Goal: Task Accomplishment & Management: Manage account settings

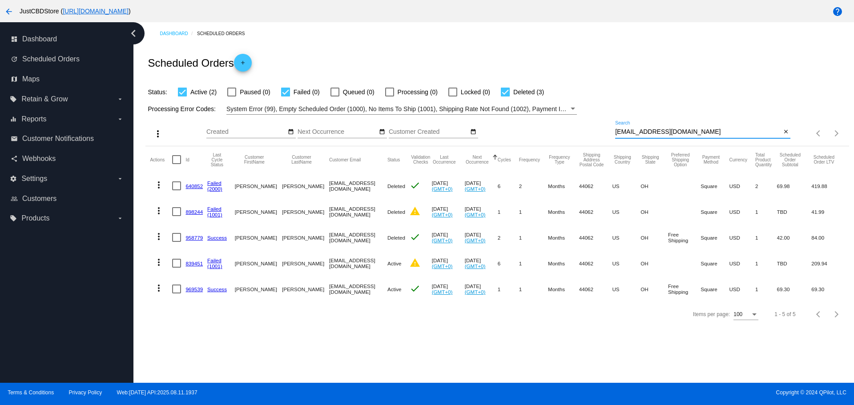
drag, startPoint x: 686, startPoint y: 130, endPoint x: 600, endPoint y: 131, distance: 85.4
click at [600, 131] on div "more_vert Aug Jan Feb Mar [DATE]" at bounding box center [496, 131] width 703 height 32
paste input "[PERSON_NAME].bai"
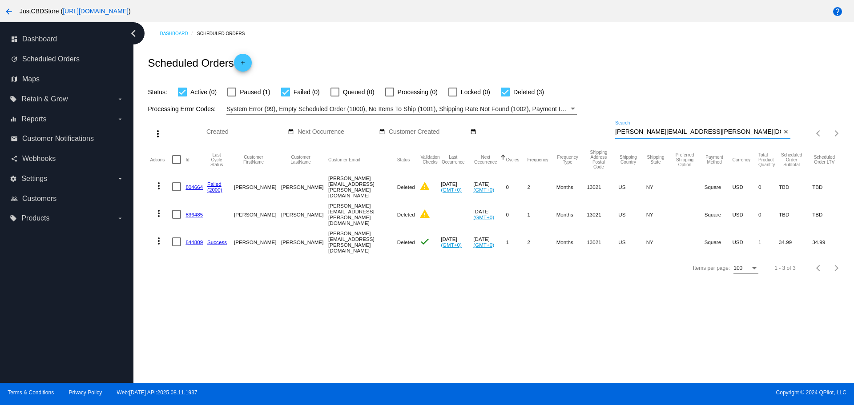
drag, startPoint x: 689, startPoint y: 129, endPoint x: 575, endPoint y: 135, distance: 113.6
click at [575, 135] on div "more_vert Aug Jan Feb Mar [DATE]" at bounding box center [496, 131] width 703 height 32
paste input "v.mensah96@gmail"
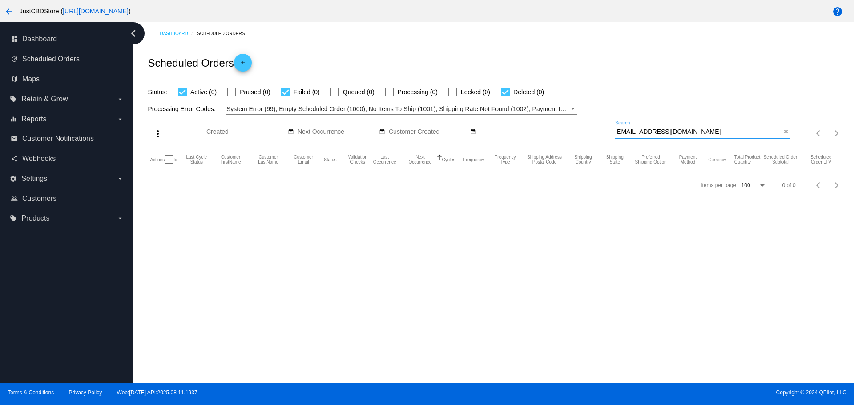
click at [620, 129] on input "[EMAIL_ADDRESS][DOMAIN_NAME]" at bounding box center [698, 132] width 166 height 7
click at [618, 132] on input "[EMAIL_ADDRESS][DOMAIN_NAME]" at bounding box center [698, 132] width 166 height 7
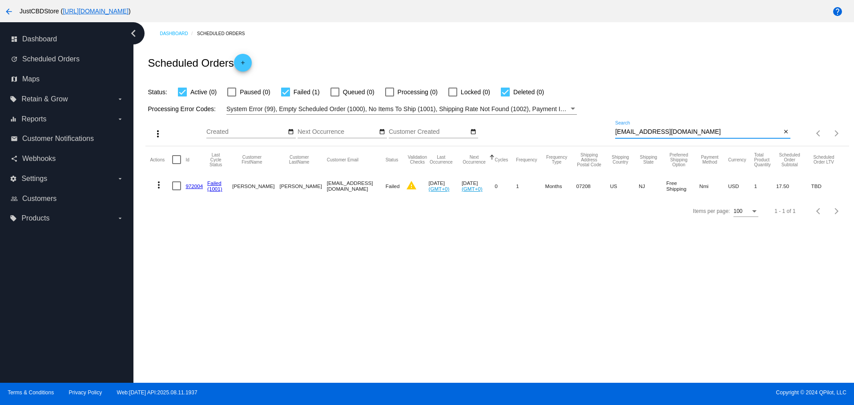
type input "[EMAIL_ADDRESS][DOMAIN_NAME]"
click at [192, 188] on link "972004" at bounding box center [194, 186] width 17 height 6
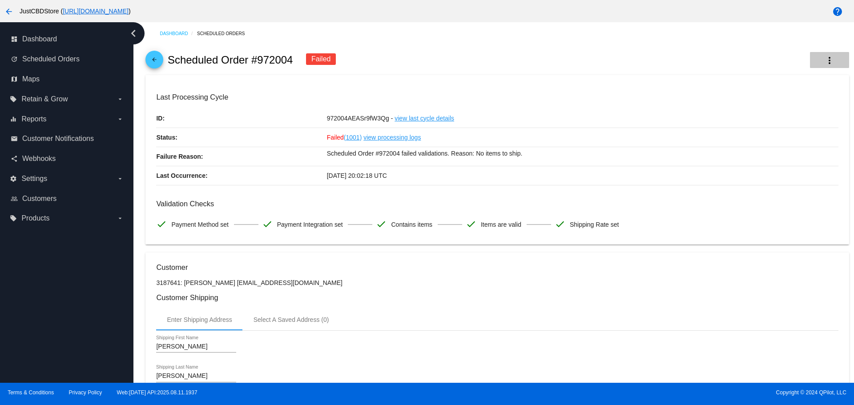
click at [824, 58] on mat-icon "more_vert" at bounding box center [829, 60] width 11 height 11
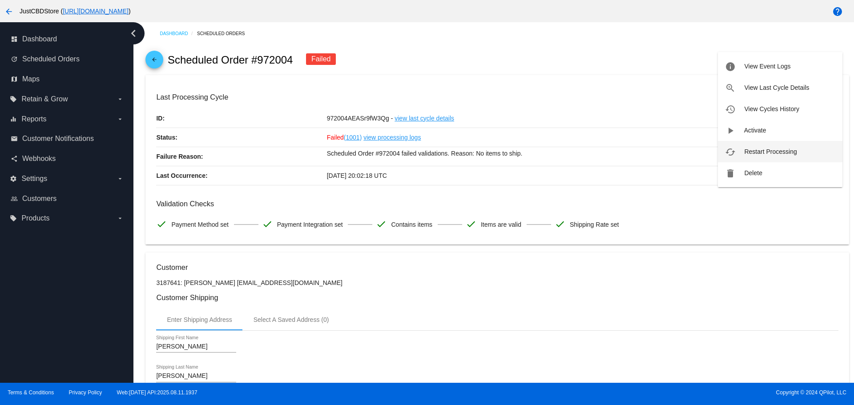
click at [781, 151] on span "Restart Processing" at bounding box center [770, 151] width 52 height 7
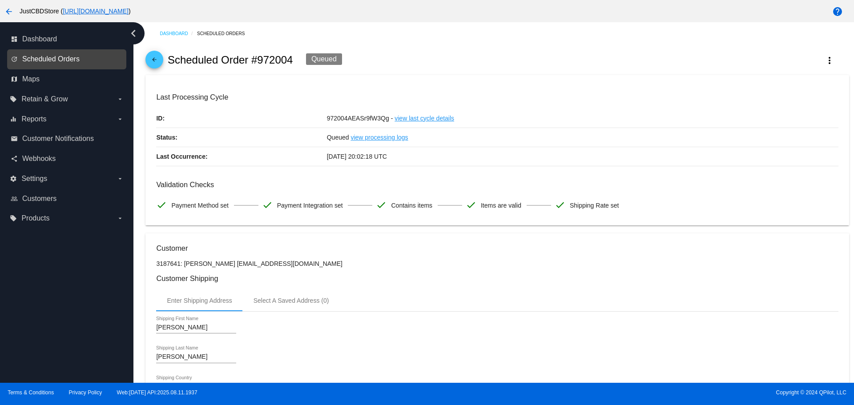
click at [50, 57] on span "Scheduled Orders" at bounding box center [50, 59] width 57 height 8
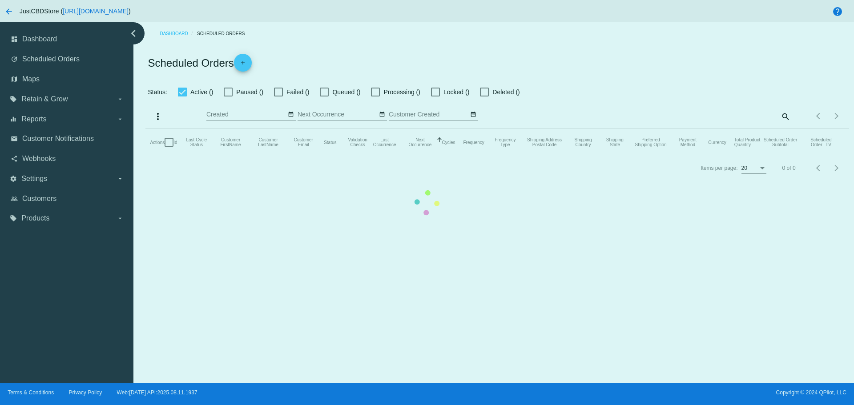
checkbox input "true"
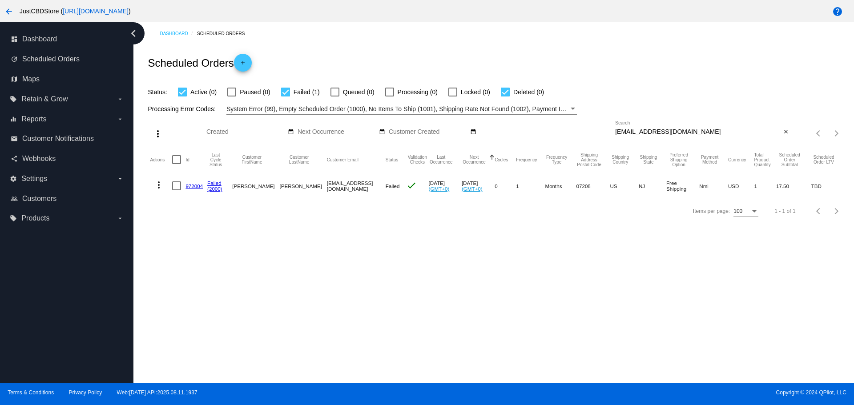
click at [690, 128] on div "v.mensah96@gmail.com Search" at bounding box center [698, 129] width 166 height 17
drag, startPoint x: 687, startPoint y: 134, endPoint x: 598, endPoint y: 133, distance: 89.0
click at [598, 133] on div "more_vert Aug Jan Feb Mar [DATE]" at bounding box center [496, 131] width 703 height 32
paste input "jennifer.nieto40"
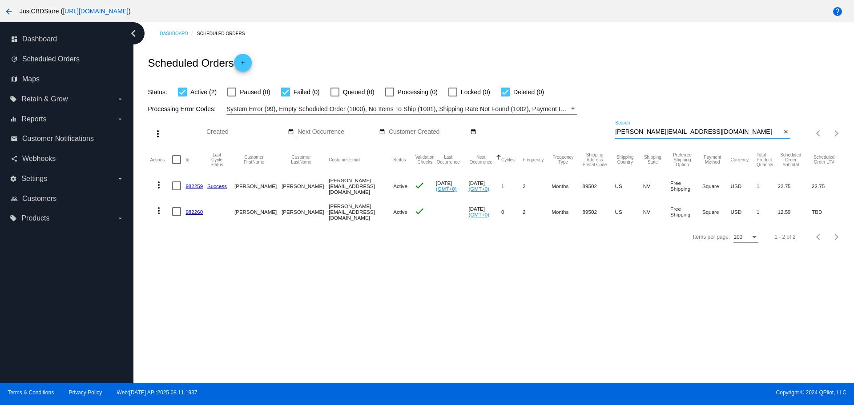
drag, startPoint x: 697, startPoint y: 130, endPoint x: 612, endPoint y: 136, distance: 85.1
click at [612, 136] on div "more_vert Aug Jan Feb Mar [DATE]" at bounding box center [496, 131] width 703 height 32
paste input "annathorsen195"
type input "[EMAIL_ADDRESS][DOMAIN_NAME]"
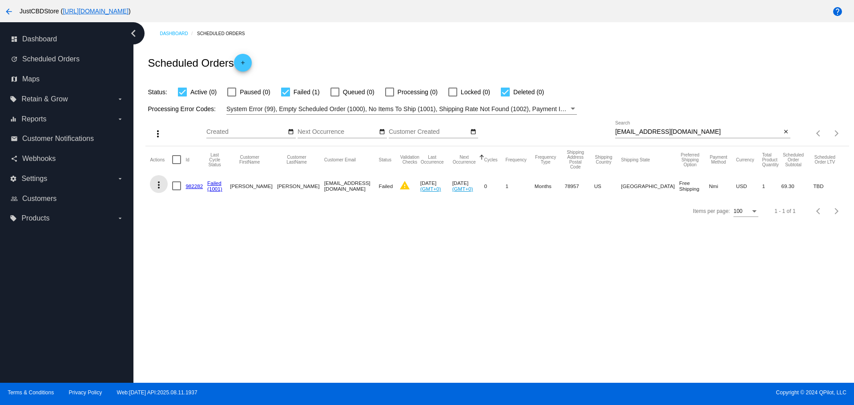
click at [162, 184] on mat-icon "more_vert" at bounding box center [158, 185] width 11 height 11
click at [198, 270] on span "Restart Processing" at bounding box center [203, 270] width 52 height 7
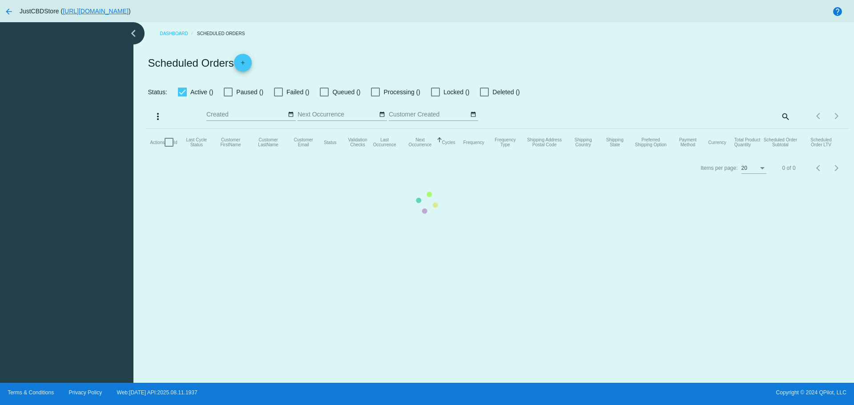
checkbox input "true"
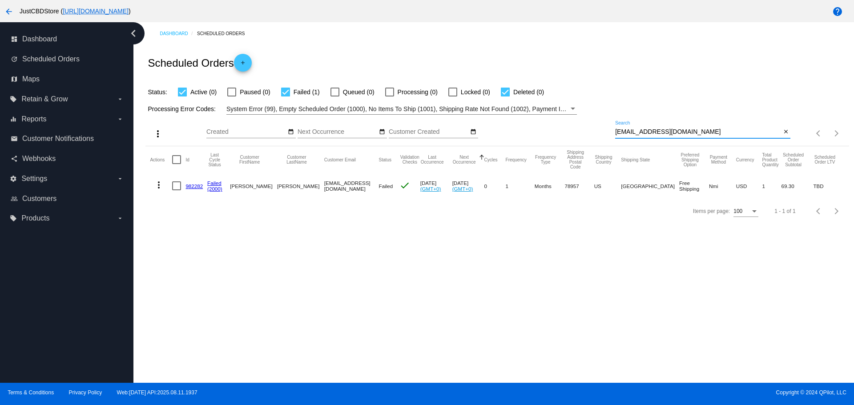
drag, startPoint x: 701, startPoint y: 131, endPoint x: 606, endPoint y: 139, distance: 94.7
click at [606, 139] on div "more_vert Aug Jan Feb Mar [DATE]" at bounding box center [496, 131] width 703 height 32
paste input "[PERSON_NAME].nieto4"
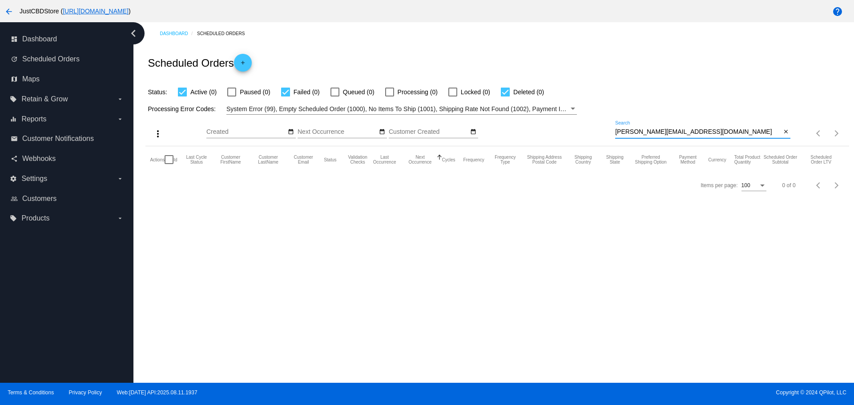
click at [616, 133] on input "[PERSON_NAME][EMAIL_ADDRESS][DOMAIN_NAME]" at bounding box center [698, 132] width 166 height 7
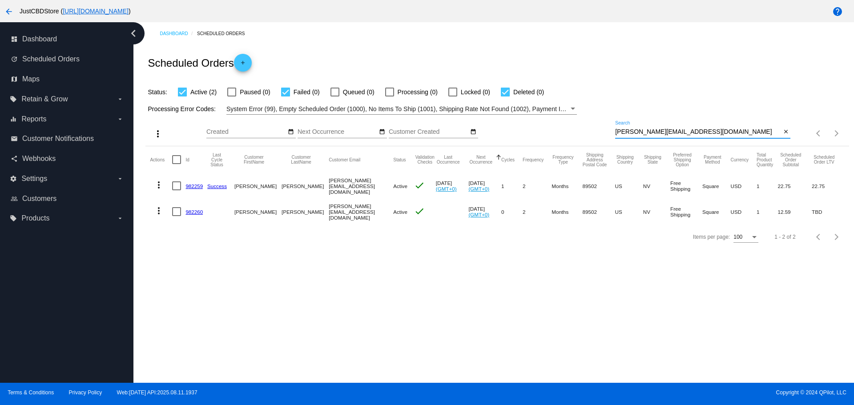
paste input "will.[PERSON_NAME].90.wp"
drag, startPoint x: 699, startPoint y: 132, endPoint x: 570, endPoint y: 134, distance: 129.5
click at [572, 134] on div "more_vert Aug Jan Feb Mar [DATE]" at bounding box center [496, 131] width 703 height 32
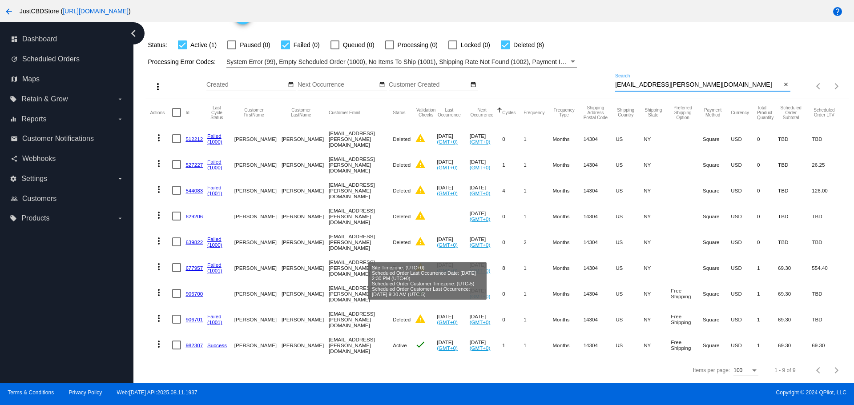
scroll to position [54, 0]
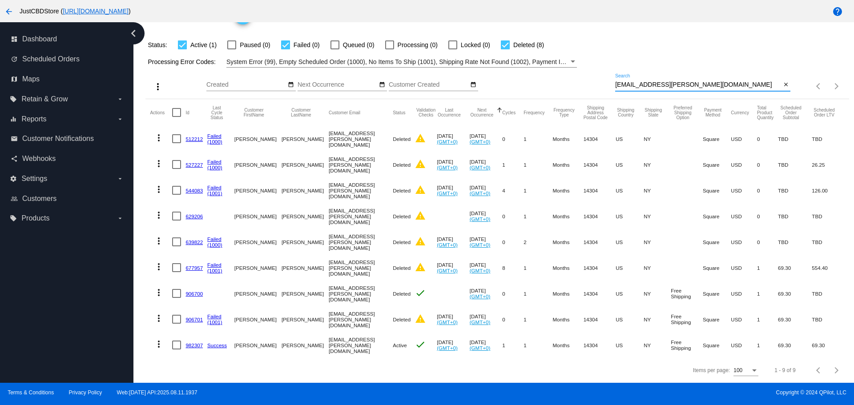
click at [697, 81] on input "[EMAIL_ADDRESS][PERSON_NAME][DOMAIN_NAME]" at bounding box center [698, 84] width 166 height 7
drag, startPoint x: 697, startPoint y: 75, endPoint x: 578, endPoint y: 77, distance: 119.3
click at [579, 77] on div "more_vert Aug Jan Feb Mar [DATE]" at bounding box center [496, 84] width 703 height 32
paste input "[EMAIL_ADDRESS]"
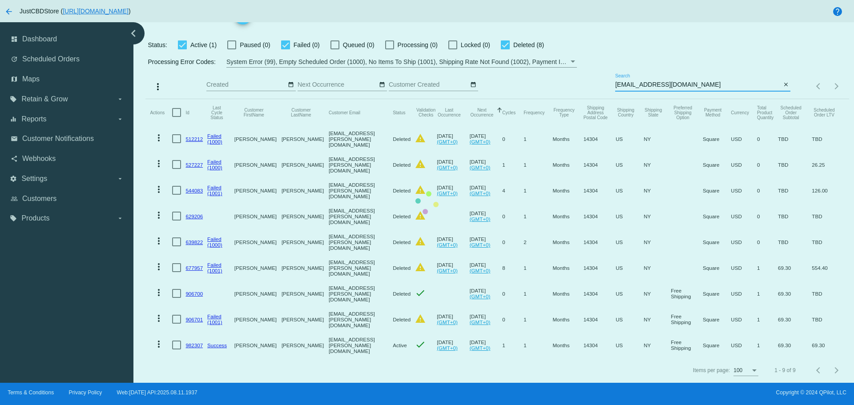
scroll to position [0, 0]
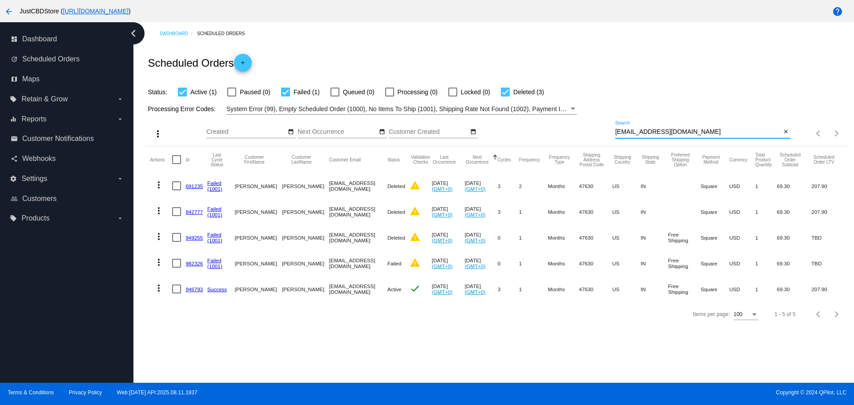
drag, startPoint x: 716, startPoint y: 132, endPoint x: 597, endPoint y: 131, distance: 119.2
click at [597, 131] on div "more_vert Aug Jan Feb Mar [DATE]" at bounding box center [496, 131] width 703 height 32
paste input "[EMAIL_ADDRESS]"
drag, startPoint x: 668, startPoint y: 133, endPoint x: 607, endPoint y: 137, distance: 61.6
click at [607, 137] on div "more_vert Aug Jan Feb Mar [DATE]" at bounding box center [496, 131] width 703 height 32
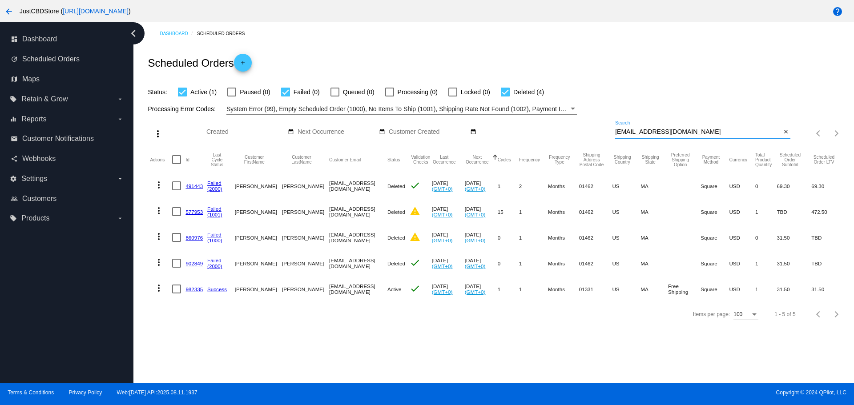
paste input "sabarker1984@gmai"
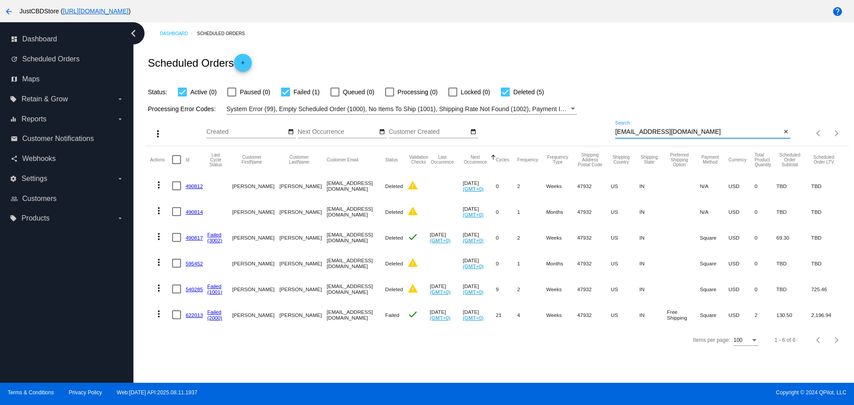
drag, startPoint x: 576, startPoint y: 130, endPoint x: 480, endPoint y: 129, distance: 96.1
click at [480, 129] on div "more_vert Aug Jan Feb Mar [DATE]" at bounding box center [496, 131] width 703 height 32
paste input "kellydeb53"
type input "[EMAIL_ADDRESS][DOMAIN_NAME]"
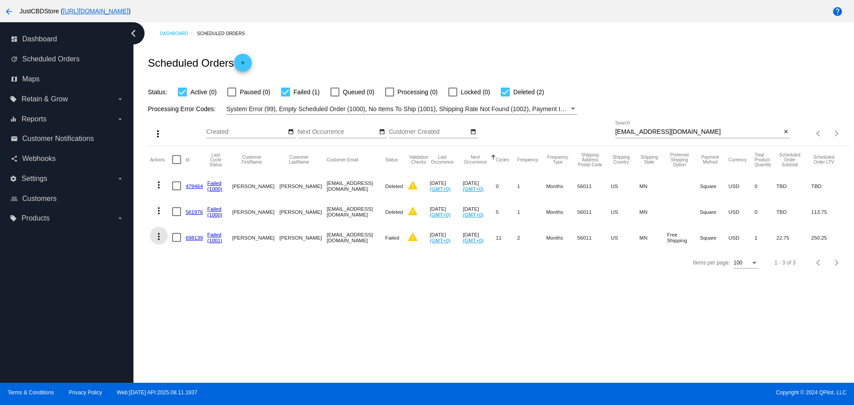
click at [157, 235] on mat-icon "more_vert" at bounding box center [158, 236] width 11 height 11
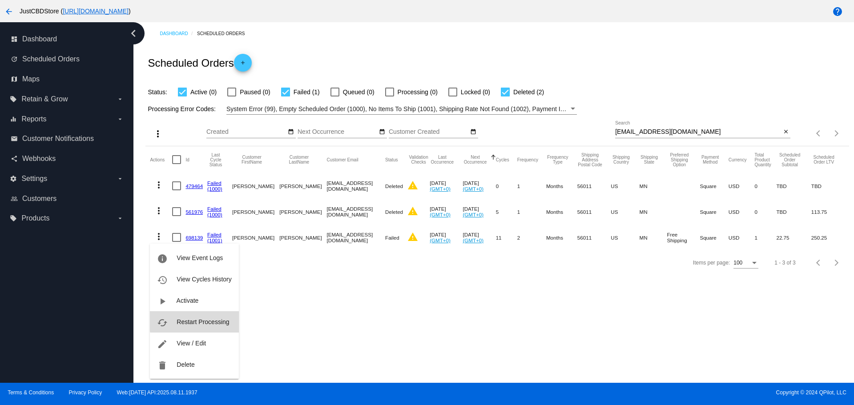
click at [210, 321] on span "Restart Processing" at bounding box center [203, 322] width 52 height 7
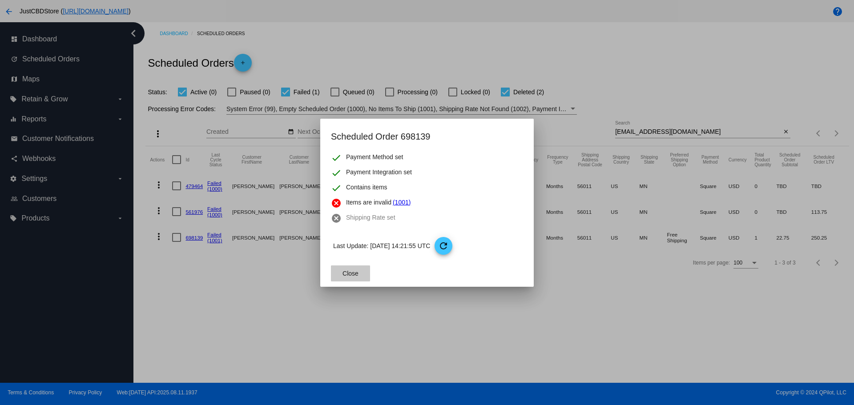
click at [355, 274] on span "Close" at bounding box center [351, 273] width 16 height 7
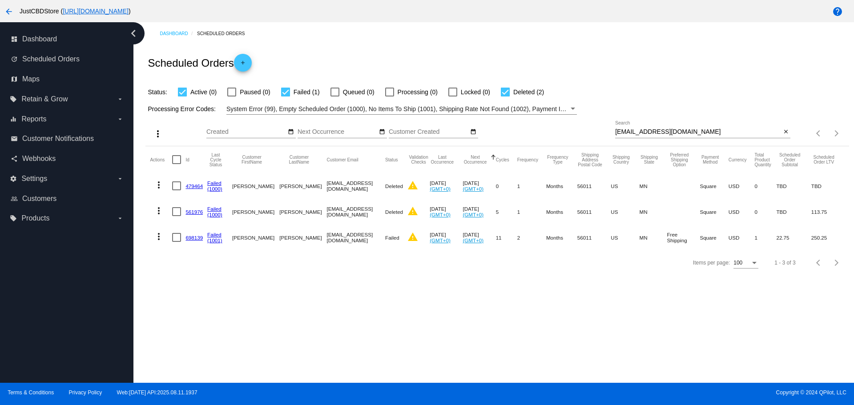
click at [193, 239] on link "698139" at bounding box center [194, 238] width 17 height 6
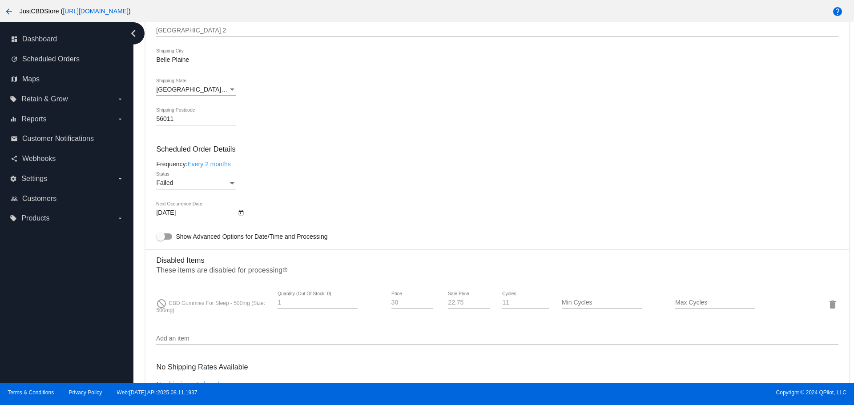
scroll to position [534, 0]
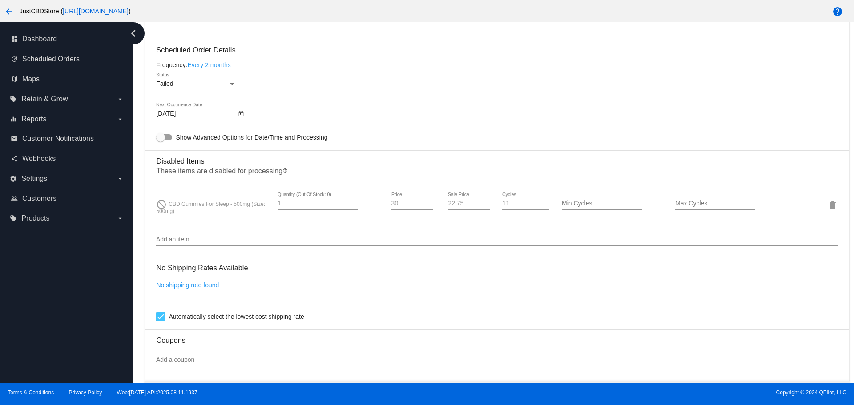
click at [184, 238] on input "Add an item" at bounding box center [497, 239] width 682 height 7
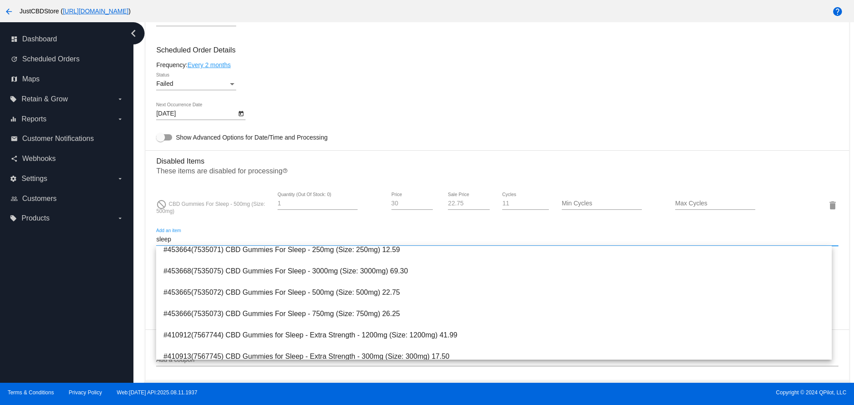
scroll to position [12, 0]
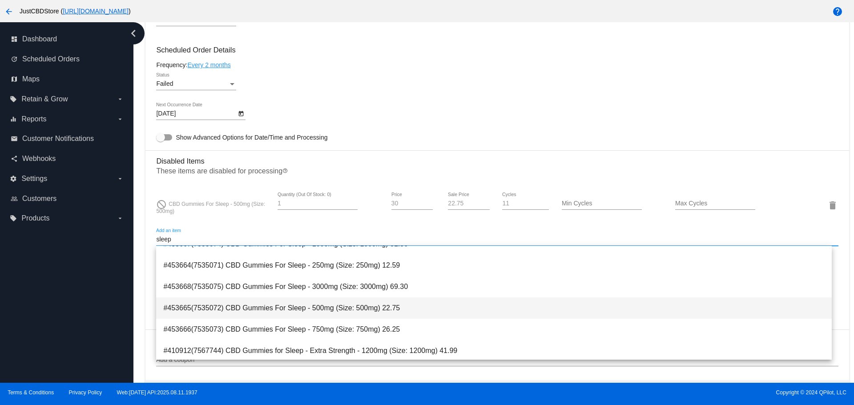
type input "sleep"
click at [302, 310] on span "#453665(7535072) CBD Gummies For Sleep - 500mg (Size: 500mg) 22.75" at bounding box center [493, 308] width 661 height 21
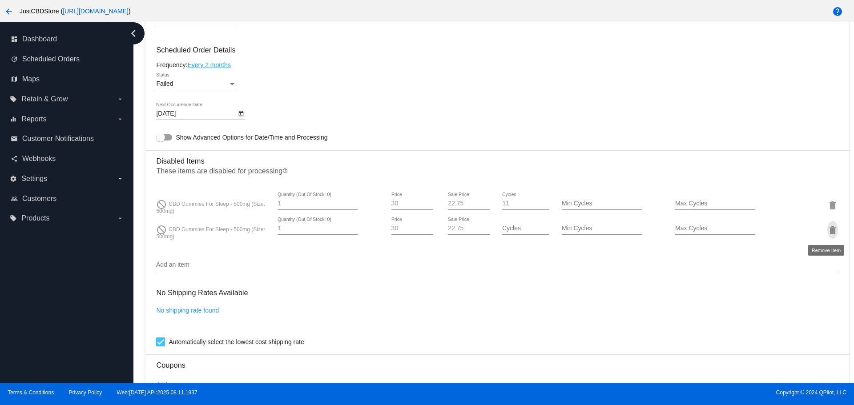
click at [828, 229] on mat-icon "delete" at bounding box center [833, 230] width 11 height 11
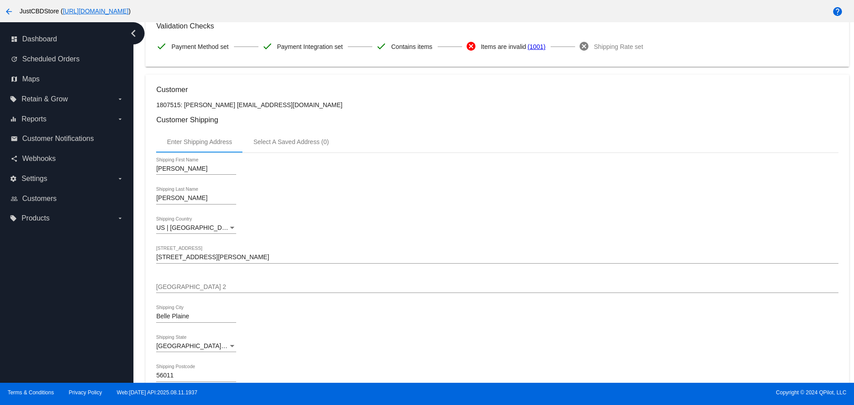
scroll to position [0, 0]
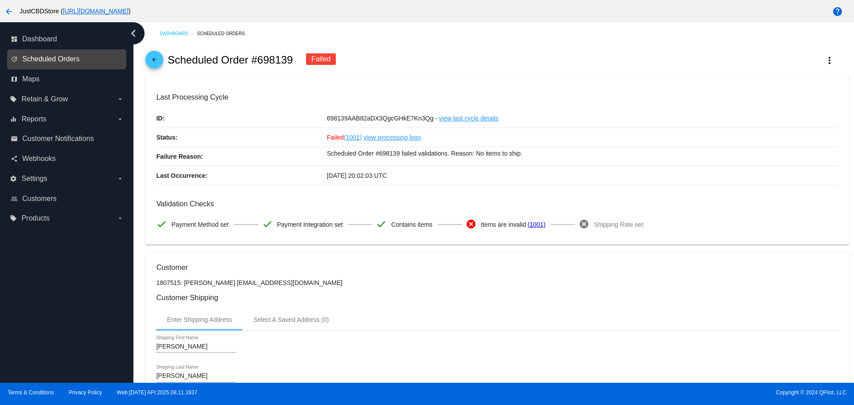
click at [36, 61] on span "Scheduled Orders" at bounding box center [50, 59] width 57 height 8
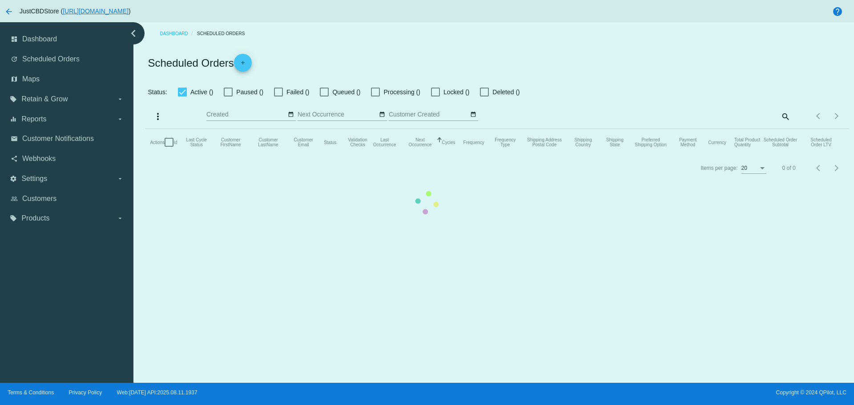
checkbox input "true"
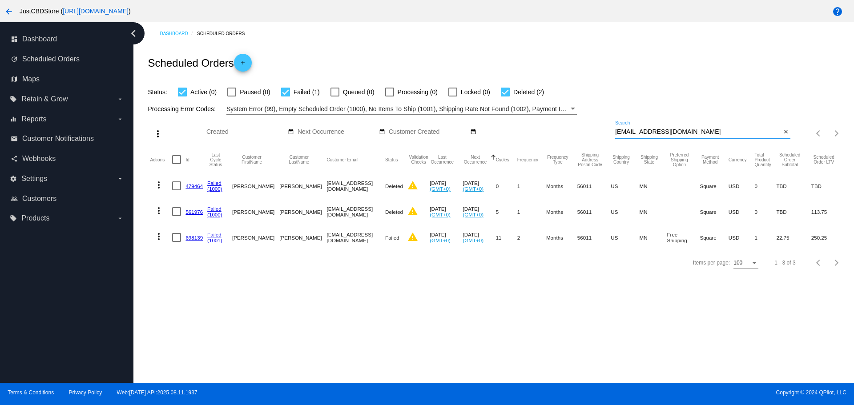
paste input "[PERSON_NAME][EMAIL_ADDRESS][DOMAIN_NAME]"
drag, startPoint x: 688, startPoint y: 130, endPoint x: 586, endPoint y: 144, distance: 102.8
click at [586, 144] on div "more_vert Aug Jan Feb Mar [DATE]" at bounding box center [496, 131] width 703 height 32
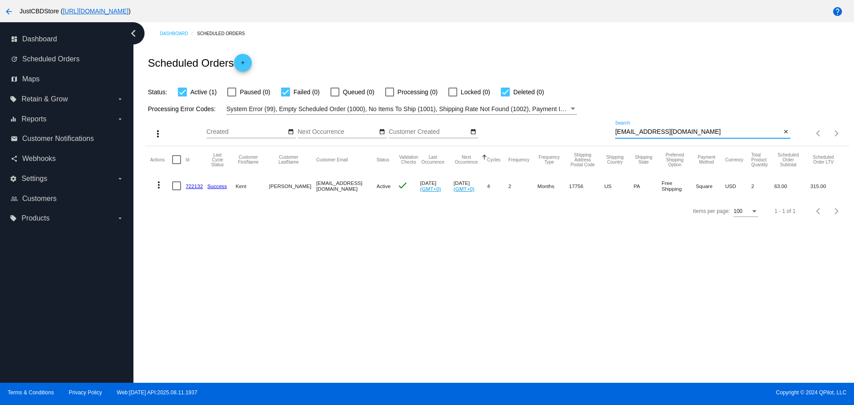
type input "[EMAIL_ADDRESS][DOMAIN_NAME]"
click at [787, 131] on mat-icon "close" at bounding box center [786, 132] width 6 height 7
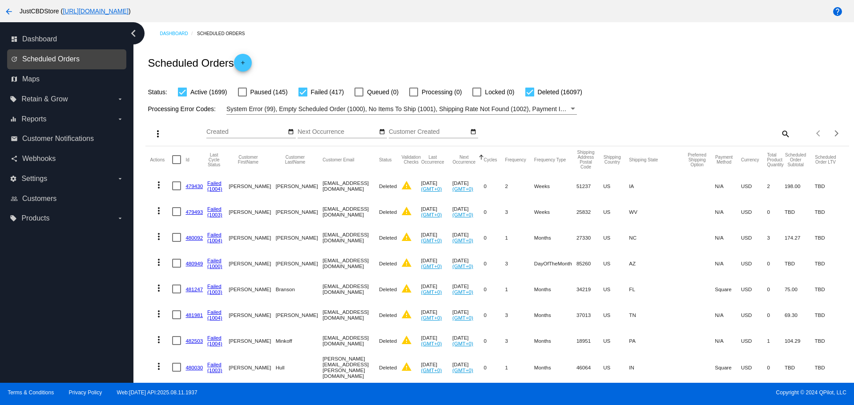
click at [46, 57] on span "Scheduled Orders" at bounding box center [50, 59] width 57 height 8
click at [533, 91] on div at bounding box center [529, 92] width 9 height 9
click at [530, 97] on input "Deleted (16097)" at bounding box center [529, 97] width 0 height 0
checkbox input "false"
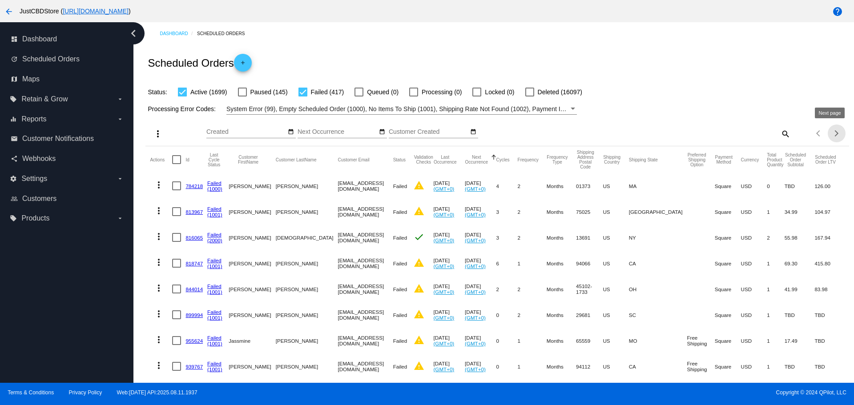
click at [832, 137] on button "Next page" at bounding box center [837, 134] width 18 height 18
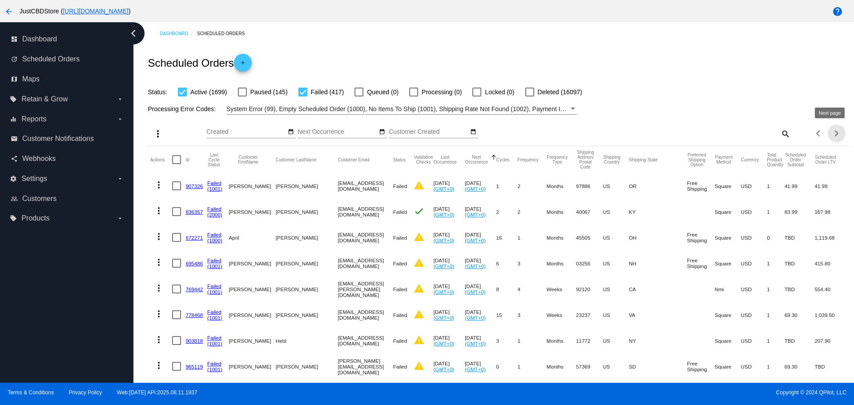
click at [832, 134] on div "Next page" at bounding box center [835, 133] width 6 height 6
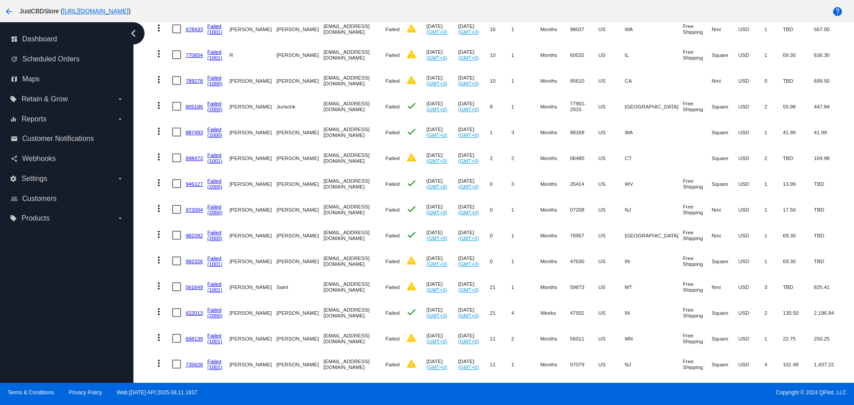
scroll to position [2402, 0]
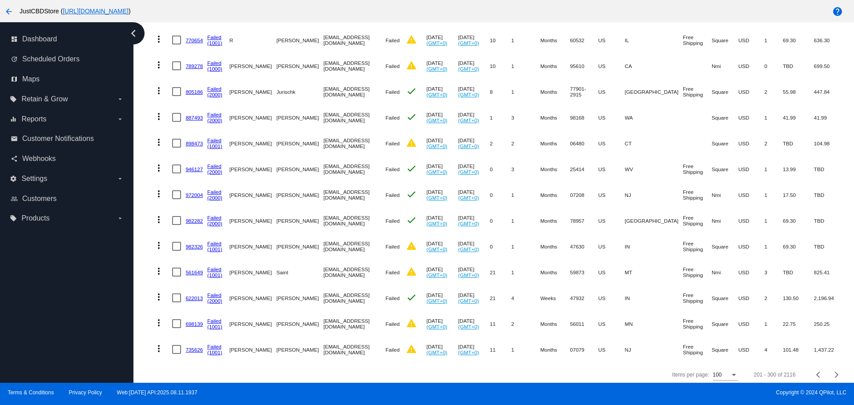
drag, startPoint x: 353, startPoint y: 262, endPoint x: 294, endPoint y: 263, distance: 59.2
click at [294, 263] on mat-row "more_vert 561649 Failed (1001) [PERSON_NAME][GEOGRAPHIC_DATA] [EMAIL_ADDRESS][D…" at bounding box center [497, 272] width 694 height 26
copy mat-row "[EMAIL_ADDRESS][DOMAIN_NAME]"
drag, startPoint x: 358, startPoint y: 314, endPoint x: 299, endPoint y: 322, distance: 58.8
click at [323, 322] on mat-cell "[EMAIL_ADDRESS][DOMAIN_NAME]" at bounding box center [354, 324] width 62 height 26
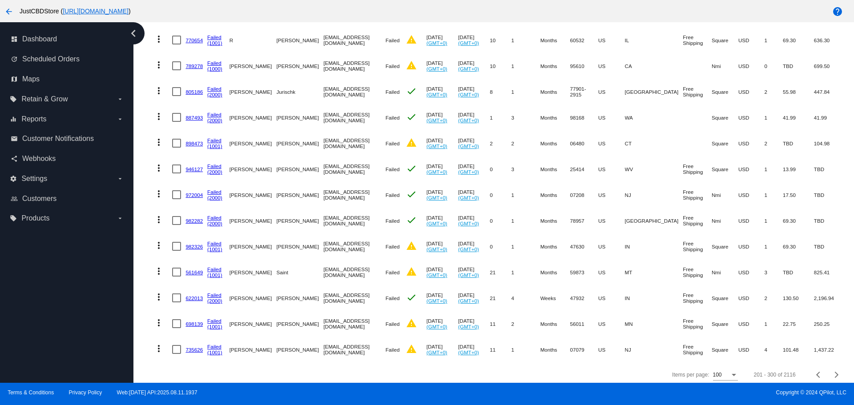
copy mat-cell "[EMAIL_ADDRESS][DOMAIN_NAME]"
click at [161, 343] on mat-icon "more_vert" at bounding box center [158, 348] width 11 height 11
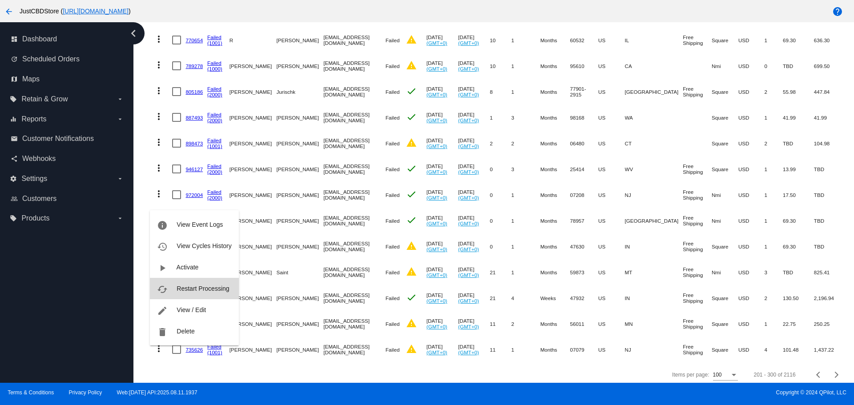
click at [220, 290] on span "Restart Processing" at bounding box center [203, 288] width 52 height 7
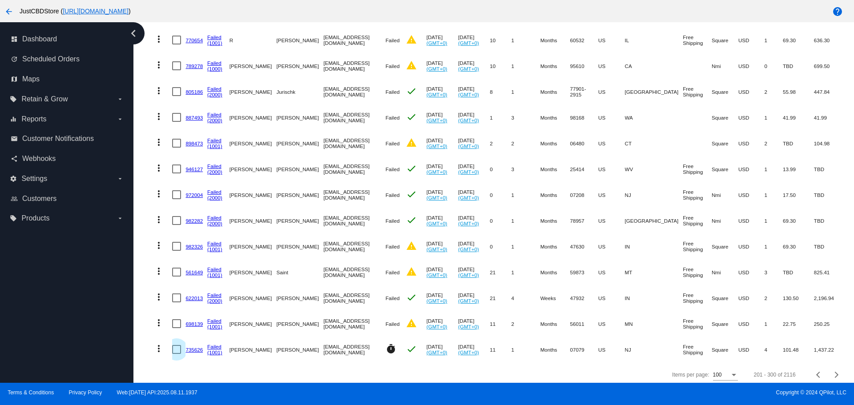
click at [176, 345] on div at bounding box center [176, 349] width 9 height 9
click at [176, 354] on input "checkbox" at bounding box center [176, 354] width 0 height 0
checkbox input "true"
click at [830, 367] on button "Next page" at bounding box center [837, 375] width 18 height 18
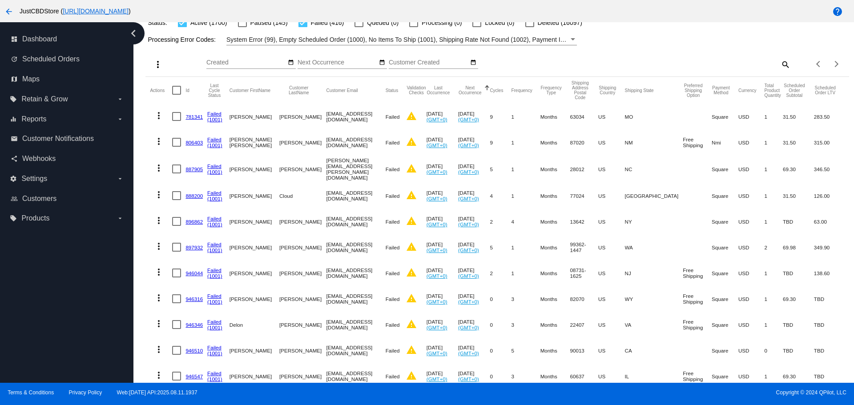
scroll to position [0, 0]
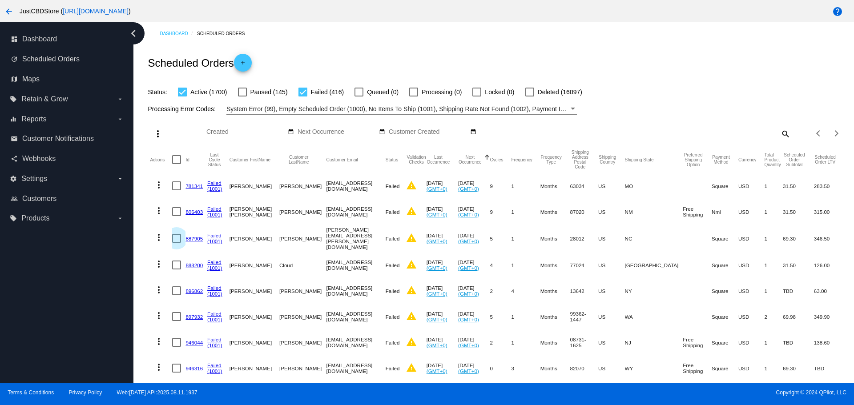
click at [178, 235] on div at bounding box center [176, 238] width 9 height 9
click at [177, 243] on input "checkbox" at bounding box center [176, 243] width 0 height 0
checkbox input "true"
click at [780, 131] on mat-icon "search" at bounding box center [785, 134] width 11 height 14
click at [619, 133] on input "Search" at bounding box center [702, 132] width 175 height 7
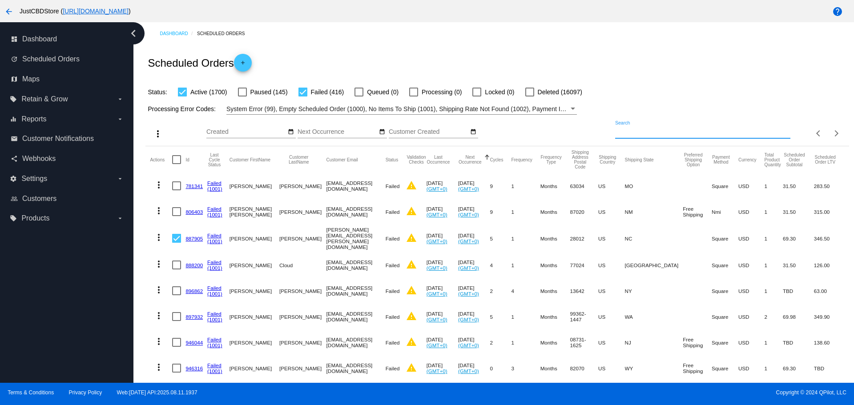
paste input "[EMAIL_ADDRESS][DOMAIN_NAME]"
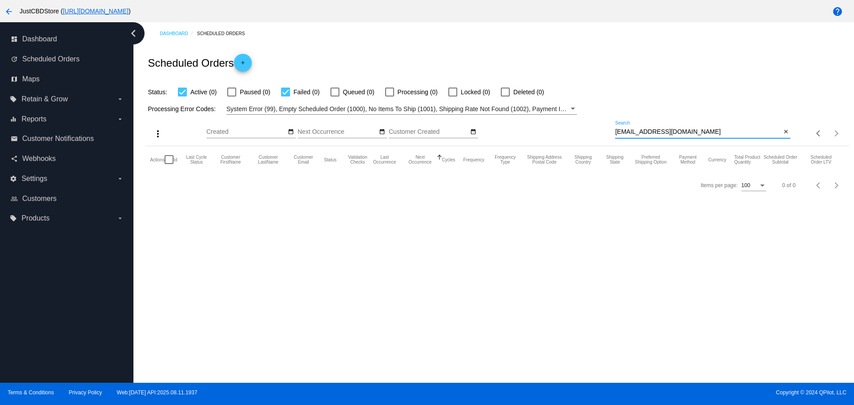
click at [618, 133] on input "[EMAIL_ADDRESS][DOMAIN_NAME]" at bounding box center [698, 132] width 166 height 7
type input "[EMAIL_ADDRESS][DOMAIN_NAME]"
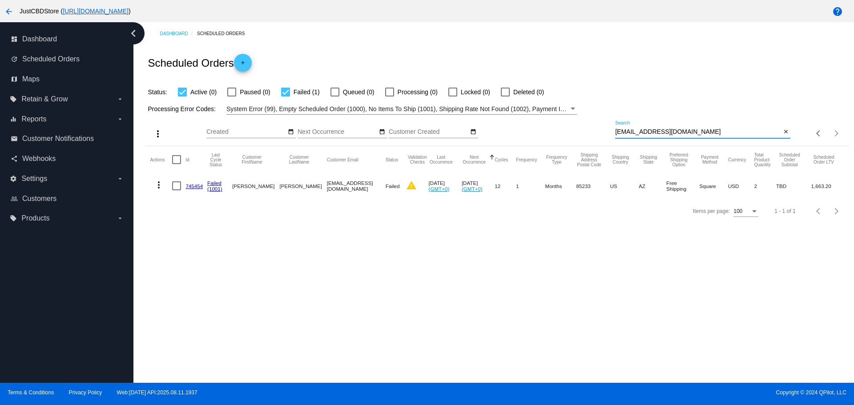
drag, startPoint x: 676, startPoint y: 133, endPoint x: 583, endPoint y: 133, distance: 92.5
click at [583, 133] on div "more_vert Aug Jan Feb Mar [DATE]" at bounding box center [496, 131] width 703 height 32
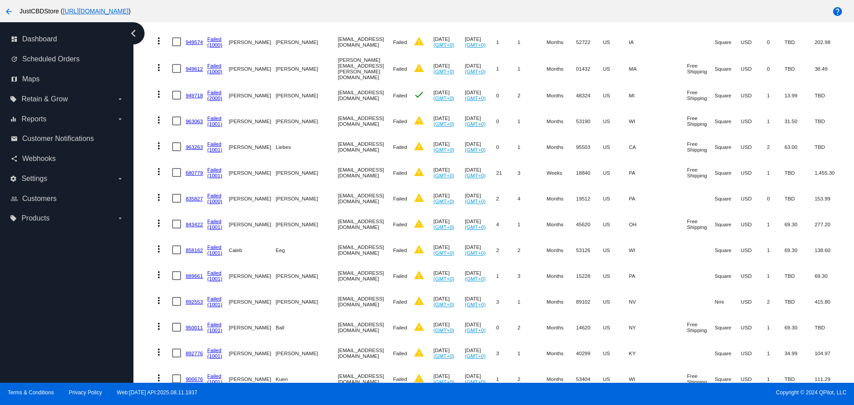
scroll to position [2402, 0]
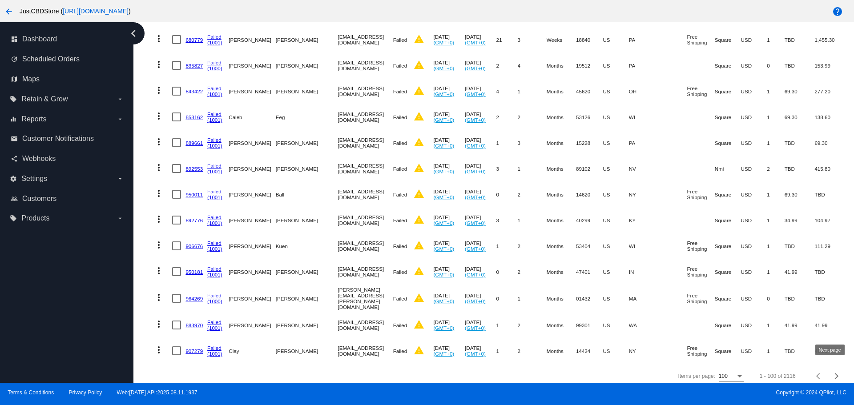
click at [832, 373] on div "Next page" at bounding box center [835, 376] width 6 height 6
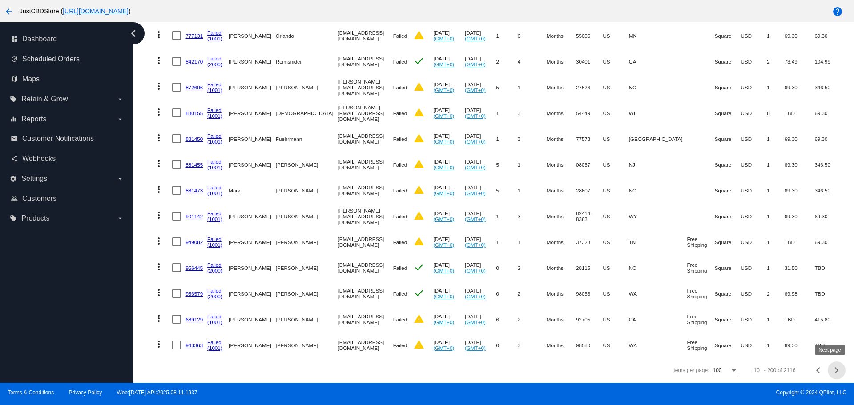
click at [832, 372] on div "Next page" at bounding box center [835, 370] width 6 height 6
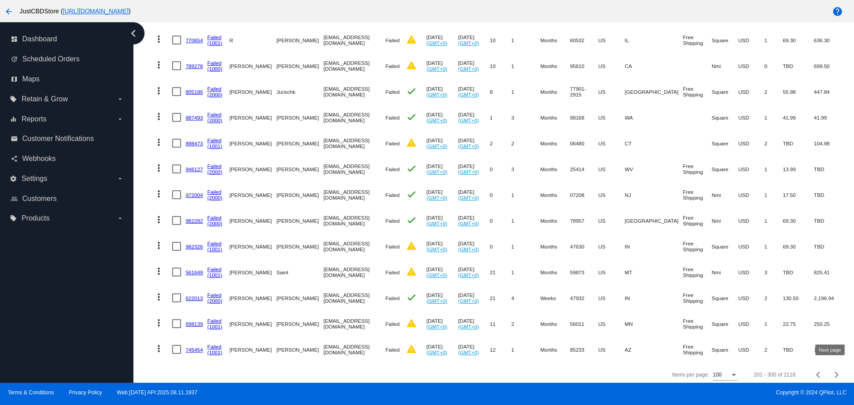
click at [832, 372] on div "Next page" at bounding box center [835, 375] width 6 height 6
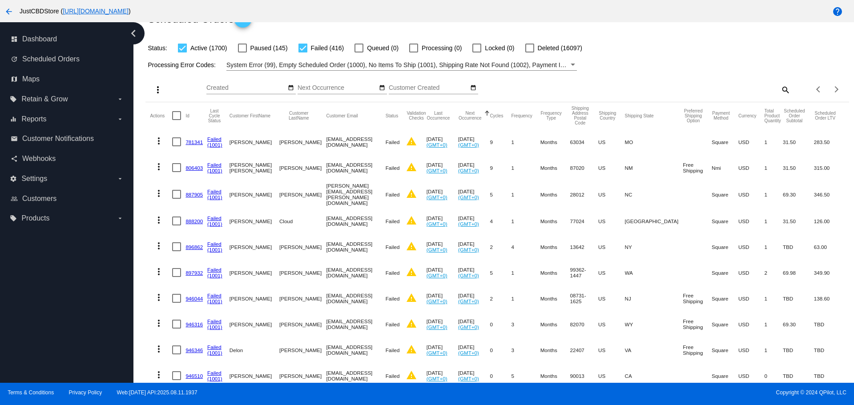
scroll to position [0, 0]
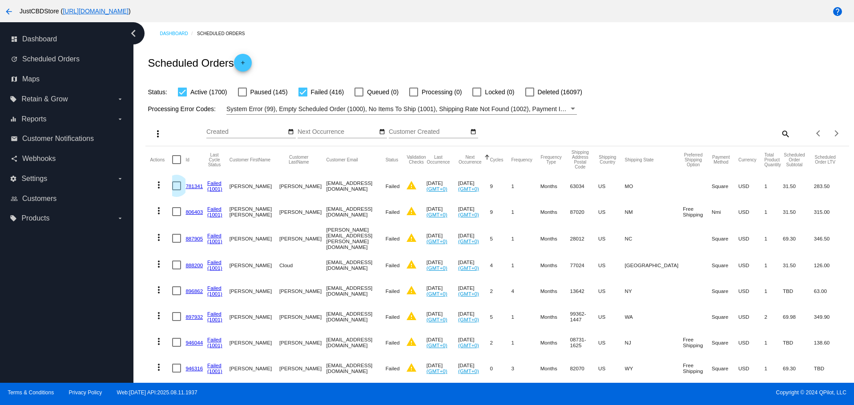
click at [176, 184] on div at bounding box center [176, 186] width 9 height 9
click at [176, 190] on input "checkbox" at bounding box center [176, 190] width 0 height 0
checkbox input "true"
click at [177, 214] on div at bounding box center [176, 211] width 9 height 9
click at [177, 216] on input "checkbox" at bounding box center [176, 216] width 0 height 0
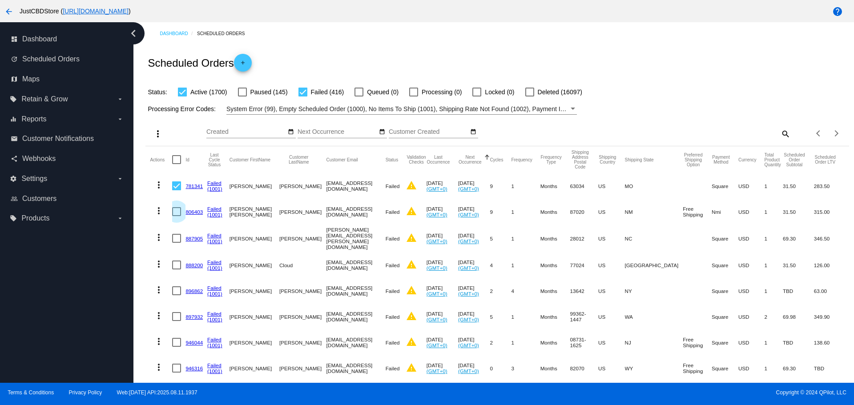
checkbox input "true"
click at [176, 235] on div at bounding box center [176, 238] width 9 height 9
click at [176, 243] on input "checkbox" at bounding box center [176, 243] width 0 height 0
checkbox input "true"
click at [177, 266] on div at bounding box center [176, 265] width 9 height 9
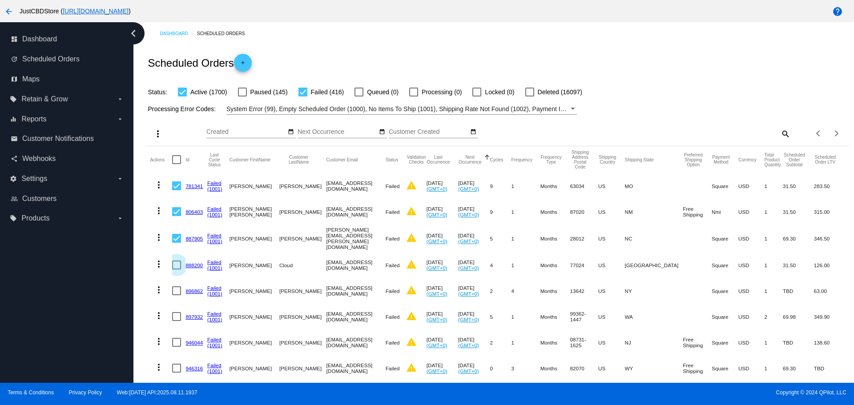
click at [177, 270] on input "checkbox" at bounding box center [176, 270] width 0 height 0
checkbox input "true"
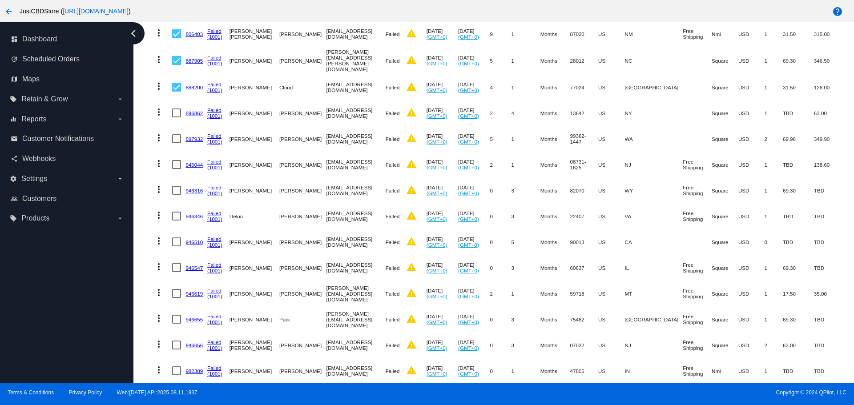
scroll to position [89, 0]
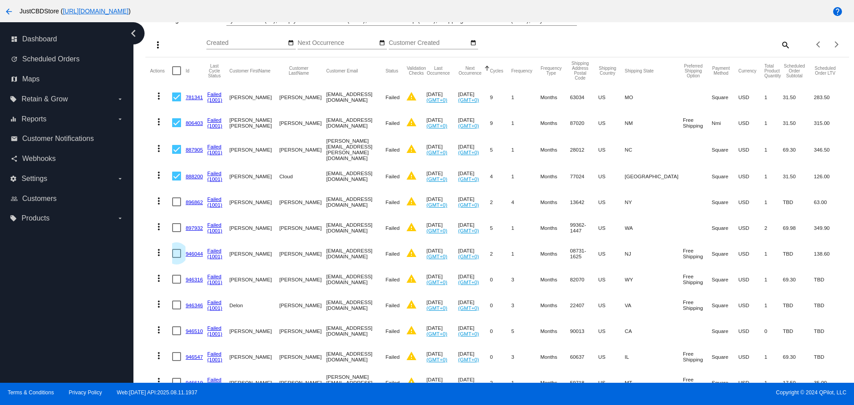
click at [178, 251] on div at bounding box center [176, 253] width 9 height 9
click at [177, 258] on input "checkbox" at bounding box center [176, 258] width 0 height 0
checkbox input "true"
click at [178, 224] on div at bounding box center [176, 227] width 9 height 9
click at [177, 232] on input "checkbox" at bounding box center [176, 232] width 0 height 0
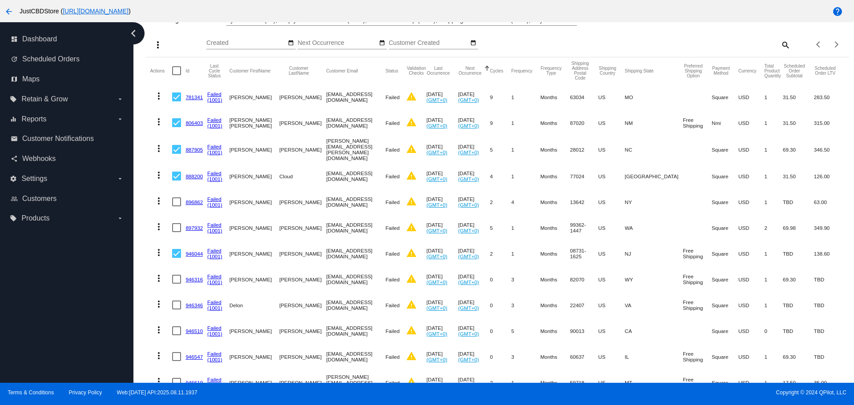
checkbox input "true"
click at [178, 199] on div at bounding box center [176, 202] width 9 height 9
click at [177, 206] on input "checkbox" at bounding box center [176, 206] width 0 height 0
checkbox input "true"
click at [176, 304] on div at bounding box center [176, 305] width 9 height 9
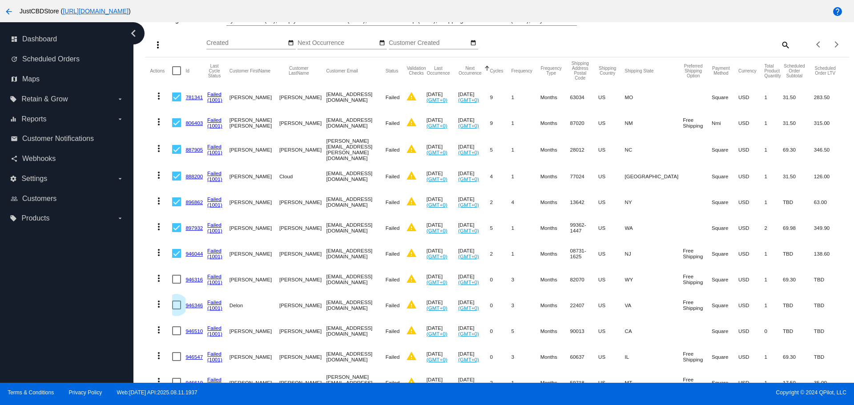
click at [176, 310] on input "checkbox" at bounding box center [176, 310] width 0 height 0
checkbox input "true"
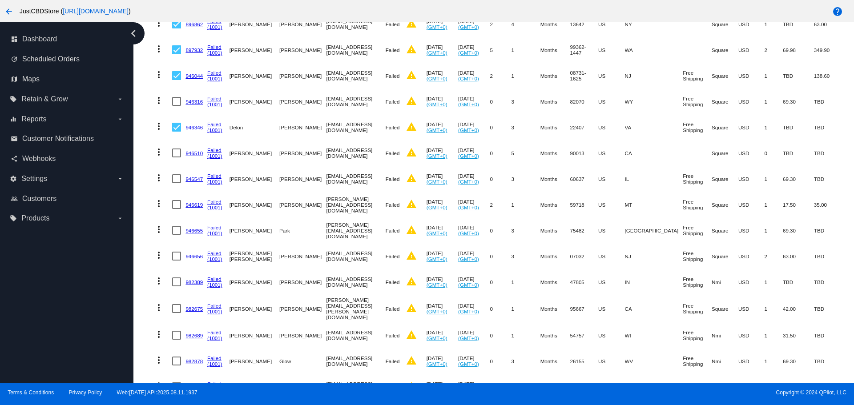
scroll to position [222, 0]
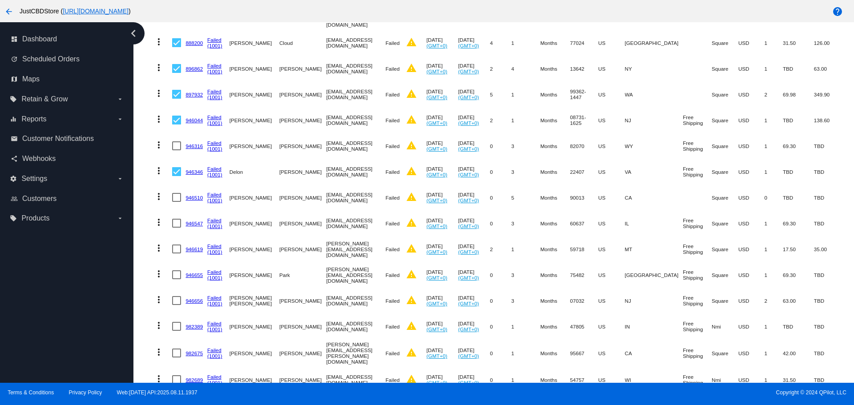
click at [178, 197] on div at bounding box center [176, 197] width 9 height 9
click at [177, 202] on input "checkbox" at bounding box center [176, 202] width 0 height 0
checkbox input "true"
click at [180, 222] on div at bounding box center [176, 223] width 9 height 9
click at [177, 228] on input "checkbox" at bounding box center [176, 228] width 0 height 0
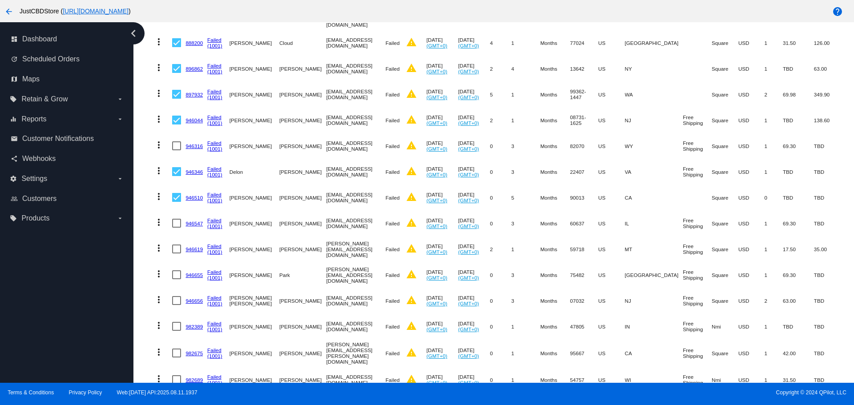
checkbox input "true"
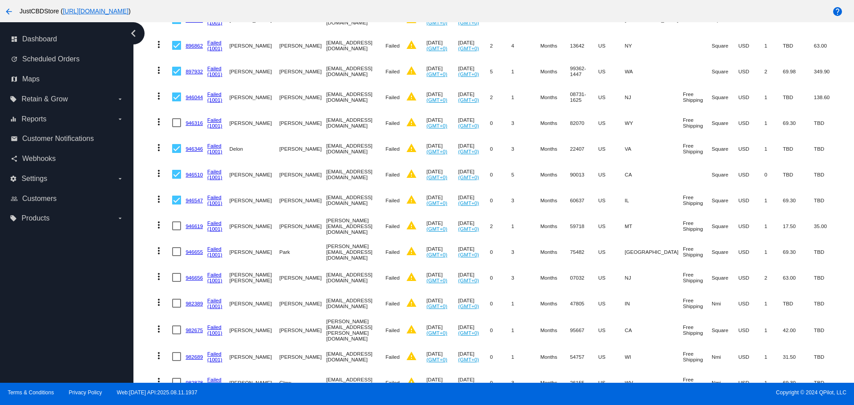
scroll to position [267, 0]
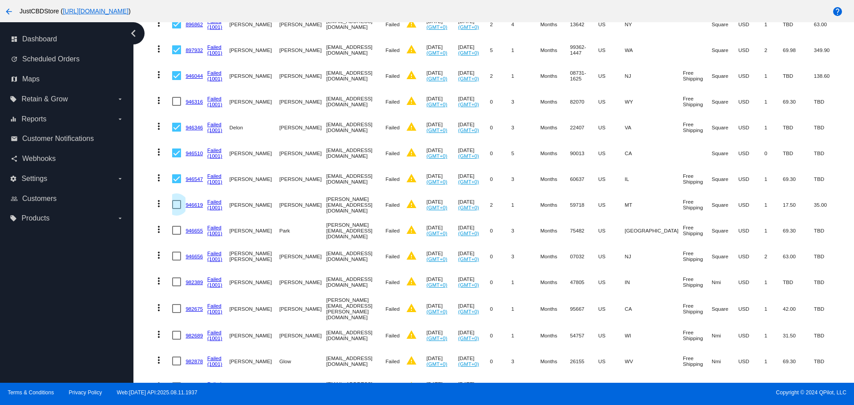
click at [177, 202] on div at bounding box center [176, 204] width 9 height 9
click at [177, 209] on input "checkbox" at bounding box center [176, 209] width 0 height 0
checkbox input "true"
drag, startPoint x: 179, startPoint y: 227, endPoint x: 181, endPoint y: 235, distance: 8.2
click at [180, 232] on div at bounding box center [176, 230] width 9 height 9
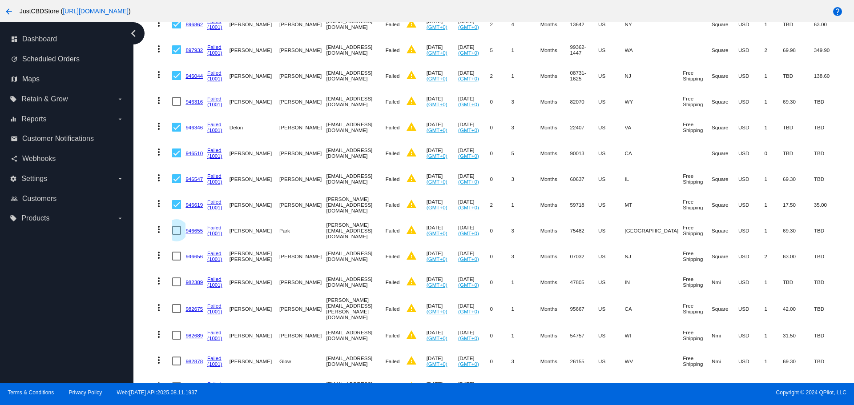
click at [177, 235] on input "checkbox" at bounding box center [176, 235] width 0 height 0
checkbox input "true"
click at [180, 256] on div at bounding box center [176, 256] width 9 height 9
click at [177, 261] on input "checkbox" at bounding box center [176, 261] width 0 height 0
checkbox input "true"
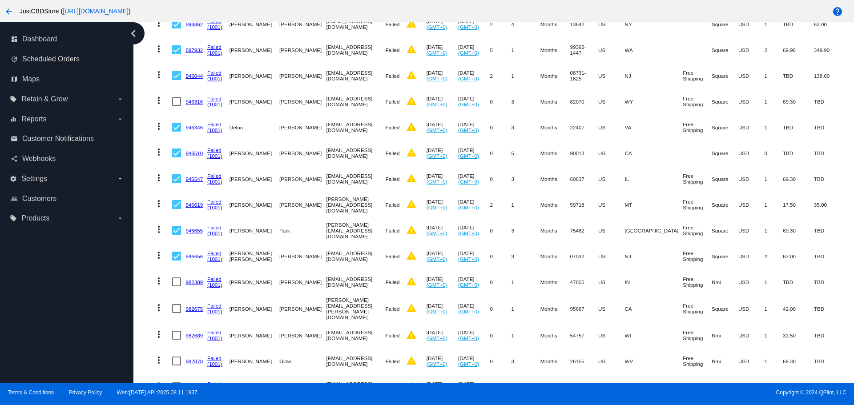
drag, startPoint x: 180, startPoint y: 281, endPoint x: 177, endPoint y: 289, distance: 9.0
click at [180, 281] on div at bounding box center [176, 282] width 9 height 9
click at [177, 287] on input "checkbox" at bounding box center [176, 287] width 0 height 0
checkbox input "true"
click at [177, 307] on div at bounding box center [176, 308] width 9 height 9
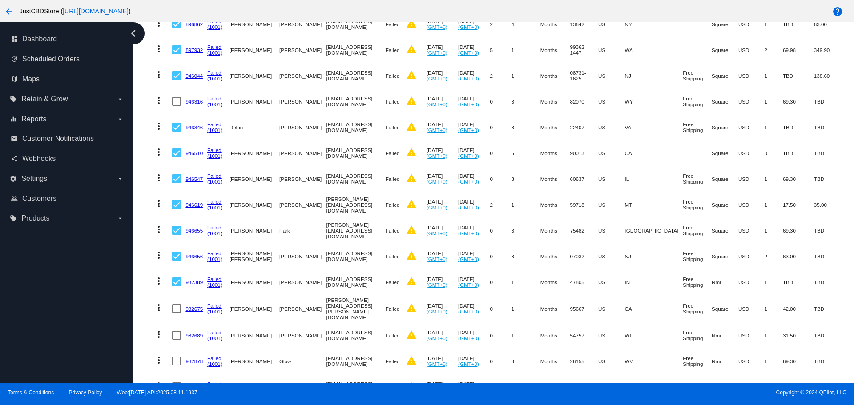
click at [177, 313] on input "checkbox" at bounding box center [176, 313] width 0 height 0
checkbox input "true"
click at [177, 337] on mat-cell at bounding box center [178, 336] width 13 height 26
click at [177, 334] on div at bounding box center [176, 335] width 9 height 9
click at [177, 340] on input "checkbox" at bounding box center [176, 340] width 0 height 0
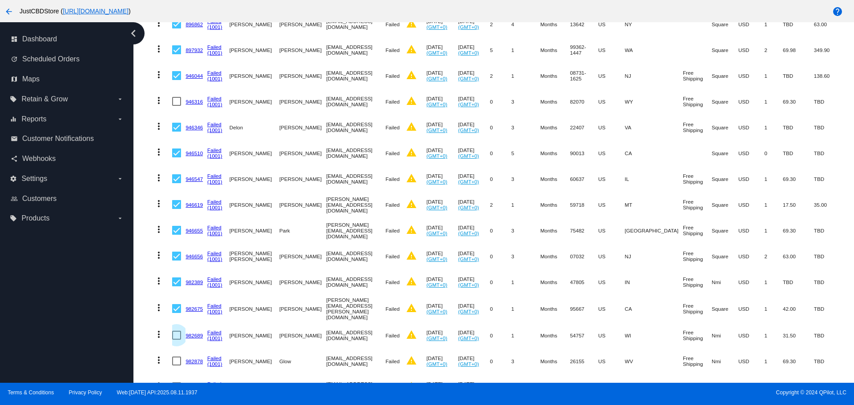
checkbox input "true"
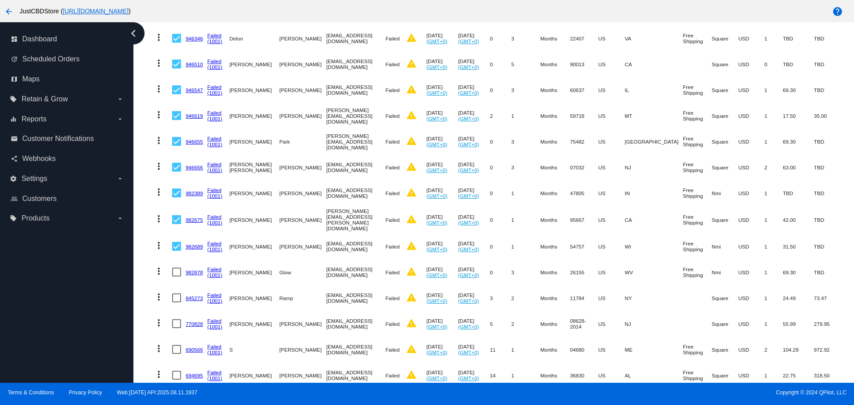
scroll to position [400, 0]
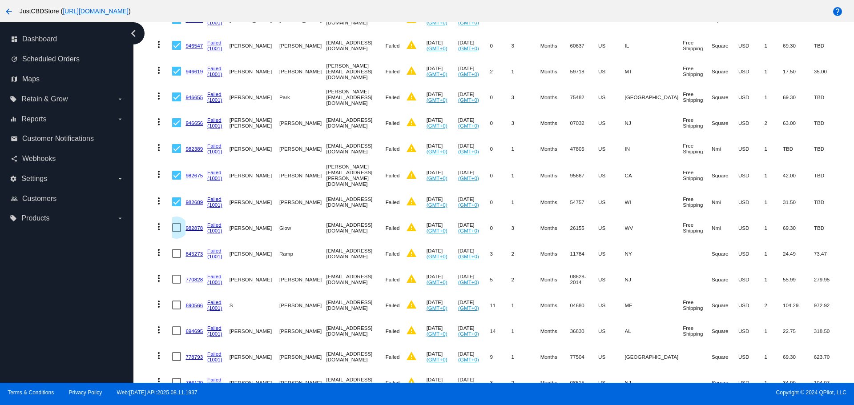
click at [181, 227] on div at bounding box center [176, 227] width 9 height 9
click at [177, 232] on input "checkbox" at bounding box center [176, 232] width 0 height 0
checkbox input "true"
click at [178, 250] on div at bounding box center [176, 253] width 9 height 9
click at [177, 258] on input "checkbox" at bounding box center [176, 258] width 0 height 0
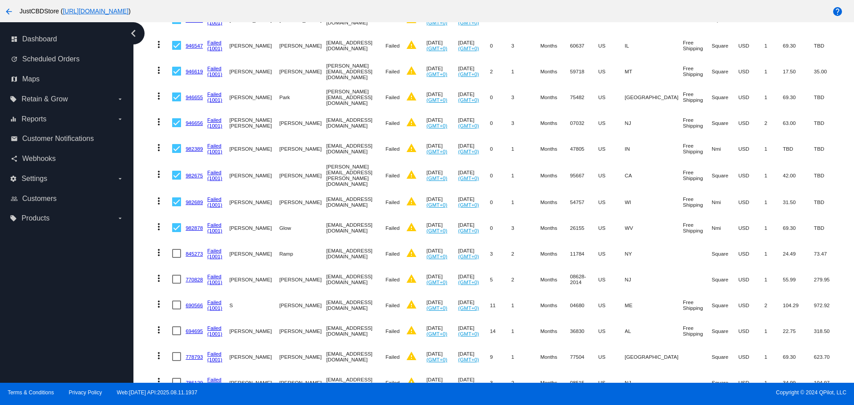
checkbox input "true"
click at [176, 276] on div at bounding box center [176, 279] width 9 height 9
click at [176, 284] on input "checkbox" at bounding box center [176, 284] width 0 height 0
checkbox input "true"
click at [176, 303] on div at bounding box center [176, 305] width 9 height 9
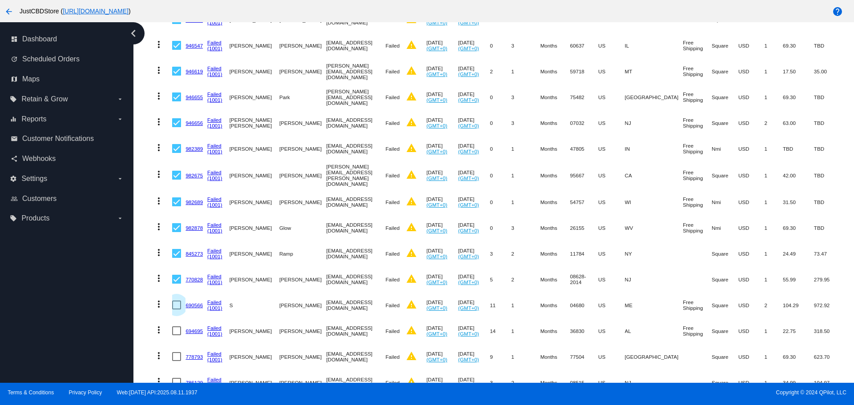
click at [176, 310] on input "checkbox" at bounding box center [176, 310] width 0 height 0
checkbox input "true"
click at [179, 329] on div at bounding box center [176, 331] width 9 height 9
click at [177, 335] on input "checkbox" at bounding box center [176, 335] width 0 height 0
checkbox input "true"
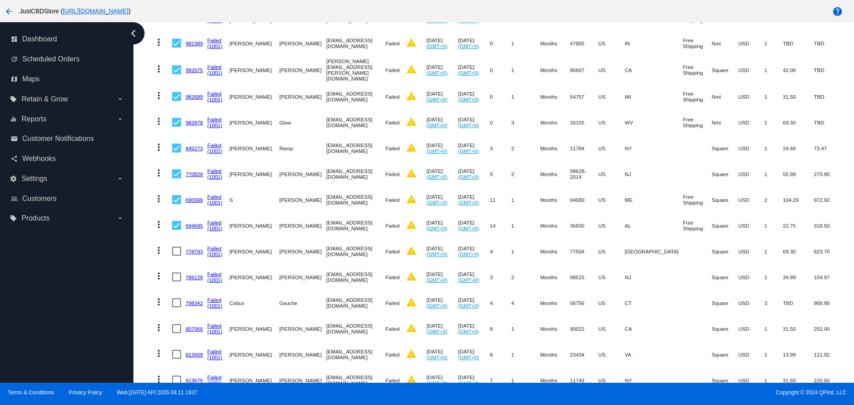
scroll to position [534, 0]
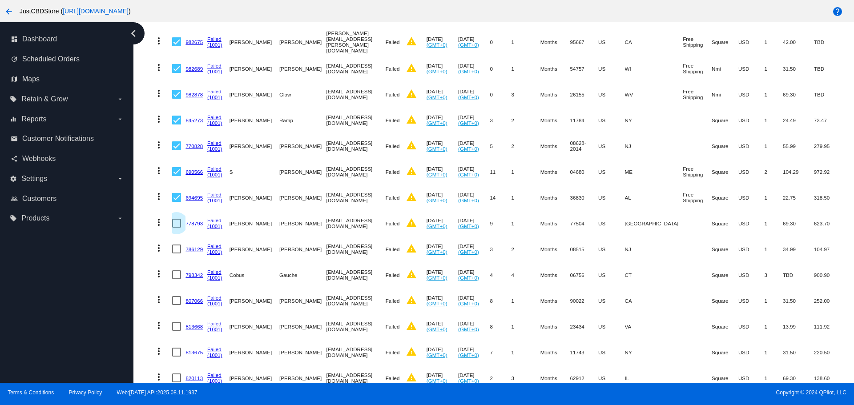
click at [178, 219] on div at bounding box center [176, 223] width 9 height 9
click at [177, 228] on input "checkbox" at bounding box center [176, 228] width 0 height 0
checkbox input "true"
click at [177, 245] on div at bounding box center [176, 249] width 9 height 9
click at [177, 254] on input "checkbox" at bounding box center [176, 254] width 0 height 0
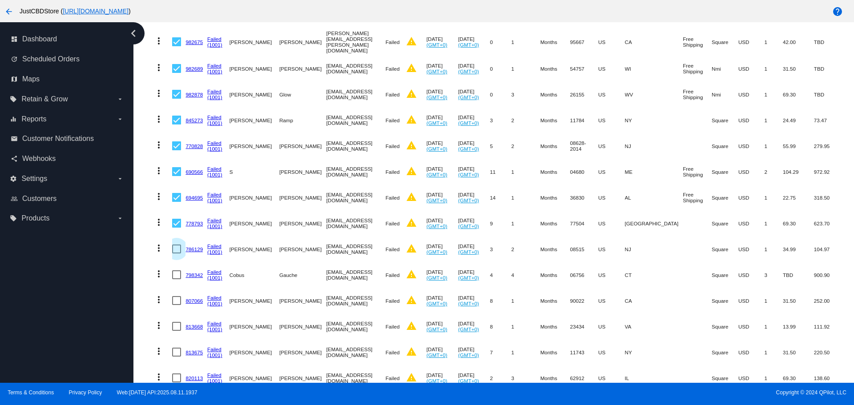
checkbox input "true"
click at [177, 298] on div at bounding box center [176, 300] width 9 height 9
click at [177, 305] on input "checkbox" at bounding box center [176, 305] width 0 height 0
checkbox input "true"
click at [174, 322] on div at bounding box center [176, 326] width 9 height 9
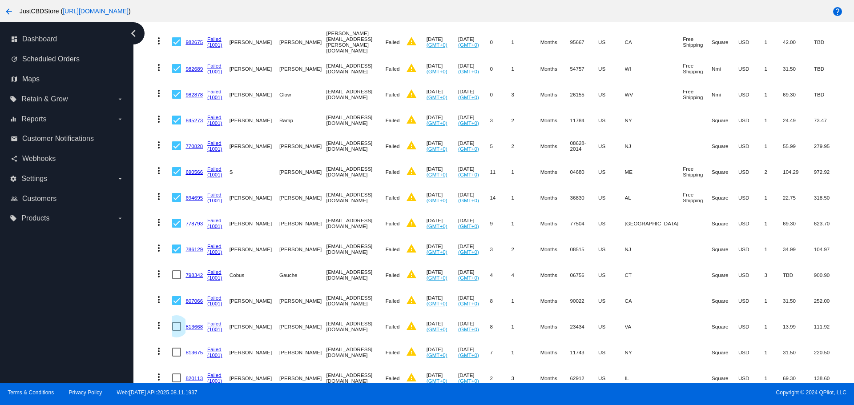
click at [176, 331] on input "checkbox" at bounding box center [176, 331] width 0 height 0
checkbox input "true"
click at [176, 352] on div at bounding box center [176, 352] width 9 height 9
click at [176, 357] on input "checkbox" at bounding box center [176, 357] width 0 height 0
checkbox input "true"
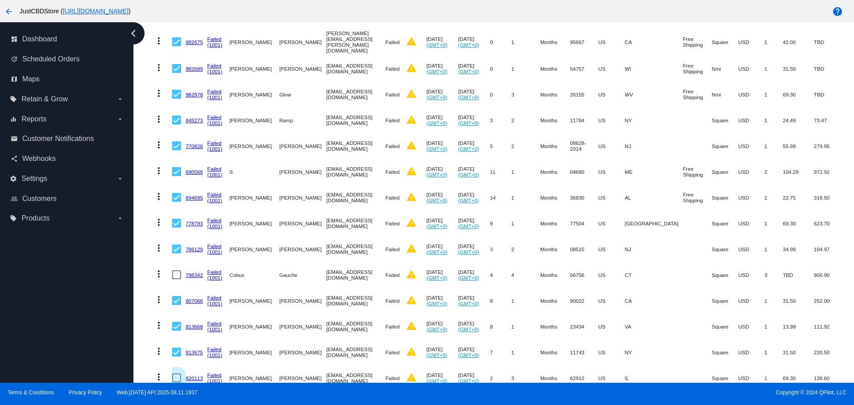
click at [175, 376] on div at bounding box center [176, 378] width 9 height 9
click at [176, 383] on input "checkbox" at bounding box center [176, 383] width 0 height 0
checkbox input "true"
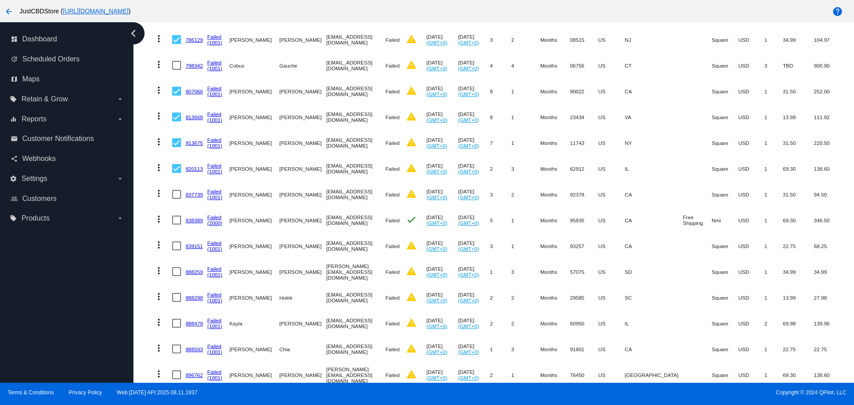
scroll to position [756, 0]
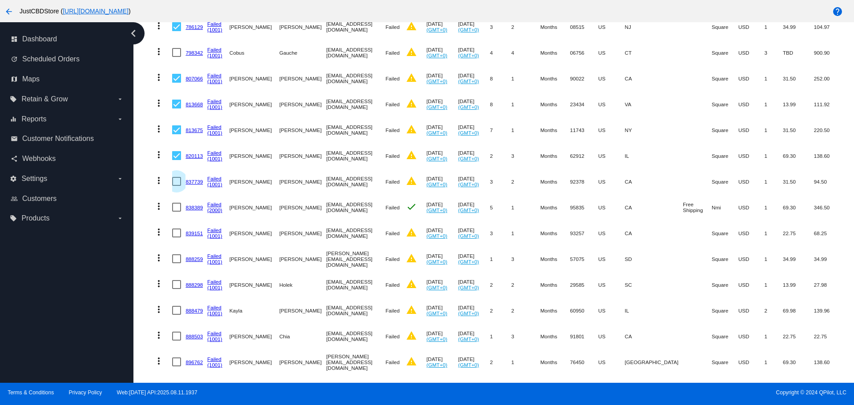
click at [176, 178] on div at bounding box center [176, 181] width 9 height 9
click at [176, 186] on input "checkbox" at bounding box center [176, 186] width 0 height 0
checkbox input "true"
click at [178, 206] on div at bounding box center [176, 207] width 9 height 9
click at [177, 212] on input "checkbox" at bounding box center [176, 212] width 0 height 0
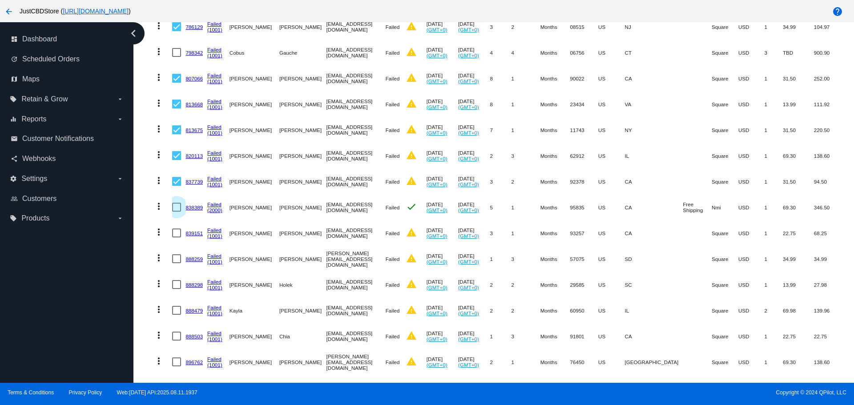
checkbox input "true"
click at [174, 230] on div at bounding box center [176, 233] width 9 height 9
click at [176, 238] on input "checkbox" at bounding box center [176, 238] width 0 height 0
checkbox input "true"
click at [178, 256] on div at bounding box center [176, 258] width 9 height 9
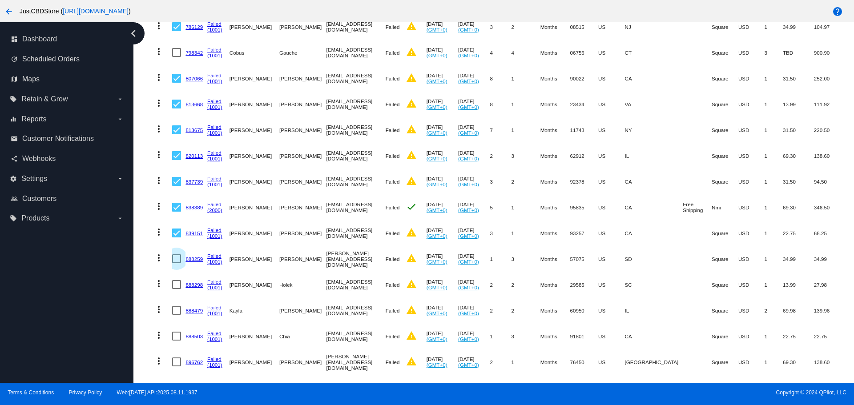
click at [177, 263] on input "checkbox" at bounding box center [176, 263] width 0 height 0
checkbox input "true"
click at [180, 283] on div at bounding box center [176, 284] width 9 height 9
click at [177, 289] on input "checkbox" at bounding box center [176, 289] width 0 height 0
checkbox input "true"
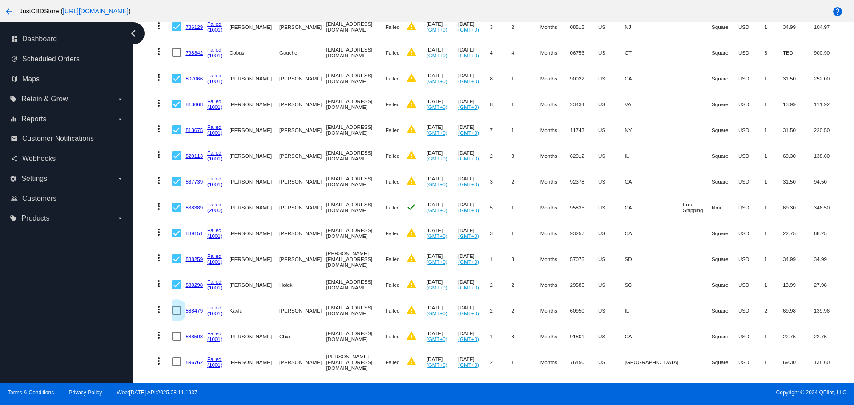
click at [177, 309] on div at bounding box center [176, 310] width 9 height 9
click at [177, 315] on input "checkbox" at bounding box center [176, 315] width 0 height 0
checkbox input "true"
click at [173, 336] on div at bounding box center [176, 336] width 9 height 9
click at [176, 341] on input "checkbox" at bounding box center [176, 341] width 0 height 0
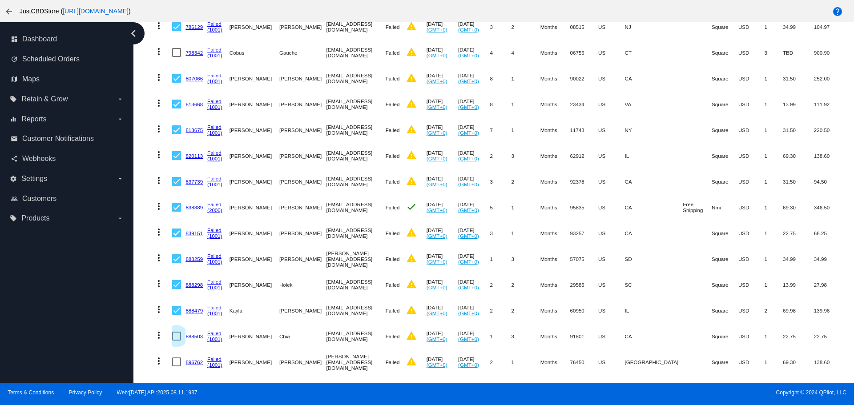
checkbox input "true"
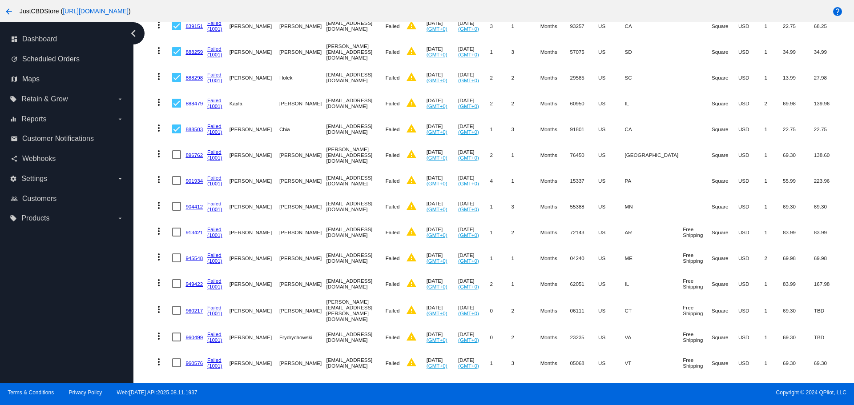
scroll to position [979, 0]
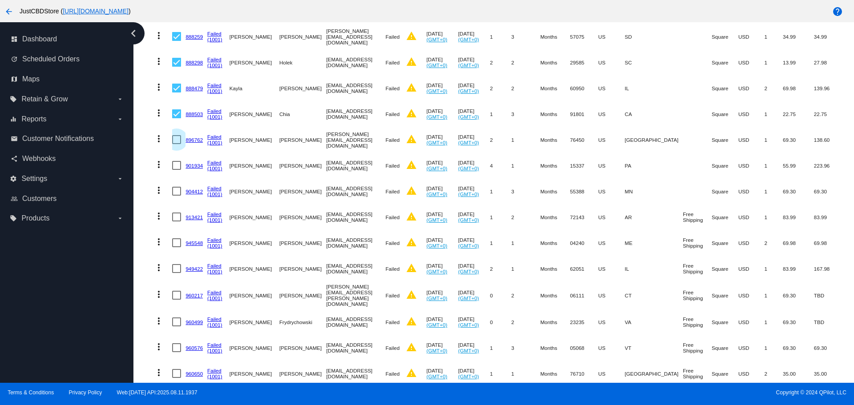
click at [176, 137] on div at bounding box center [176, 139] width 9 height 9
click at [176, 144] on input "checkbox" at bounding box center [176, 144] width 0 height 0
checkbox input "true"
click at [180, 164] on div at bounding box center [176, 165] width 9 height 9
click at [177, 170] on input "checkbox" at bounding box center [176, 170] width 0 height 0
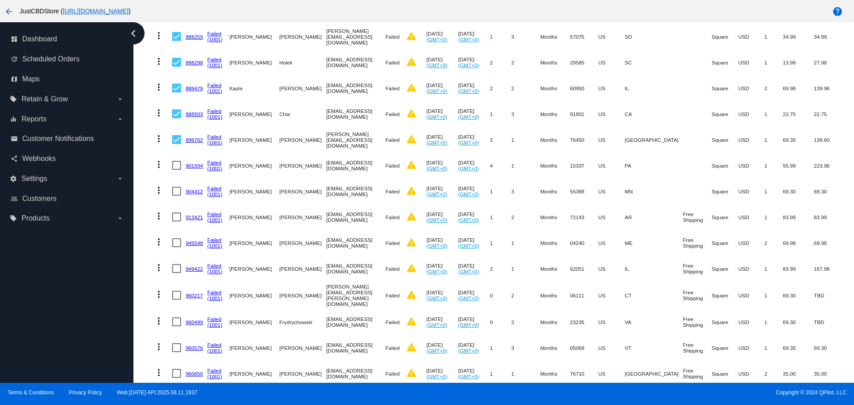
checkbox input "true"
click at [178, 187] on div at bounding box center [176, 191] width 9 height 9
click at [177, 196] on input "checkbox" at bounding box center [176, 196] width 0 height 0
checkbox input "true"
drag, startPoint x: 175, startPoint y: 212, endPoint x: 176, endPoint y: 238, distance: 26.3
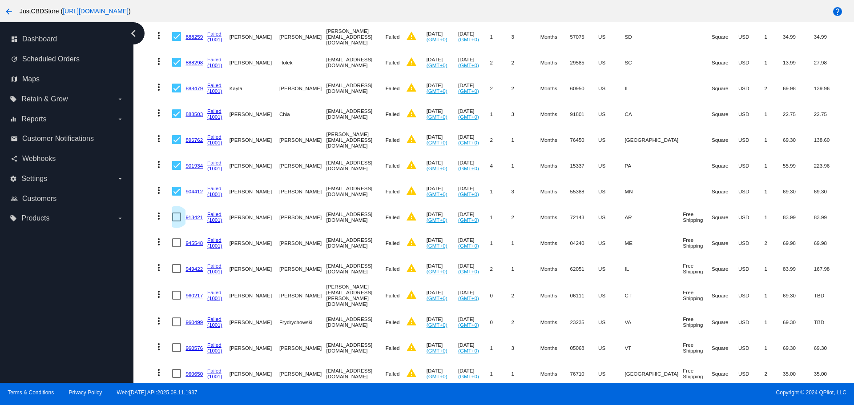
click at [175, 214] on div at bounding box center [176, 217] width 9 height 9
click at [176, 222] on input "checkbox" at bounding box center [176, 222] width 0 height 0
checkbox input "true"
click at [176, 243] on div at bounding box center [176, 242] width 9 height 9
click at [176, 247] on input "checkbox" at bounding box center [176, 247] width 0 height 0
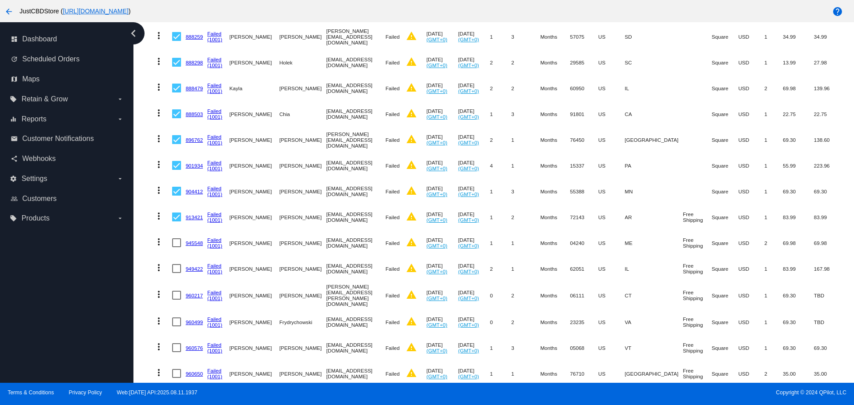
checkbox input "true"
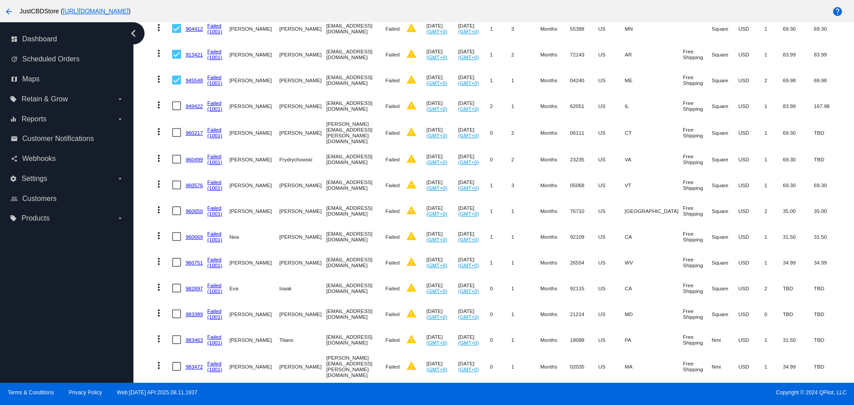
scroll to position [1157, 0]
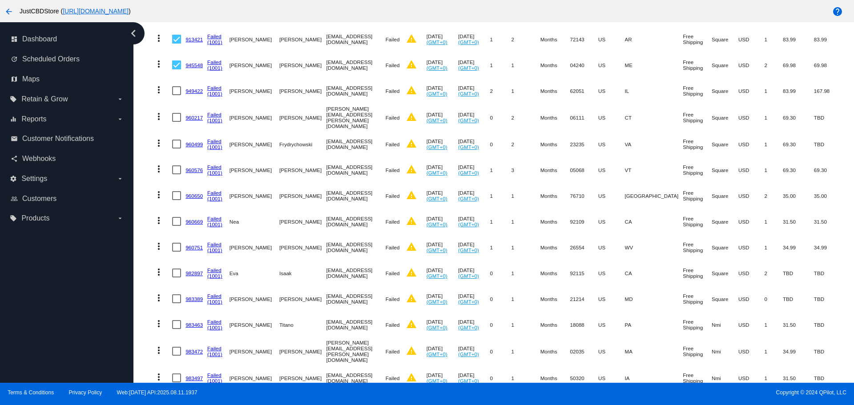
click at [176, 87] on div at bounding box center [176, 90] width 9 height 9
click at [176, 95] on input "checkbox" at bounding box center [176, 95] width 0 height 0
checkbox input "true"
click at [176, 113] on div at bounding box center [176, 117] width 9 height 9
click at [176, 122] on input "checkbox" at bounding box center [176, 122] width 0 height 0
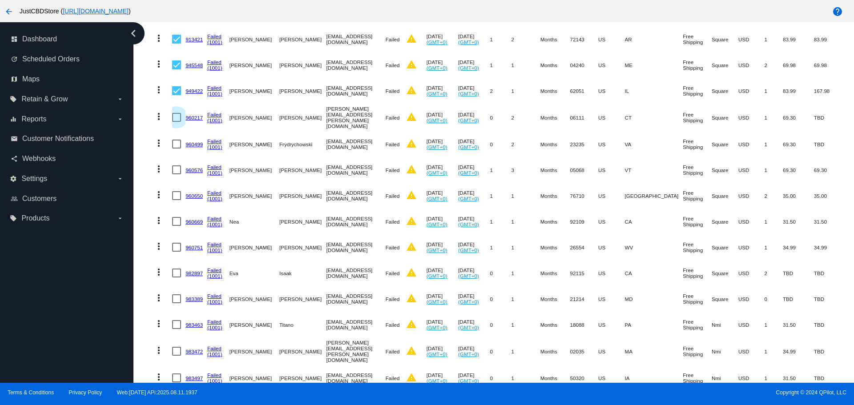
checkbox input "true"
drag, startPoint x: 177, startPoint y: 136, endPoint x: 172, endPoint y: 146, distance: 11.3
click at [176, 140] on div at bounding box center [176, 144] width 9 height 9
click at [176, 149] on input "checkbox" at bounding box center [176, 149] width 0 height 0
checkbox input "true"
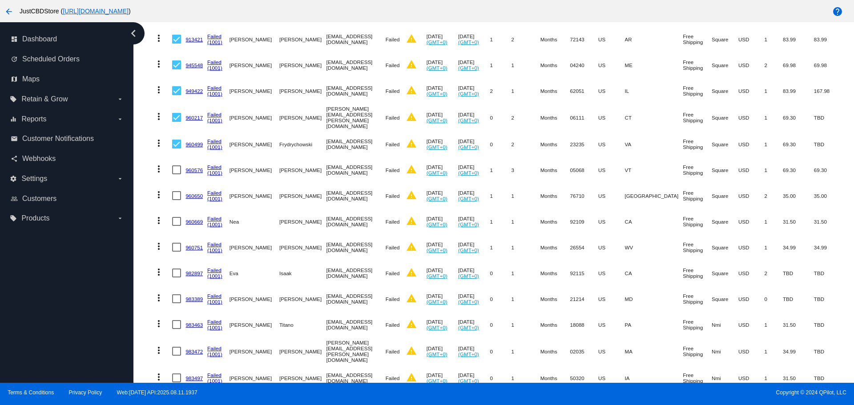
drag, startPoint x: 174, startPoint y: 165, endPoint x: 174, endPoint y: 173, distance: 8.0
click at [174, 167] on div at bounding box center [176, 170] width 9 height 9
click at [176, 174] on input "checkbox" at bounding box center [176, 174] width 0 height 0
checkbox input "true"
drag, startPoint x: 178, startPoint y: 191, endPoint x: 176, endPoint y: 198, distance: 7.0
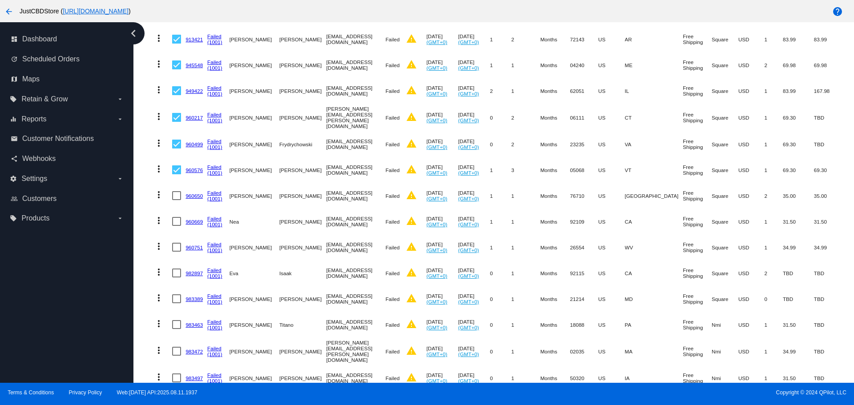
click at [178, 192] on div at bounding box center [176, 195] width 9 height 9
click at [177, 200] on input "checkbox" at bounding box center [176, 200] width 0 height 0
checkbox input "true"
click at [176, 217] on div at bounding box center [176, 221] width 9 height 9
click at [176, 226] on input "checkbox" at bounding box center [176, 226] width 0 height 0
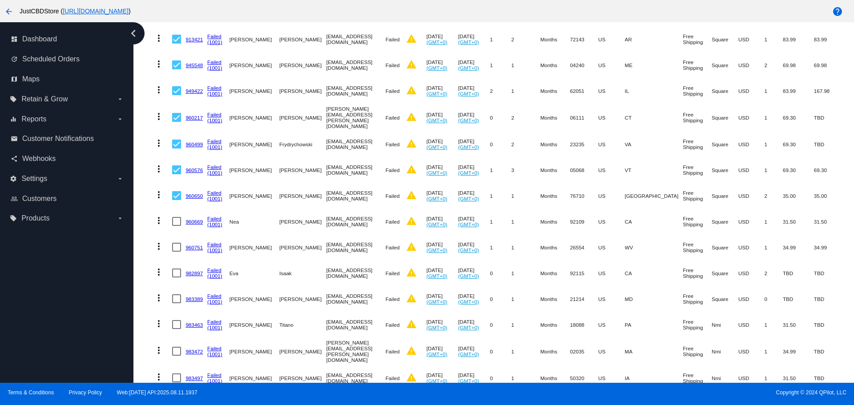
checkbox input "true"
click at [178, 243] on div at bounding box center [176, 247] width 9 height 9
click at [177, 252] on input "checkbox" at bounding box center [176, 252] width 0 height 0
checkbox input "true"
click at [174, 270] on div at bounding box center [176, 273] width 9 height 9
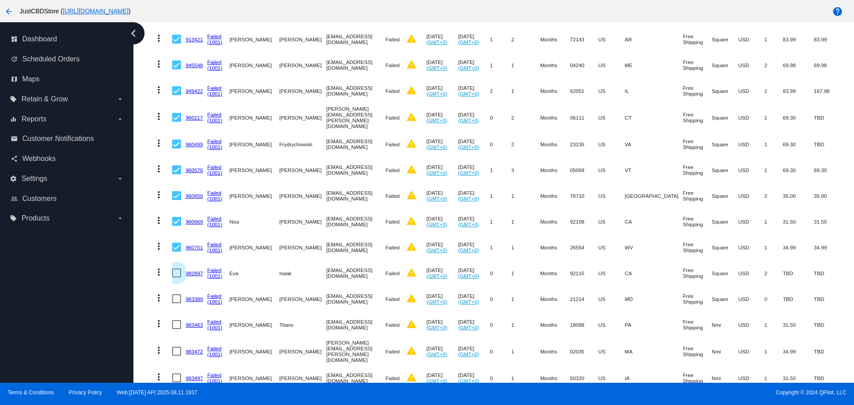
click at [176, 278] on input "checkbox" at bounding box center [176, 278] width 0 height 0
checkbox input "true"
click at [176, 295] on div at bounding box center [176, 299] width 9 height 9
click at [176, 303] on input "checkbox" at bounding box center [176, 303] width 0 height 0
checkbox input "true"
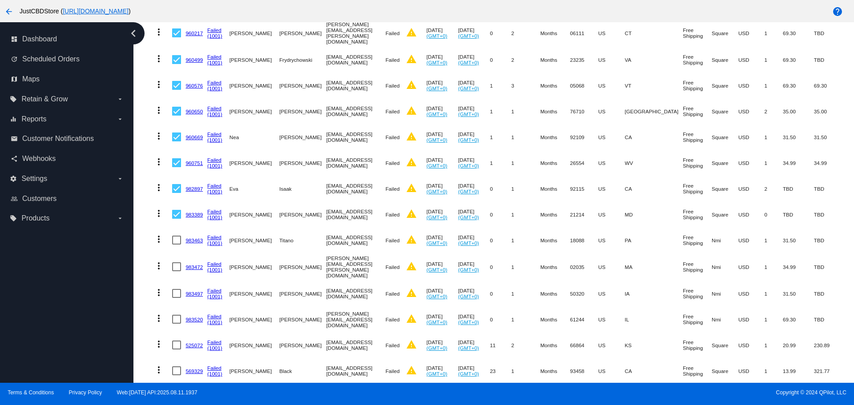
scroll to position [1246, 0]
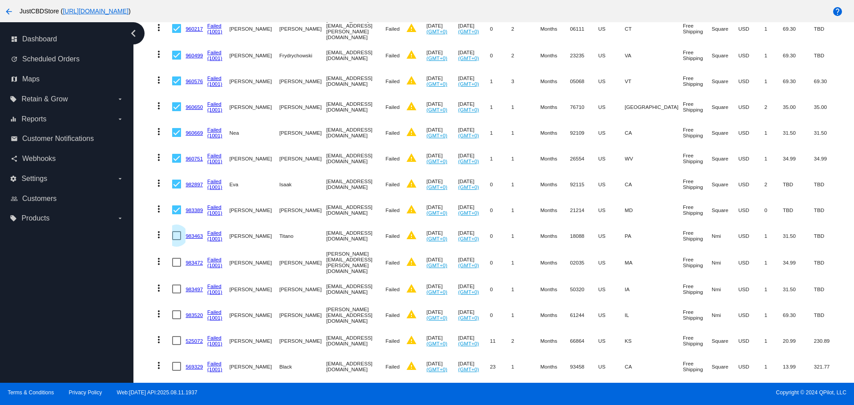
click at [176, 231] on div at bounding box center [176, 235] width 9 height 9
click at [176, 240] on input "checkbox" at bounding box center [176, 240] width 0 height 0
checkbox input "true"
click at [175, 258] on div at bounding box center [176, 262] width 9 height 9
click at [176, 267] on input "checkbox" at bounding box center [176, 267] width 0 height 0
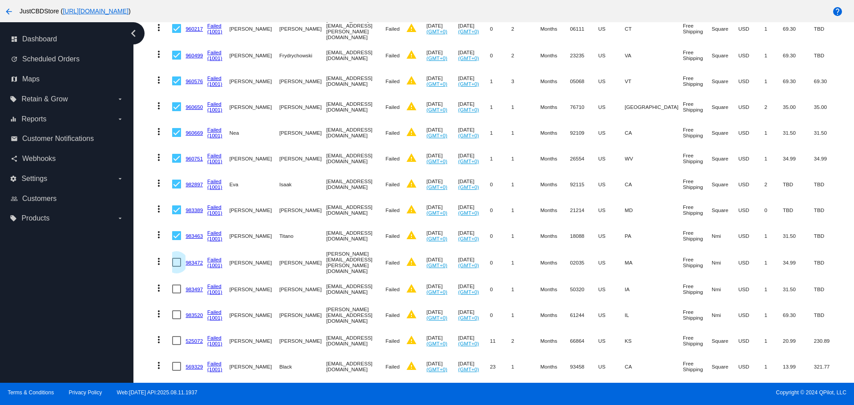
checkbox input "true"
click at [179, 285] on div at bounding box center [176, 289] width 9 height 9
click at [177, 294] on input "checkbox" at bounding box center [176, 294] width 0 height 0
checkbox input "true"
click at [177, 311] on div at bounding box center [176, 315] width 9 height 9
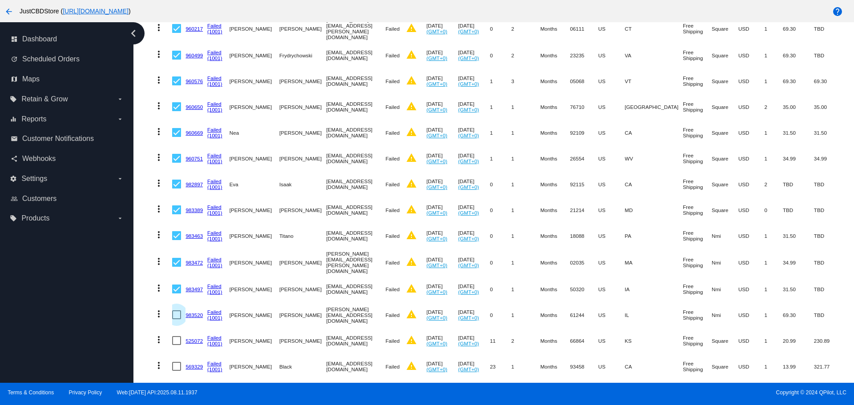
click at [177, 319] on input "checkbox" at bounding box center [176, 319] width 0 height 0
checkbox input "true"
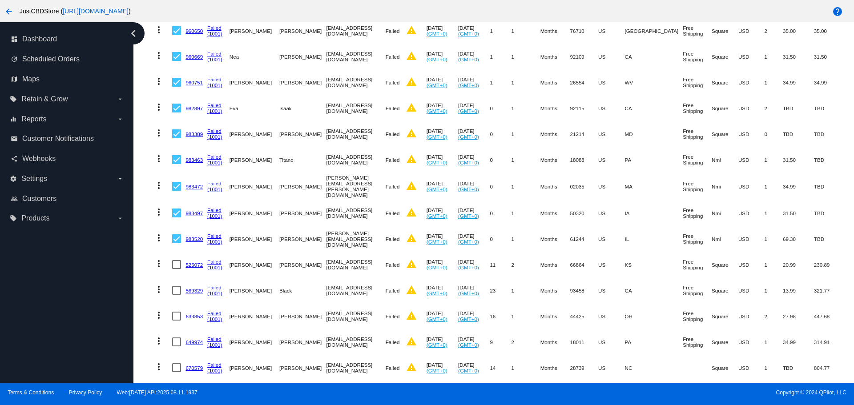
scroll to position [1335, 0]
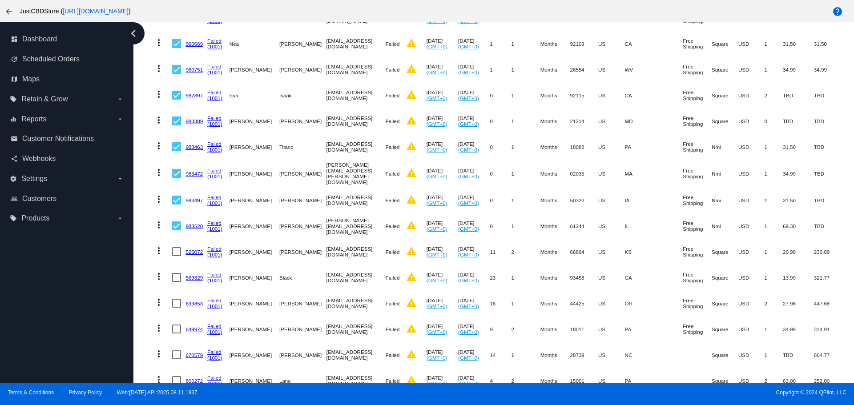
click at [175, 247] on div at bounding box center [176, 251] width 9 height 9
click at [176, 256] on input "checkbox" at bounding box center [176, 256] width 0 height 0
checkbox input "true"
click at [175, 273] on div at bounding box center [176, 277] width 9 height 9
click at [176, 282] on input "checkbox" at bounding box center [176, 282] width 0 height 0
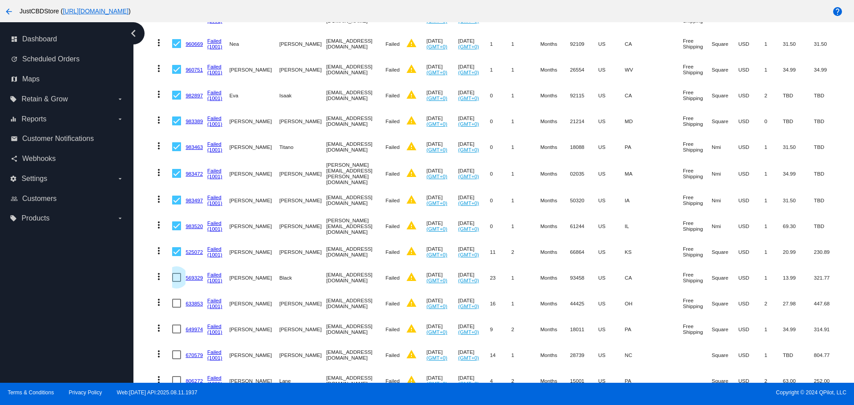
checkbox input "true"
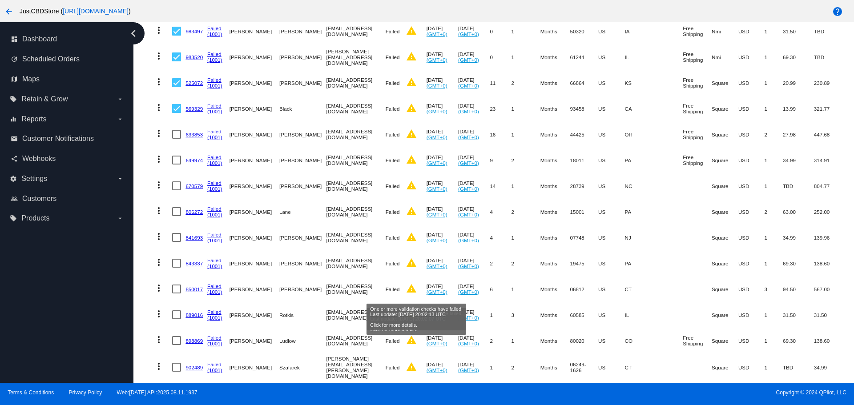
scroll to position [1513, 0]
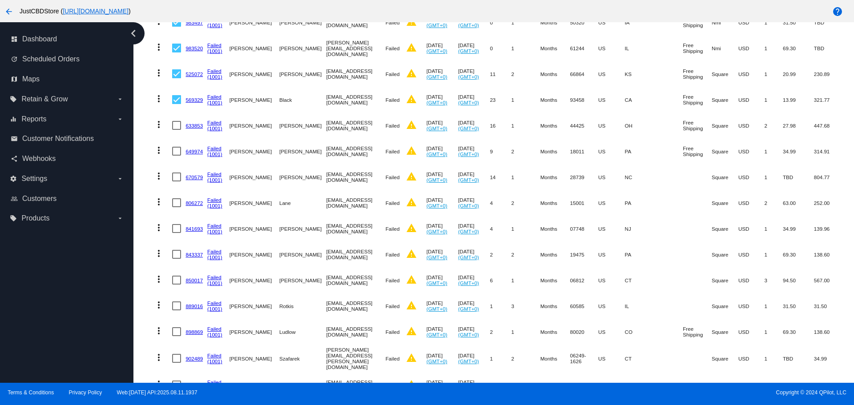
drag, startPoint x: 180, startPoint y: 119, endPoint x: 178, endPoint y: 124, distance: 5.6
click at [179, 121] on div at bounding box center [176, 125] width 9 height 9
click at [177, 130] on input "checkbox" at bounding box center [176, 130] width 0 height 0
checkbox input "true"
click at [175, 147] on div at bounding box center [176, 151] width 9 height 9
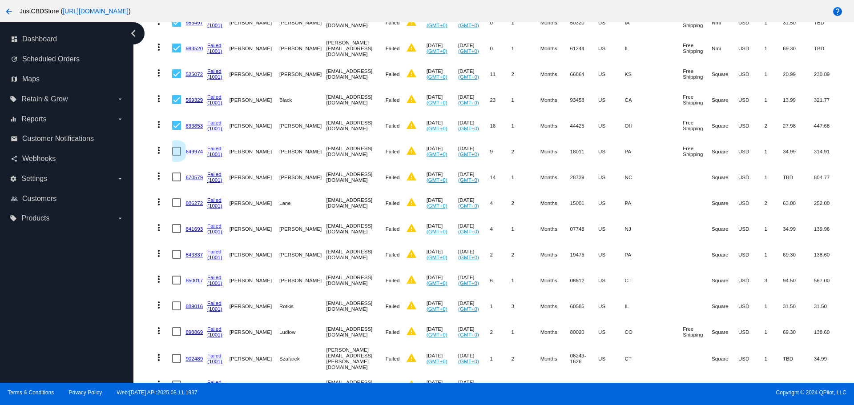
click at [176, 156] on input "checkbox" at bounding box center [176, 156] width 0 height 0
checkbox input "true"
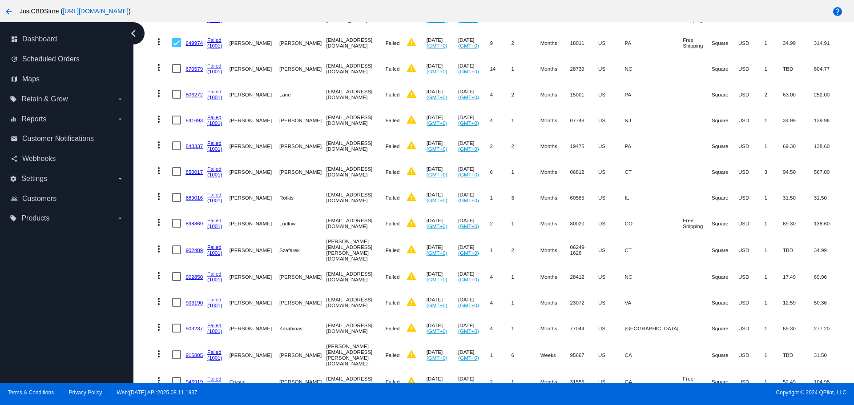
scroll to position [1602, 0]
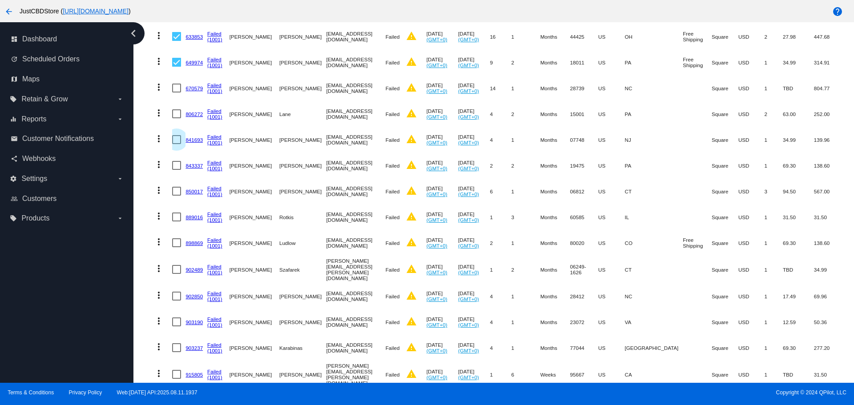
click at [175, 135] on div at bounding box center [176, 139] width 9 height 9
click at [176, 144] on input "checkbox" at bounding box center [176, 144] width 0 height 0
checkbox input "true"
click at [175, 161] on div at bounding box center [176, 165] width 9 height 9
click at [176, 170] on input "checkbox" at bounding box center [176, 170] width 0 height 0
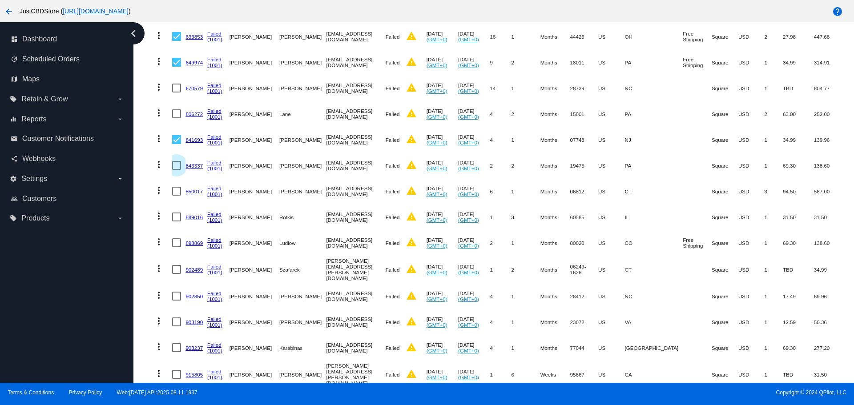
checkbox input "true"
click at [179, 187] on div at bounding box center [176, 191] width 9 height 9
click at [177, 196] on input "checkbox" at bounding box center [176, 196] width 0 height 0
checkbox input "true"
click at [172, 108] on mat-cell "more_vert" at bounding box center [161, 114] width 22 height 26
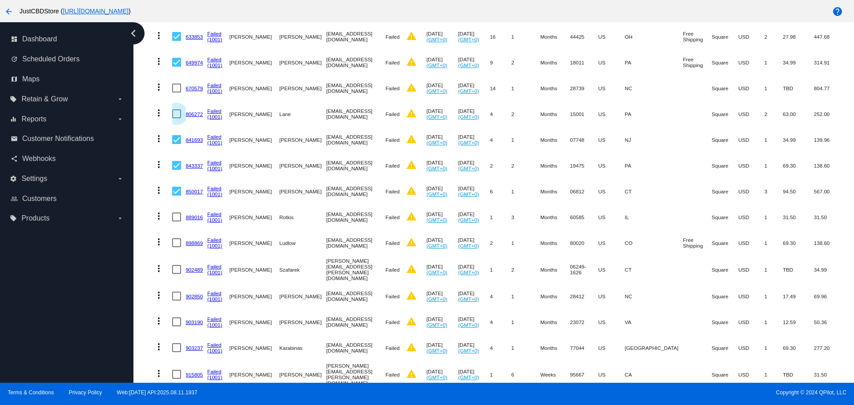
click at [178, 109] on div at bounding box center [176, 113] width 9 height 9
click at [177, 118] on input "checkbox" at bounding box center [176, 118] width 0 height 0
checkbox input "true"
click at [174, 213] on div at bounding box center [176, 217] width 9 height 9
click at [176, 222] on input "checkbox" at bounding box center [176, 222] width 0 height 0
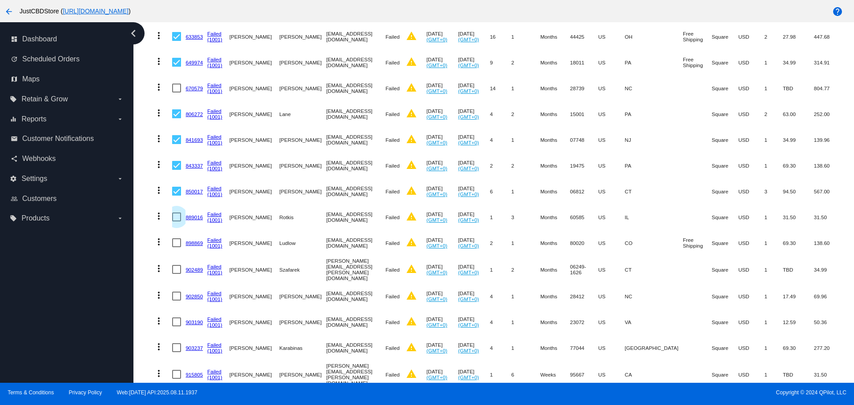
checkbox input "true"
click at [174, 238] on div at bounding box center [176, 242] width 9 height 9
click at [176, 247] on input "checkbox" at bounding box center [176, 247] width 0 height 0
checkbox input "true"
click at [176, 292] on div at bounding box center [176, 296] width 9 height 9
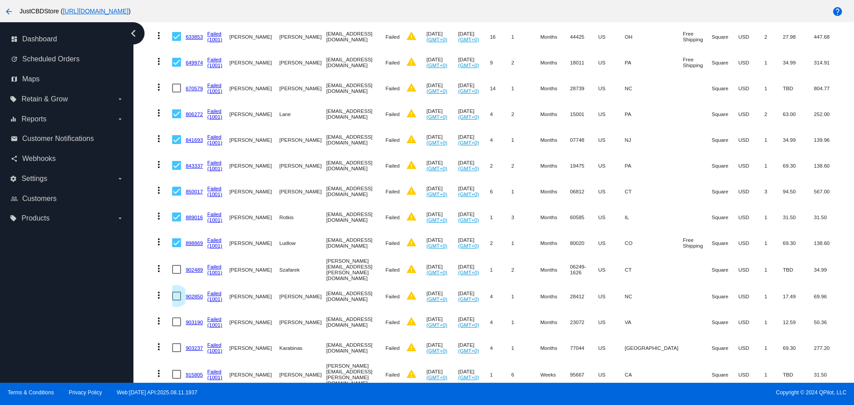
click at [176, 301] on input "checkbox" at bounding box center [176, 301] width 0 height 0
checkbox input "true"
click at [176, 318] on div at bounding box center [176, 322] width 9 height 9
click at [176, 327] on input "checkbox" at bounding box center [176, 327] width 0 height 0
checkbox input "true"
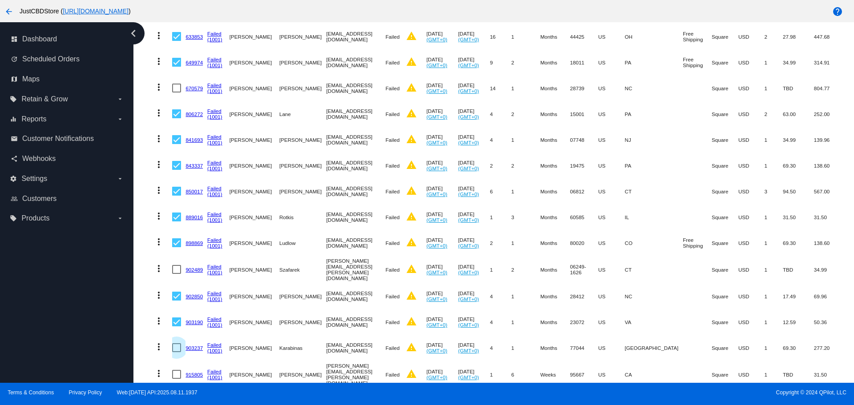
click at [178, 343] on div at bounding box center [176, 347] width 9 height 9
click at [177, 352] on input "checkbox" at bounding box center [176, 352] width 0 height 0
checkbox input "true"
click at [179, 370] on div at bounding box center [176, 374] width 9 height 9
click at [177, 379] on input "checkbox" at bounding box center [176, 379] width 0 height 0
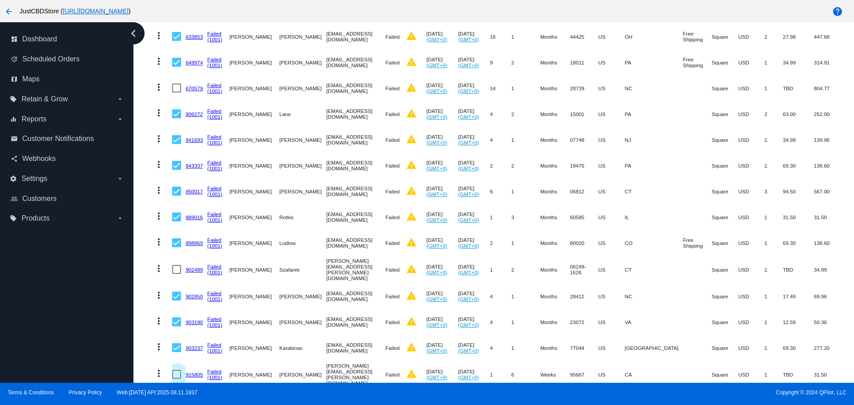
checkbox input "true"
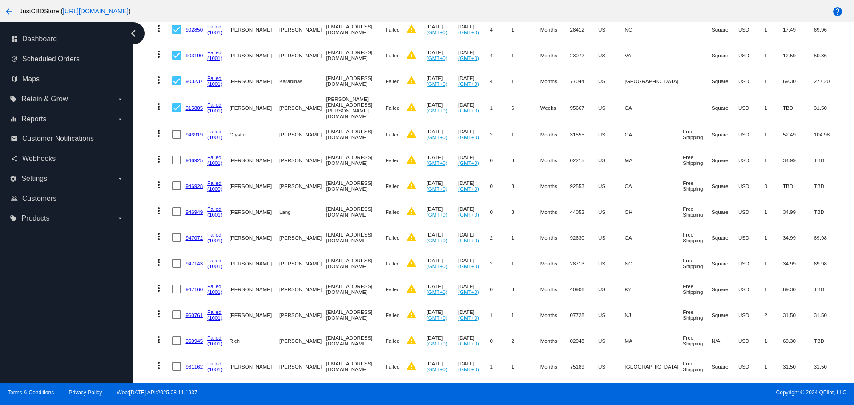
scroll to position [1913, 0]
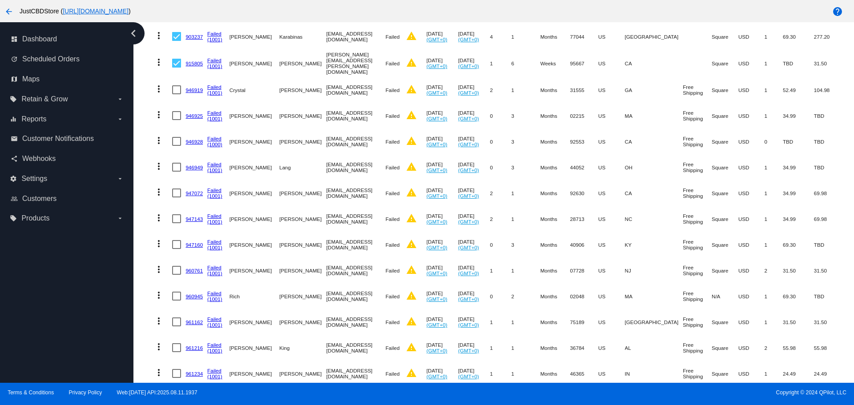
click at [178, 85] on div at bounding box center [176, 89] width 9 height 9
click at [177, 94] on input "checkbox" at bounding box center [176, 94] width 0 height 0
checkbox input "true"
click at [177, 111] on div at bounding box center [176, 115] width 9 height 9
click at [177, 120] on input "checkbox" at bounding box center [176, 120] width 0 height 0
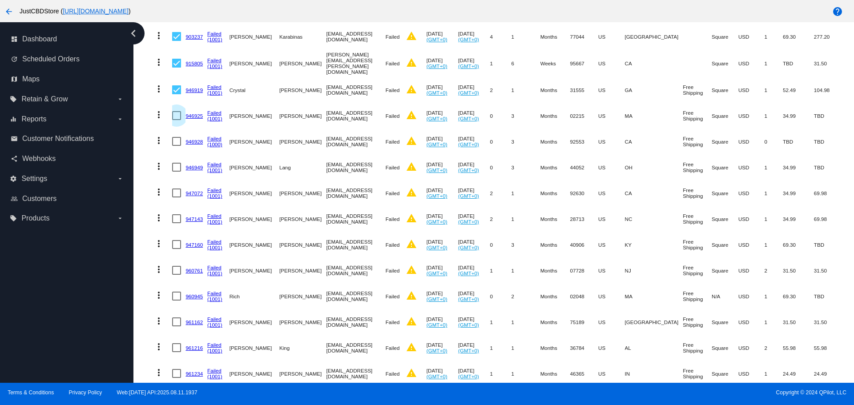
checkbox input "true"
click at [176, 137] on div at bounding box center [176, 141] width 9 height 9
click at [176, 146] on input "checkbox" at bounding box center [176, 146] width 0 height 0
checkbox input "true"
click at [177, 163] on div at bounding box center [176, 167] width 9 height 9
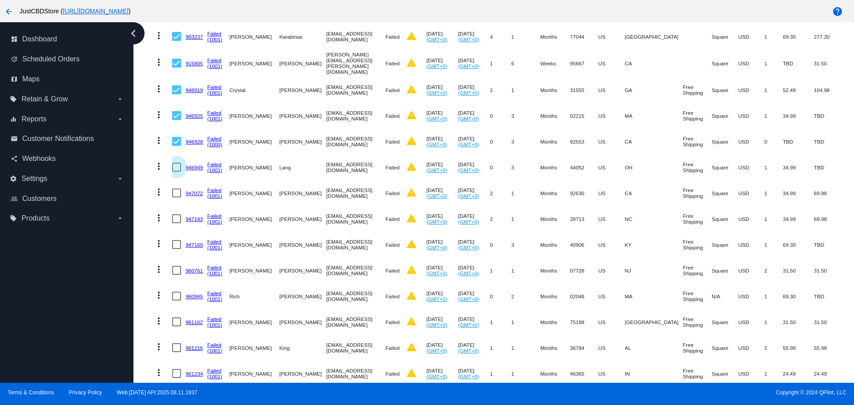
click at [177, 172] on input "checkbox" at bounding box center [176, 172] width 0 height 0
checkbox input "true"
click at [177, 189] on div at bounding box center [176, 193] width 9 height 9
click at [177, 198] on input "checkbox" at bounding box center [176, 198] width 0 height 0
checkbox input "true"
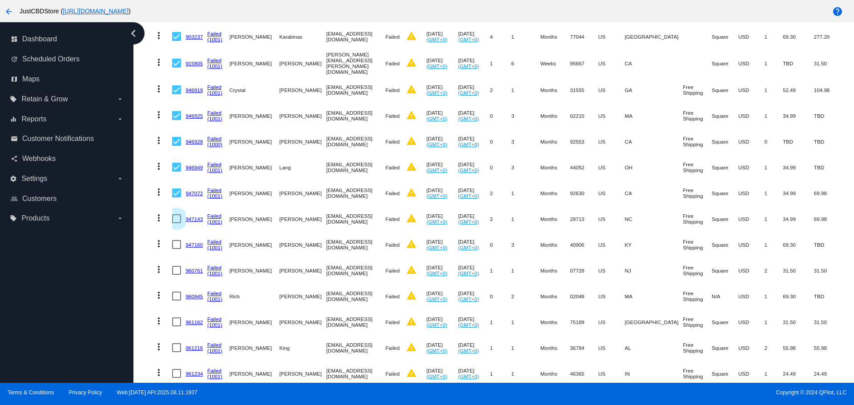
click at [178, 214] on div at bounding box center [176, 218] width 9 height 9
click at [177, 223] on input "checkbox" at bounding box center [176, 223] width 0 height 0
checkbox input "true"
click at [176, 240] on div at bounding box center [176, 244] width 9 height 9
click at [176, 249] on input "checkbox" at bounding box center [176, 249] width 0 height 0
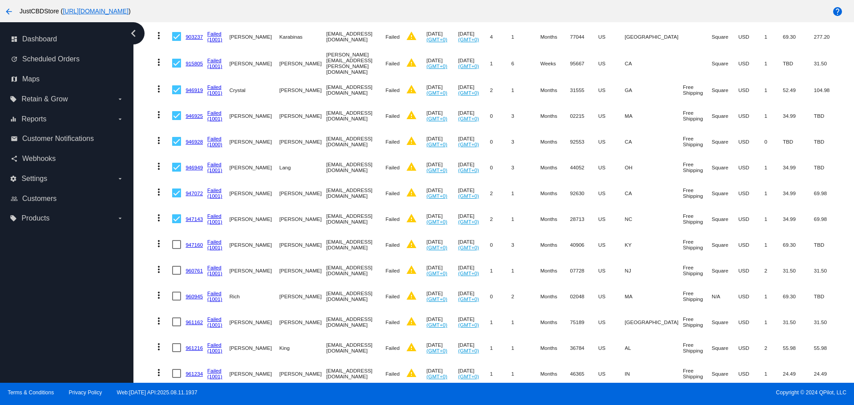
checkbox input "true"
click at [178, 266] on div at bounding box center [176, 270] width 9 height 9
click at [177, 275] on input "checkbox" at bounding box center [176, 275] width 0 height 0
checkbox input "true"
click at [178, 292] on div at bounding box center [176, 296] width 9 height 9
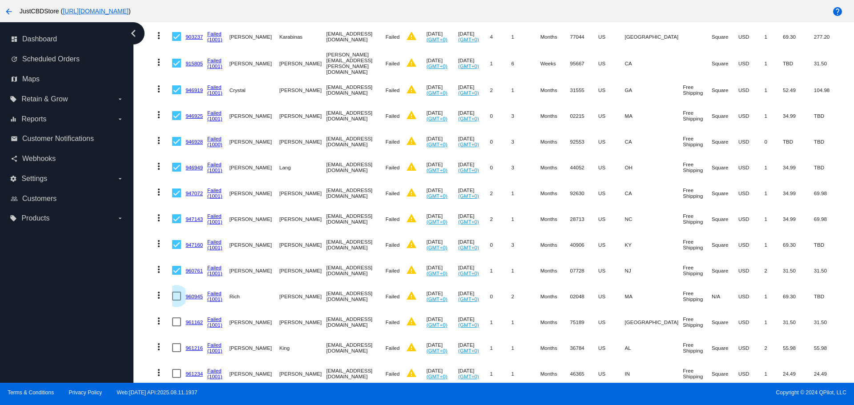
click at [177, 301] on input "checkbox" at bounding box center [176, 301] width 0 height 0
checkbox input "true"
click at [179, 318] on div at bounding box center [176, 322] width 9 height 9
click at [177, 327] on input "checkbox" at bounding box center [176, 327] width 0 height 0
checkbox input "true"
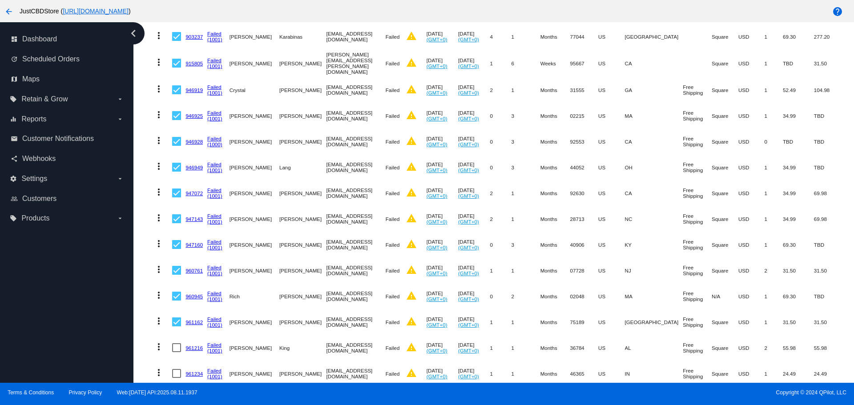
click at [178, 343] on div at bounding box center [176, 347] width 9 height 9
click at [177, 352] on input "checkbox" at bounding box center [176, 352] width 0 height 0
checkbox input "true"
click at [178, 369] on div at bounding box center [176, 373] width 9 height 9
click at [177, 378] on input "checkbox" at bounding box center [176, 378] width 0 height 0
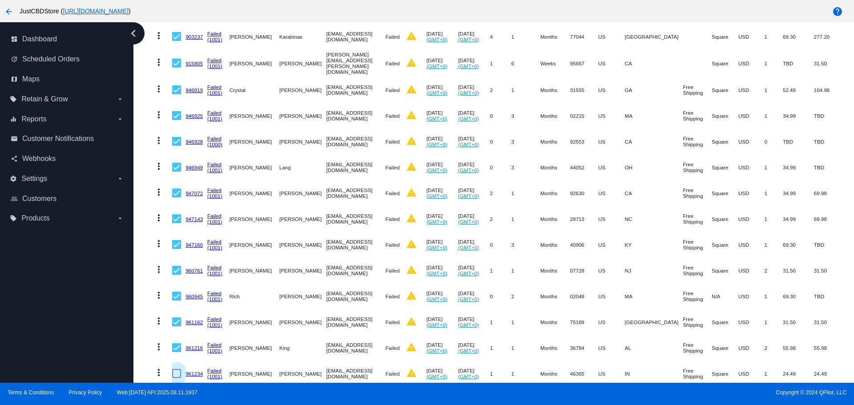
checkbox input "true"
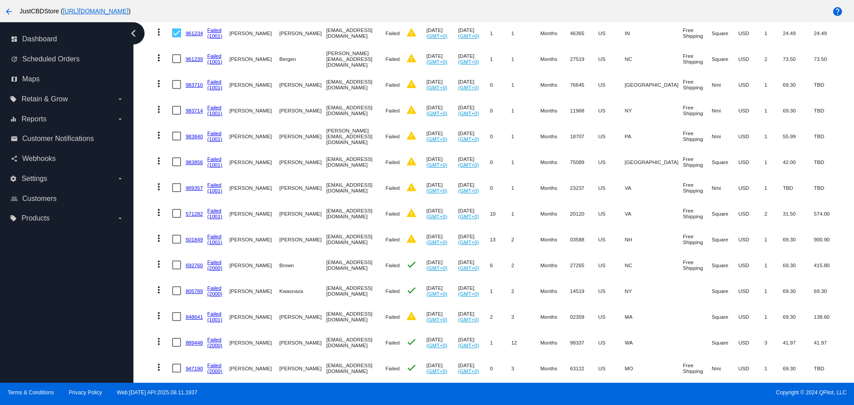
scroll to position [2269, 0]
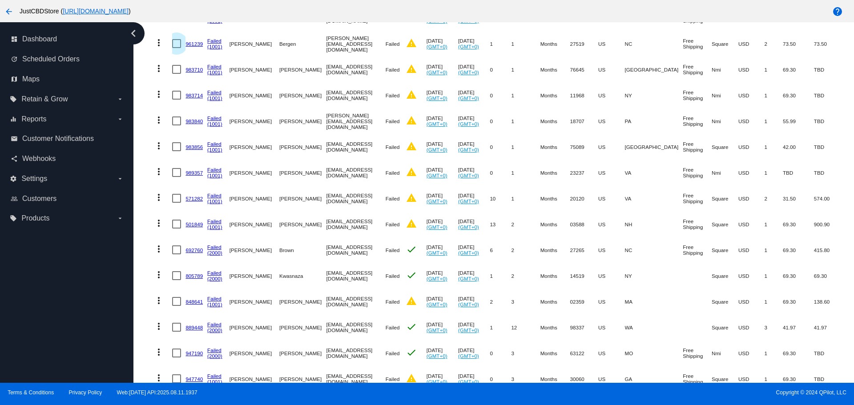
click at [180, 39] on div at bounding box center [176, 43] width 9 height 9
click at [177, 48] on input "checkbox" at bounding box center [176, 48] width 0 height 0
checkbox input "true"
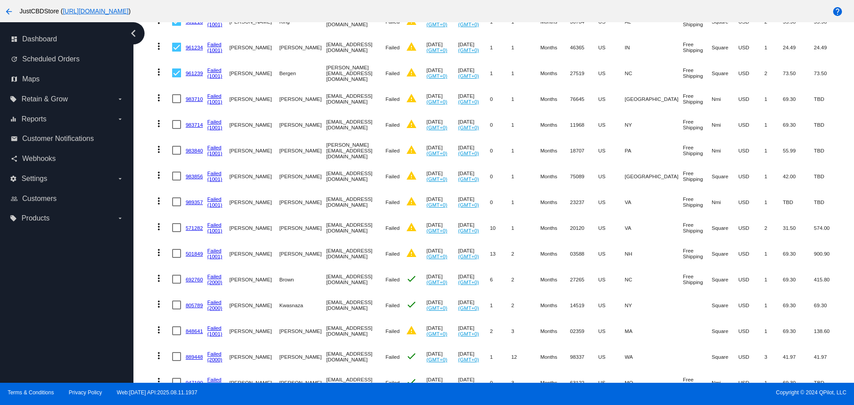
scroll to position [2224, 0]
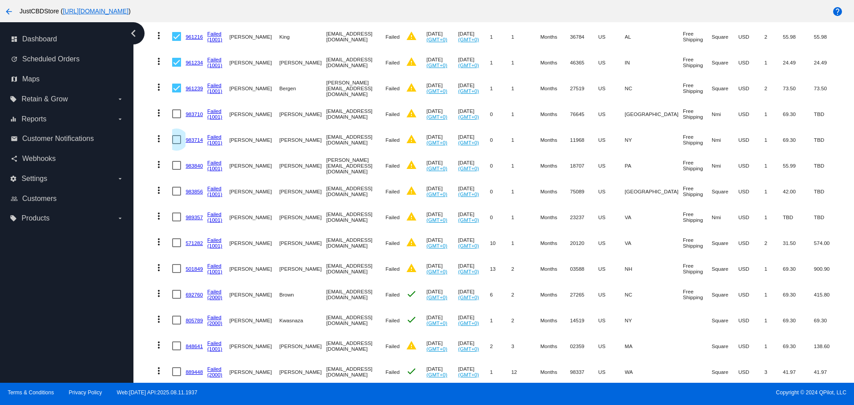
click at [178, 135] on div at bounding box center [176, 139] width 9 height 9
click at [177, 144] on input "checkbox" at bounding box center [176, 144] width 0 height 0
checkbox input "true"
click at [179, 109] on div at bounding box center [176, 113] width 9 height 9
click at [177, 118] on input "checkbox" at bounding box center [176, 118] width 0 height 0
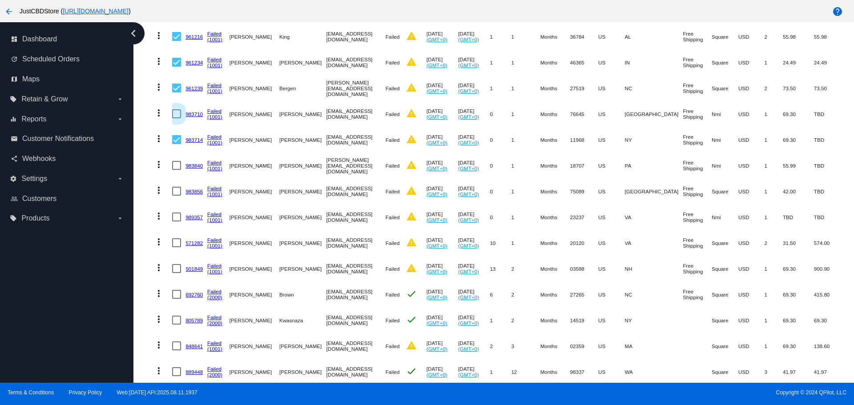
checkbox input "true"
click at [176, 161] on div at bounding box center [176, 165] width 9 height 9
click at [176, 170] on input "checkbox" at bounding box center [176, 170] width 0 height 0
checkbox input "true"
click at [178, 187] on div at bounding box center [176, 191] width 9 height 9
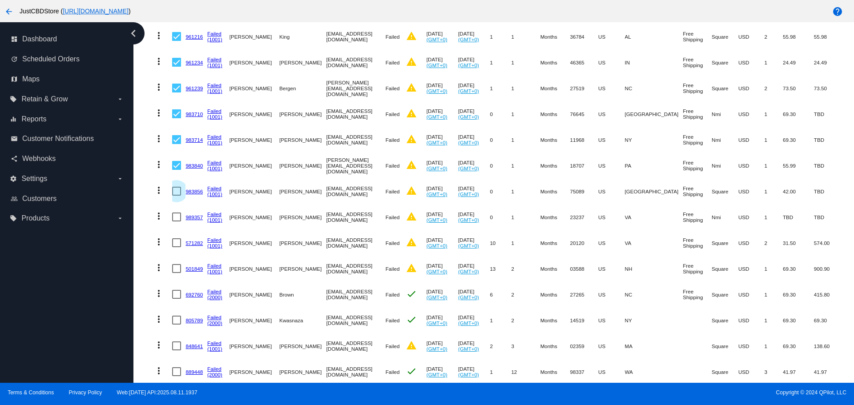
click at [177, 196] on input "checkbox" at bounding box center [176, 196] width 0 height 0
checkbox input "true"
click at [174, 238] on div at bounding box center [176, 242] width 9 height 9
click at [176, 247] on input "checkbox" at bounding box center [176, 247] width 0 height 0
checkbox input "true"
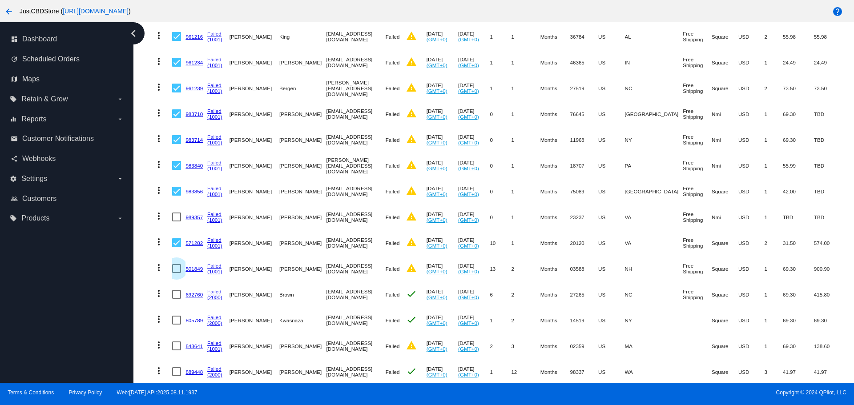
click at [175, 264] on div at bounding box center [176, 268] width 9 height 9
click at [176, 273] on input "checkbox" at bounding box center [176, 273] width 0 height 0
checkbox input "true"
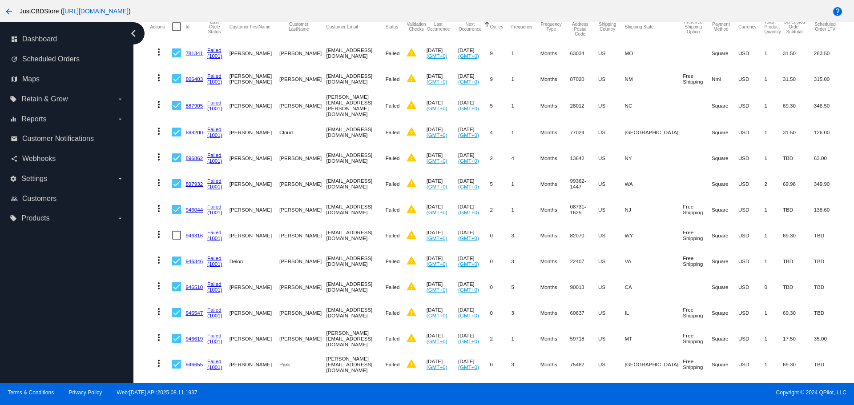
scroll to position [0, 0]
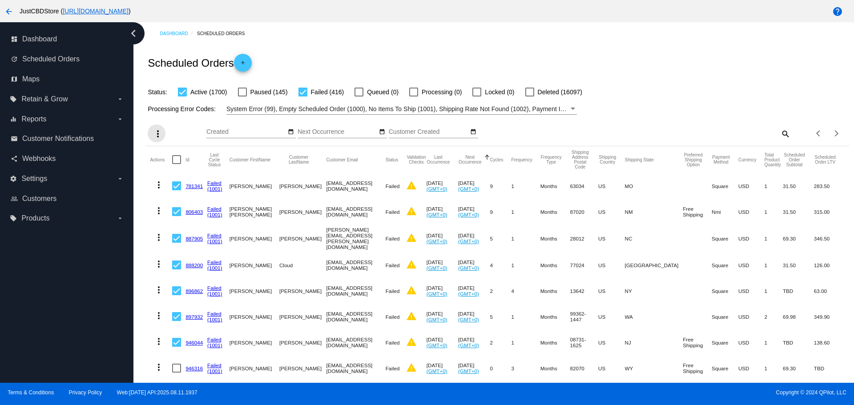
click at [159, 131] on mat-icon "more_vert" at bounding box center [158, 134] width 11 height 11
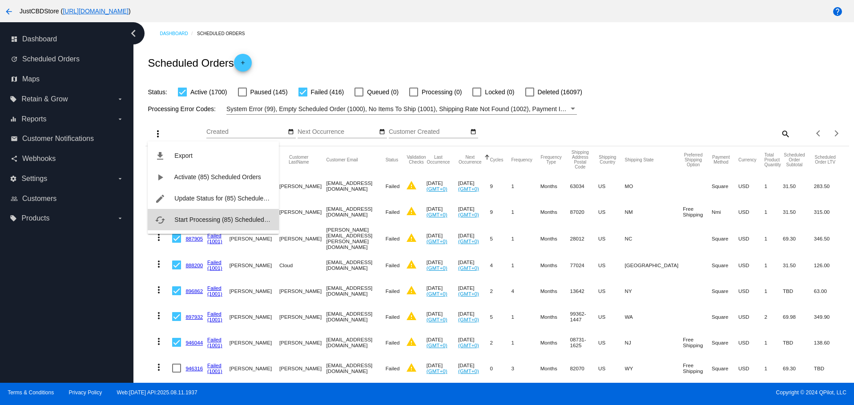
click at [202, 218] on span "Start Processing (85) Scheduled Orders" at bounding box center [229, 219] width 110 height 7
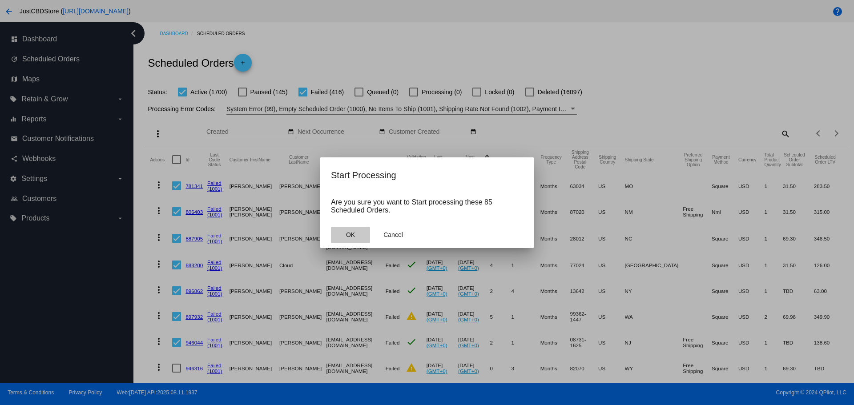
click at [348, 235] on span "OK" at bounding box center [350, 234] width 9 height 7
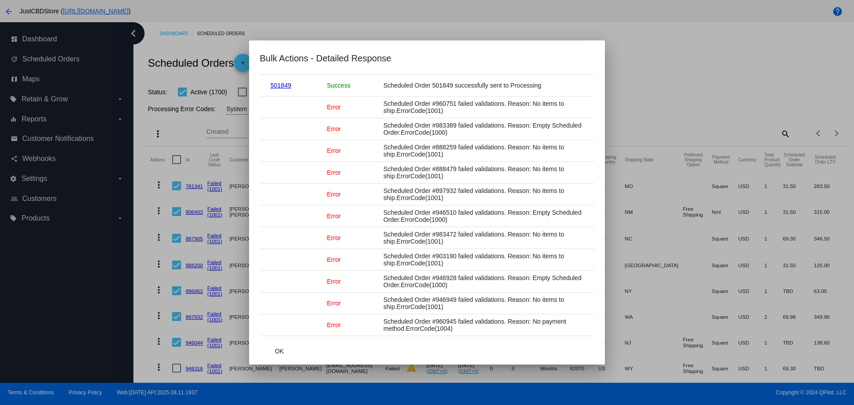
scroll to position [1890, 0]
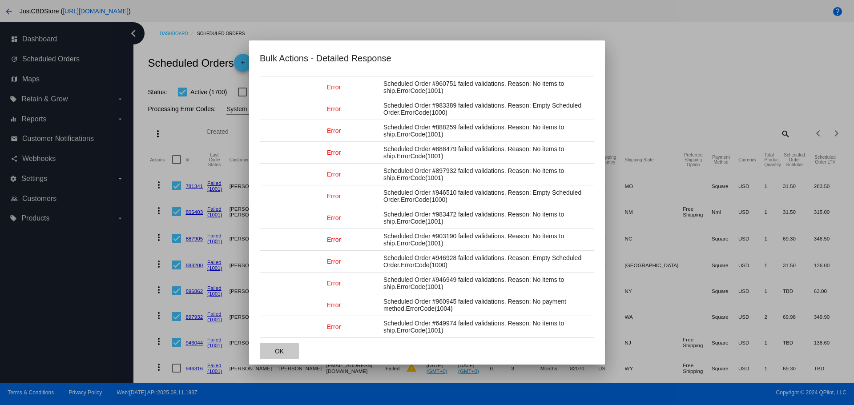
click at [279, 350] on span "OK" at bounding box center [279, 351] width 9 height 7
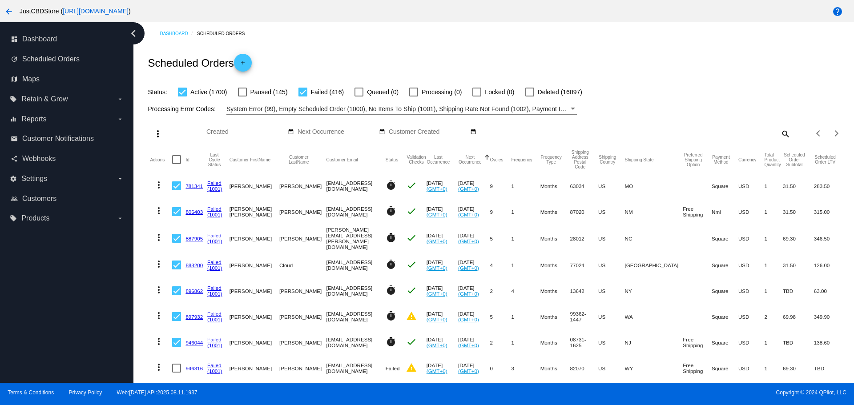
click at [780, 137] on mat-icon "search" at bounding box center [785, 134] width 11 height 14
drag, startPoint x: 614, startPoint y: 133, endPoint x: 653, endPoint y: 143, distance: 40.0
click at [615, 133] on input "Search" at bounding box center [702, 132] width 175 height 7
paste input "[EMAIL_ADDRESS][DOMAIN_NAME]"
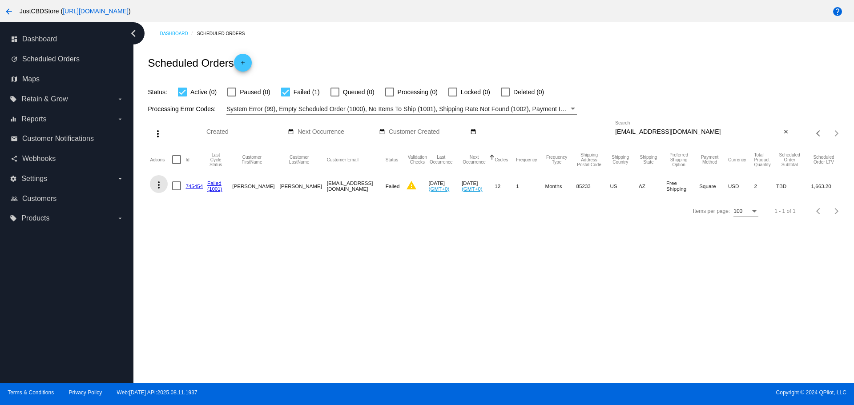
click at [158, 183] on mat-icon "more_vert" at bounding box center [158, 185] width 11 height 11
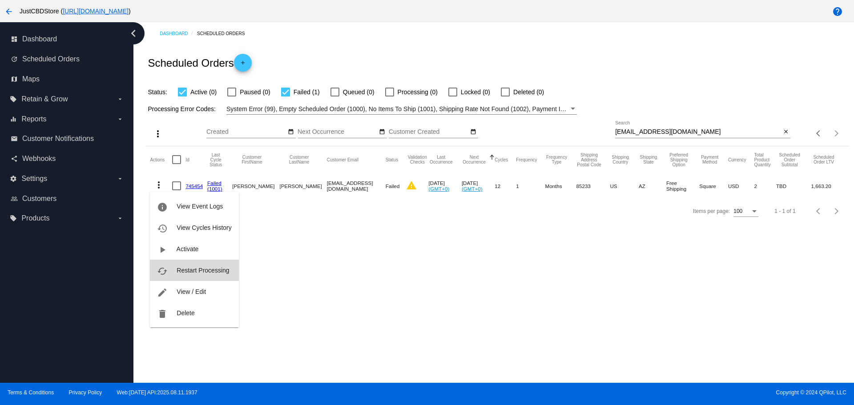
click at [212, 271] on span "Restart Processing" at bounding box center [203, 270] width 52 height 7
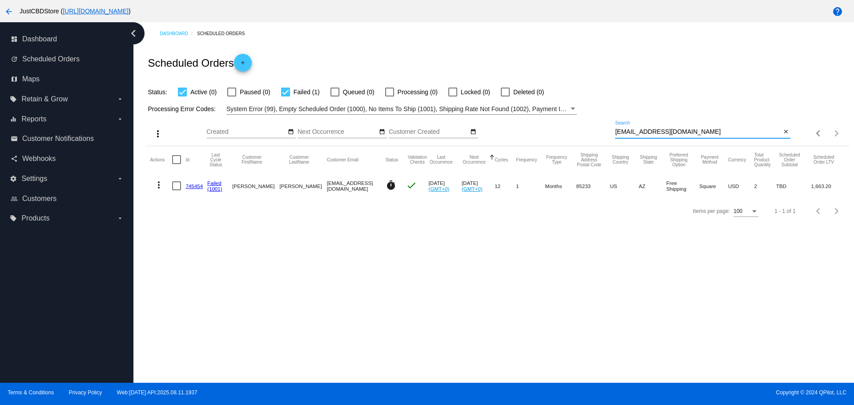
drag, startPoint x: 676, startPoint y: 134, endPoint x: 607, endPoint y: 142, distance: 69.4
click at [608, 142] on div "more_vert Aug Jan Feb Mar [DATE]" at bounding box center [496, 131] width 703 height 32
paste input "[EMAIL_ADDRESS]"
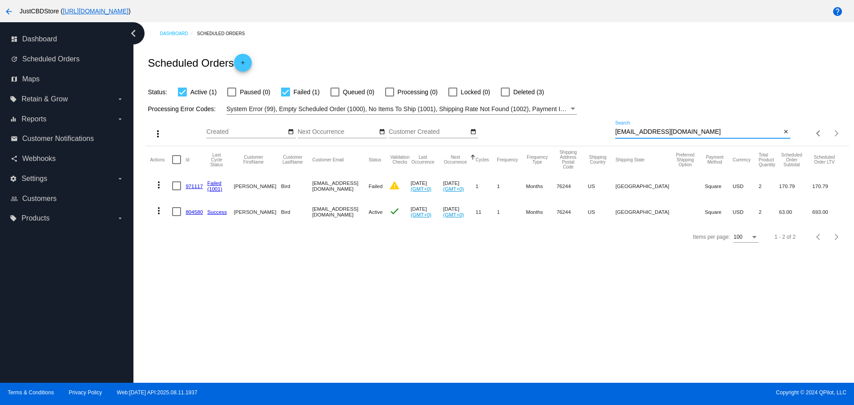
drag, startPoint x: 667, startPoint y: 130, endPoint x: 579, endPoint y: 130, distance: 88.1
click at [579, 130] on div "more_vert Aug Jan Feb Mar [DATE]" at bounding box center [496, 131] width 703 height 32
paste input "ccvandyck"
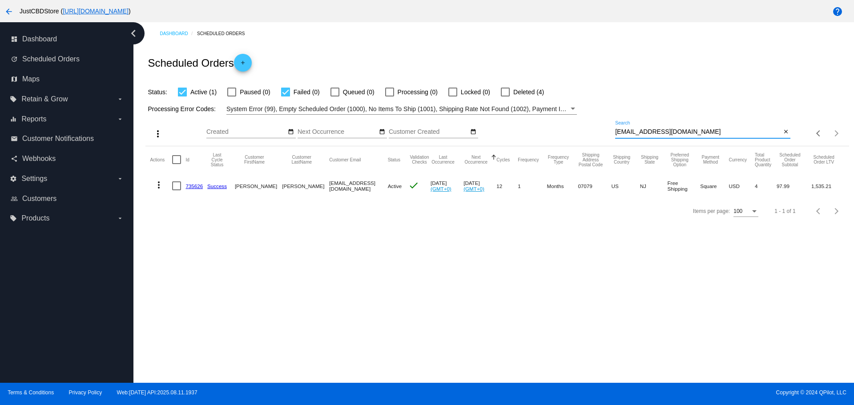
paste input "[EMAIL_ADDRESS]"
drag, startPoint x: 689, startPoint y: 131, endPoint x: 575, endPoint y: 132, distance: 113.5
click at [575, 132] on div "more_vert Aug Jan Feb Mar [DATE]" at bounding box center [496, 131] width 703 height 32
drag, startPoint x: 671, startPoint y: 132, endPoint x: 610, endPoint y: 131, distance: 61.0
click at [610, 131] on div "more_vert Aug Jan Feb Mar [DATE]" at bounding box center [496, 131] width 703 height 32
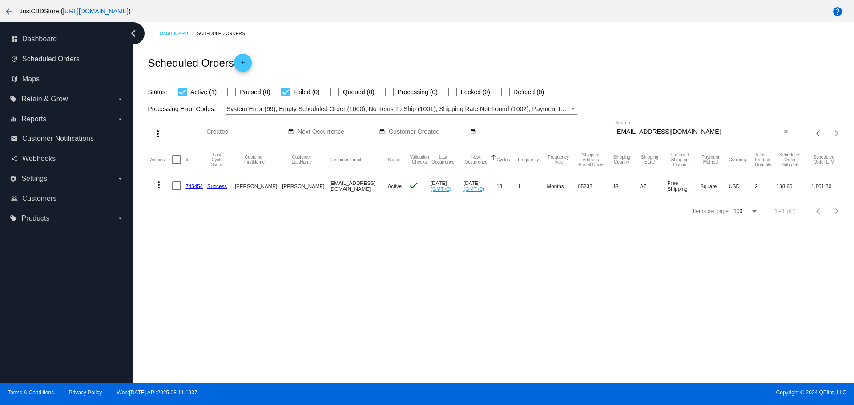
click at [681, 133] on input "[EMAIL_ADDRESS][DOMAIN_NAME]" at bounding box center [698, 132] width 166 height 7
drag, startPoint x: 676, startPoint y: 131, endPoint x: 572, endPoint y: 128, distance: 104.2
click at [572, 128] on div "more_vert Aug Jan Feb Mar [DATE]" at bounding box center [496, 131] width 703 height 32
paste input "[EMAIL_ADDRESS]"
drag, startPoint x: 675, startPoint y: 133, endPoint x: 570, endPoint y: 127, distance: 105.6
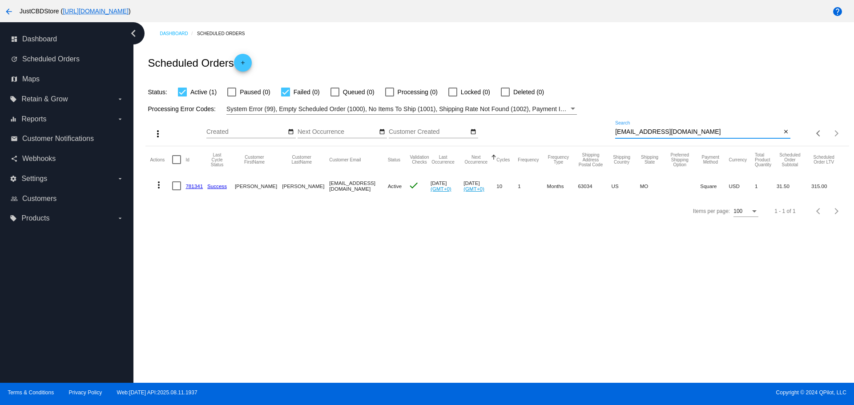
click at [570, 127] on div "more_vert Aug Jan Feb Mar [DATE]" at bounding box center [496, 131] width 703 height 32
paste input "zonker7777@gmai"
paste input "[PERSON_NAME].[PERSON_NAME]"
drag, startPoint x: 684, startPoint y: 129, endPoint x: 576, endPoint y: 125, distance: 108.6
click at [576, 125] on div "more_vert Aug Jan Feb Mar [DATE]" at bounding box center [496, 131] width 703 height 32
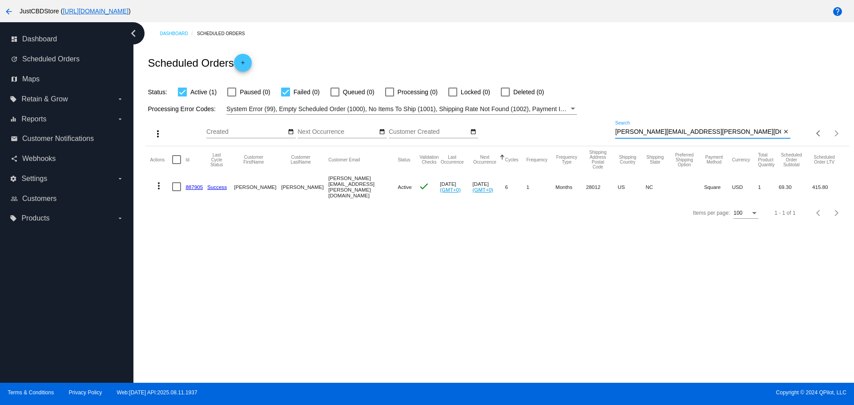
paste input "icloud@robinscloud"
drag, startPoint x: 685, startPoint y: 132, endPoint x: 541, endPoint y: 129, distance: 143.7
click at [542, 127] on div "more_vert Aug Jan Feb Mar [DATE]" at bounding box center [496, 131] width 703 height 32
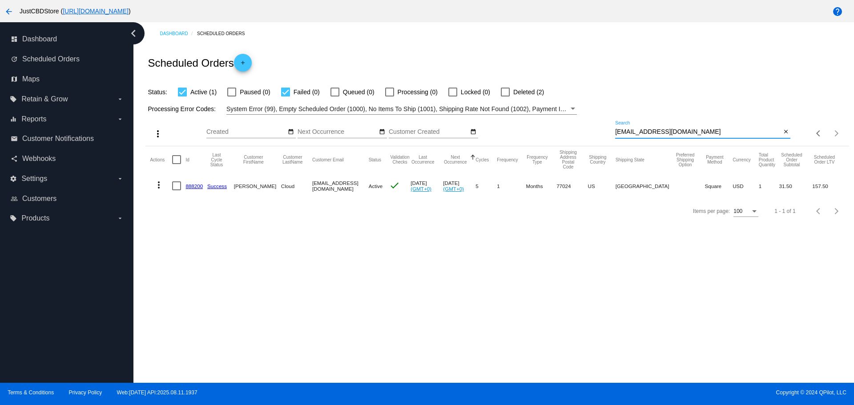
click at [682, 135] on input "[EMAIL_ADDRESS][DOMAIN_NAME]" at bounding box center [698, 132] width 166 height 7
drag, startPoint x: 670, startPoint y: 132, endPoint x: 597, endPoint y: 138, distance: 72.8
click at [597, 138] on div "more_vert Aug Jan Feb Mar [DATE]" at bounding box center [496, 131] width 703 height 32
paste input "[EMAIL_ADDRESS]"
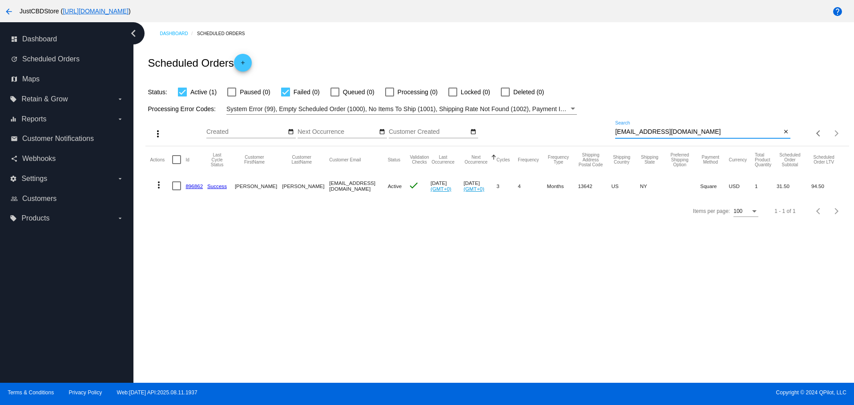
drag, startPoint x: 677, startPoint y: 133, endPoint x: 597, endPoint y: 137, distance: 79.3
click at [597, 137] on div "more_vert Aug Jan Feb Mar [DATE]" at bounding box center [496, 131] width 703 height 32
paste input "[EMAIL_ADDRESS][DOMAIN_NAME]"
drag, startPoint x: 694, startPoint y: 131, endPoint x: 583, endPoint y: 134, distance: 111.3
click at [583, 134] on div "more_vert Aug Jan Feb Mar [DATE]" at bounding box center [496, 131] width 703 height 32
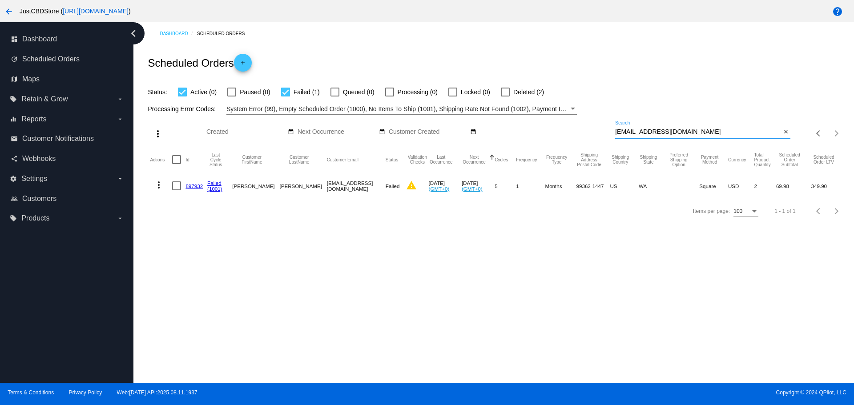
paste input "[EMAIL_ADDRESS][DOMAIN_NAME]"
drag, startPoint x: 679, startPoint y: 132, endPoint x: 563, endPoint y: 138, distance: 116.3
click at [561, 138] on div "more_vert Aug Jan Feb Mar [DATE]" at bounding box center [496, 131] width 703 height 32
paste input "flwers4sus@ao"
click at [160, 184] on mat-icon "more_vert" at bounding box center [158, 185] width 11 height 11
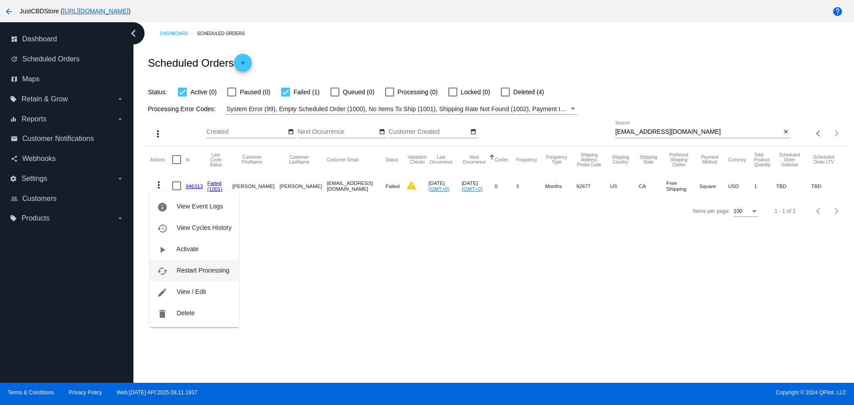
click at [192, 273] on span "Restart Processing" at bounding box center [203, 270] width 52 height 7
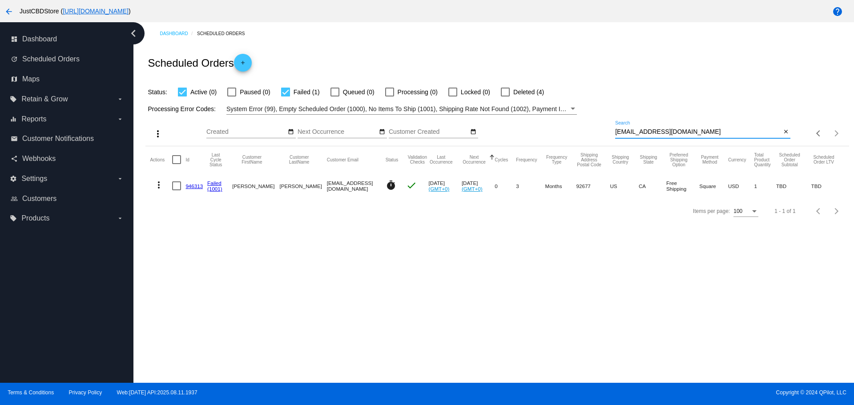
drag, startPoint x: 676, startPoint y: 131, endPoint x: 585, endPoint y: 133, distance: 91.2
click at [585, 133] on div "more_vert Aug Jan Feb Mar [DATE]" at bounding box center [496, 131] width 703 height 32
paste input "rankcsaszar89@gmai"
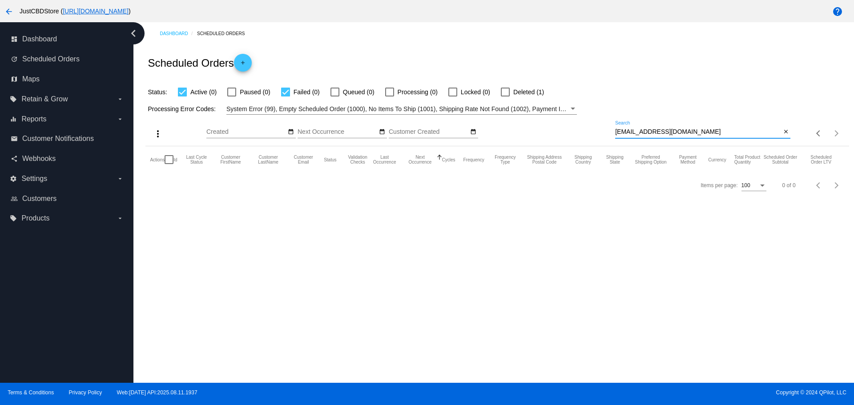
type input "[EMAIL_ADDRESS][DOMAIN_NAME]"
click at [503, 94] on div at bounding box center [505, 92] width 9 height 9
click at [505, 97] on input "Deleted (1)" at bounding box center [505, 97] width 0 height 0
checkbox input "true"
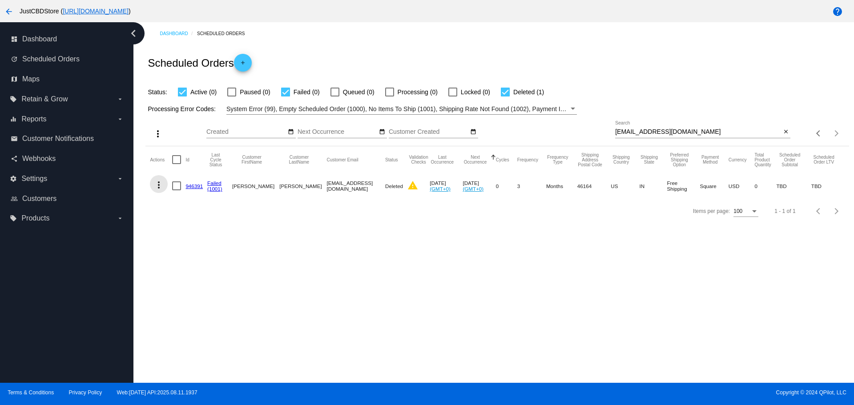
click at [157, 183] on mat-icon "more_vert" at bounding box center [158, 185] width 11 height 11
click at [201, 209] on span "View Event Logs" at bounding box center [200, 206] width 46 height 7
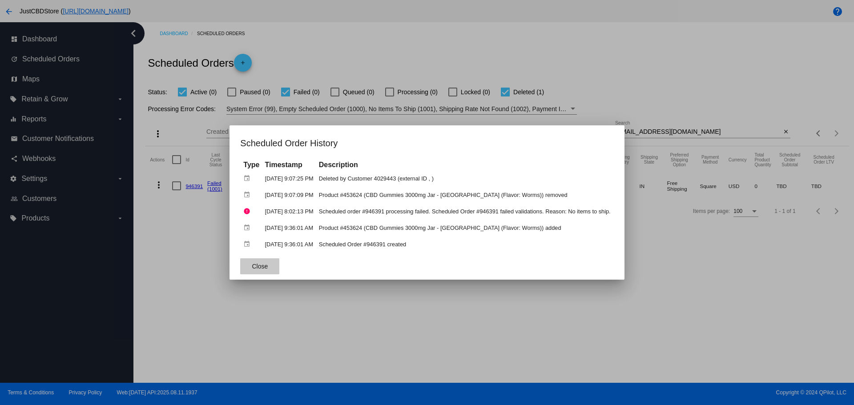
click at [262, 268] on button "Close" at bounding box center [259, 266] width 39 height 16
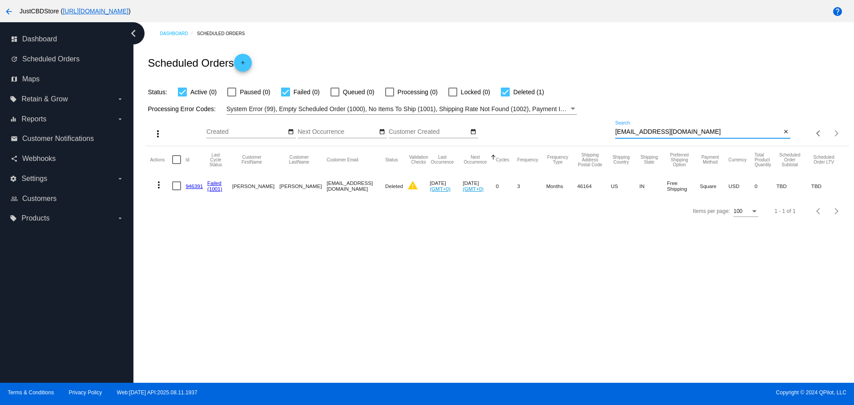
drag, startPoint x: 695, startPoint y: 133, endPoint x: 530, endPoint y: 124, distance: 165.3
click at [529, 124] on div "more_vert Aug Jan Feb Mar [DATE]" at bounding box center [496, 131] width 703 height 32
paste input "sheriw58@hot"
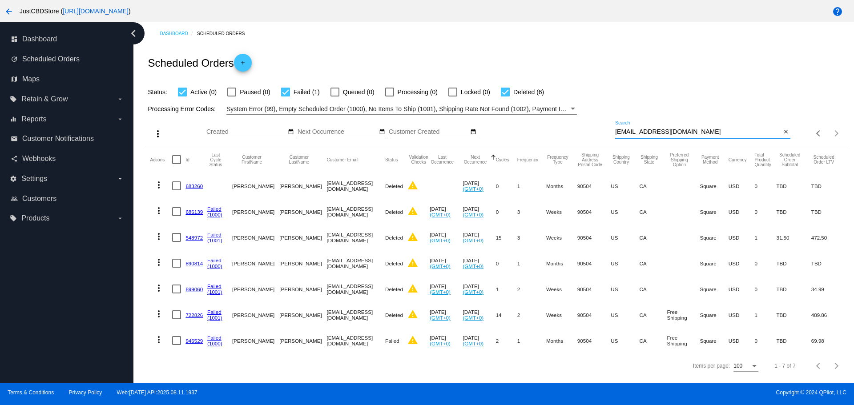
type input "[EMAIL_ADDRESS][DOMAIN_NAME]"
click at [158, 340] on mat-icon "more_vert" at bounding box center [158, 340] width 11 height 11
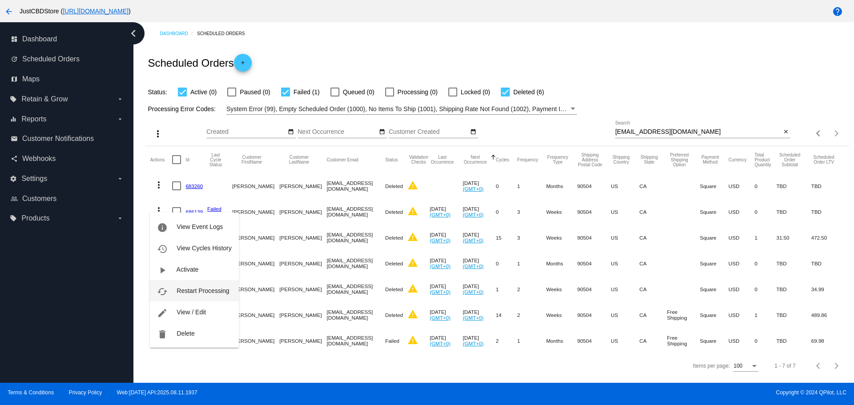
click at [205, 292] on span "Restart Processing" at bounding box center [203, 290] width 52 height 7
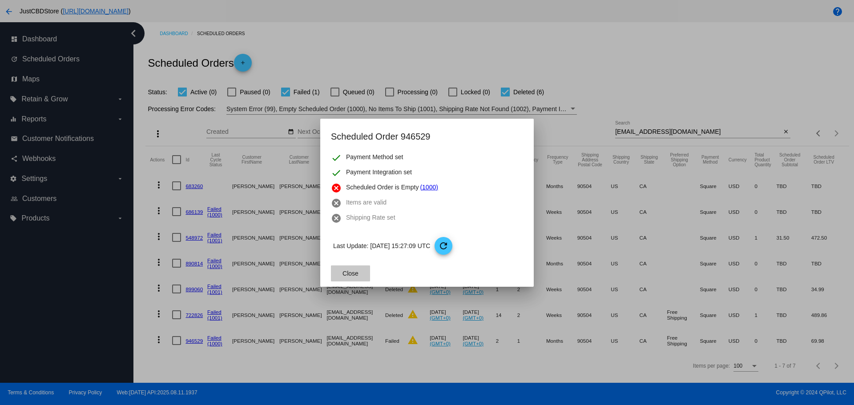
click at [358, 274] on span "Close" at bounding box center [351, 273] width 16 height 7
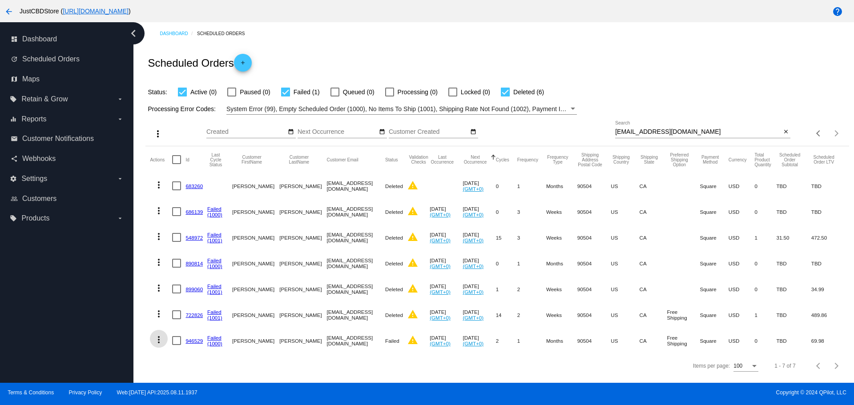
click at [191, 340] on link "946529" at bounding box center [194, 341] width 17 height 6
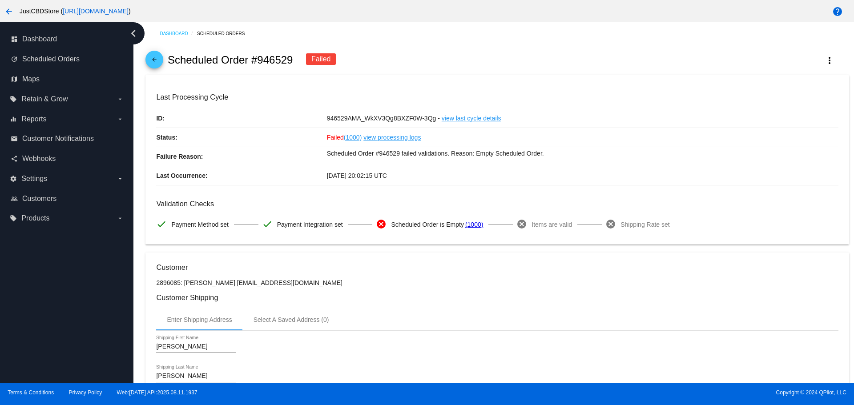
click at [153, 61] on mat-icon "arrow_back" at bounding box center [154, 62] width 11 height 11
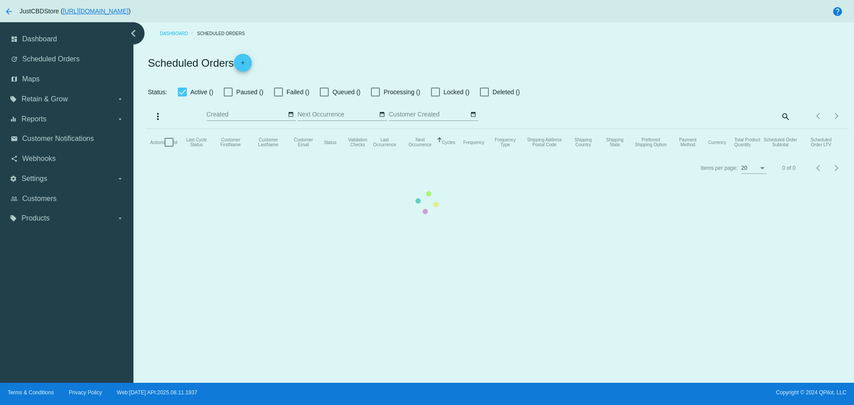
checkbox input "true"
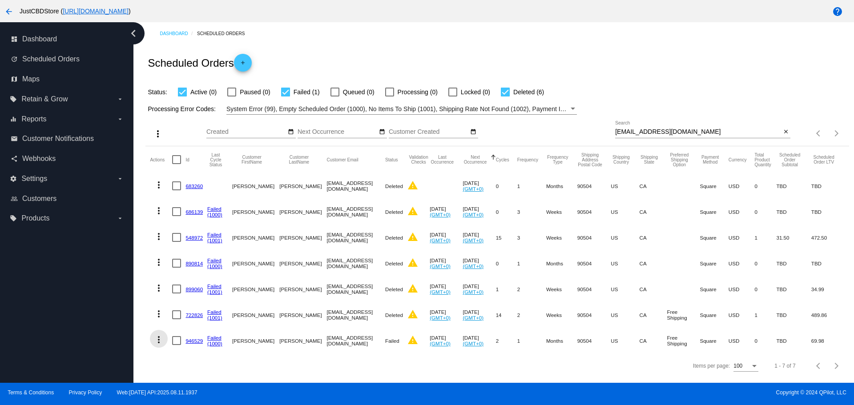
click at [157, 340] on mat-icon "more_vert" at bounding box center [158, 340] width 11 height 11
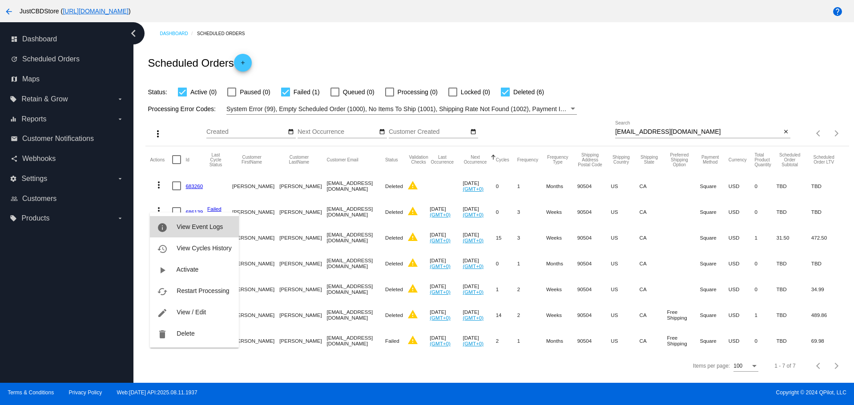
click at [192, 223] on span "View Event Logs" at bounding box center [200, 226] width 46 height 7
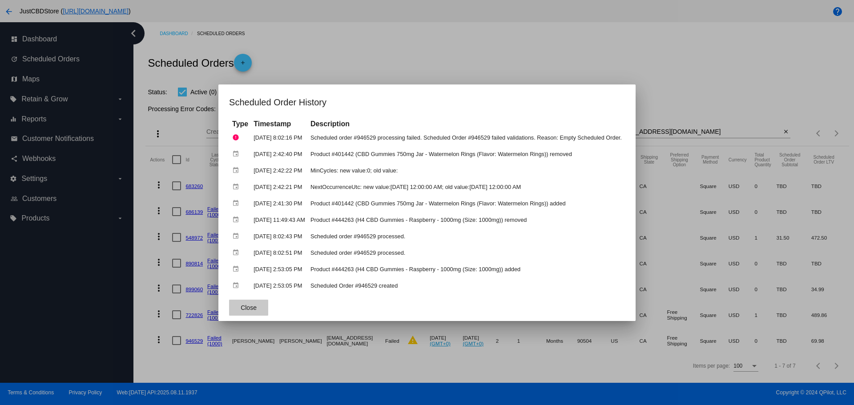
click at [241, 311] on span "Close" at bounding box center [249, 307] width 16 height 7
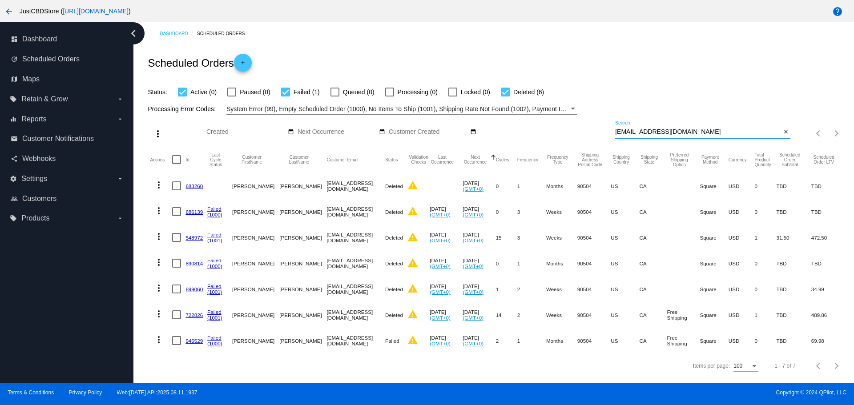
drag, startPoint x: 685, startPoint y: 131, endPoint x: 548, endPoint y: 132, distance: 137.5
click at [548, 131] on div "more_vert Aug Jan Feb Mar [DATE]" at bounding box center [496, 131] width 703 height 32
paste input "jfitzsi421@ao"
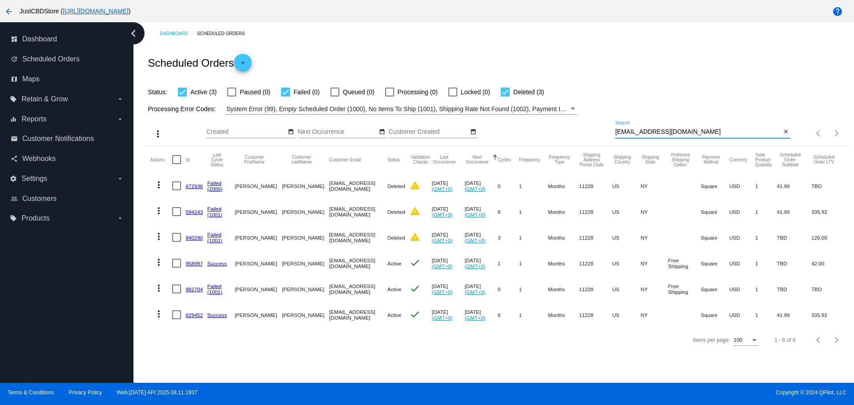
type input "[EMAIL_ADDRESS][DOMAIN_NAME]"
click at [198, 315] on link "829452" at bounding box center [194, 315] width 17 height 6
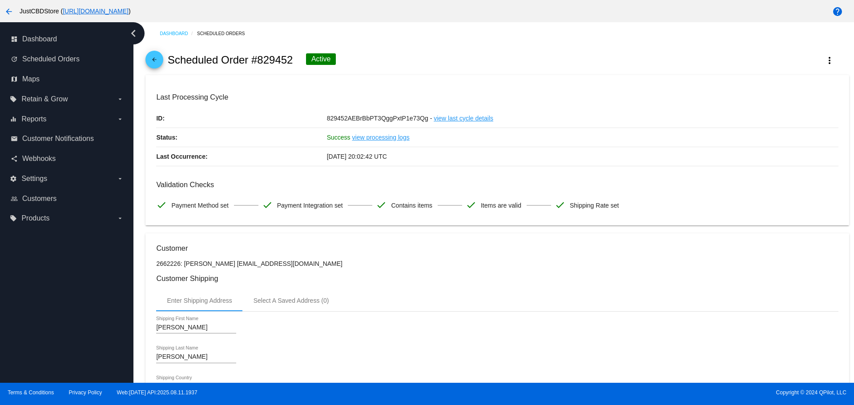
click at [155, 62] on mat-icon "arrow_back" at bounding box center [154, 62] width 11 height 11
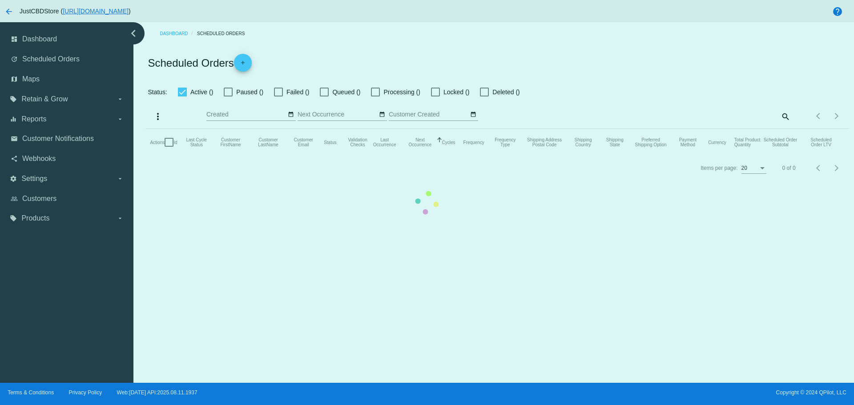
checkbox input "true"
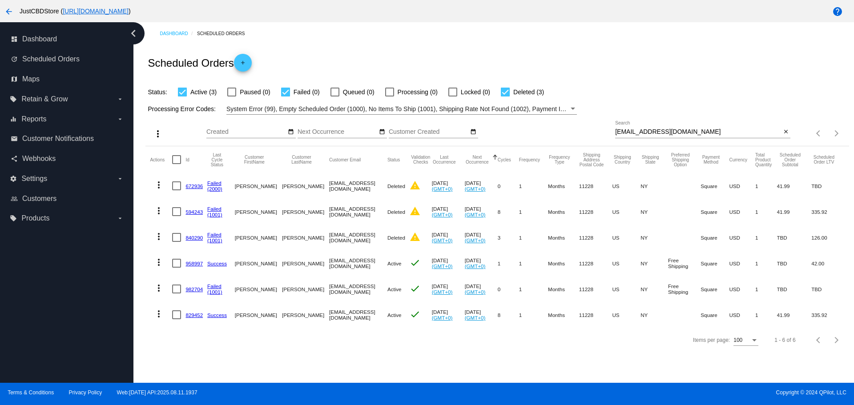
click at [192, 291] on link "982704" at bounding box center [194, 290] width 17 height 6
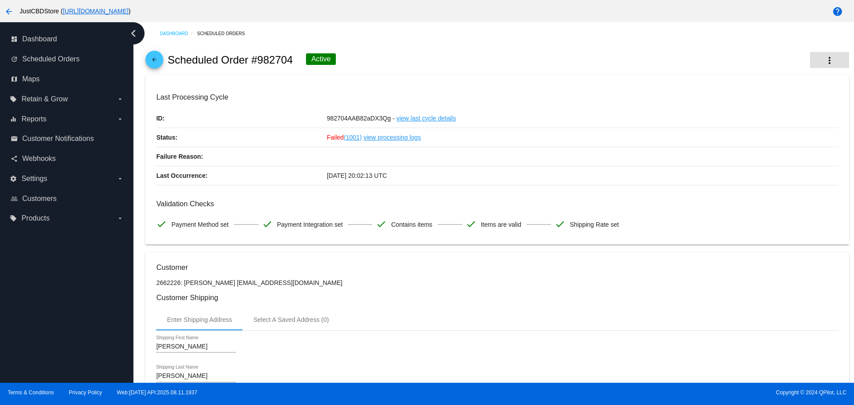
click at [824, 60] on mat-icon "more_vert" at bounding box center [829, 60] width 11 height 11
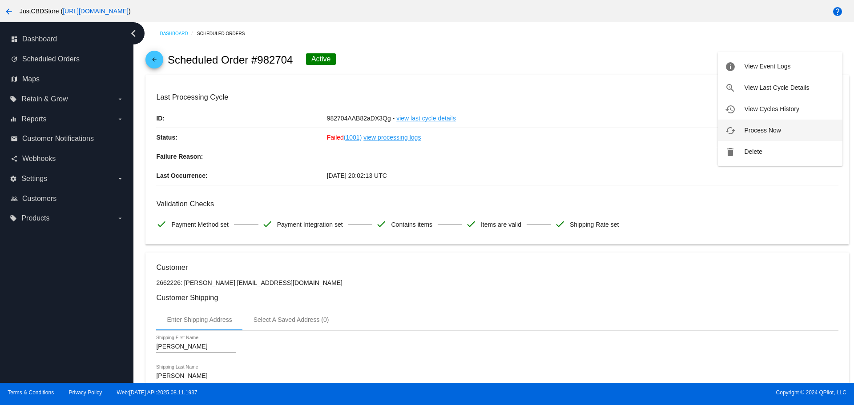
click at [770, 129] on span "Process Now" at bounding box center [762, 130] width 36 height 7
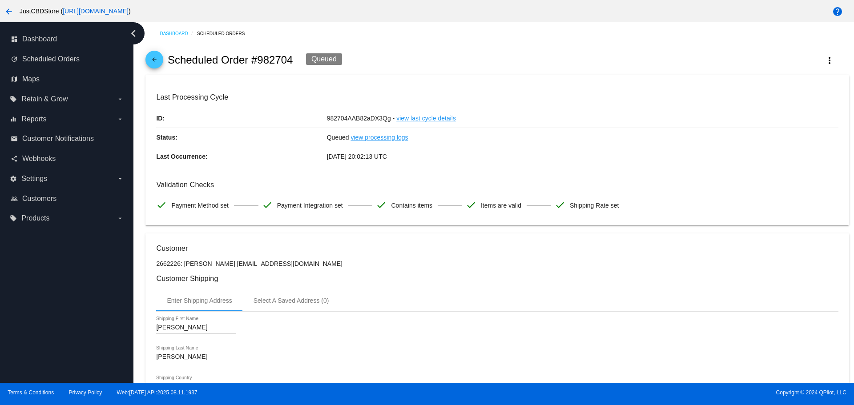
click at [149, 55] on span "arrow_back" at bounding box center [154, 62] width 11 height 22
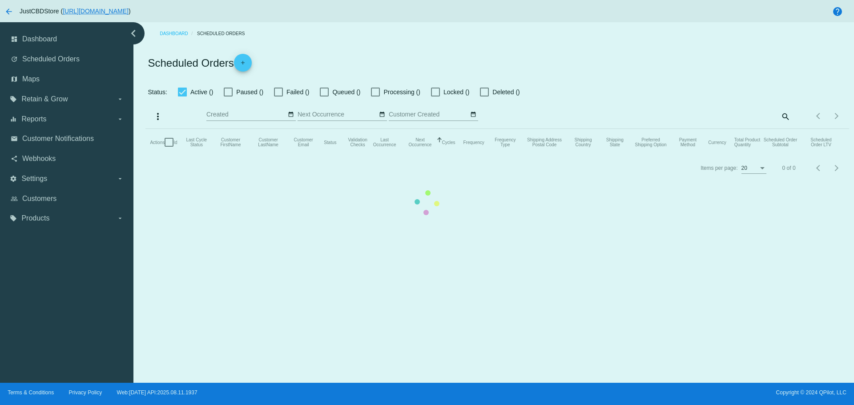
checkbox input "true"
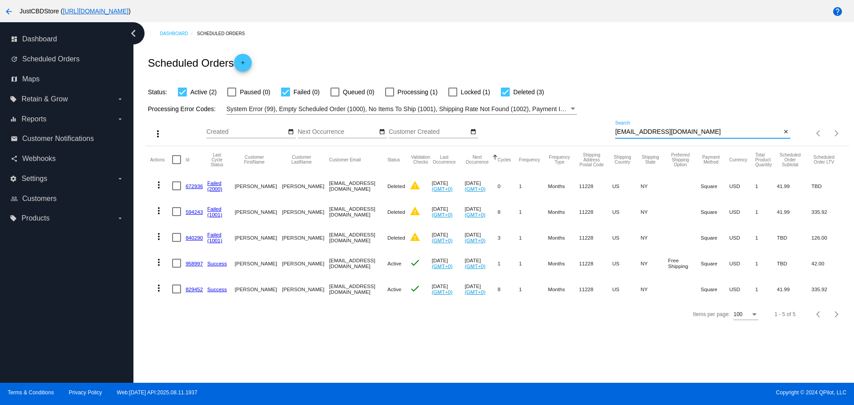
drag, startPoint x: 667, startPoint y: 132, endPoint x: 601, endPoint y: 134, distance: 66.3
click at [601, 134] on div "more_vert Aug Jan Feb Mar [DATE]" at bounding box center [496, 131] width 703 height 32
click at [671, 131] on input "[EMAIL_ADDRESS][DOMAIN_NAME]" at bounding box center [698, 132] width 166 height 7
drag, startPoint x: 671, startPoint y: 131, endPoint x: 593, endPoint y: 133, distance: 78.3
click at [593, 133] on div "more_vert Aug Jan Feb Mar [DATE]" at bounding box center [496, 131] width 703 height 32
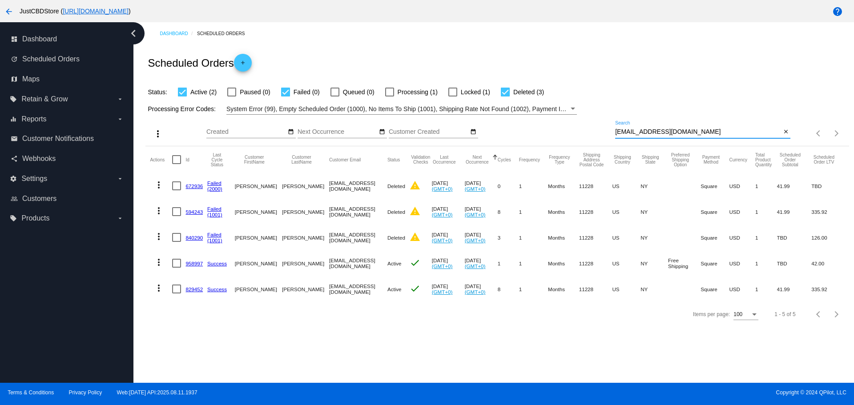
paste input "mcovey36@gmai"
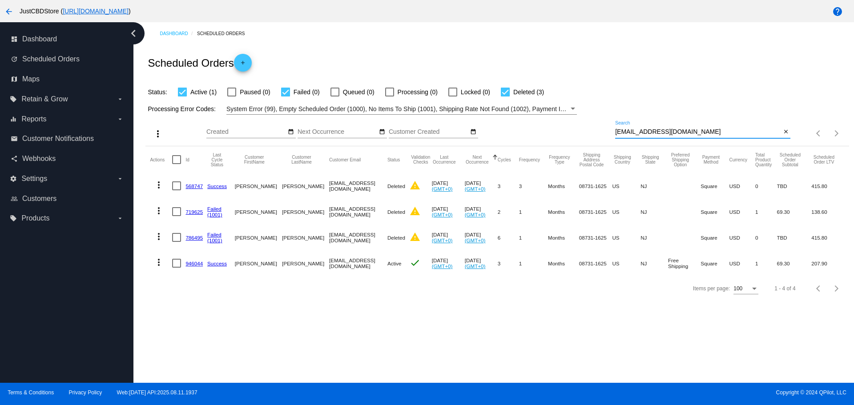
drag, startPoint x: 684, startPoint y: 133, endPoint x: 571, endPoint y: 137, distance: 113.0
click at [571, 136] on div "more_vert Aug Jan Feb Mar [DATE]" at bounding box center [496, 131] width 703 height 32
paste input "flwers4sus@ao"
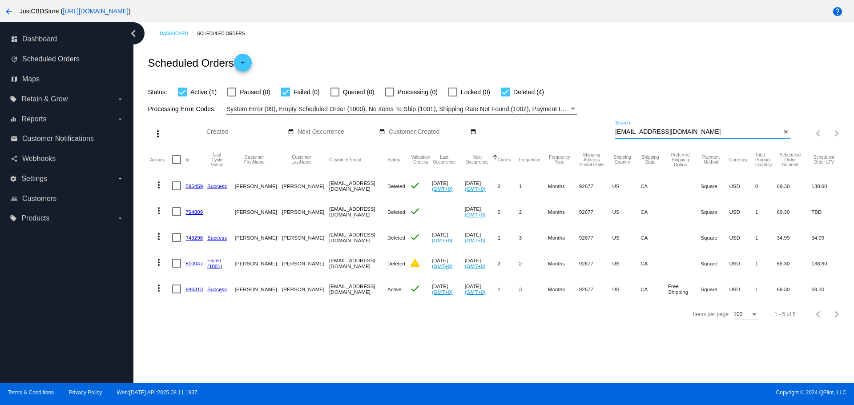
drag, startPoint x: 677, startPoint y: 130, endPoint x: 587, endPoint y: 133, distance: 89.9
click at [587, 133] on div "more_vert Aug Jan Feb Mar [DATE]" at bounding box center [496, 131] width 703 height 32
paste input "[EMAIL_ADDRESS]"
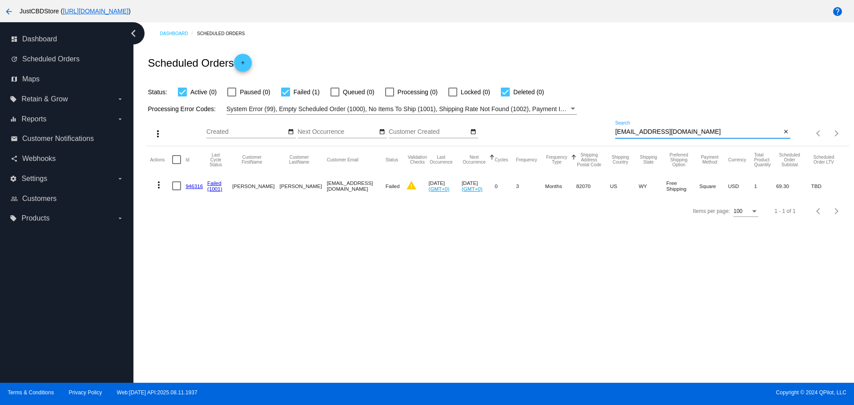
drag, startPoint x: 684, startPoint y: 132, endPoint x: 535, endPoint y: 148, distance: 149.9
click at [535, 148] on app-dashboard-scheduled-orders "Scheduled Orders add Status: Active (0) Paused (0) Failed (1) Queued (0) Proces…" at bounding box center [496, 134] width 703 height 179
paste input "[EMAIL_ADDRESS]"
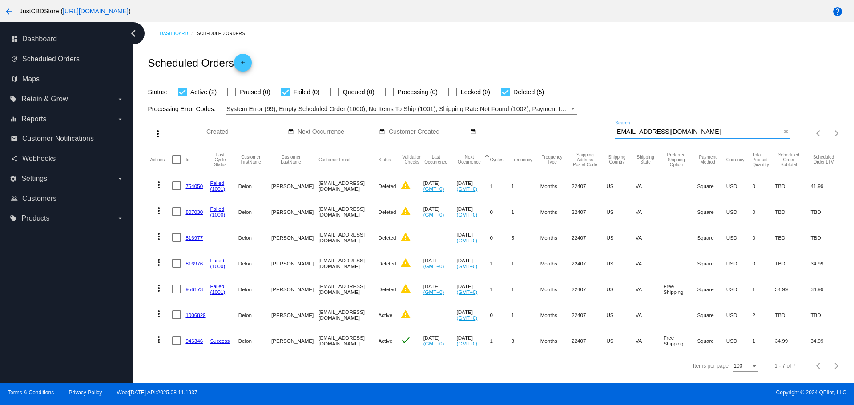
type input "[EMAIL_ADDRESS][DOMAIN_NAME]"
click at [196, 342] on link "946346" at bounding box center [194, 341] width 17 height 6
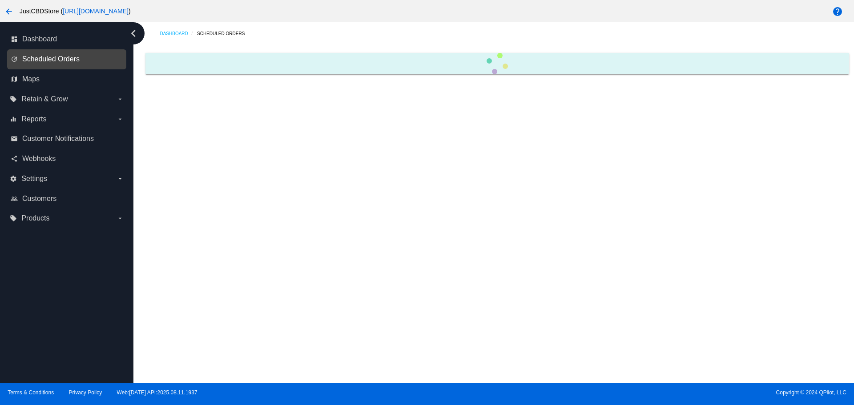
click at [44, 57] on span "Scheduled Orders" at bounding box center [50, 59] width 57 height 8
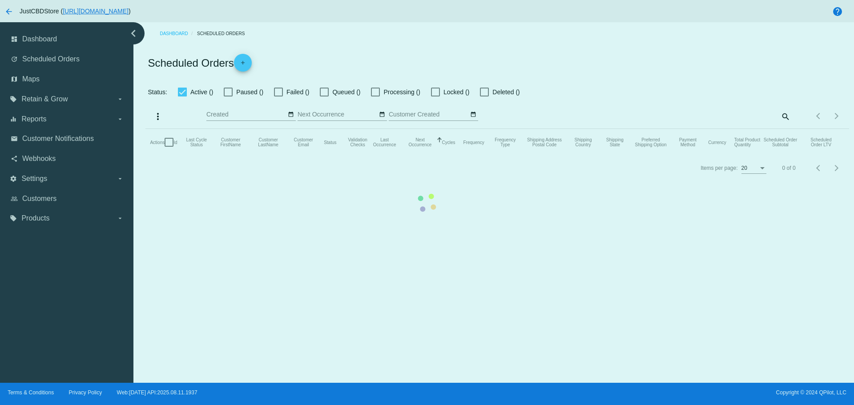
checkbox input "true"
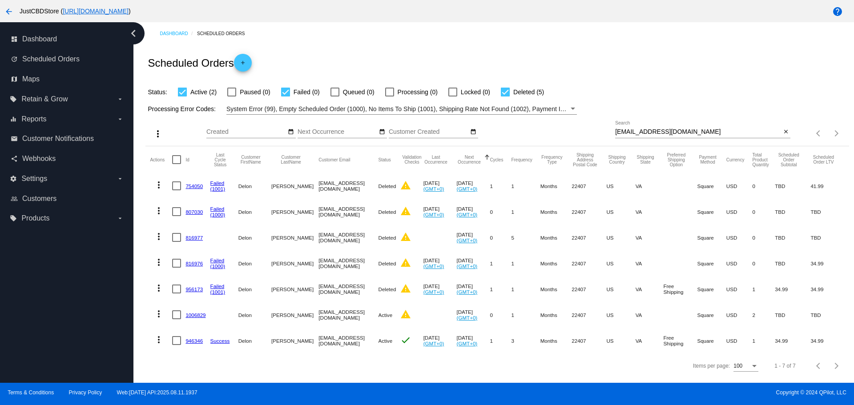
scroll to position [2, 0]
drag, startPoint x: 694, startPoint y: 129, endPoint x: 612, endPoint y: 137, distance: 82.2
click at [615, 137] on div "[EMAIL_ADDRESS][DOMAIN_NAME] Search close" at bounding box center [702, 133] width 175 height 25
paste input "ctrinh"
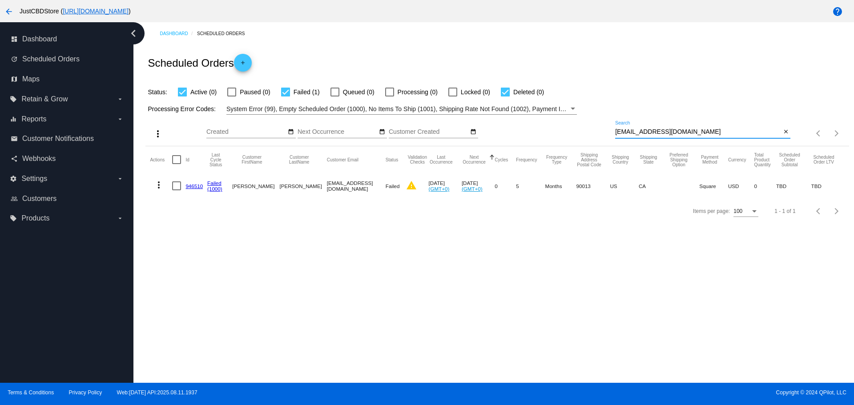
scroll to position [0, 0]
drag, startPoint x: 666, startPoint y: 133, endPoint x: 606, endPoint y: 139, distance: 60.4
click at [606, 139] on div "more_vert Aug Jan Feb Mar [DATE]" at bounding box center [496, 131] width 703 height 32
paste input "Rgip2012"
drag, startPoint x: 676, startPoint y: 133, endPoint x: 617, endPoint y: 132, distance: 59.2
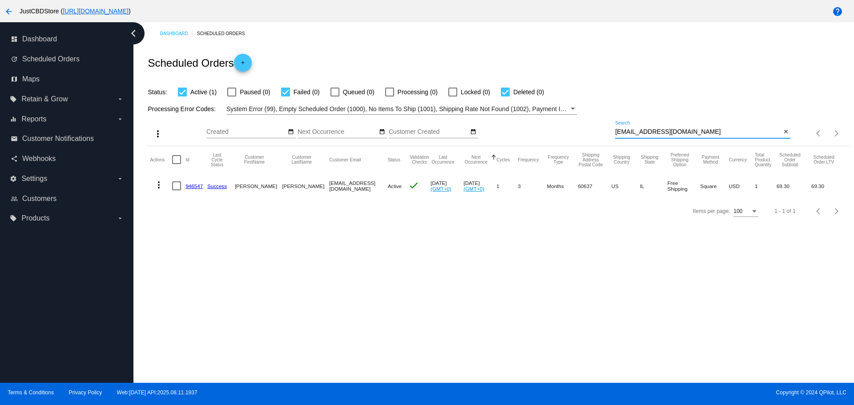
click at [617, 132] on input "[EMAIL_ADDRESS][DOMAIN_NAME]" at bounding box center [698, 132] width 166 height 7
paste input "[PERSON_NAME].harrison777"
drag, startPoint x: 682, startPoint y: 129, endPoint x: 649, endPoint y: 132, distance: 33.0
click at [649, 132] on div "[PERSON_NAME][EMAIL_ADDRESS][DOMAIN_NAME] Search" at bounding box center [698, 129] width 166 height 17
drag, startPoint x: 705, startPoint y: 131, endPoint x: 618, endPoint y: 135, distance: 87.3
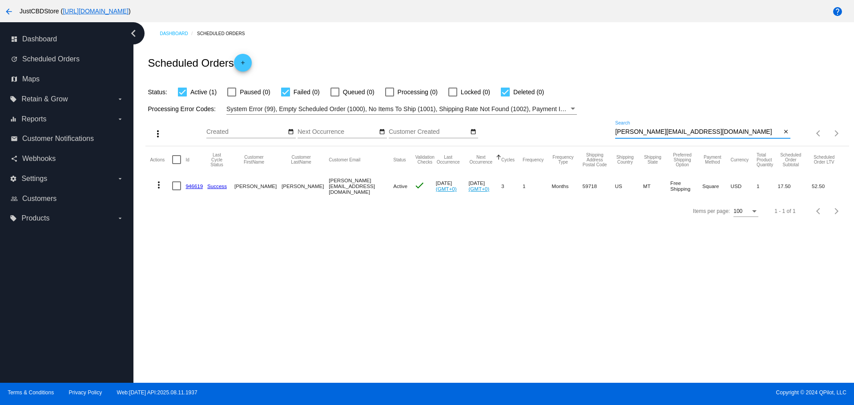
click at [618, 135] on input "[PERSON_NAME][EMAIL_ADDRESS][DOMAIN_NAME]" at bounding box center [698, 132] width 166 height 7
paste input "[PERSON_NAME].park20"
drag, startPoint x: 688, startPoint y: 131, endPoint x: 617, endPoint y: 140, distance: 71.7
click at [617, 140] on div "[PERSON_NAME][EMAIL_ADDRESS][DOMAIN_NAME] Search close" at bounding box center [702, 133] width 175 height 25
paste input "jochina123@ao"
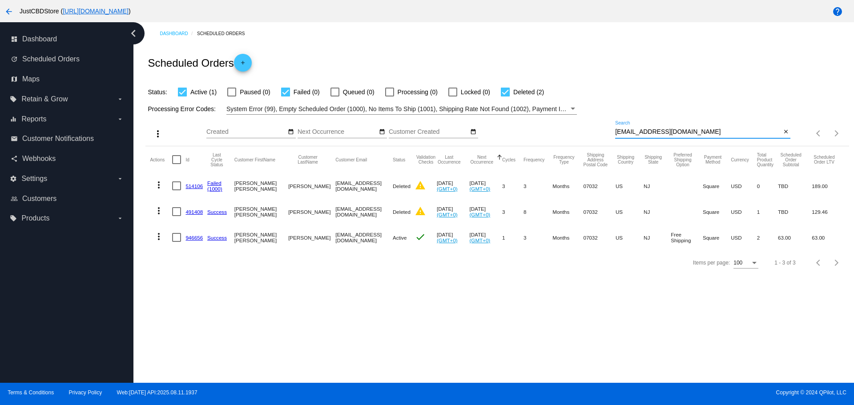
click at [678, 129] on input "[EMAIL_ADDRESS][DOMAIN_NAME]" at bounding box center [698, 132] width 166 height 7
drag, startPoint x: 678, startPoint y: 129, endPoint x: 620, endPoint y: 130, distance: 57.8
click at [620, 130] on input "[EMAIL_ADDRESS][DOMAIN_NAME]" at bounding box center [698, 132] width 166 height 7
paste input "[EMAIL_ADDRESS][DOMAIN_NAME]"
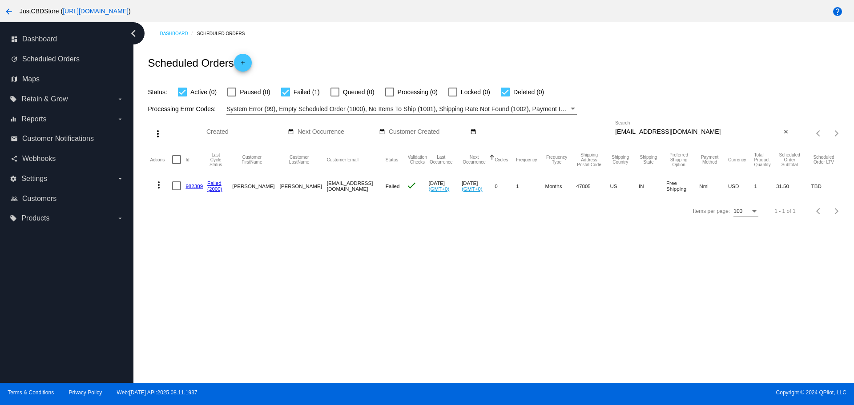
click at [688, 131] on input "[EMAIL_ADDRESS][DOMAIN_NAME]" at bounding box center [698, 132] width 166 height 7
drag, startPoint x: 688, startPoint y: 131, endPoint x: 622, endPoint y: 131, distance: 66.7
click at [622, 131] on input "[EMAIL_ADDRESS][DOMAIN_NAME]" at bounding box center [698, 132] width 166 height 7
paste input "[PERSON_NAME][EMAIL_ADDRESS][PERSON_NAME][DOMAIN_NAME]"
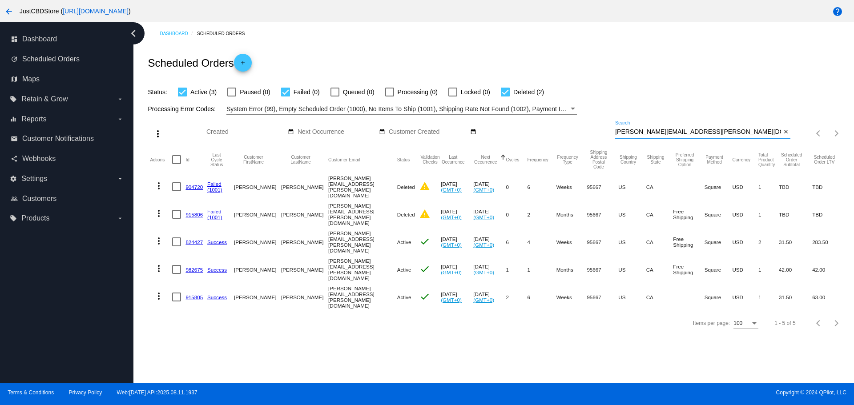
drag, startPoint x: 651, startPoint y: 135, endPoint x: 615, endPoint y: 136, distance: 36.0
click at [615, 136] on div "[PERSON_NAME][EMAIL_ADDRESS][PERSON_NAME][DOMAIN_NAME] Search" at bounding box center [698, 129] width 166 height 17
paste input "eak11296"
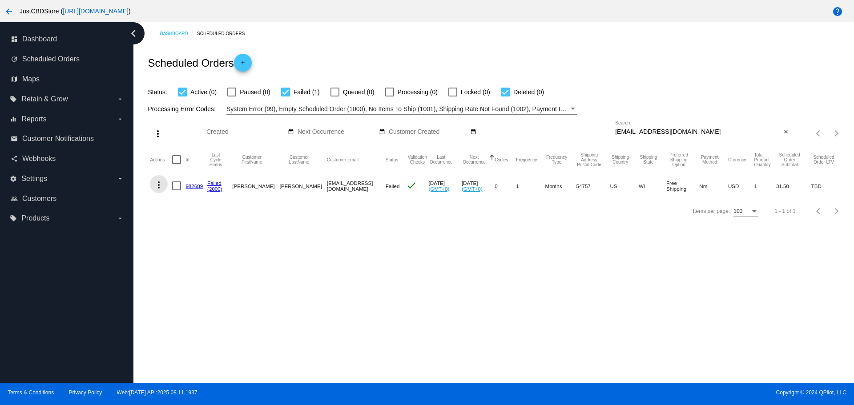
click at [160, 186] on mat-icon "more_vert" at bounding box center [158, 185] width 11 height 11
click at [680, 131] on div at bounding box center [427, 202] width 854 height 405
drag, startPoint x: 680, startPoint y: 131, endPoint x: 616, endPoint y: 131, distance: 64.1
click at [616, 131] on input "[EMAIL_ADDRESS][DOMAIN_NAME]" at bounding box center [698, 132] width 166 height 7
paste input "mglow68"
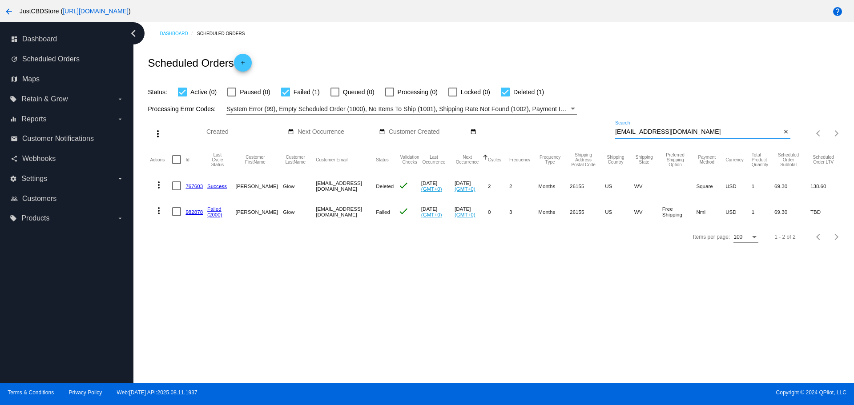
drag, startPoint x: 680, startPoint y: 129, endPoint x: 617, endPoint y: 132, distance: 63.3
click at [617, 132] on input "[EMAIL_ADDRESS][DOMAIN_NAME]" at bounding box center [698, 132] width 166 height 7
paste input "[EMAIL_ADDRESS]"
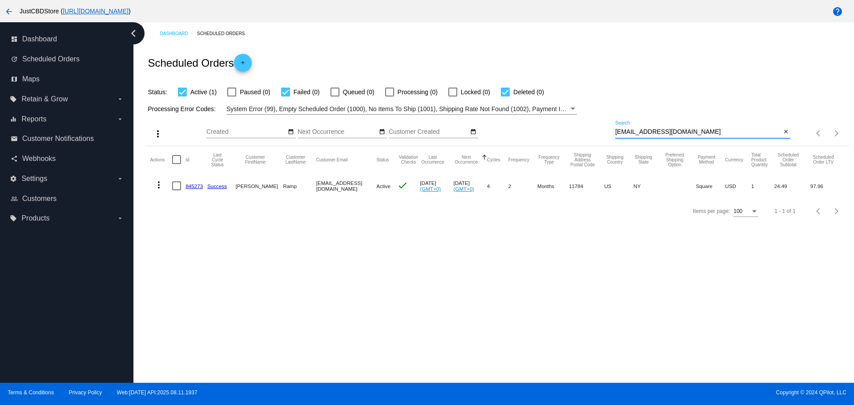
drag, startPoint x: 645, startPoint y: 133, endPoint x: 619, endPoint y: 136, distance: 25.9
click at [613, 137] on div "more_vert Aug Jan Feb Mar [DATE]" at bounding box center [496, 131] width 703 height 32
paste input "ronaldrusso0@gmai"
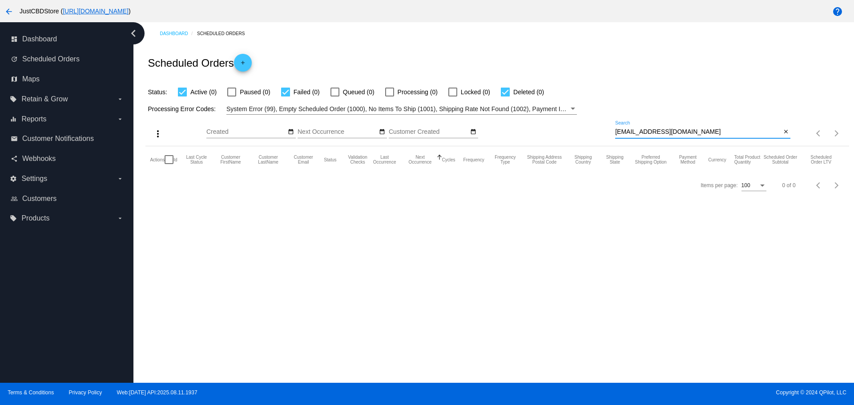
click at [617, 132] on input "[EMAIL_ADDRESS][DOMAIN_NAME]" at bounding box center [698, 132] width 166 height 7
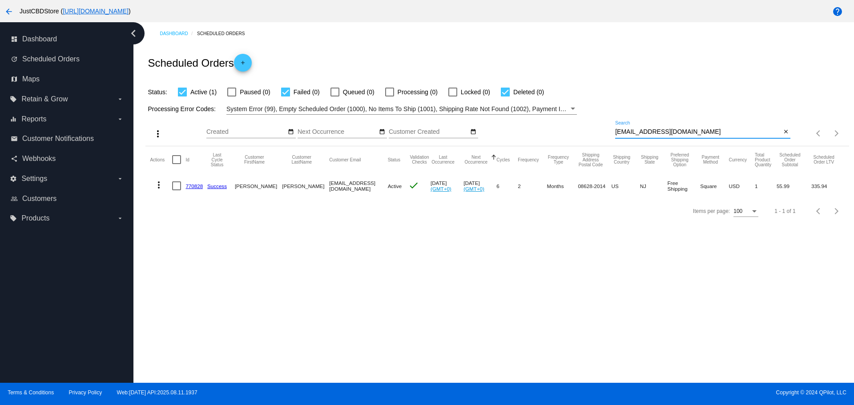
drag, startPoint x: 685, startPoint y: 133, endPoint x: 597, endPoint y: 136, distance: 88.1
click at [597, 136] on div "more_vert Aug Jan Feb Mar [DATE]" at bounding box center [496, 131] width 703 height 32
paste input "srothman5@nyc.rr"
drag, startPoint x: 682, startPoint y: 132, endPoint x: 610, endPoint y: 137, distance: 71.4
click at [610, 137] on div "more_vert Aug Jan Feb Mar [DATE]" at bounding box center [496, 131] width 703 height 32
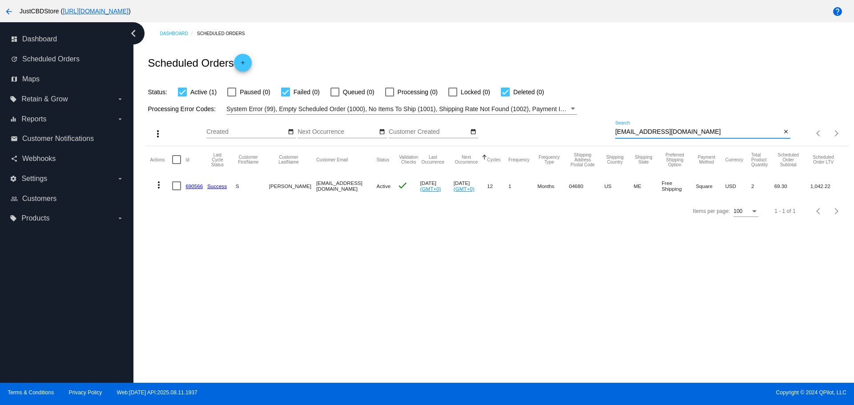
paste input "[EMAIL_ADDRESS]"
drag, startPoint x: 687, startPoint y: 133, endPoint x: 605, endPoint y: 136, distance: 82.3
click at [604, 136] on div "more_vert Aug Jan Feb Mar [DATE]" at bounding box center [496, 131] width 703 height 32
paste input "[EMAIL_ADDRESS]"
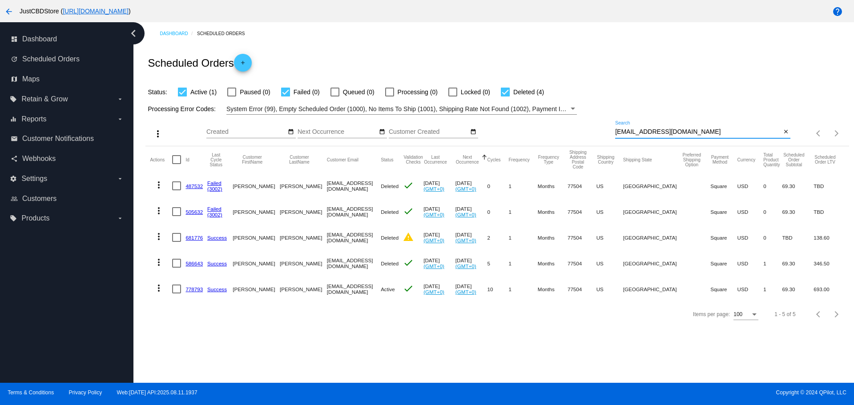
drag, startPoint x: 679, startPoint y: 133, endPoint x: 610, endPoint y: 132, distance: 69.4
click at [610, 132] on div "more_vert Aug Jan Feb Mar [DATE]" at bounding box center [496, 131] width 703 height 32
paste input "[EMAIL_ADDRESS][DOMAIN_NAME]"
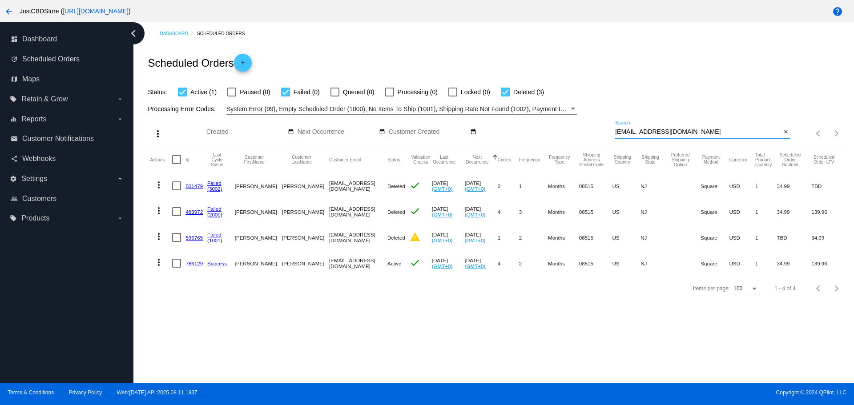
drag, startPoint x: 692, startPoint y: 129, endPoint x: 611, endPoint y: 131, distance: 81.5
click at [611, 131] on div "more_vert Aug Jan Feb Mar [DATE]" at bounding box center [496, 131] width 703 height 32
paste input "[EMAIL_ADDRESS][DOMAIN_NAME]"
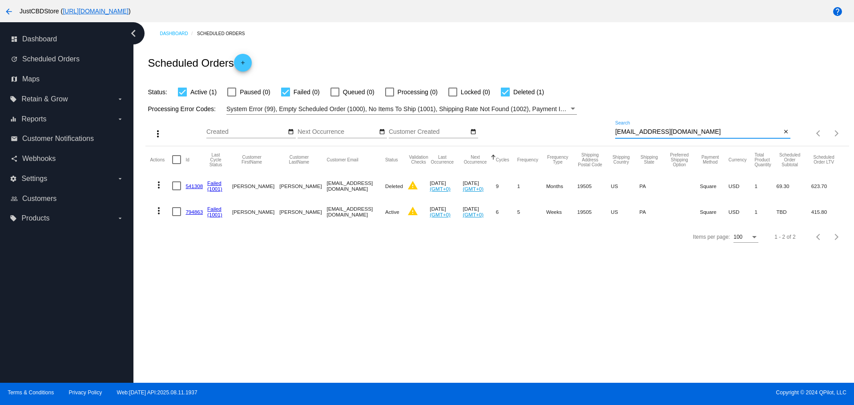
drag, startPoint x: 676, startPoint y: 132, endPoint x: 610, endPoint y: 133, distance: 66.3
click at [610, 133] on div "more_vert Aug Jan Feb Mar [DATE]" at bounding box center [496, 131] width 703 height 32
paste input "bellag57"
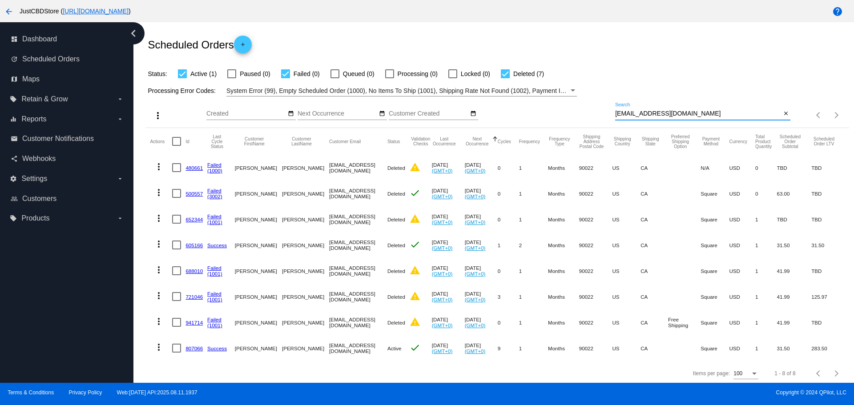
scroll to position [28, 0]
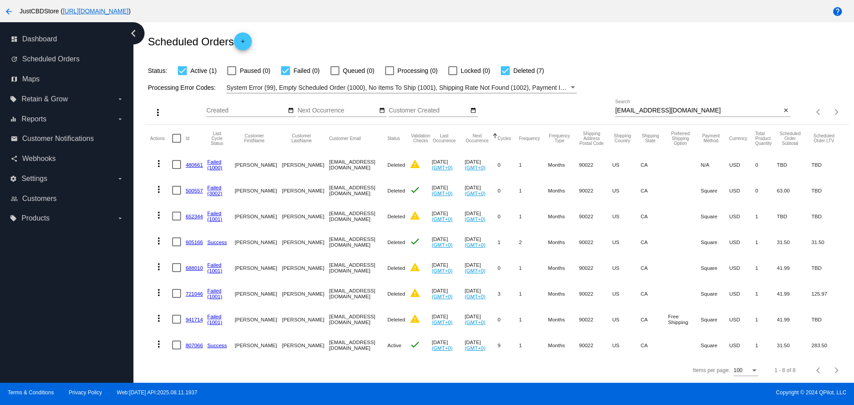
drag, startPoint x: 670, startPoint y: 102, endPoint x: 619, endPoint y: 105, distance: 51.3
click at [619, 105] on div "[EMAIL_ADDRESS][DOMAIN_NAME] Search" at bounding box center [698, 108] width 166 height 17
click at [673, 100] on div "[EMAIL_ADDRESS][DOMAIN_NAME] Search" at bounding box center [698, 108] width 166 height 17
drag, startPoint x: 674, startPoint y: 102, endPoint x: 613, endPoint y: 104, distance: 61.4
click at [615, 107] on input "[EMAIL_ADDRESS][DOMAIN_NAME]" at bounding box center [698, 110] width 166 height 7
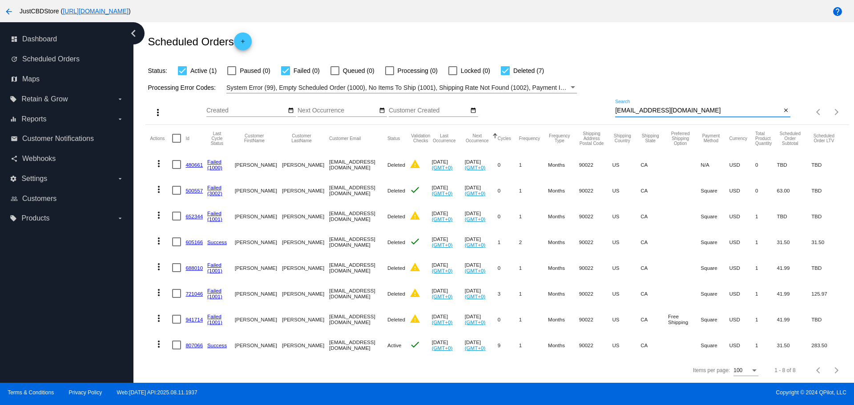
paste input "[EMAIL_ADDRESS]"
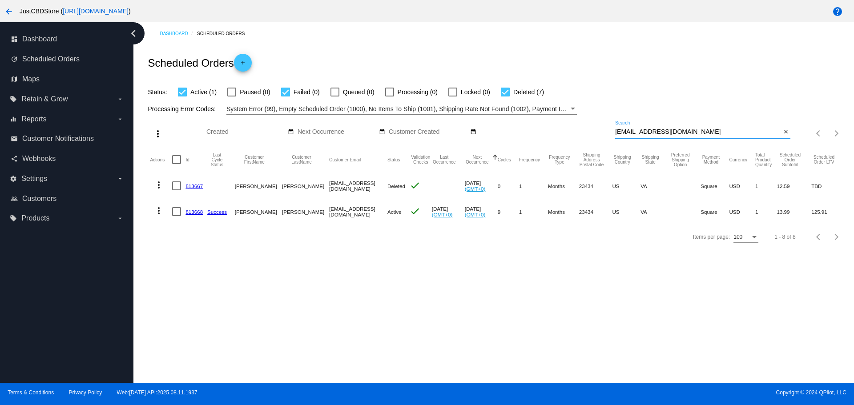
scroll to position [0, 0]
drag, startPoint x: 676, startPoint y: 133, endPoint x: 615, endPoint y: 136, distance: 61.5
click at [615, 136] on div "more_vert Aug Jan Feb Mar [DATE]" at bounding box center [496, 131] width 703 height 32
paste input "[EMAIL_ADDRESS]"
drag, startPoint x: 684, startPoint y: 134, endPoint x: 613, endPoint y: 137, distance: 70.8
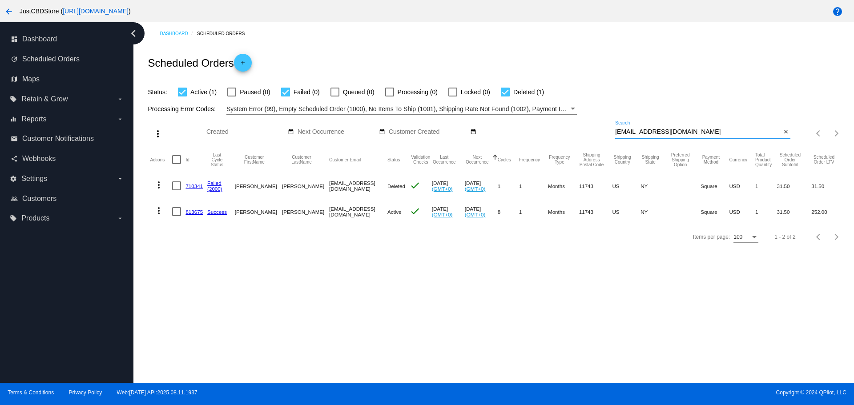
click at [613, 137] on div "more_vert Aug Jan Feb Mar [DATE]" at bounding box center [496, 131] width 703 height 32
paste input "[EMAIL_ADDRESS]"
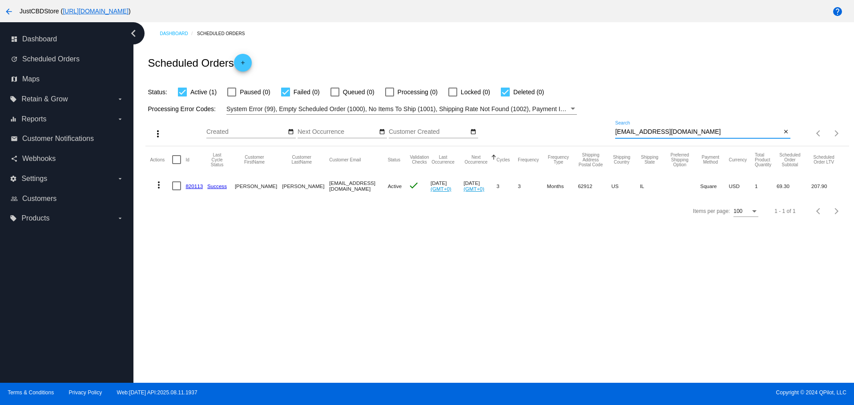
drag, startPoint x: 683, startPoint y: 131, endPoint x: 602, endPoint y: 133, distance: 81.4
click at [602, 133] on div "more_vert Aug Jan Feb Mar [DATE]" at bounding box center [496, 131] width 703 height 32
paste input "oneamw"
drag, startPoint x: 678, startPoint y: 133, endPoint x: 610, endPoint y: 138, distance: 69.2
click at [610, 138] on div "more_vert Aug Jan Feb Mar [DATE]" at bounding box center [496, 131] width 703 height 32
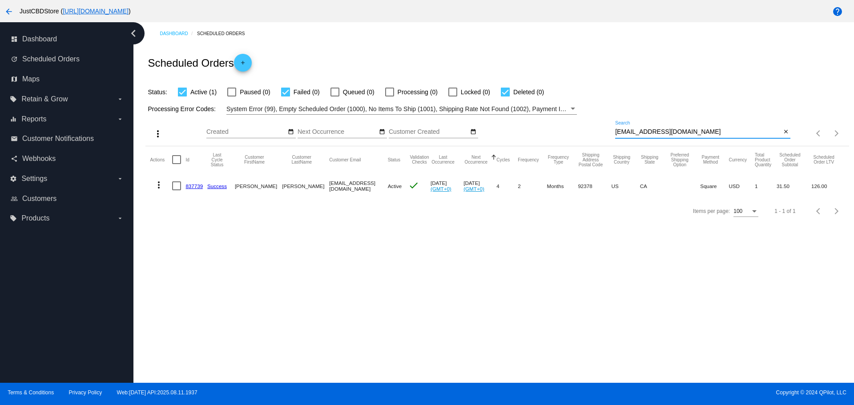
paste input "jjgauer22"
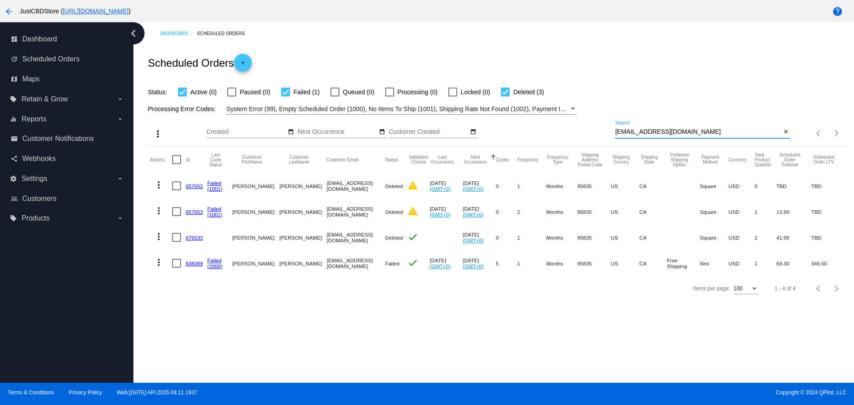
drag, startPoint x: 687, startPoint y: 129, endPoint x: 606, endPoint y: 136, distance: 81.3
click at [591, 139] on div "more_vert Aug Jan Feb Mar [DATE]" at bounding box center [496, 131] width 703 height 32
paste input "crangel446"
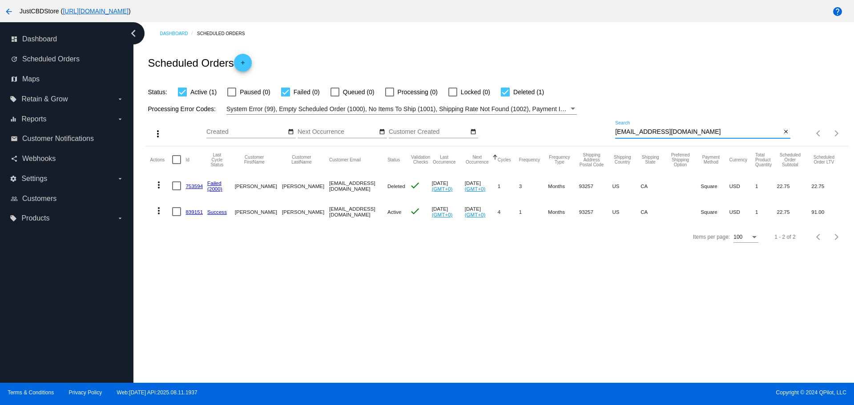
drag, startPoint x: 689, startPoint y: 129, endPoint x: 608, endPoint y: 134, distance: 81.6
click at [608, 134] on div "more_vert Aug Jan Feb Mar [DATE]" at bounding box center [496, 131] width 703 height 32
drag, startPoint x: 613, startPoint y: 133, endPoint x: 694, endPoint y: 124, distance: 81.5
click at [694, 124] on div "[EMAIL_ADDRESS][DOMAIN_NAME] Search" at bounding box center [698, 129] width 166 height 17
paste input "Marquez1982"
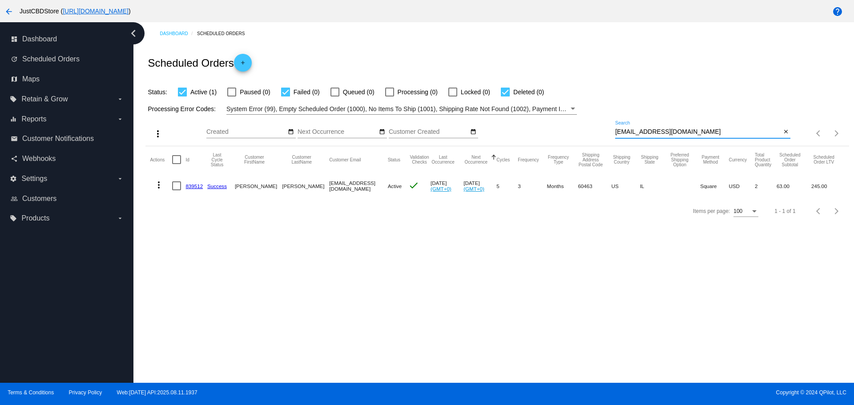
drag, startPoint x: 689, startPoint y: 131, endPoint x: 614, endPoint y: 135, distance: 75.3
click at [614, 135] on div "more_vert Aug Jan Feb Mar [DATE]" at bounding box center [496, 131] width 703 height 32
paste input "coreycm@itcte"
drag, startPoint x: 674, startPoint y: 133, endPoint x: 616, endPoint y: 133, distance: 58.7
click at [616, 133] on input "[PERSON_NAME][EMAIL_ADDRESS][DOMAIN_NAME]" at bounding box center [698, 132] width 166 height 7
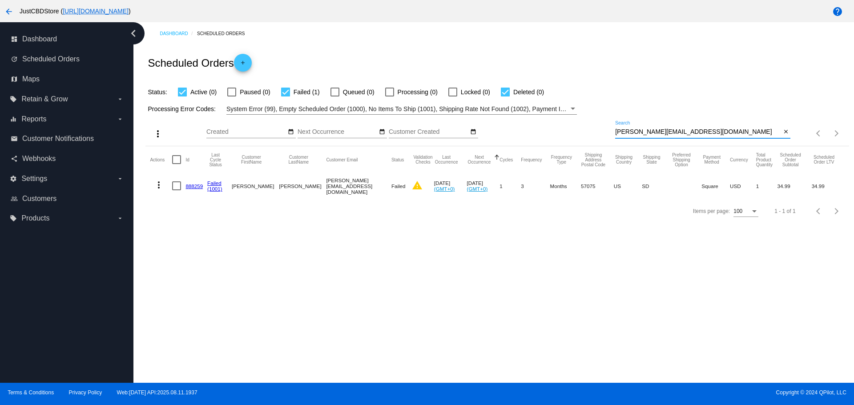
paste input "sholek@emai"
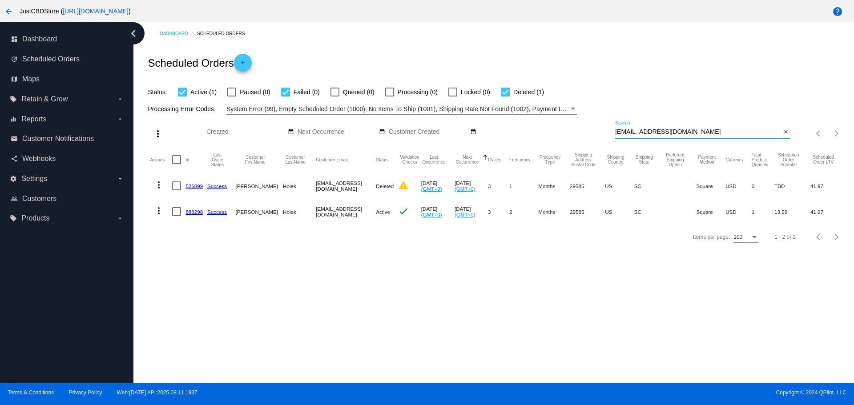
drag, startPoint x: 668, startPoint y: 132, endPoint x: 615, endPoint y: 133, distance: 52.9
click at [615, 133] on input "[EMAIL_ADDRESS][DOMAIN_NAME]" at bounding box center [698, 132] width 166 height 7
paste input "Kaylasue8181@g"
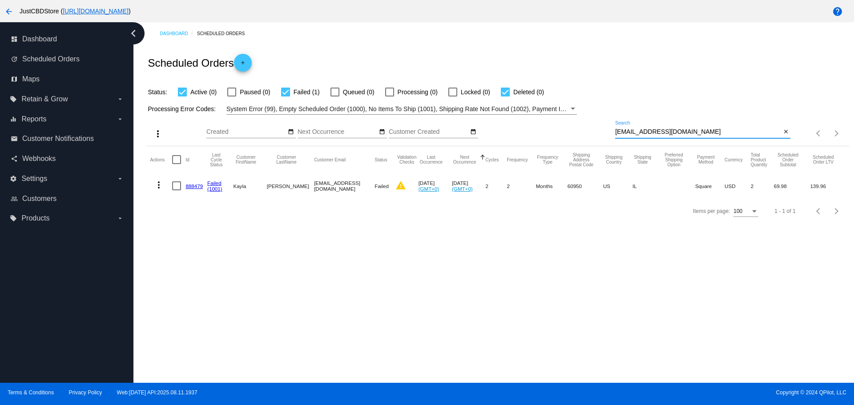
drag, startPoint x: 696, startPoint y: 130, endPoint x: 617, endPoint y: 131, distance: 79.2
click at [617, 131] on input "[EMAIL_ADDRESS][DOMAIN_NAME]" at bounding box center [698, 132] width 166 height 7
paste input "alisachiaa"
type input "[EMAIL_ADDRESS][DOMAIN_NAME]"
click at [197, 187] on link "888503" at bounding box center [194, 186] width 17 height 6
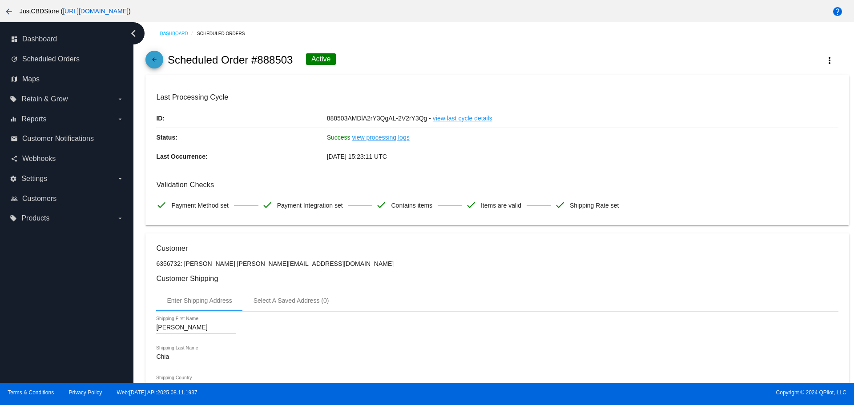
click at [156, 60] on mat-icon "arrow_back" at bounding box center [154, 62] width 11 height 11
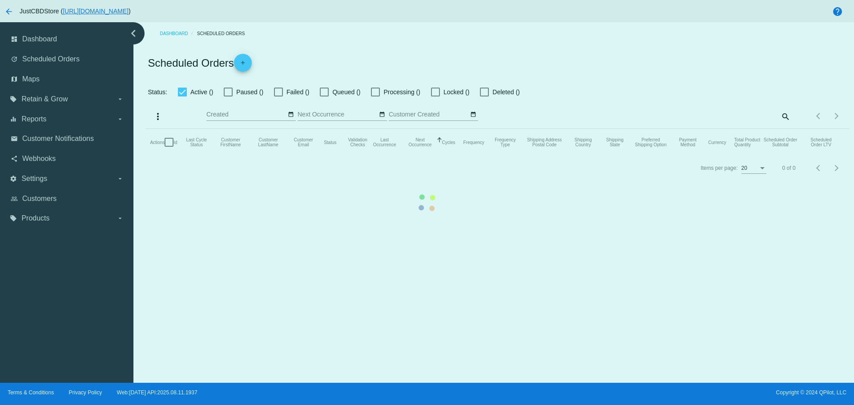
checkbox input "true"
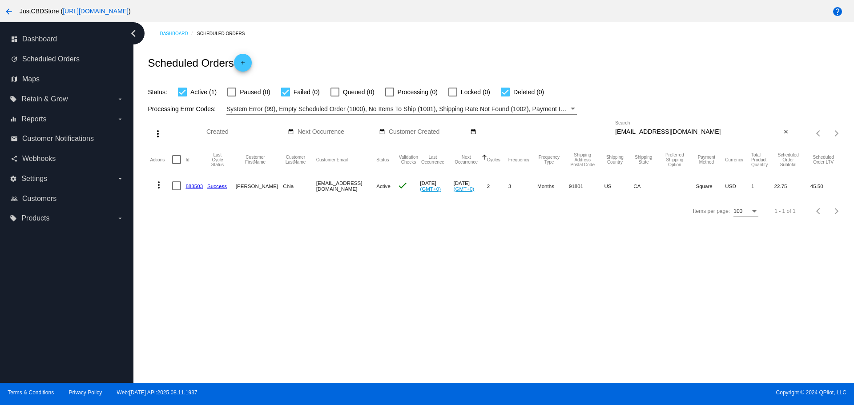
drag, startPoint x: 675, startPoint y: 128, endPoint x: 681, endPoint y: 130, distance: 6.2
click at [677, 128] on div "[EMAIL_ADDRESS][DOMAIN_NAME] Search" at bounding box center [698, 129] width 166 height 17
click at [682, 130] on input "[EMAIL_ADDRESS][DOMAIN_NAME]" at bounding box center [698, 132] width 166 height 7
paste input "[PERSON_NAME][EMAIL_ADDRESS]"
drag, startPoint x: 682, startPoint y: 130, endPoint x: 614, endPoint y: 137, distance: 68.4
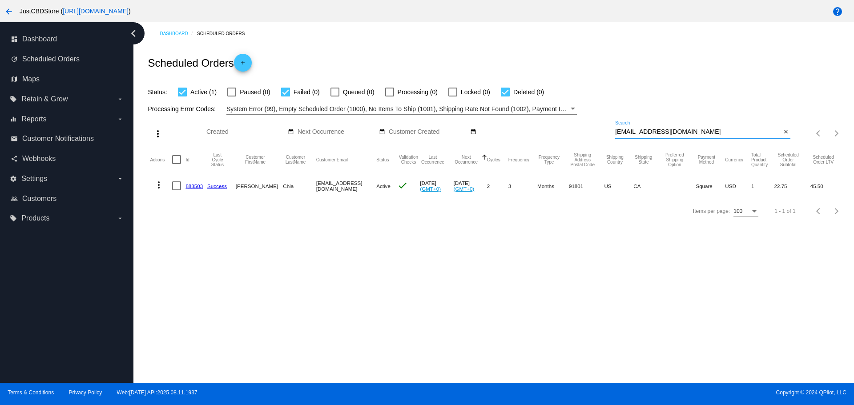
click at [615, 137] on div "[EMAIL_ADDRESS][DOMAIN_NAME] Search" at bounding box center [698, 129] width 166 height 17
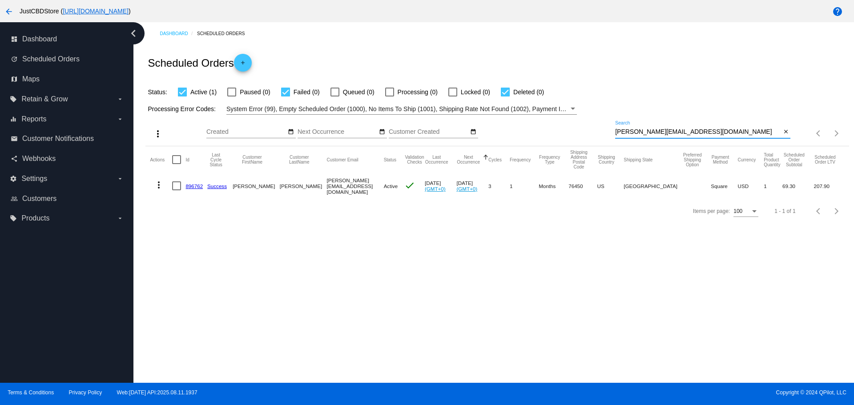
drag, startPoint x: 651, startPoint y: 133, endPoint x: 564, endPoint y: 133, distance: 87.2
click at [564, 133] on div "more_vert Aug Jan Feb Mar [DATE]" at bounding box center [496, 131] width 703 height 32
paste input "Robertpgilbert"
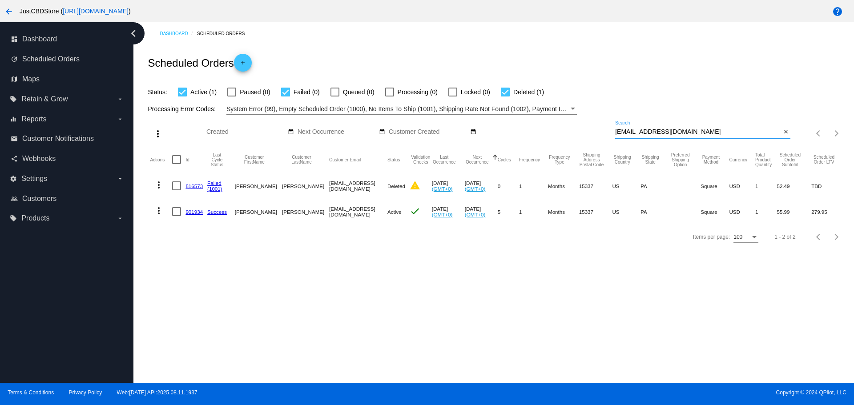
click at [693, 131] on input "[EMAIL_ADDRESS][DOMAIN_NAME]" at bounding box center [698, 132] width 166 height 7
drag, startPoint x: 693, startPoint y: 131, endPoint x: 538, endPoint y: 145, distance: 155.0
click at [538, 145] on div "more_vert Aug Jan Feb Mar [DATE]" at bounding box center [496, 131] width 703 height 32
paste input "[EMAIL_ADDRESS]"
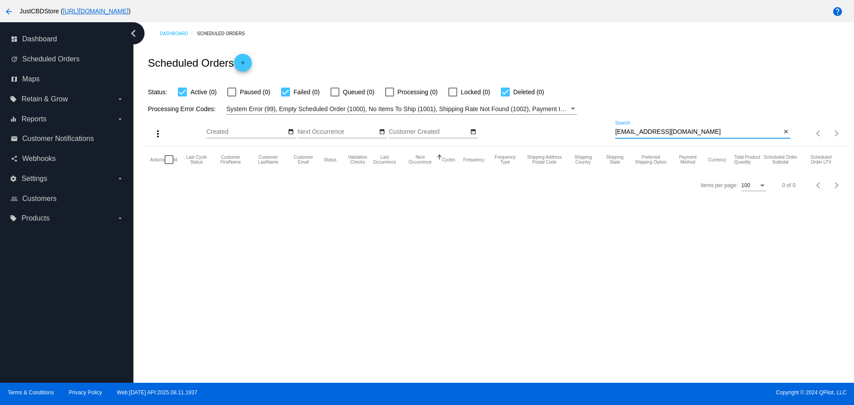
click at [619, 132] on input "[EMAIL_ADDRESS][DOMAIN_NAME]" at bounding box center [698, 132] width 166 height 7
click at [618, 132] on input "[EMAIL_ADDRESS][DOMAIN_NAME]" at bounding box center [698, 132] width 166 height 7
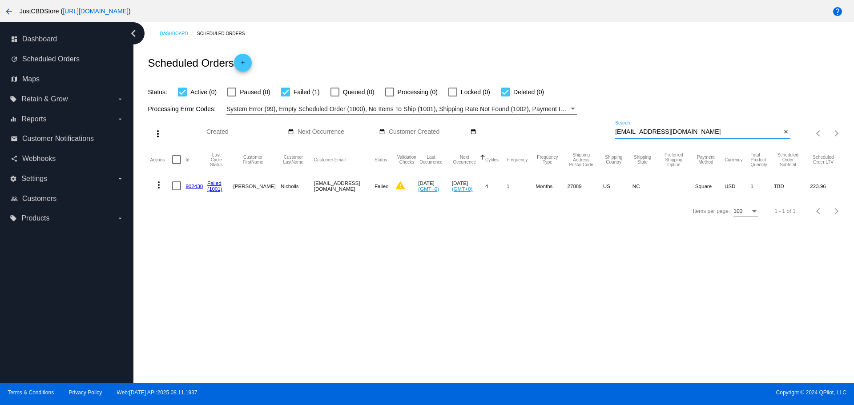
type input "[EMAIL_ADDRESS][DOMAIN_NAME]"
click at [159, 184] on mat-icon "more_vert" at bounding box center [158, 185] width 11 height 11
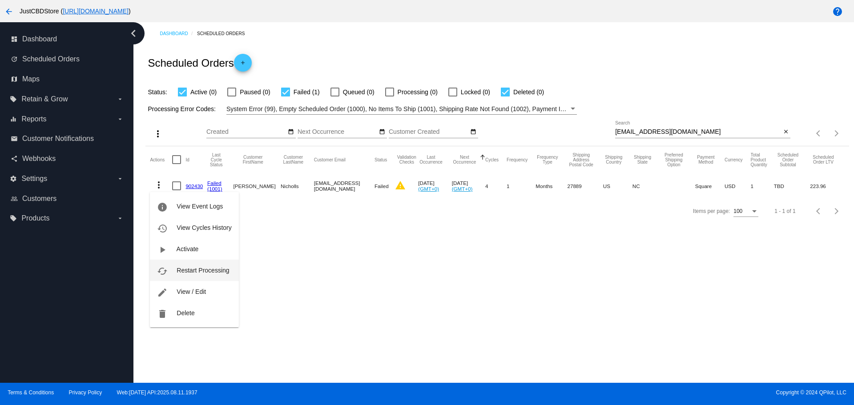
click at [210, 274] on span "Restart Processing" at bounding box center [203, 270] width 52 height 7
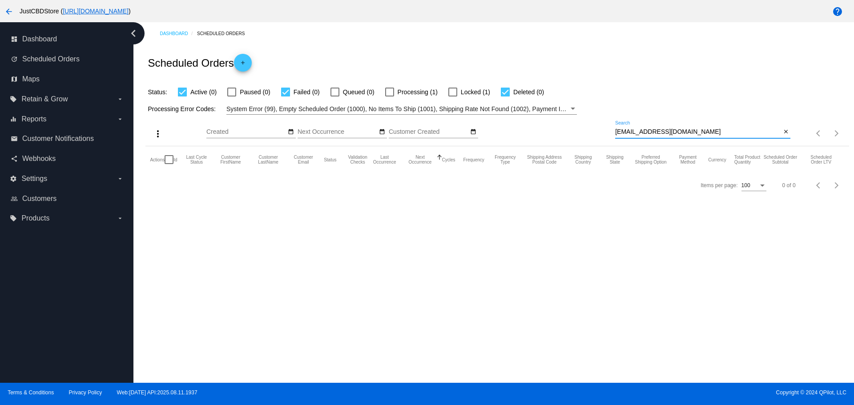
drag, startPoint x: 673, startPoint y: 133, endPoint x: 599, endPoint y: 136, distance: 73.5
click at [595, 136] on div "more_vert Aug Jan Feb Mar [DATE]" at bounding box center [496, 131] width 703 height 32
drag, startPoint x: 675, startPoint y: 134, endPoint x: 607, endPoint y: 140, distance: 68.4
click at [607, 140] on div "more_vert Aug Jan Feb Mar [DATE]" at bounding box center [496, 131] width 703 height 32
paste input "glaeserkay"
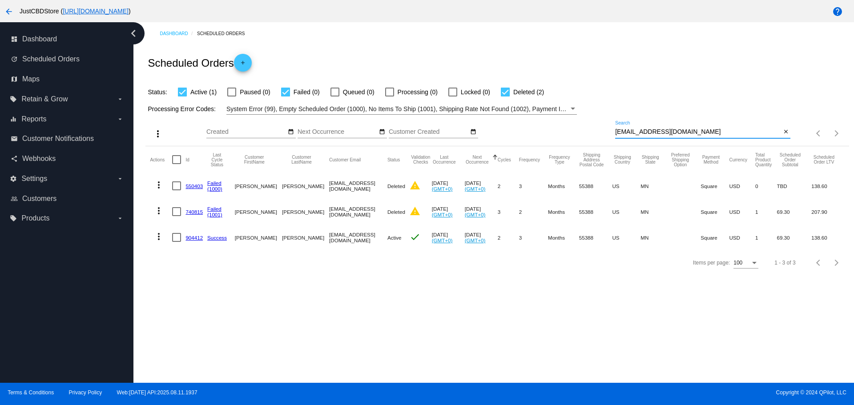
drag, startPoint x: 678, startPoint y: 133, endPoint x: 598, endPoint y: 145, distance: 81.6
click at [598, 145] on div "more_vert Aug Jan Feb Mar [DATE]" at bounding box center [496, 131] width 703 height 32
paste input "vriddle78@yahoo"
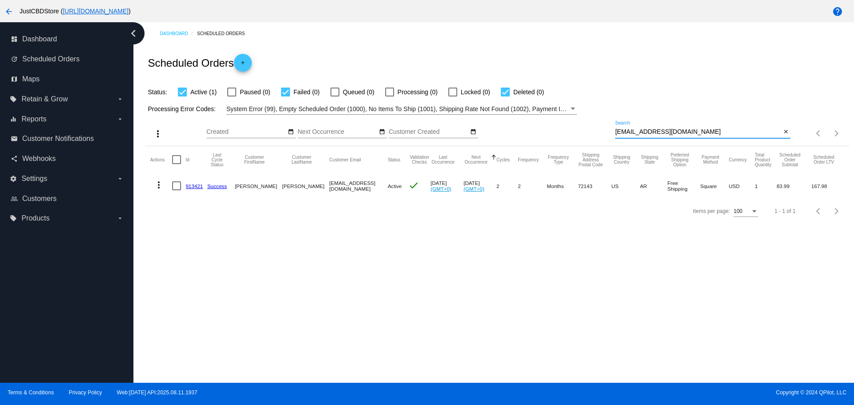
drag, startPoint x: 643, startPoint y: 133, endPoint x: 601, endPoint y: 140, distance: 42.8
click at [601, 140] on div "more_vert Aug Jan Feb Mar [DATE]" at bounding box center [496, 131] width 703 height 32
paste input "kboilard@twc"
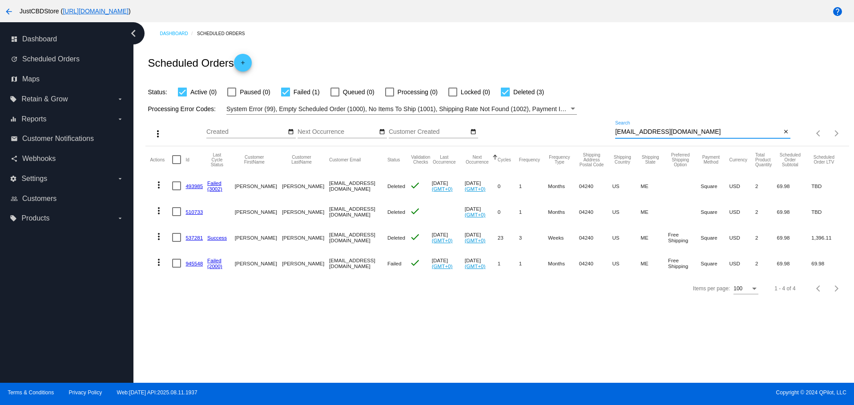
drag, startPoint x: 669, startPoint y: 133, endPoint x: 585, endPoint y: 133, distance: 84.5
click at [585, 133] on div "more_vert Aug Jan Feb Mar [DATE]" at bounding box center [496, 131] width 703 height 32
paste input "[EMAIL_ADDRESS]"
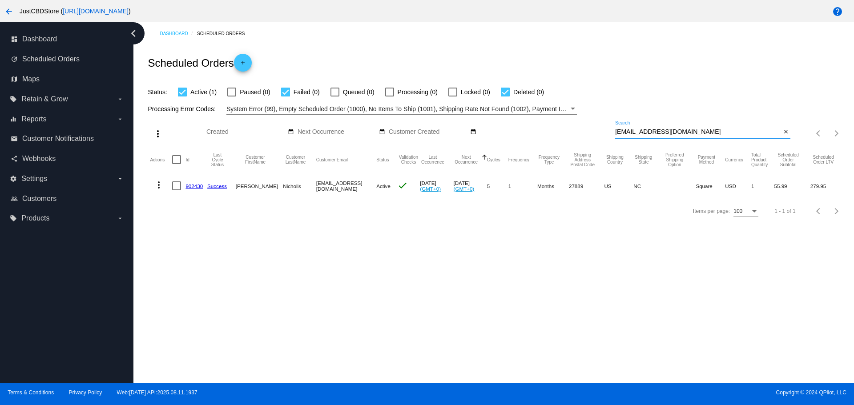
drag, startPoint x: 676, startPoint y: 132, endPoint x: 557, endPoint y: 138, distance: 118.5
click at [557, 138] on div "more_vert Aug Jan Feb Mar [DATE]" at bounding box center [496, 131] width 703 height 32
paste input "amberart25"
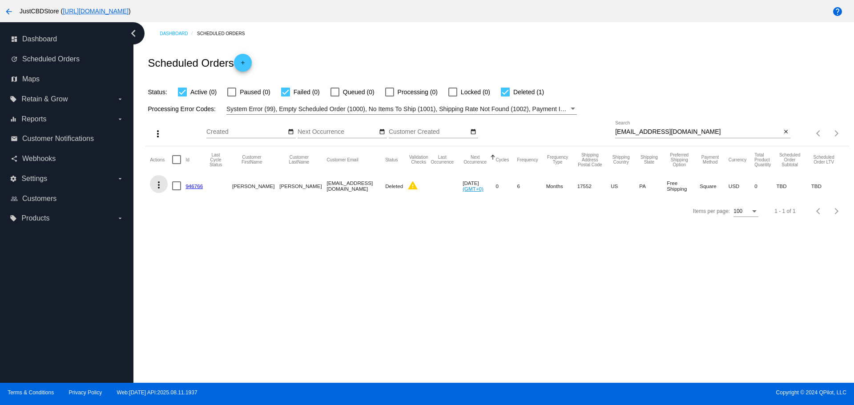
click at [157, 184] on mat-icon "more_vert" at bounding box center [158, 185] width 11 height 11
click at [188, 202] on button "info View Event Logs" at bounding box center [194, 206] width 89 height 21
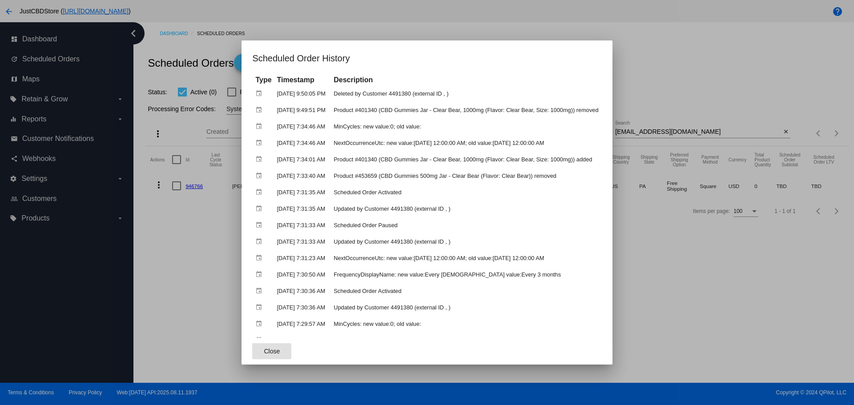
click at [264, 354] on span "Close" at bounding box center [272, 351] width 16 height 7
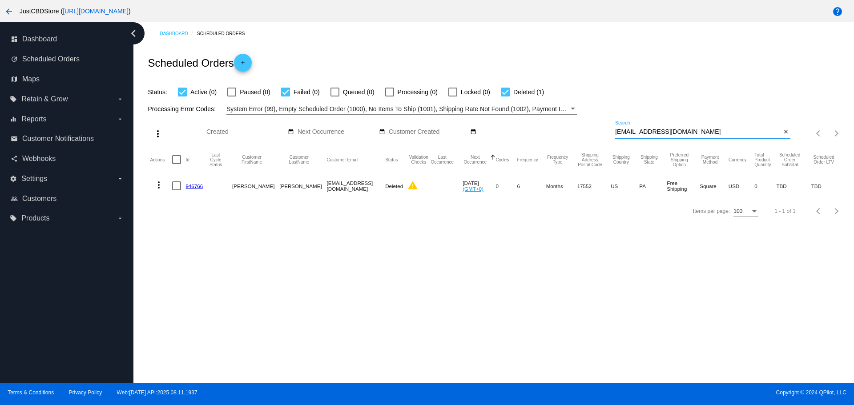
drag, startPoint x: 688, startPoint y: 130, endPoint x: 594, endPoint y: 136, distance: 94.1
click at [594, 136] on div "more_vert Aug Jan Feb Mar [DATE]" at bounding box center [496, 131] width 703 height 32
paste input "[EMAIL_ADDRESS]"
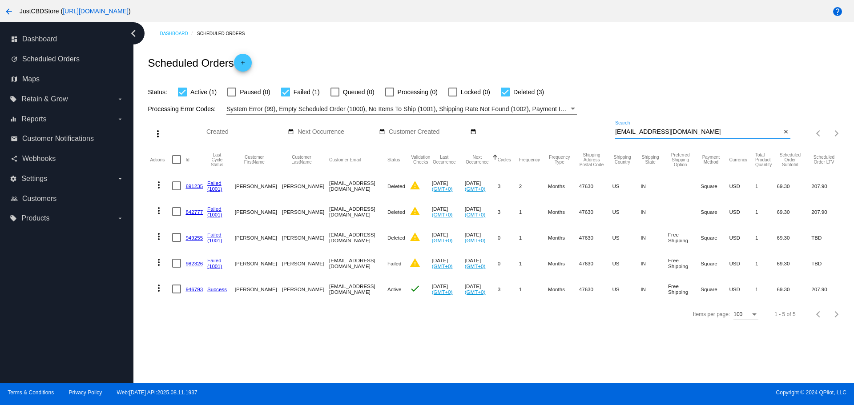
drag, startPoint x: 720, startPoint y: 128, endPoint x: 545, endPoint y: 131, distance: 174.9
click at [545, 131] on div "more_vert Aug Jan Feb Mar [DATE]" at bounding box center [496, 131] width 703 height 32
paste input "rexbwyatt"
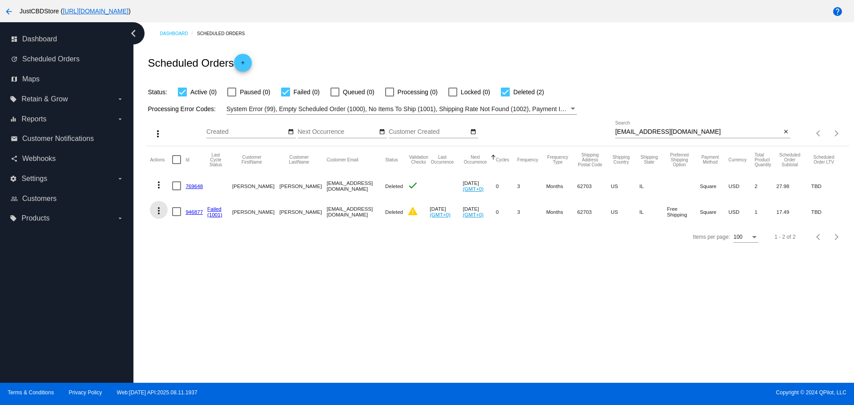
click at [159, 211] on mat-icon "more_vert" at bounding box center [158, 211] width 11 height 11
click at [184, 232] on span "View Event Logs" at bounding box center [200, 232] width 46 height 7
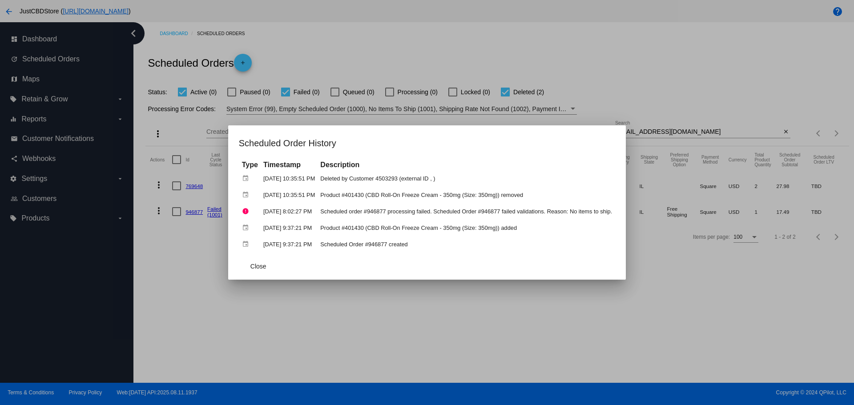
click at [717, 310] on div at bounding box center [427, 202] width 854 height 405
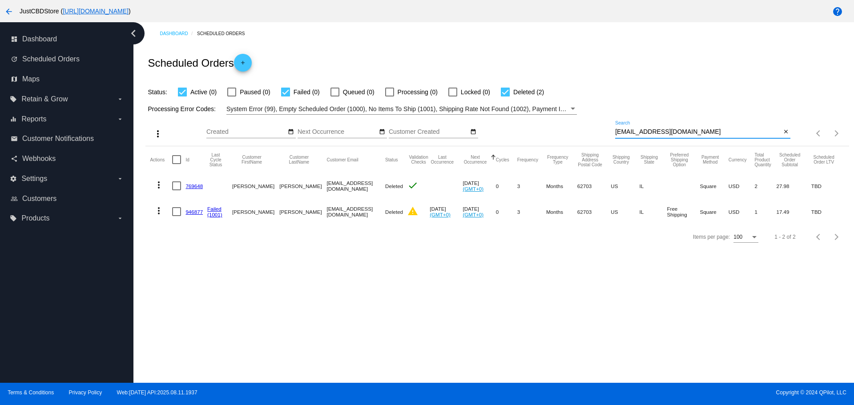
drag, startPoint x: 680, startPoint y: 134, endPoint x: 612, endPoint y: 132, distance: 68.1
click at [612, 132] on div "more_vert Aug Jan Feb Mar [DATE]" at bounding box center [496, 131] width 703 height 32
paste input "mdsstolte"
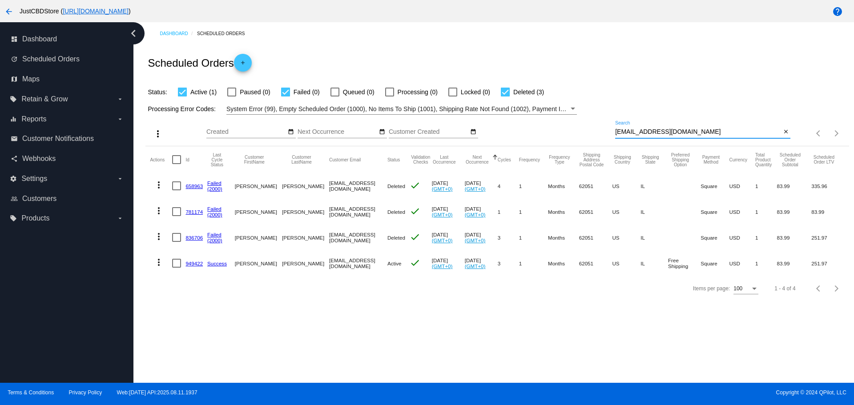
drag, startPoint x: 660, startPoint y: 129, endPoint x: 581, endPoint y: 126, distance: 79.7
click at [581, 126] on div "more_vert Aug Jan Feb Mar [DATE]" at bounding box center [496, 131] width 703 height 32
paste input "arc.prendergast"
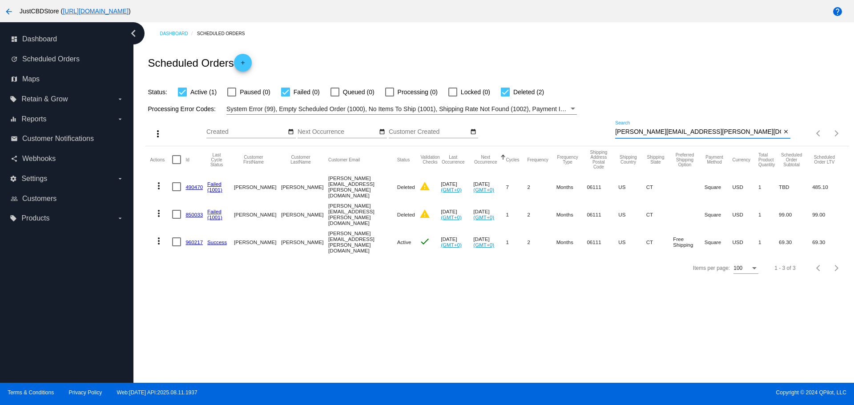
drag, startPoint x: 706, startPoint y: 130, endPoint x: 587, endPoint y: 128, distance: 118.8
click at [587, 128] on div "more_vert Aug Jan Feb Mar [DATE]" at bounding box center [496, 131] width 703 height 32
paste input "jenfrydry@gmail"
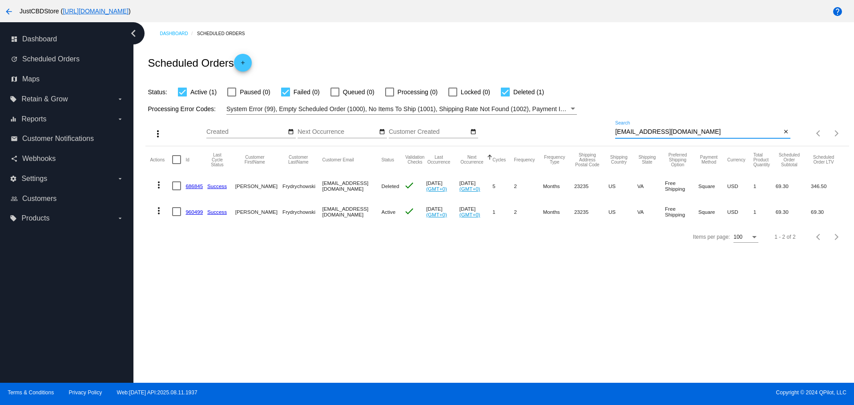
drag, startPoint x: 670, startPoint y: 132, endPoint x: 595, endPoint y: 133, distance: 75.2
click at [595, 133] on div "more_vert Aug Jan Feb Mar [DATE]" at bounding box center [496, 131] width 703 height 32
paste input "[EMAIL_ADDRESS][DOMAIN_NAME]"
paste input "h.bryant80@yahoo"
drag, startPoint x: 687, startPoint y: 131, endPoint x: 598, endPoint y: 118, distance: 90.0
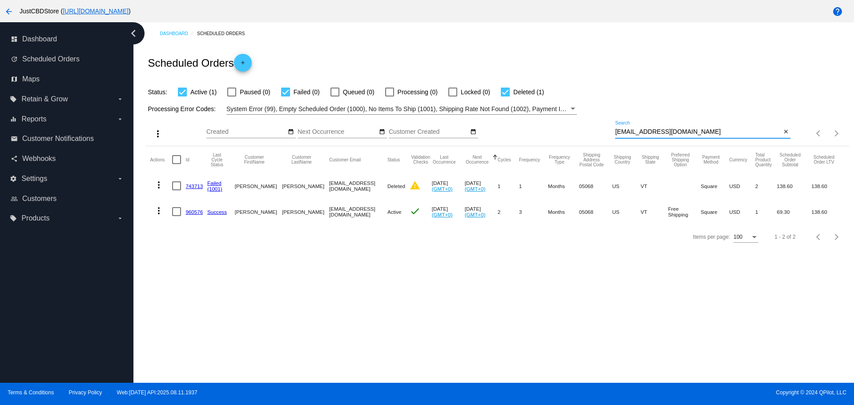
click at [599, 118] on div "more_vert Aug Jan Feb Mar [DATE]" at bounding box center [496, 131] width 703 height 32
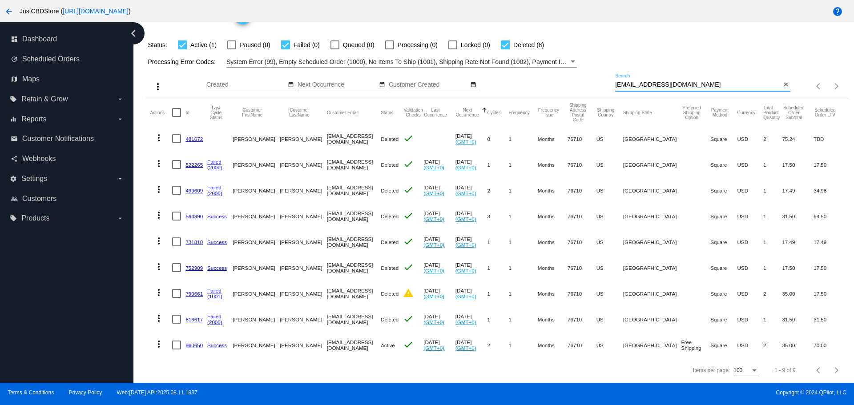
scroll to position [54, 0]
click at [684, 81] on input "[EMAIL_ADDRESS][DOMAIN_NAME]" at bounding box center [698, 84] width 166 height 7
drag, startPoint x: 678, startPoint y: 77, endPoint x: 585, endPoint y: 82, distance: 93.1
click at [579, 81] on div "more_vert Aug Jan Feb Mar [DATE]" at bounding box center [496, 84] width 703 height 32
paste input "neahanscomb@me"
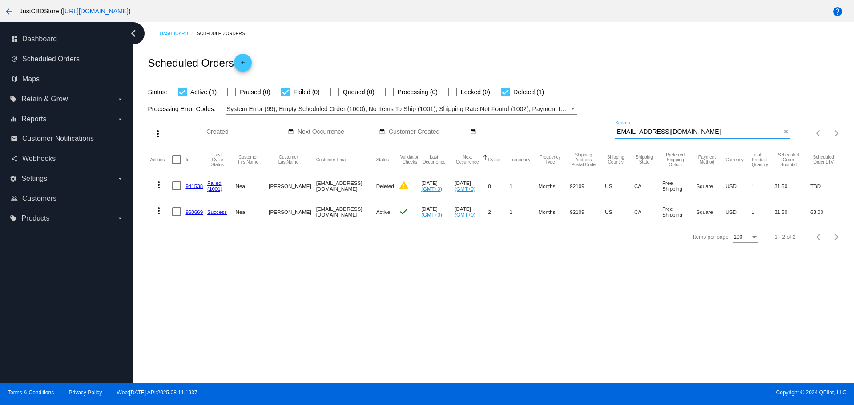
scroll to position [0, 0]
drag, startPoint x: 686, startPoint y: 130, endPoint x: 531, endPoint y: 130, distance: 154.4
click at [532, 130] on div "more_vert Aug Jan Feb Mar [DATE]" at bounding box center [496, 131] width 703 height 32
paste input "ljmarti6@gmail"
click at [677, 126] on div "ljmarti6@gmail.com Search" at bounding box center [698, 129] width 166 height 17
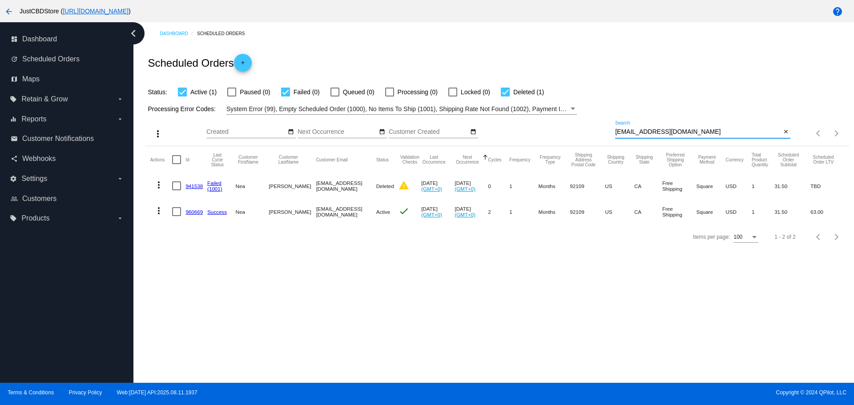
click at [673, 131] on input "[EMAIL_ADDRESS][DOMAIN_NAME]" at bounding box center [698, 132] width 166 height 7
drag, startPoint x: 615, startPoint y: 129, endPoint x: 625, endPoint y: 131, distance: 9.4
click at [616, 129] on input "[EMAIL_ADDRESS][DOMAIN_NAME]" at bounding box center [698, 132] width 166 height 7
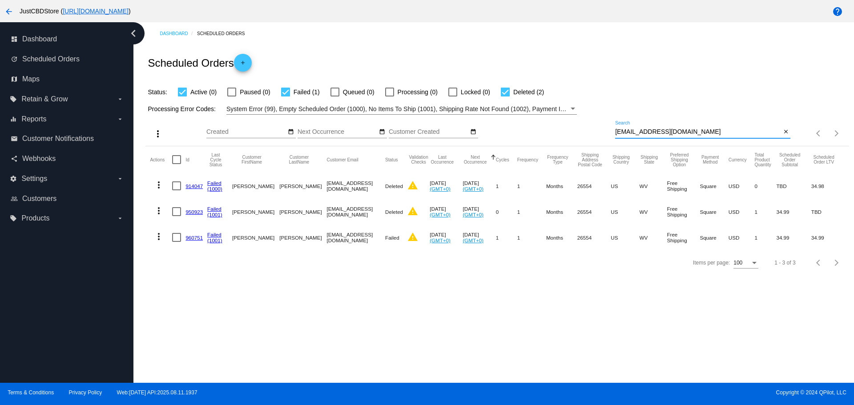
drag, startPoint x: 674, startPoint y: 132, endPoint x: 555, endPoint y: 133, distance: 119.7
click at [555, 133] on div "more_vert Aug Jan Feb Mar [DATE]" at bounding box center [496, 131] width 703 height 32
paste input "eva.isaak"
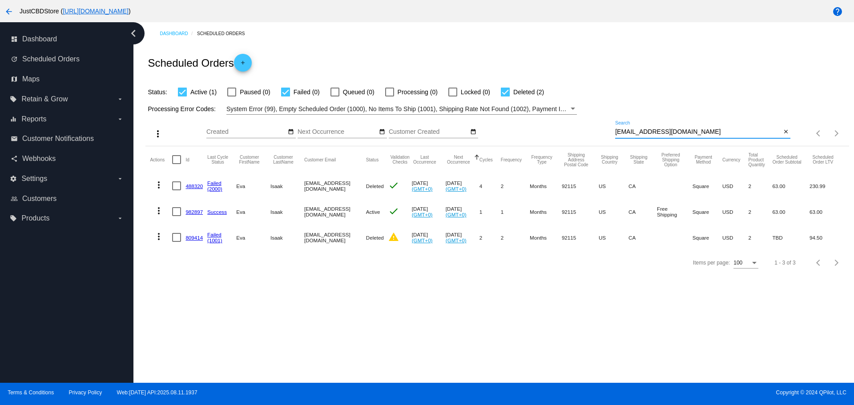
drag, startPoint x: 677, startPoint y: 130, endPoint x: 552, endPoint y: 125, distance: 125.1
click at [552, 125] on div "more_vert Aug Jan Feb Mar [DATE]" at bounding box center [496, 131] width 703 height 32
paste input "martyzickgraf"
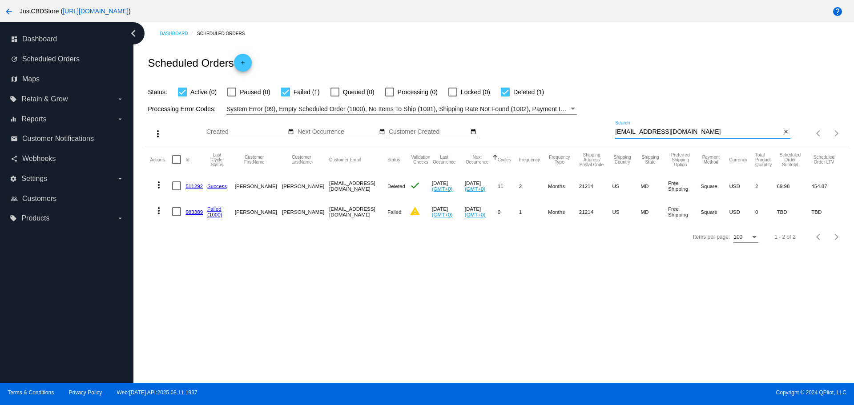
drag, startPoint x: 691, startPoint y: 131, endPoint x: 586, endPoint y: 131, distance: 104.5
click at [586, 131] on div "more_vert Aug Jan Feb Mar [DATE]" at bounding box center [496, 131] width 703 height 32
paste input "lewislibrary4052@hot"
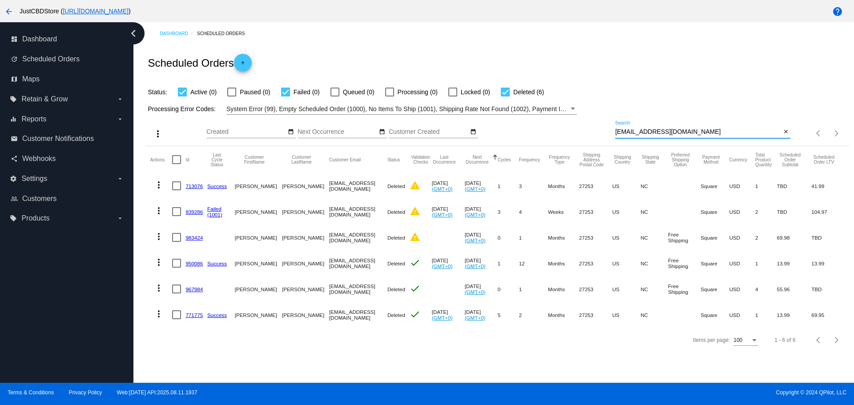
click at [701, 129] on input "lewislibrary4052@hotmail.com" at bounding box center [698, 132] width 166 height 7
paste input "esl3@sphere79"
drag, startPoint x: 704, startPoint y: 131, endPoint x: 577, endPoint y: 130, distance: 127.2
click at [577, 130] on div "more_vert Aug Jan Feb Mar [DATE]" at bounding box center [496, 131] width 703 height 32
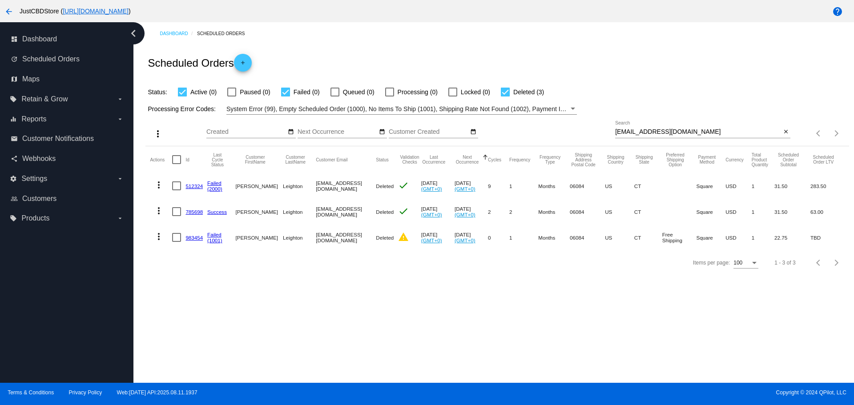
click at [162, 235] on mat-icon "more_vert" at bounding box center [158, 236] width 11 height 11
click at [203, 258] on span "View Event Logs" at bounding box center [200, 257] width 46 height 7
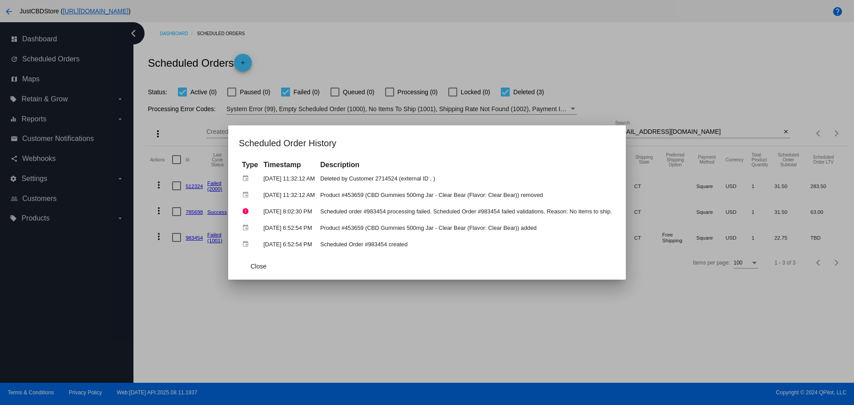
click at [547, 327] on div at bounding box center [427, 202] width 854 height 405
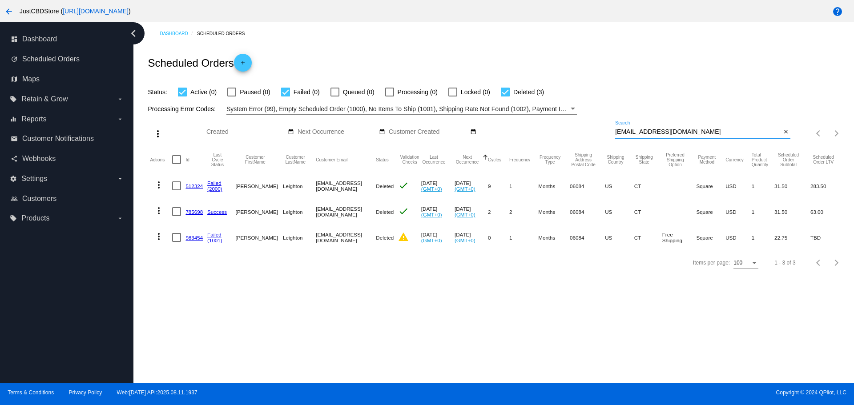
click at [674, 131] on input "esl3@sphere79.com" at bounding box center [698, 132] width 166 height 7
drag, startPoint x: 674, startPoint y: 131, endPoint x: 618, endPoint y: 137, distance: 56.8
click at [618, 137] on div "esl3@sphere79.com Search" at bounding box center [698, 129] width 166 height 17
paste input "ktvision77@aol"
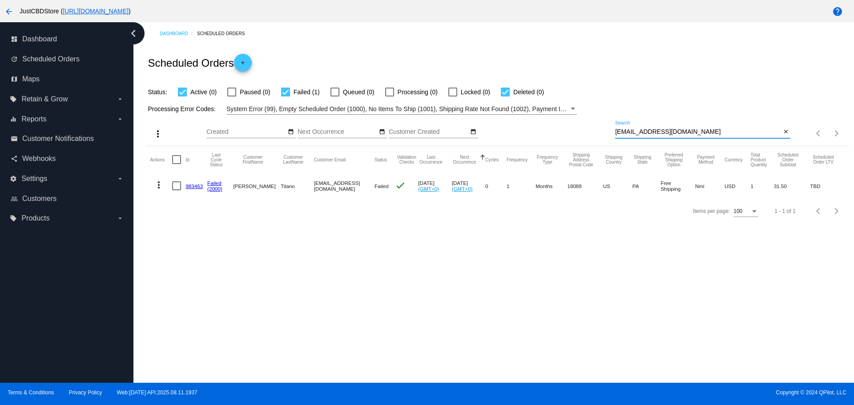
drag, startPoint x: 677, startPoint y: 130, endPoint x: 610, endPoint y: 129, distance: 67.2
click at [610, 129] on div "more_vert Aug Jan Feb Mar [DATE]" at bounding box center [496, 131] width 703 height 32
drag, startPoint x: 672, startPoint y: 130, endPoint x: 602, endPoint y: 130, distance: 69.8
click at [602, 130] on div "more_vert Aug Jan Feb Mar [DATE]" at bounding box center [496, 131] width 703 height 32
paste input "msblair82@gmai"
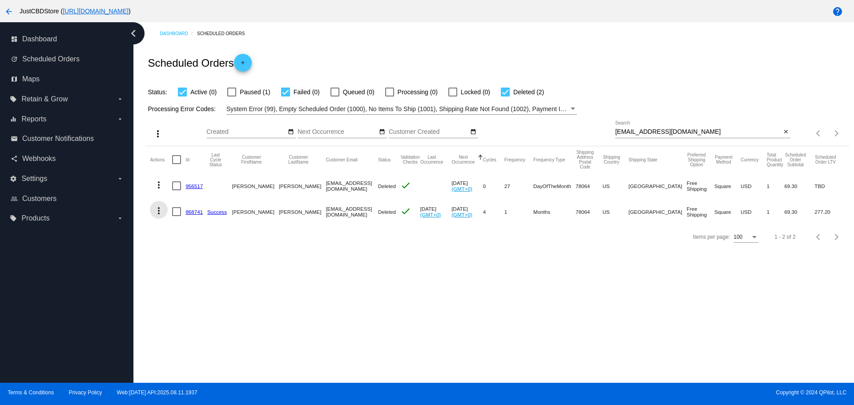
click at [156, 212] on mat-icon "more_vert" at bounding box center [158, 211] width 11 height 11
click at [194, 228] on button "info View Event Logs" at bounding box center [194, 232] width 89 height 21
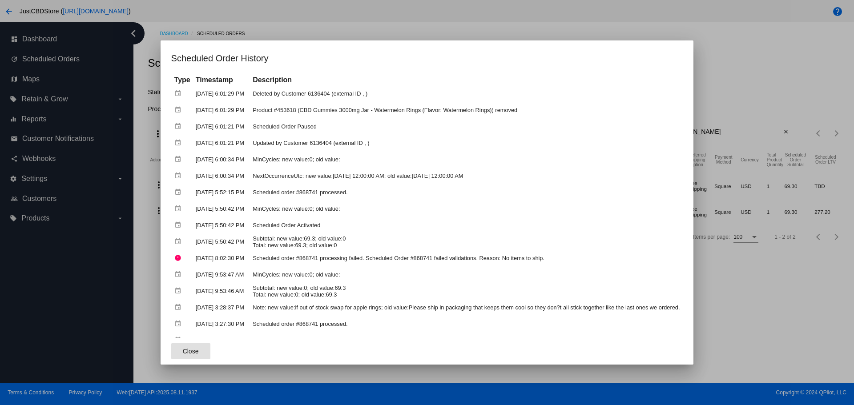
click at [780, 131] on div at bounding box center [427, 202] width 854 height 405
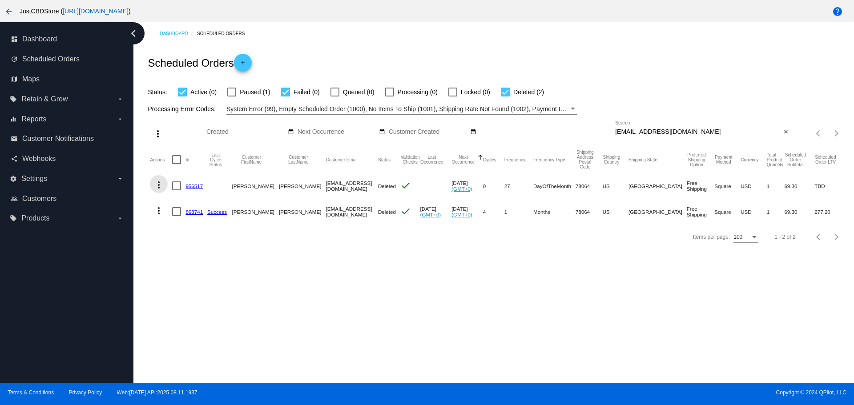
click at [158, 186] on mat-icon "more_vert" at bounding box center [158, 185] width 11 height 11
click at [190, 211] on button "info View Event Logs" at bounding box center [194, 206] width 89 height 21
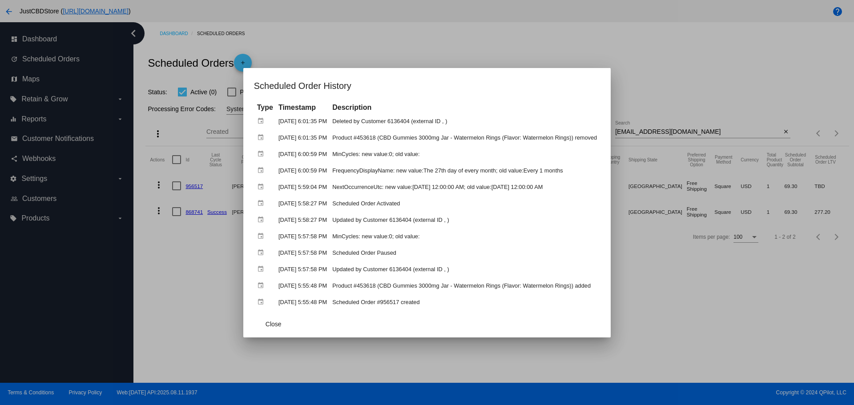
click at [672, 296] on div at bounding box center [427, 202] width 854 height 405
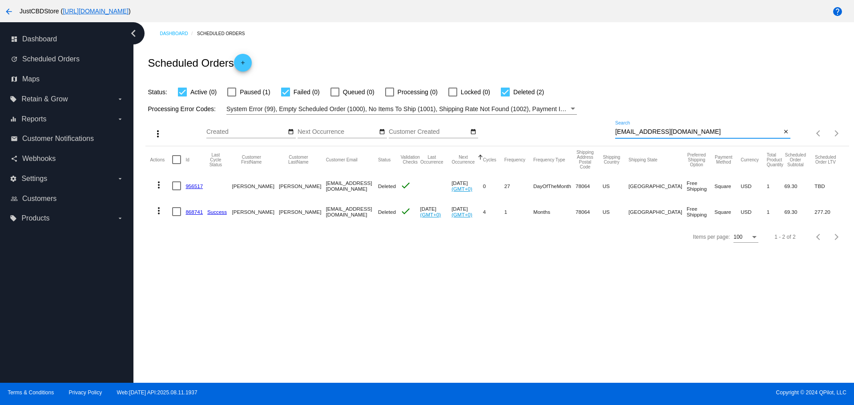
paste input "ktvision77@ao"
drag, startPoint x: 682, startPoint y: 130, endPoint x: 578, endPoint y: 131, distance: 104.1
click at [577, 131] on div "more_vert Aug Jan Feb Mar [DATE]" at bounding box center [496, 131] width 703 height 32
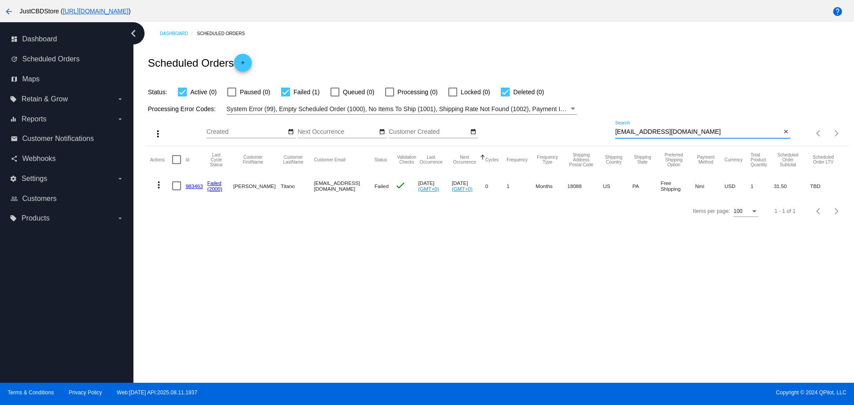
drag, startPoint x: 675, startPoint y: 133, endPoint x: 605, endPoint y: 143, distance: 71.5
click at [605, 143] on div "more_vert Aug Jan Feb Mar [DATE]" at bounding box center [496, 131] width 703 height 32
paste input "Michael.A.Isom@Gmai"
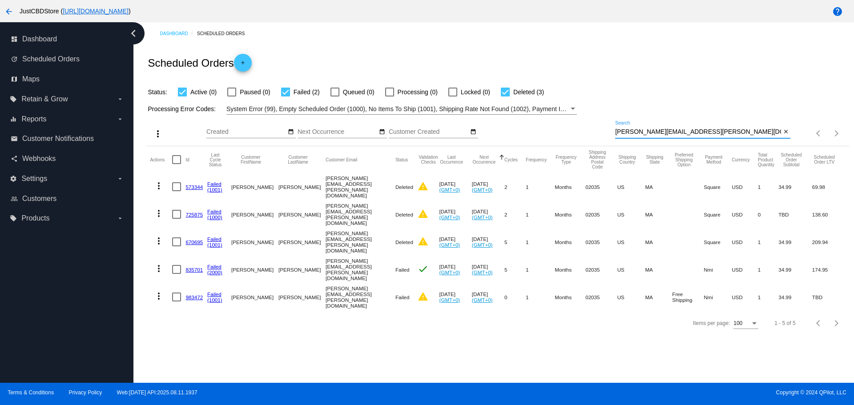
drag, startPoint x: 702, startPoint y: 135, endPoint x: 583, endPoint y: 141, distance: 119.4
click at [583, 141] on div "more_vert Aug Jan Feb Mar [DATE]" at bounding box center [496, 131] width 703 height 32
paste input "oceano91@outlook"
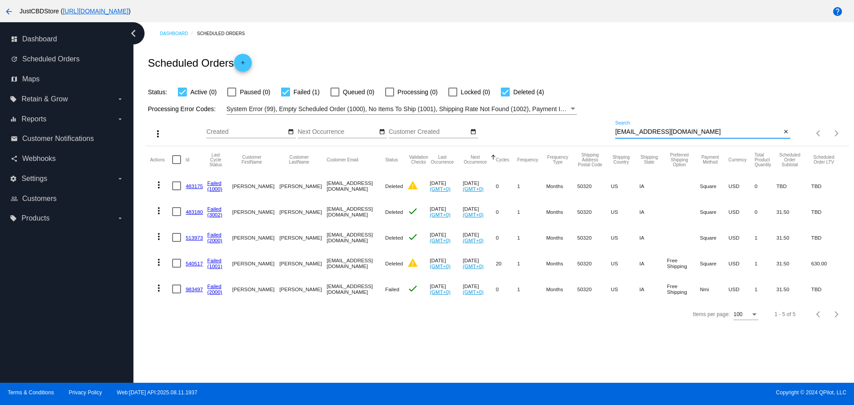
drag, startPoint x: 621, startPoint y: 142, endPoint x: 578, endPoint y: 145, distance: 43.2
click at [579, 145] on div "more_vert Aug Jan Feb Mar [DATE]" at bounding box center [496, 131] width 703 height 32
paste input "juliediekman@hotmail"
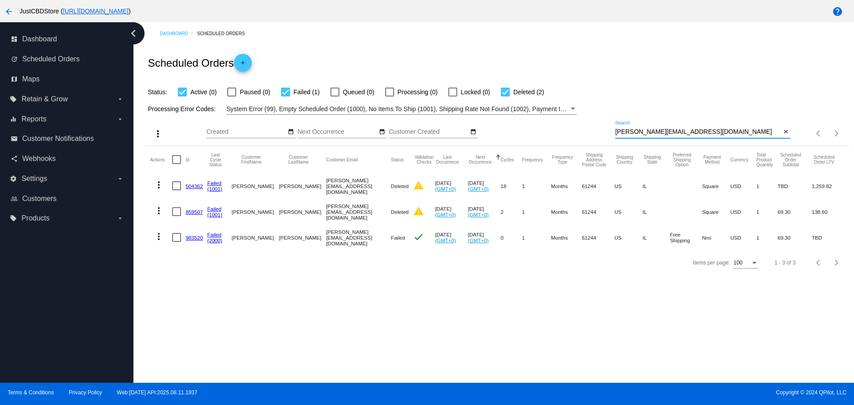
paste input "efferson.a.webster@g"
drag, startPoint x: 703, startPoint y: 131, endPoint x: 590, endPoint y: 128, distance: 112.6
click at [591, 127] on div "more_vert Aug Jan Feb Mar [DATE]" at bounding box center [496, 131] width 703 height 32
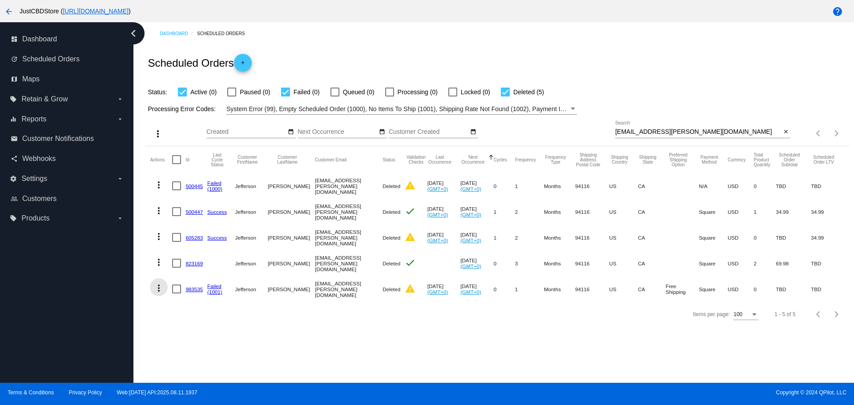
click at [161, 287] on mat-icon "more_vert" at bounding box center [158, 288] width 11 height 11
click at [205, 311] on span "View Event Logs" at bounding box center [200, 309] width 46 height 7
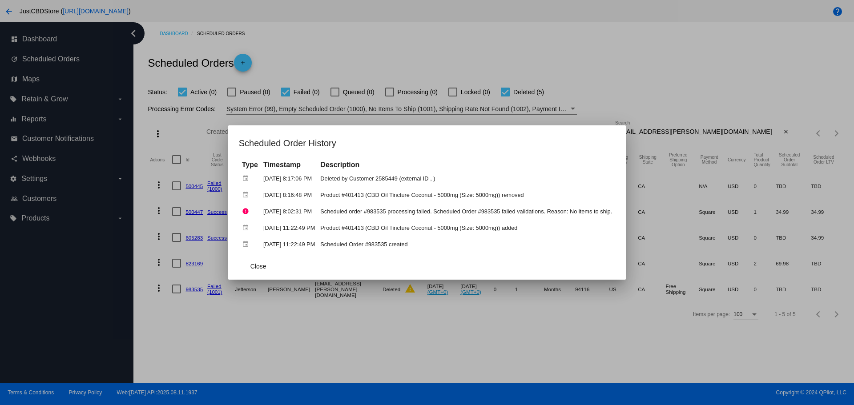
click at [722, 128] on div at bounding box center [427, 202] width 854 height 405
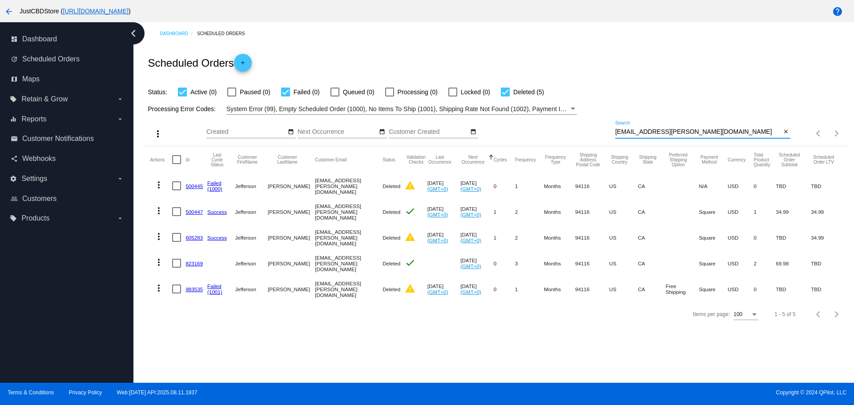
paste input "76bakerman"
drag, startPoint x: 713, startPoint y: 129, endPoint x: 570, endPoint y: 125, distance: 142.4
click at [570, 125] on div "more_vert Aug Jan Feb Mar [DATE]" at bounding box center [496, 131] width 703 height 32
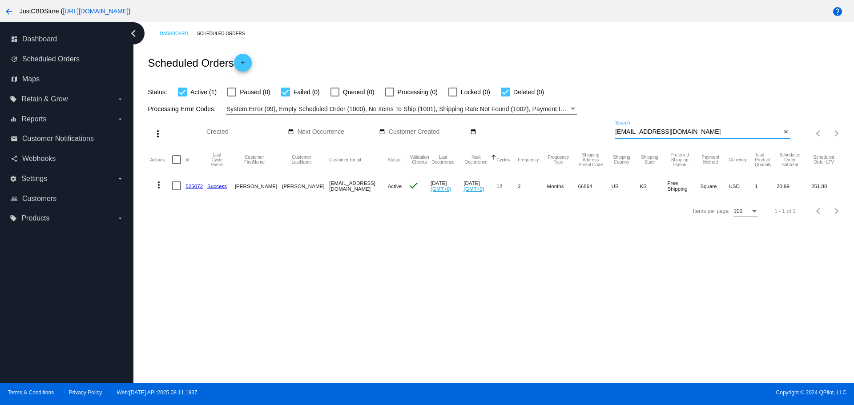
drag, startPoint x: 691, startPoint y: 131, endPoint x: 579, endPoint y: 134, distance: 112.2
click at [581, 134] on div "more_vert Aug Jan Feb Mar [DATE]" at bounding box center [496, 131] width 703 height 32
paste input "dblack0515@hot"
paste input "aayanniello@g"
drag, startPoint x: 669, startPoint y: 132, endPoint x: 575, endPoint y: 137, distance: 93.5
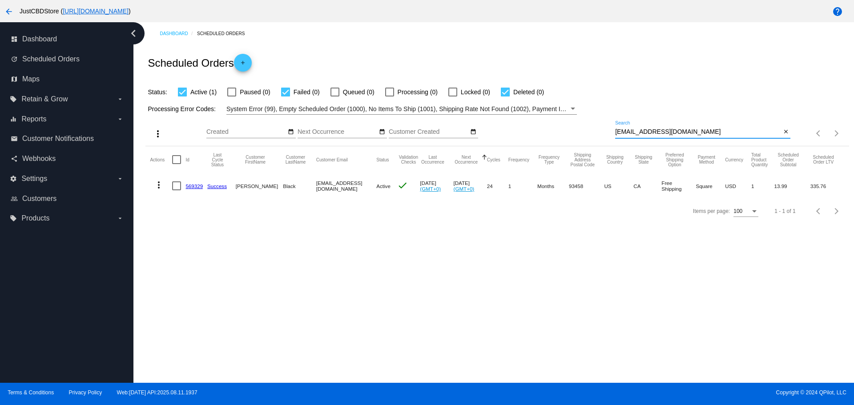
click at [577, 136] on div "more_vert Aug Jan Feb Mar [DATE]" at bounding box center [496, 131] width 703 height 32
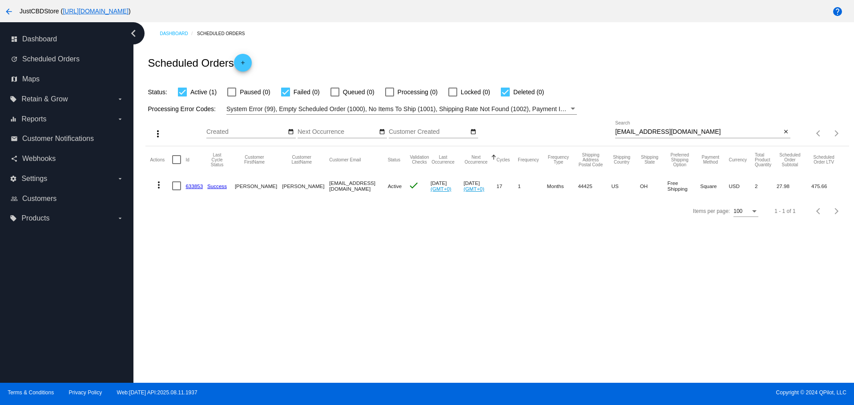
click at [688, 134] on input "[EMAIL_ADDRESS][DOMAIN_NAME]" at bounding box center [698, 132] width 166 height 7
paste input "zachreinert1982@yahoo"
drag, startPoint x: 688, startPoint y: 134, endPoint x: 613, endPoint y: 135, distance: 75.2
click at [613, 135] on div "more_vert Aug Jan Feb Mar [DATE]" at bounding box center [496, 131] width 703 height 32
drag, startPoint x: 698, startPoint y: 130, endPoint x: 593, endPoint y: 132, distance: 105.9
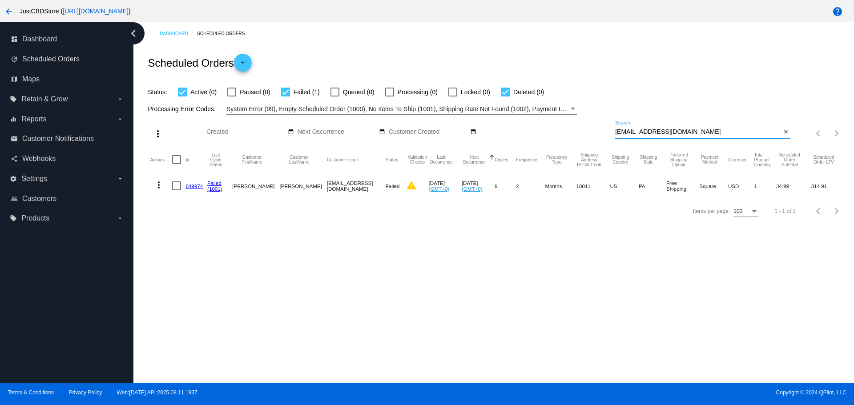
click at [592, 132] on div "more_vert Aug Jan Feb Mar [DATE]" at bounding box center [496, 131] width 703 height 32
paste input "gncurtis@gmail"
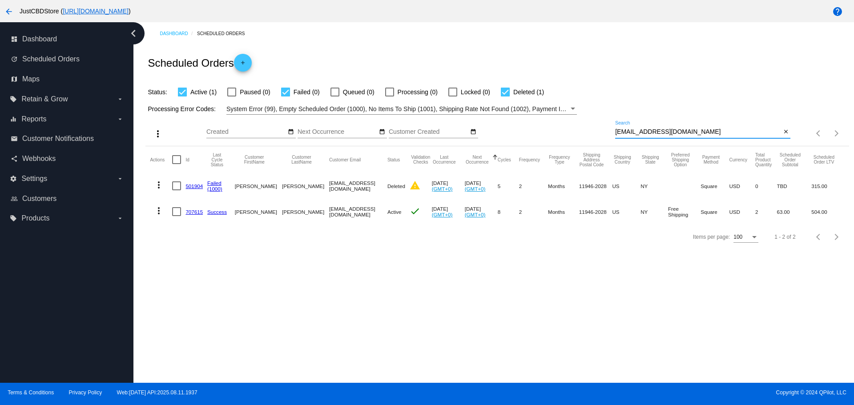
drag, startPoint x: 674, startPoint y: 133, endPoint x: 603, endPoint y: 133, distance: 71.6
click at [603, 133] on div "more_vert Aug Jan Feb Mar [DATE]" at bounding box center [496, 131] width 703 height 32
paste input "bigboy4now@ao"
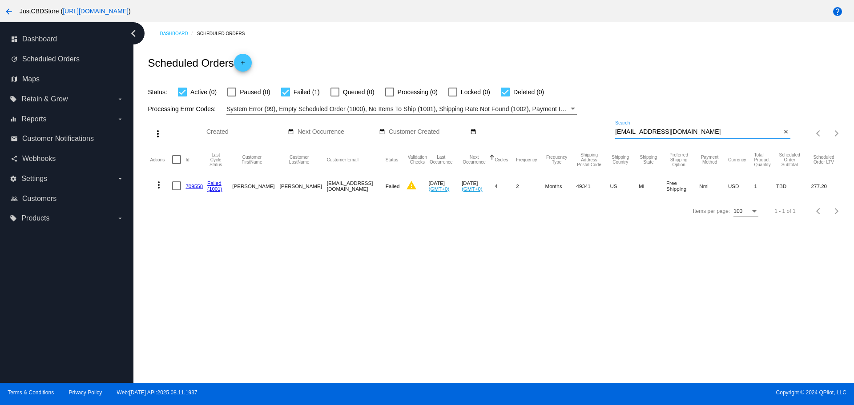
paste input "gncurtis@gmai"
drag, startPoint x: 681, startPoint y: 134, endPoint x: 548, endPoint y: 127, distance: 133.7
click at [548, 127] on div "more_vert Aug Jan Feb Mar [DATE]" at bounding box center [496, 131] width 703 height 32
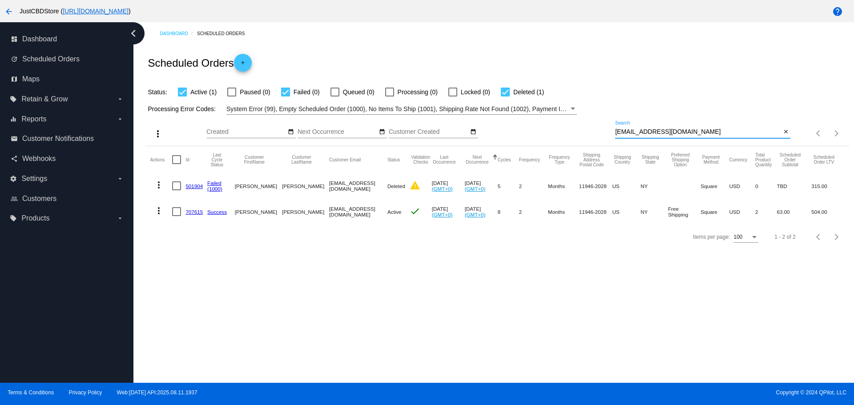
paste input "bigboy4now@ao"
drag, startPoint x: 673, startPoint y: 132, endPoint x: 570, endPoint y: 131, distance: 102.8
click at [569, 131] on div "more_vert Aug Jan Feb Mar [DATE]" at bounding box center [496, 131] width 703 height 32
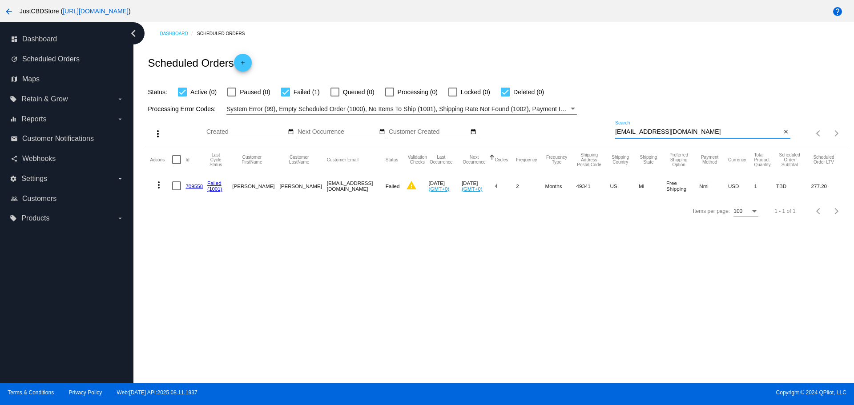
paste input "jenn.holliday@me"
drag, startPoint x: 682, startPoint y: 133, endPoint x: 597, endPoint y: 132, distance: 85.0
click at [597, 132] on div "more_vert Aug Jan Feb Mar [DATE]" at bounding box center [496, 131] width 703 height 32
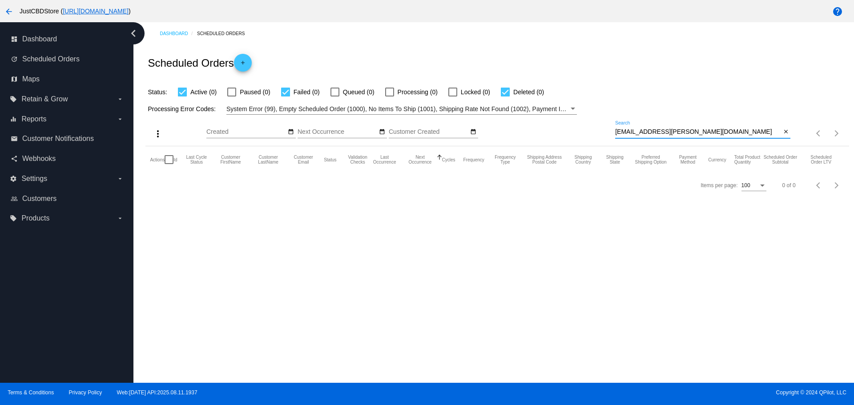
click at [617, 134] on input "jenn.holliday@me.com" at bounding box center [698, 132] width 166 height 7
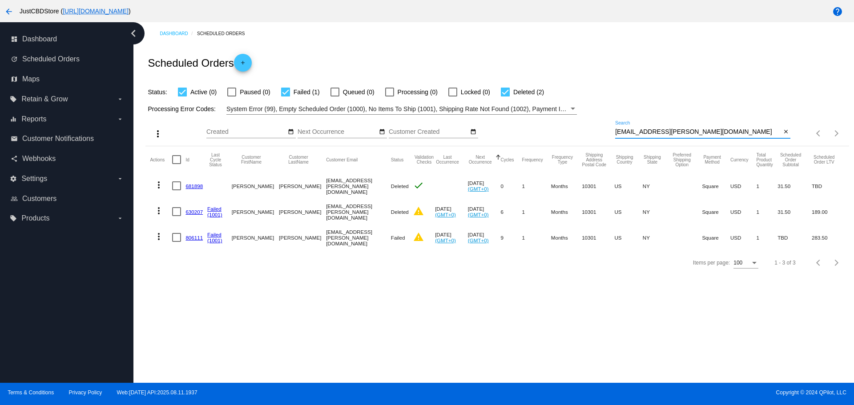
type input "jenn.holliday@me.com"
click at [157, 239] on mat-icon "more_vert" at bounding box center [158, 236] width 11 height 11
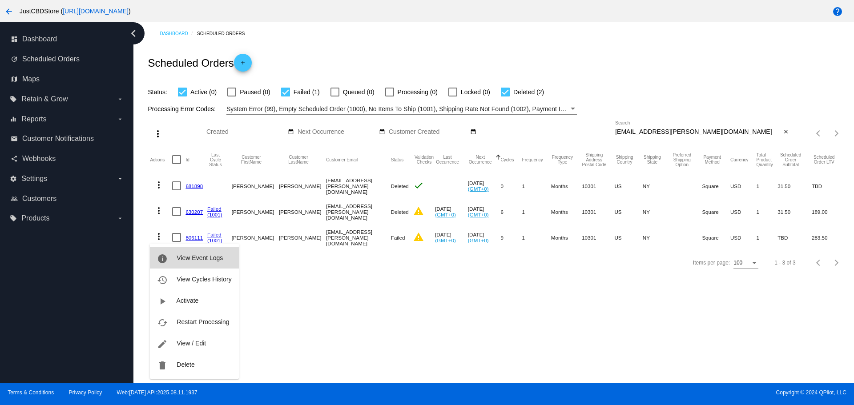
click at [219, 260] on span "View Event Logs" at bounding box center [200, 257] width 46 height 7
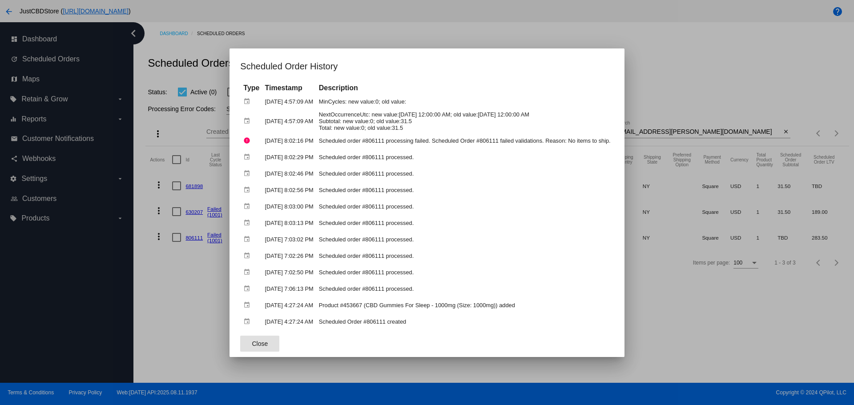
click at [240, 336] on button "Close" at bounding box center [259, 344] width 39 height 16
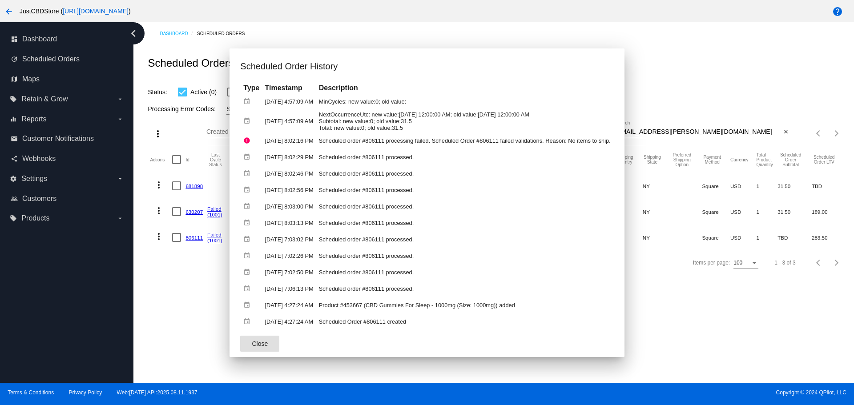
click at [240, 336] on button "Close" at bounding box center [259, 344] width 39 height 16
click button "Close" at bounding box center [259, 344] width 39 height 16
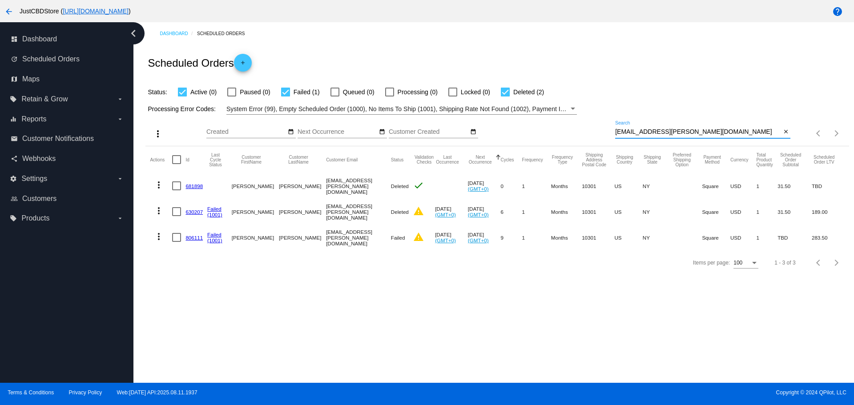
drag, startPoint x: 681, startPoint y: 131, endPoint x: 614, endPoint y: 136, distance: 66.9
click at [614, 136] on div "more_vert Aug Jan Feb Mar [DATE]" at bounding box center [496, 131] width 703 height 32
paste input "bigboy4now@aol"
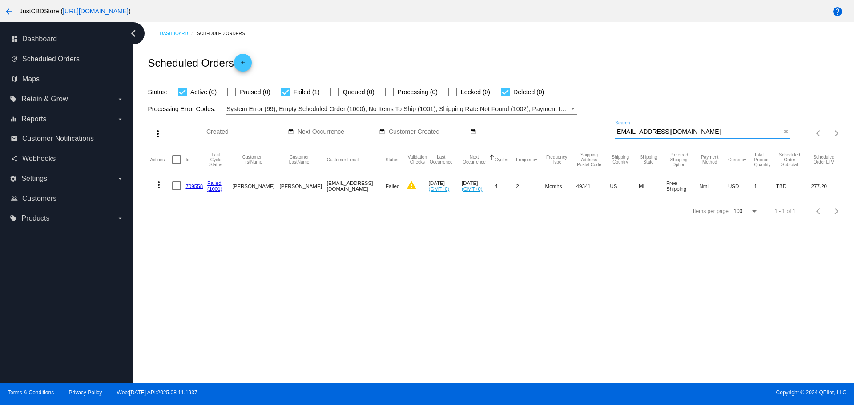
paste input "lane.robert1982@gmai"
drag, startPoint x: 679, startPoint y: 131, endPoint x: 515, endPoint y: 132, distance: 164.2
click at [515, 132] on div "more_vert Aug Jan Feb Mar [DATE]" at bounding box center [496, 131] width 703 height 32
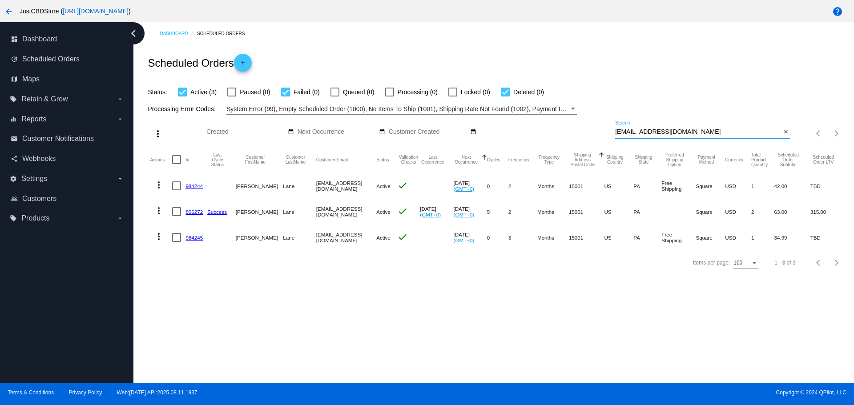
drag, startPoint x: 675, startPoint y: 133, endPoint x: 572, endPoint y: 149, distance: 104.8
click at [572, 149] on app-dashboard-scheduled-orders "Scheduled Orders add Status: Active (3) Paused (0) Failed (0) Queued (0) Proces…" at bounding box center [496, 160] width 703 height 230
type input "v"
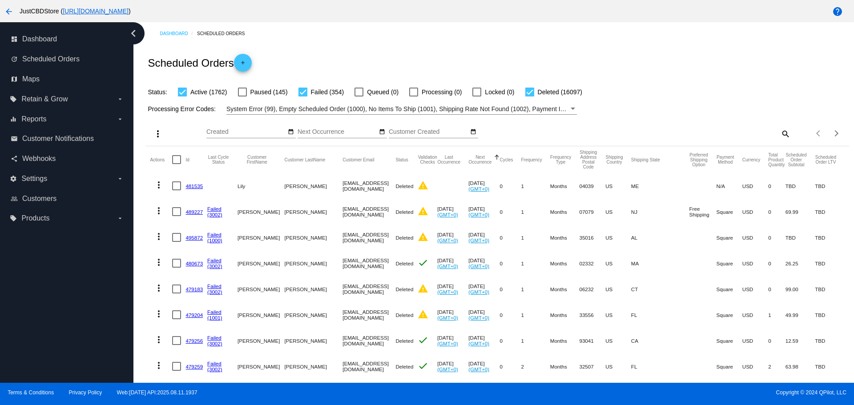
click at [781, 132] on mat-icon "search" at bounding box center [785, 134] width 11 height 14
click at [650, 131] on input "Search" at bounding box center [702, 132] width 175 height 7
paste input "[EMAIL_ADDRESS][DOMAIN_NAME]"
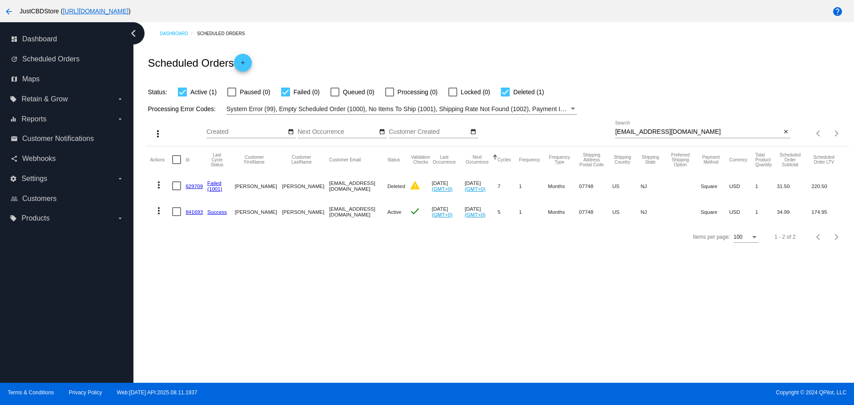
drag, startPoint x: 664, startPoint y: 128, endPoint x: 563, endPoint y: 140, distance: 101.8
click at [563, 140] on div "more_vert Aug Jan Feb Mar [DATE]" at bounding box center [496, 131] width 703 height 32
paste input "sbrowne@gmai"
drag, startPoint x: 658, startPoint y: 129, endPoint x: 566, endPoint y: 134, distance: 92.2
click at [566, 134] on div "more_vert Aug Jan Feb Mar [DATE]" at bounding box center [496, 131] width 703 height 32
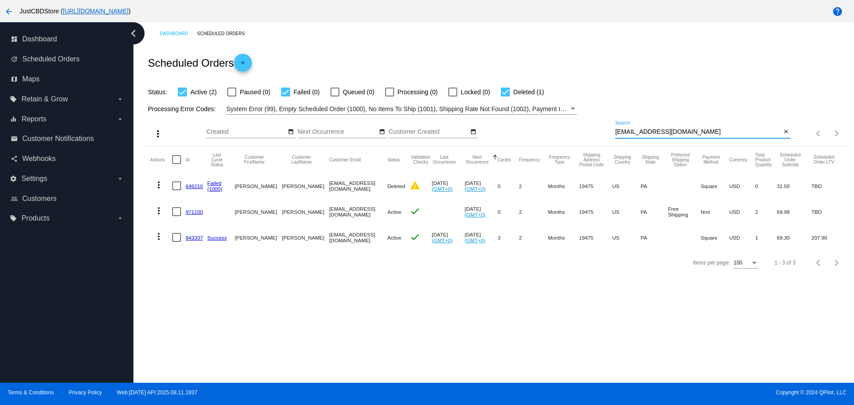
paste input "sonjawilliams76@hot"
drag, startPoint x: 678, startPoint y: 134, endPoint x: 538, endPoint y: 136, distance: 139.3
click at [538, 136] on div "more_vert Aug Jan Feb Mar [DATE]" at bounding box center [496, 131] width 703 height 32
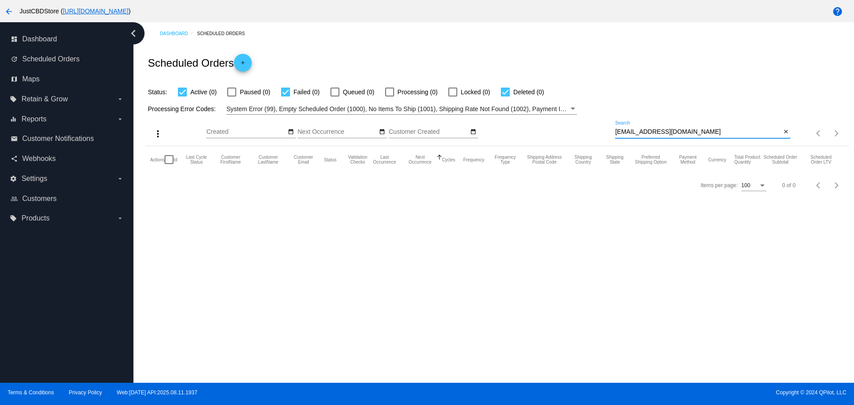
click at [618, 133] on input "[EMAIL_ADDRESS][DOMAIN_NAME]" at bounding box center [698, 132] width 166 height 7
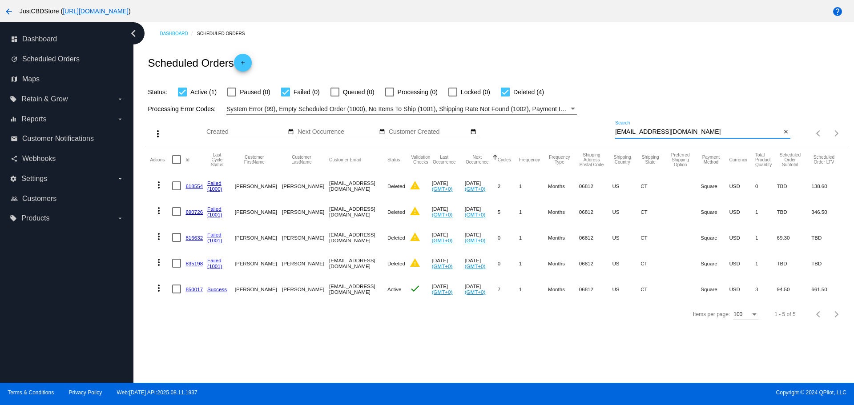
paste input "kathrynrotkis@g"
drag, startPoint x: 696, startPoint y: 132, endPoint x: 595, endPoint y: 133, distance: 101.0
click at [595, 133] on div "more_vert Aug Jan Feb Mar [DATE]" at bounding box center [496, 131] width 703 height 32
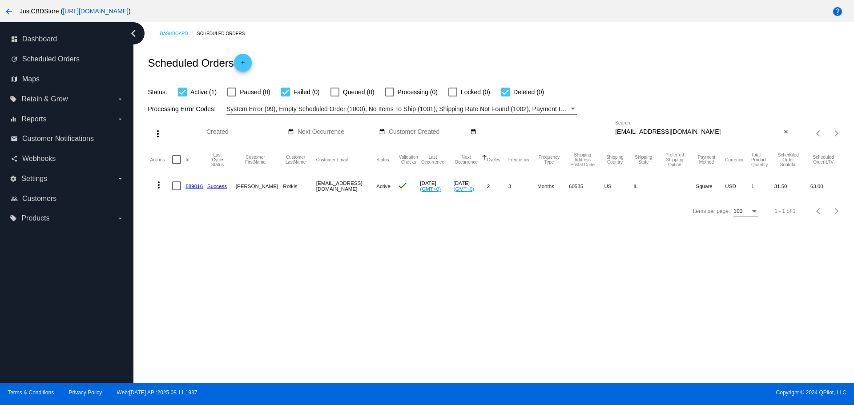
click at [693, 132] on input "[EMAIL_ADDRESS][DOMAIN_NAME]" at bounding box center [698, 132] width 166 height 7
drag, startPoint x: 690, startPoint y: 132, endPoint x: 625, endPoint y: 131, distance: 65.0
click at [625, 131] on input "[EMAIL_ADDRESS][DOMAIN_NAME]" at bounding box center [698, 132] width 166 height 7
paste input "scoludlow@hot"
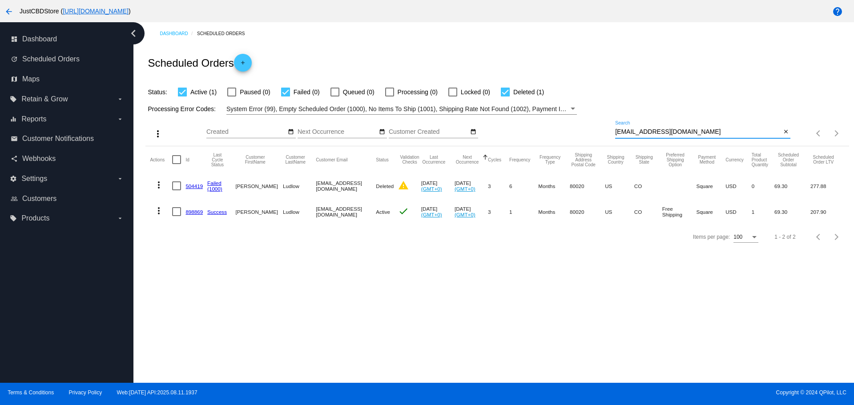
paste input "dswart@ec.rr"
drag, startPoint x: 679, startPoint y: 133, endPoint x: 569, endPoint y: 141, distance: 110.6
click at [569, 141] on div "more_vert Aug Jan Feb Mar [DATE]" at bounding box center [496, 131] width 703 height 32
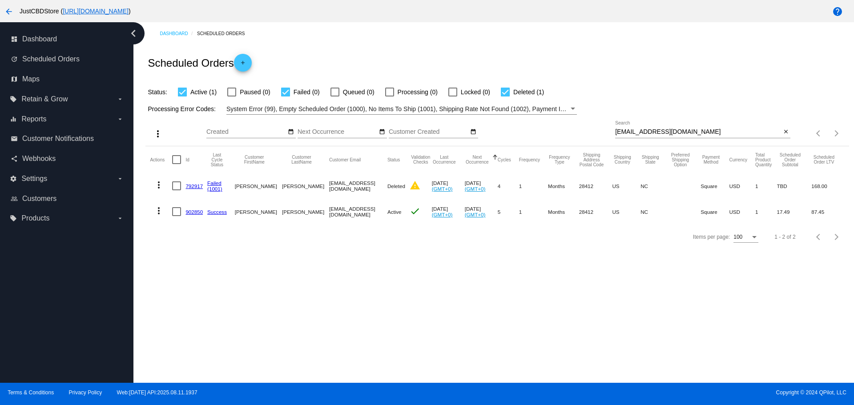
click at [650, 135] on input "[EMAIL_ADDRESS][DOMAIN_NAME]" at bounding box center [698, 132] width 166 height 7
click at [675, 130] on input "[EMAIL_ADDRESS][DOMAIN_NAME]" at bounding box center [698, 132] width 166 height 7
click at [674, 131] on input "[EMAIL_ADDRESS][DOMAIN_NAME]" at bounding box center [698, 132] width 166 height 7
click at [672, 131] on input "[EMAIL_ADDRESS][DOMAIN_NAME]" at bounding box center [698, 132] width 166 height 7
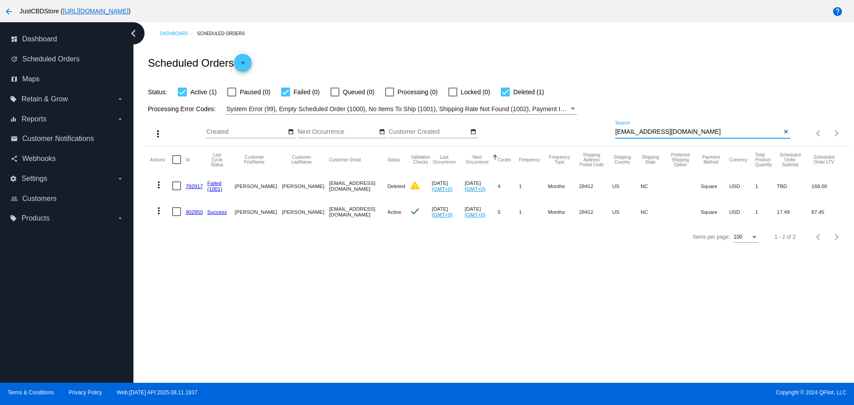
click at [670, 132] on input "[EMAIL_ADDRESS][DOMAIN_NAME]" at bounding box center [698, 132] width 166 height 7
paste input "[EMAIL_ADDRESS][DOMAIN_NAME]"
drag, startPoint x: 675, startPoint y: 130, endPoint x: 586, endPoint y: 135, distance: 89.1
click at [586, 135] on div "more_vert Aug Jan Feb Mar [DATE]" at bounding box center [496, 131] width 703 height 32
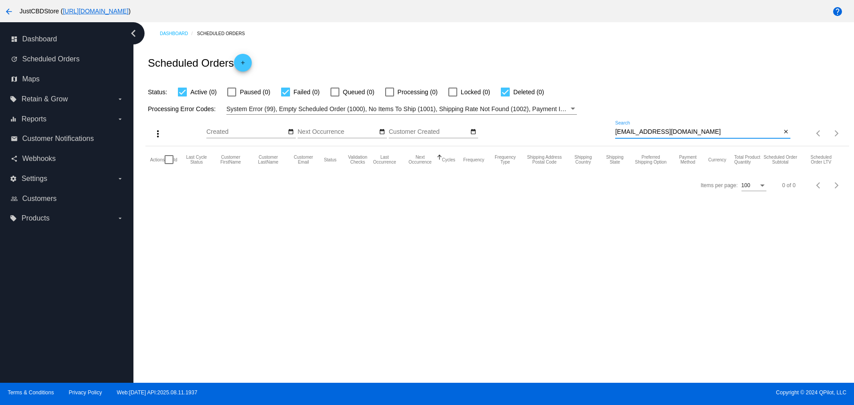
click at [618, 129] on input "dlibeerty@tni.net" at bounding box center [698, 132] width 166 height 7
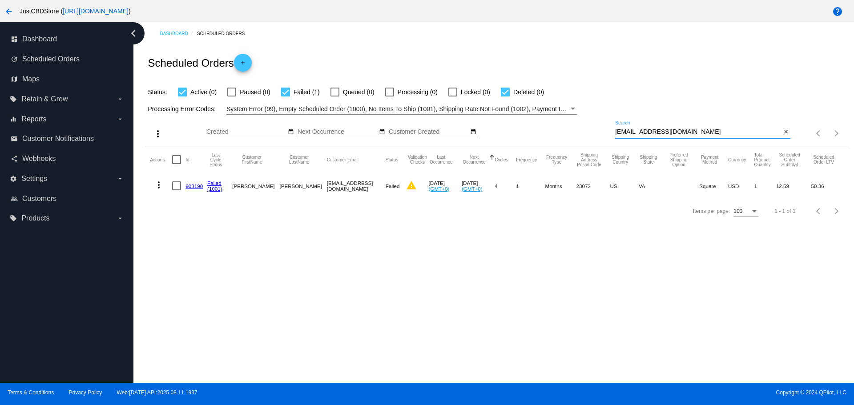
paste input "Olson.heather24@gmail.com"
drag, startPoint x: 665, startPoint y: 131, endPoint x: 535, endPoint y: 138, distance: 129.7
click at [536, 137] on div "more_vert Aug Jan Feb Mar [DATE]" at bounding box center [496, 131] width 703 height 32
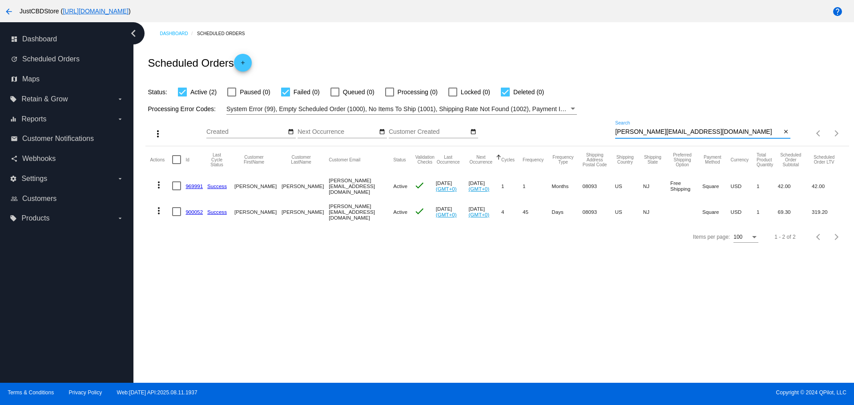
paste input "douglaskarabinas"
drag, startPoint x: 692, startPoint y: 133, endPoint x: 501, endPoint y: 140, distance: 191.4
click at [501, 140] on div "more_vert Aug Jan Feb Mar [DATE]" at bounding box center [496, 131] width 703 height 32
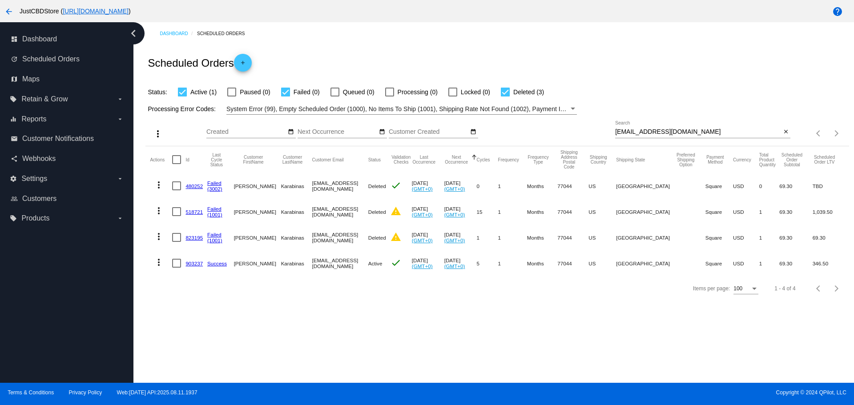
click at [699, 137] on div "douglaskarabinas@gmail.com Search" at bounding box center [698, 129] width 166 height 17
paste input "pam.kraus@yahoo"
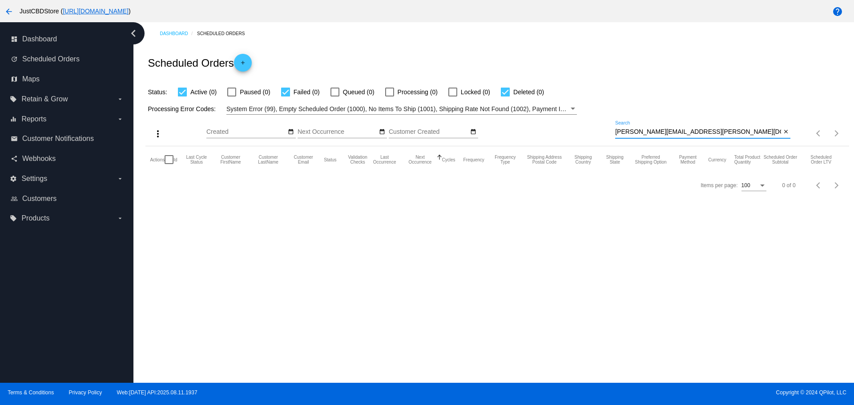
click at [617, 132] on input "[PERSON_NAME][EMAIL_ADDRESS][PERSON_NAME][DOMAIN_NAME]" at bounding box center [698, 132] width 166 height 7
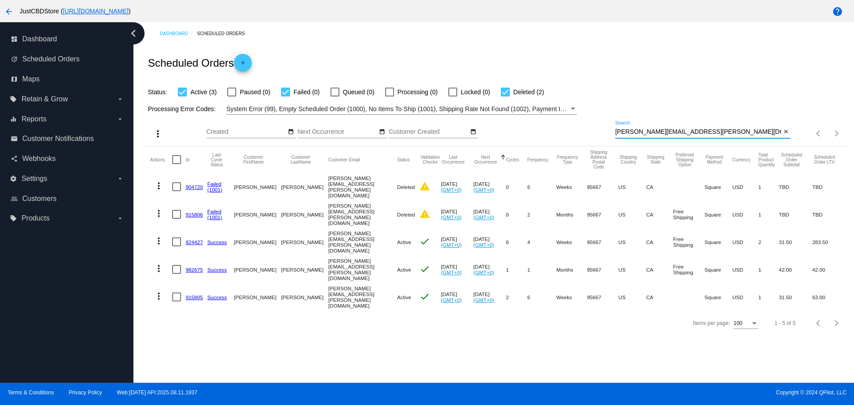
paste input "crystal_evors@hotmail"
drag, startPoint x: 685, startPoint y: 132, endPoint x: 583, endPoint y: 124, distance: 101.8
click at [583, 124] on div "more_vert Aug Jan Feb Mar [DATE]" at bounding box center [496, 131] width 703 height 32
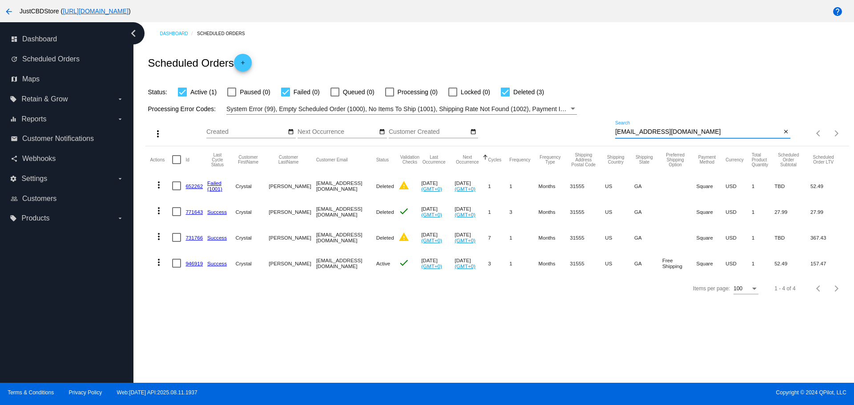
click at [690, 129] on input "[EMAIL_ADDRESS][DOMAIN_NAME]" at bounding box center [698, 132] width 166 height 7
drag, startPoint x: 695, startPoint y: 129, endPoint x: 601, endPoint y: 135, distance: 94.5
click at [601, 135] on div "more_vert Aug Jan Feb Mar [DATE]" at bounding box center [496, 131] width 703 height 32
paste input "jolin.w0118@g"
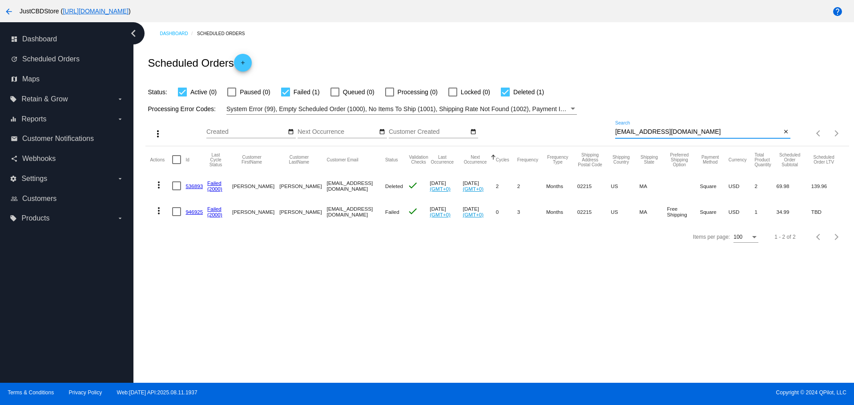
paste input "teresachen341"
drag, startPoint x: 694, startPoint y: 129, endPoint x: 553, endPoint y: 124, distance: 140.7
click at [553, 124] on div "more_vert Aug Jan Feb Mar [DATE]" at bounding box center [496, 131] width 703 height 32
click at [693, 135] on input "[EMAIL_ADDRESS][DOMAIN_NAME]" at bounding box center [698, 132] width 166 height 7
paste input "relocatedtxn"
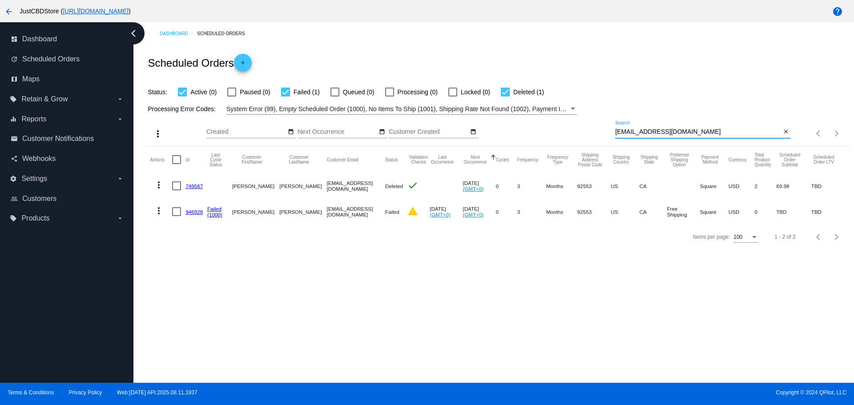
drag, startPoint x: 694, startPoint y: 131, endPoint x: 578, endPoint y: 131, distance: 115.7
click at [579, 131] on div "more_vert Aug Jan Feb Mar [DATE]" at bounding box center [496, 131] width 703 height 32
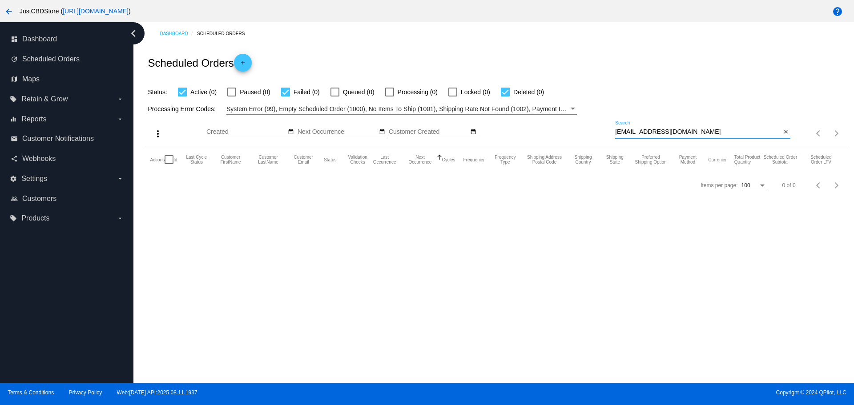
click at [617, 131] on input "[EMAIL_ADDRESS][DOMAIN_NAME]" at bounding box center [698, 132] width 166 height 7
click at [619, 131] on input "[EMAIL_ADDRESS][DOMAIN_NAME]" at bounding box center [698, 132] width 166 height 7
click at [617, 131] on input "[EMAIL_ADDRESS][DOMAIN_NAME]" at bounding box center [698, 132] width 166 height 7
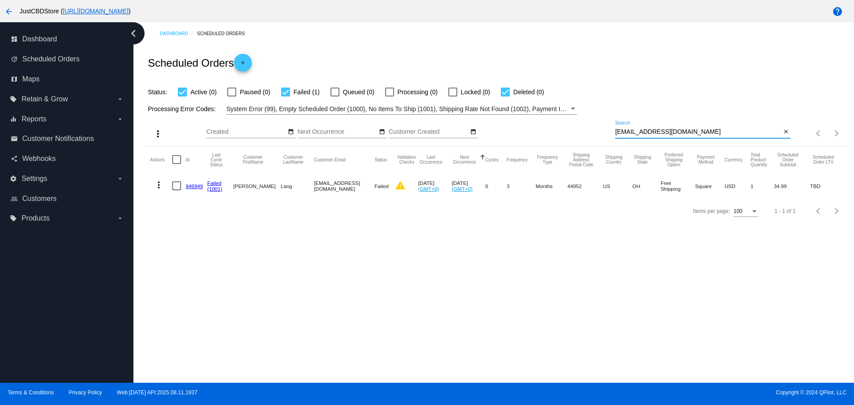
paste input "danadonna2@yahoo"
drag, startPoint x: 696, startPoint y: 133, endPoint x: 575, endPoint y: 136, distance: 121.1
click at [576, 134] on div "more_vert Aug Jan Feb Mar [DATE]" at bounding box center [496, 131] width 703 height 32
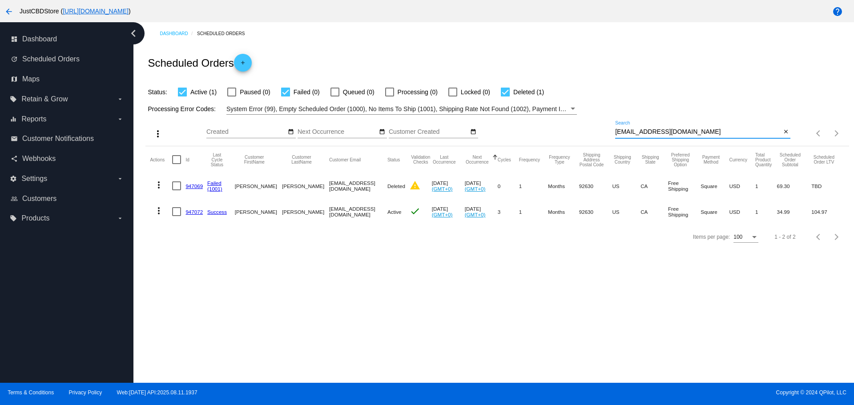
click at [701, 133] on input "[EMAIL_ADDRESS][DOMAIN_NAME]" at bounding box center [698, 132] width 166 height 7
drag, startPoint x: 701, startPoint y: 133, endPoint x: 569, endPoint y: 120, distance: 132.8
click at [569, 120] on div "more_vert Aug Jan Feb Mar [DATE]" at bounding box center [496, 131] width 703 height 32
paste input "janetb@en"
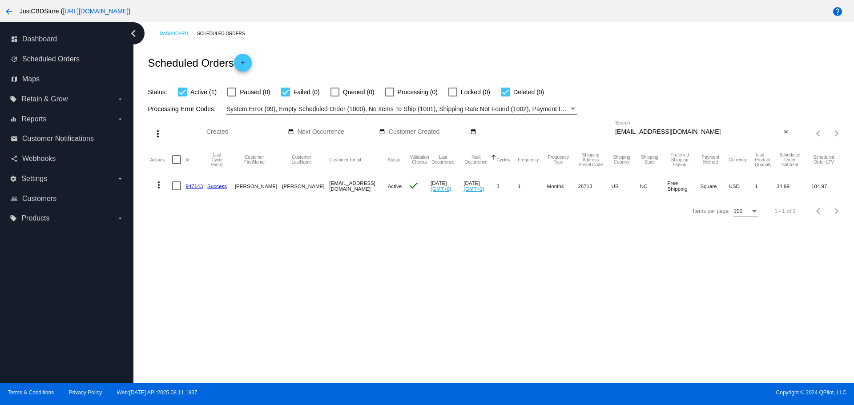
click at [679, 128] on div "janetb@en.com Search" at bounding box center [698, 129] width 166 height 17
drag, startPoint x: 676, startPoint y: 132, endPoint x: 604, endPoint y: 132, distance: 72.1
click at [604, 132] on div "more_vert Aug Jan Feb Mar [DATE]" at bounding box center [496, 131] width 703 height 32
paste input "Stbaraskogs@gmail"
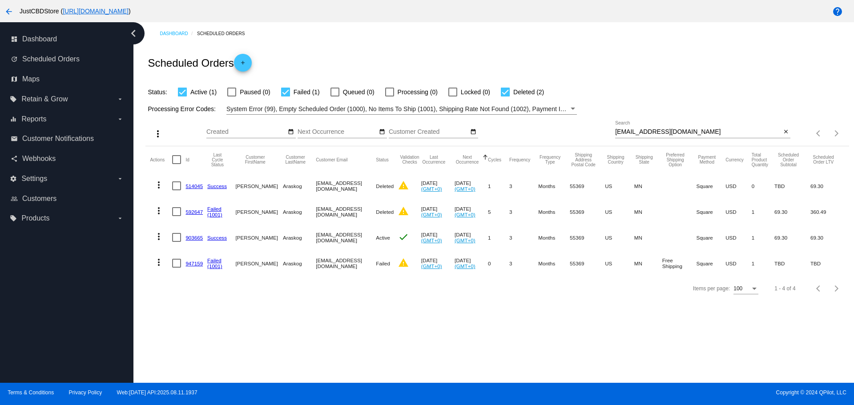
click at [149, 263] on mat-table "Actions Id Last Cycle Status Customer FirstName Customer LastName Customer Emai…" at bounding box center [496, 211] width 703 height 130
click at [162, 265] on mat-icon "more_vert" at bounding box center [158, 262] width 11 height 11
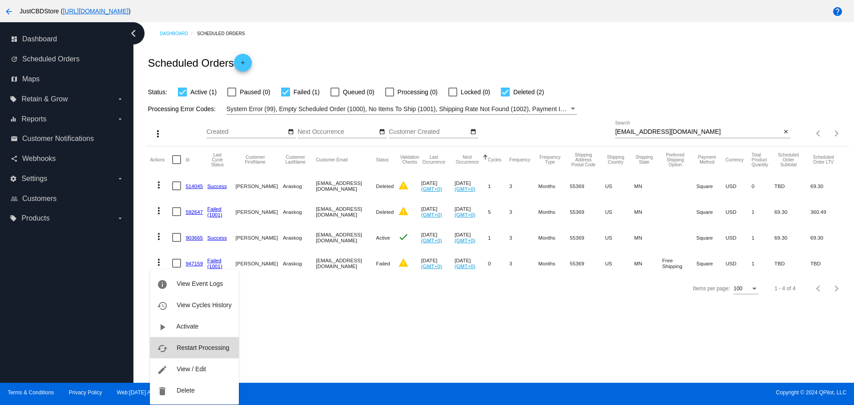
click at [206, 348] on span "Restart Processing" at bounding box center [203, 347] width 52 height 7
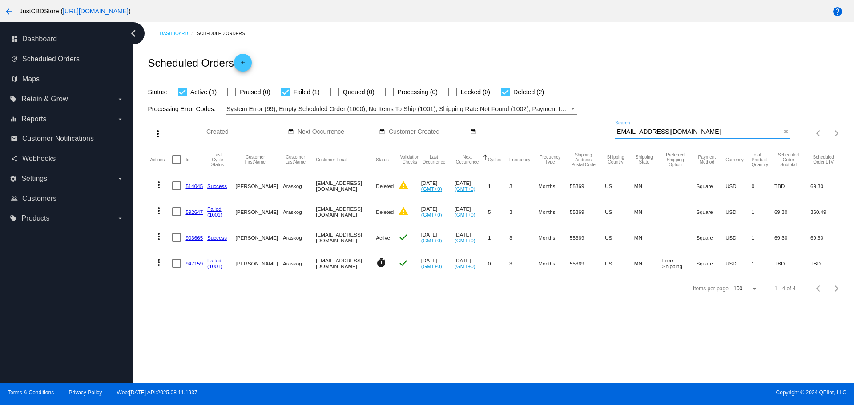
paste input "73Forester"
drag, startPoint x: 682, startPoint y: 129, endPoint x: 532, endPoint y: 128, distance: 149.9
click at [532, 128] on div "more_vert Aug Jan Feb Mar [DATE]" at bounding box center [496, 131] width 703 height 32
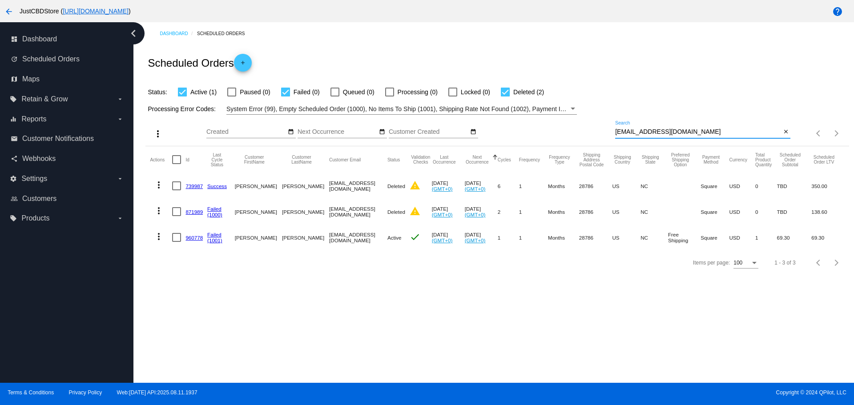
click at [157, 235] on mat-icon "more_vert" at bounding box center [158, 236] width 11 height 11
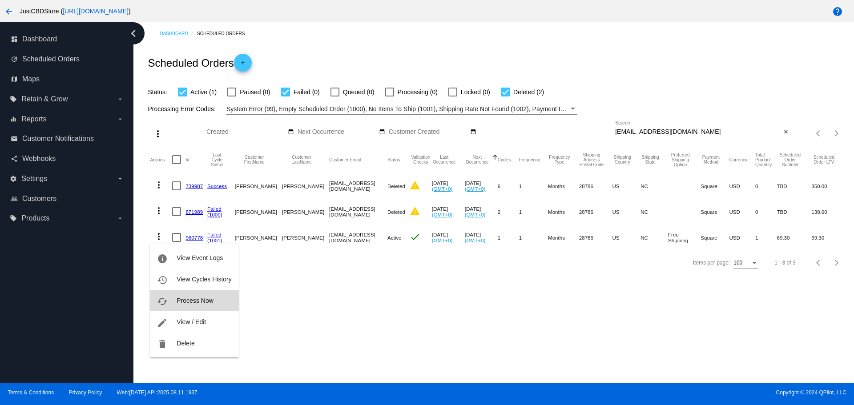
click at [201, 302] on span "Process Now" at bounding box center [195, 300] width 36 height 7
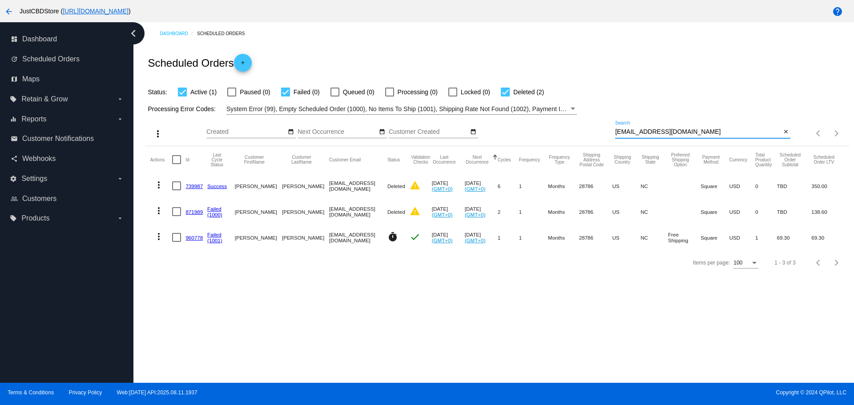
paste input "ericace2001@yahoo"
drag, startPoint x: 684, startPoint y: 133, endPoint x: 563, endPoint y: 128, distance: 121.1
click at [563, 128] on div "more_vert Aug Jan Feb Mar [DATE]" at bounding box center [496, 131] width 703 height 32
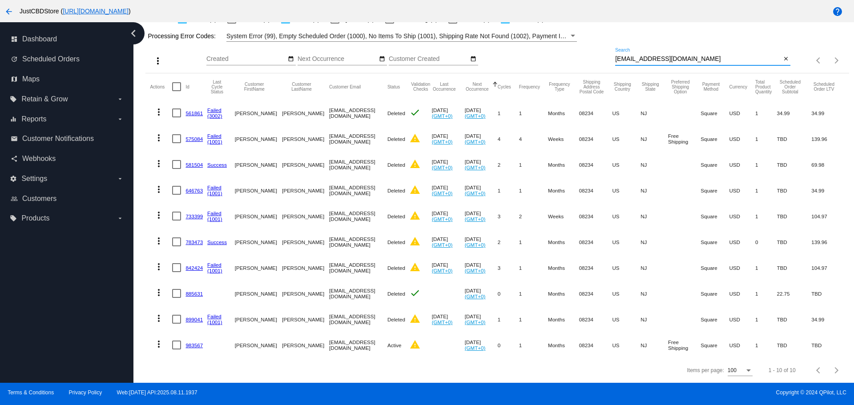
scroll to position [80, 0]
click at [161, 339] on mat-icon "more_vert" at bounding box center [158, 344] width 11 height 11
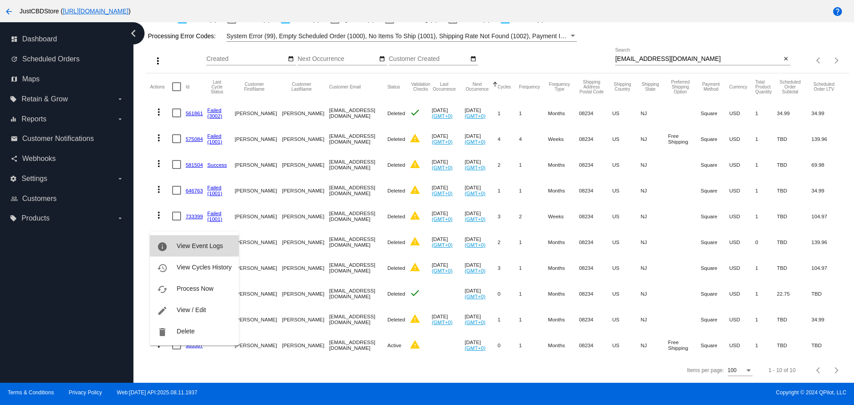
click at [223, 245] on button "info View Event Logs" at bounding box center [194, 245] width 89 height 21
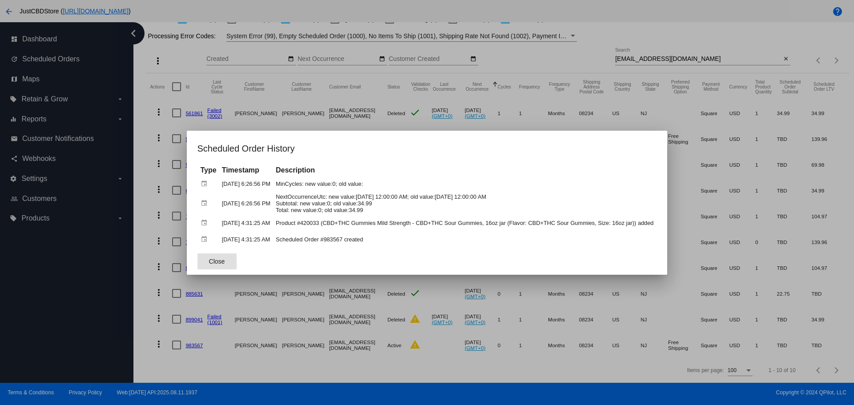
click at [214, 266] on button "Close" at bounding box center [217, 262] width 39 height 16
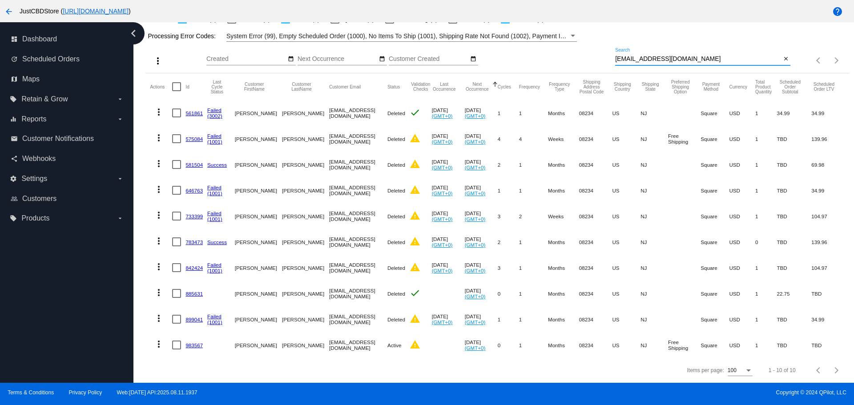
paste input "asajdowitz@gmail"
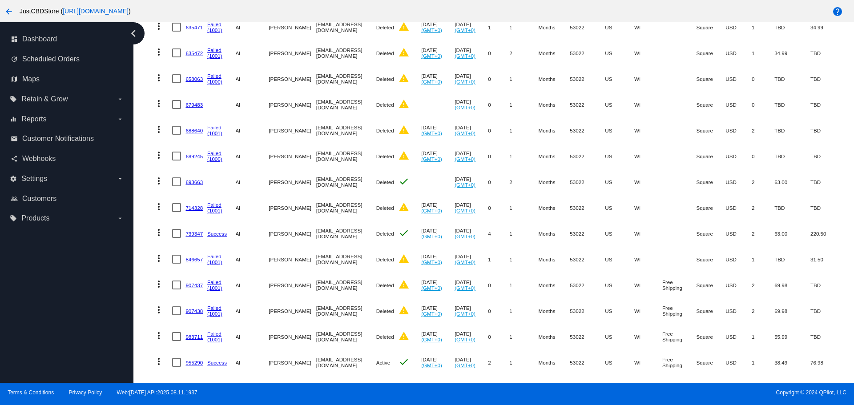
scroll to position [183, 0]
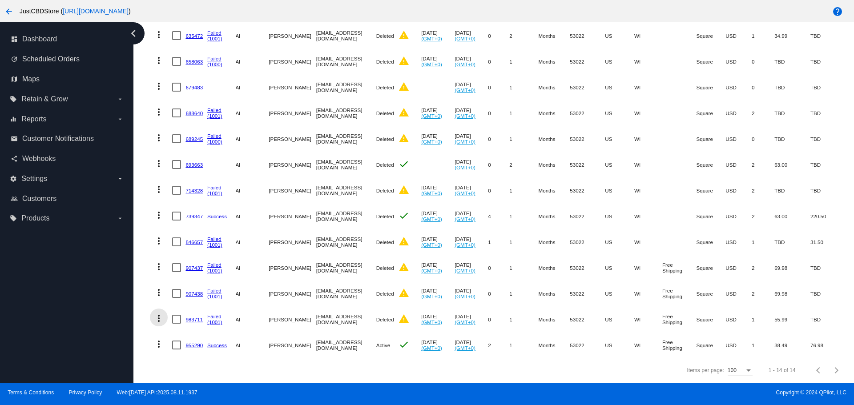
click at [156, 314] on mat-icon "more_vert" at bounding box center [158, 318] width 11 height 11
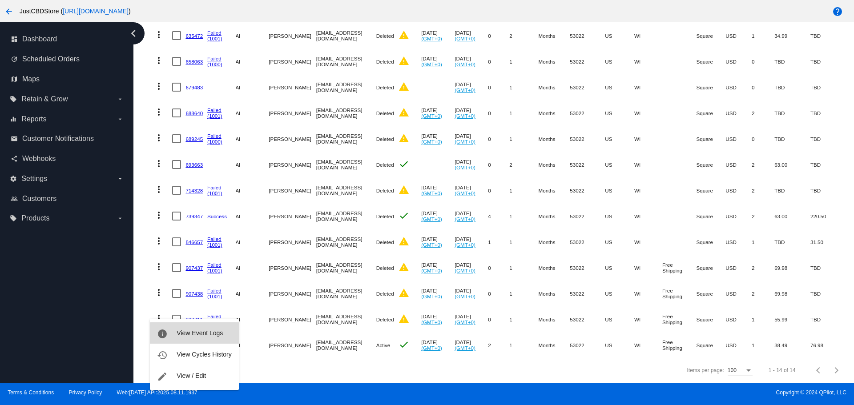
click at [201, 335] on span "View Event Logs" at bounding box center [200, 333] width 46 height 7
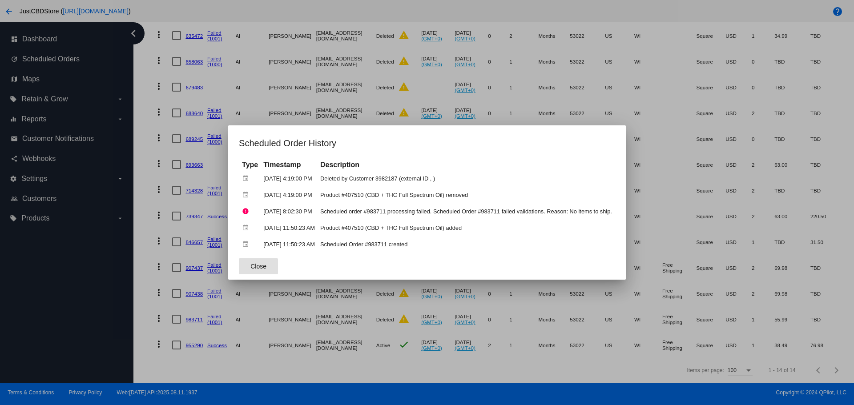
click at [250, 266] on span "Close" at bounding box center [258, 266] width 16 height 7
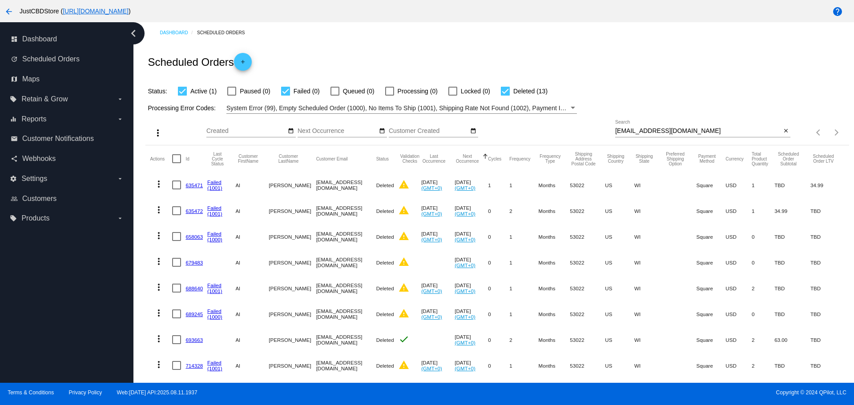
scroll to position [0, 0]
click at [686, 128] on div "asajdowitz@gmail.com Search" at bounding box center [698, 129] width 166 height 17
drag, startPoint x: 682, startPoint y: 132, endPoint x: 580, endPoint y: 136, distance: 102.4
click at [580, 136] on div "more_vert Aug Jan Feb Mar [DATE]" at bounding box center [496, 131] width 703 height 32
paste input "Stbaraskogs"
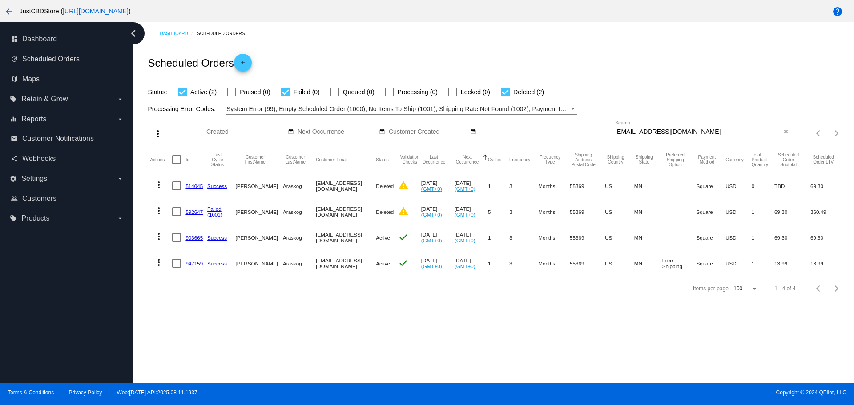
click at [688, 127] on div "Stbaraskogs@gmail.com Search" at bounding box center [698, 129] width 166 height 17
drag, startPoint x: 690, startPoint y: 130, endPoint x: 601, endPoint y: 135, distance: 89.1
click at [601, 135] on div "more_vert Aug Jan Feb Mar [DATE]" at bounding box center [496, 131] width 703 height 32
paste input "cdandbrandy"
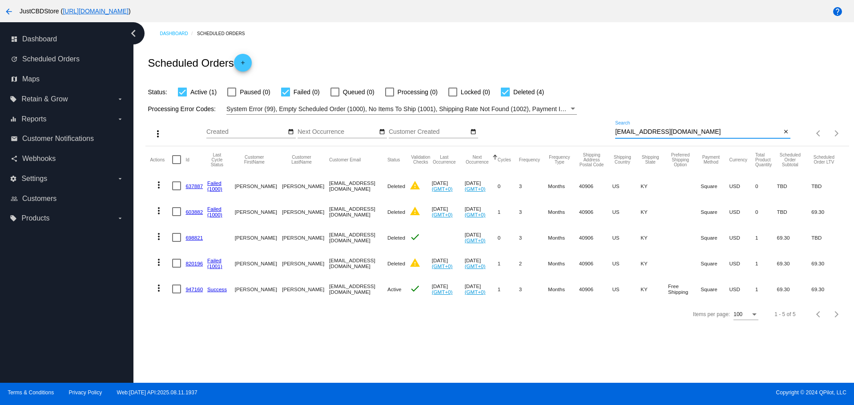
drag, startPoint x: 689, startPoint y: 130, endPoint x: 602, endPoint y: 139, distance: 87.6
click at [602, 139] on div "more_vert Aug Jan Feb Mar [DATE]" at bounding box center [496, 131] width 703 height 32
paste input "rcocozza"
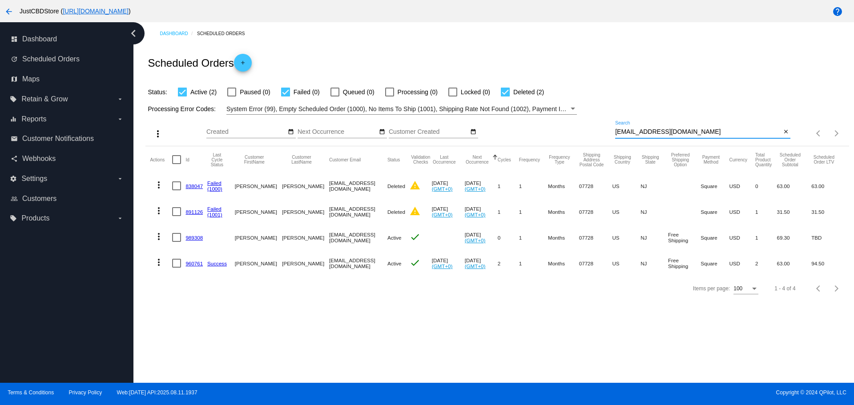
drag, startPoint x: 674, startPoint y: 130, endPoint x: 615, endPoint y: 132, distance: 58.8
click at [615, 132] on div "more_vert Aug Jan Feb Mar [DATE]" at bounding box center [496, 131] width 703 height 32
paste input "73Forester"
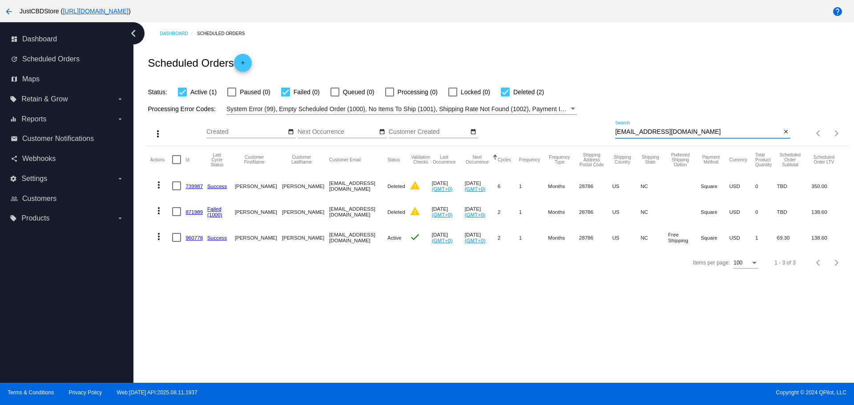
drag, startPoint x: 688, startPoint y: 133, endPoint x: 590, endPoint y: 132, distance: 97.9
click at [590, 132] on div "more_vert Aug Jan Feb Mar [DATE]" at bounding box center [496, 131] width 703 height 32
paste input "loheck75@yahoo"
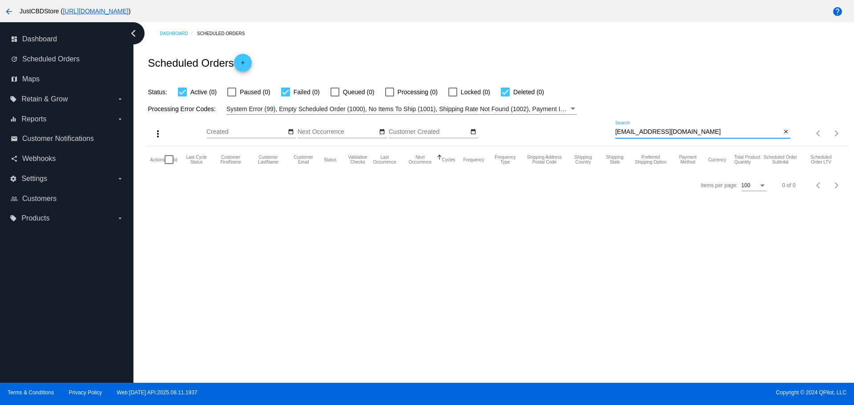
click at [618, 131] on input "[EMAIL_ADDRESS][DOMAIN_NAME]" at bounding box center [698, 132] width 166 height 7
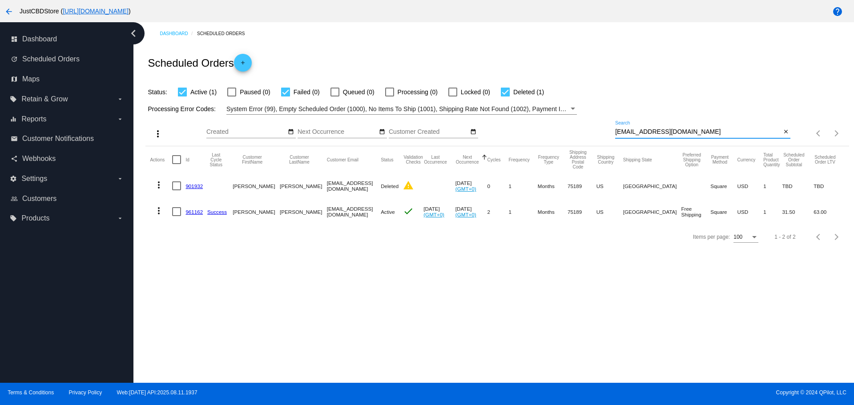
drag, startPoint x: 687, startPoint y: 130, endPoint x: 601, endPoint y: 132, distance: 85.9
click at [601, 132] on div "more_vert Aug Jan Feb Mar [DATE]" at bounding box center [496, 131] width 703 height 32
paste input "kingjamie.6.jk@gmail"
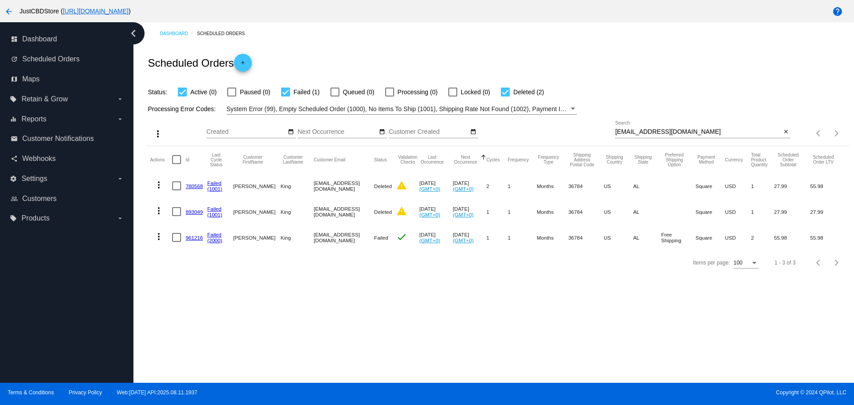
click at [705, 136] on div "kingjamie.6.jk@gmail.com Search" at bounding box center [698, 129] width 166 height 17
drag, startPoint x: 696, startPoint y: 131, endPoint x: 592, endPoint y: 129, distance: 104.1
click at [592, 129] on div "more_vert Aug Jan Feb Mar [DATE]" at bounding box center [496, 131] width 703 height 32
paste input "gbritton7144"
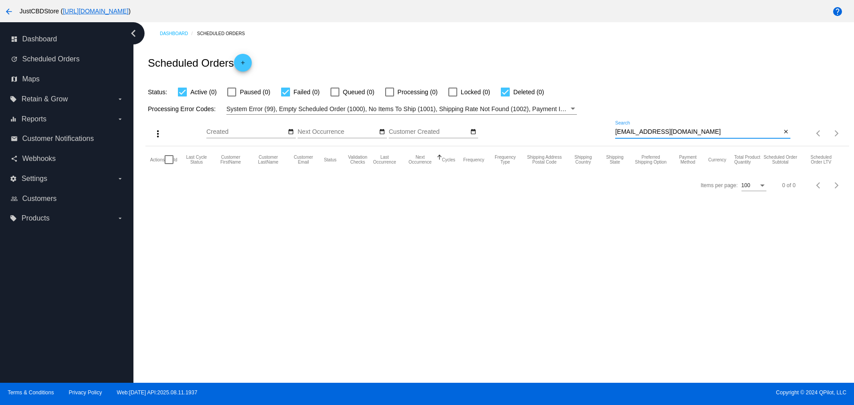
click at [618, 131] on input "[EMAIL_ADDRESS][DOMAIN_NAME]" at bounding box center [698, 132] width 166 height 7
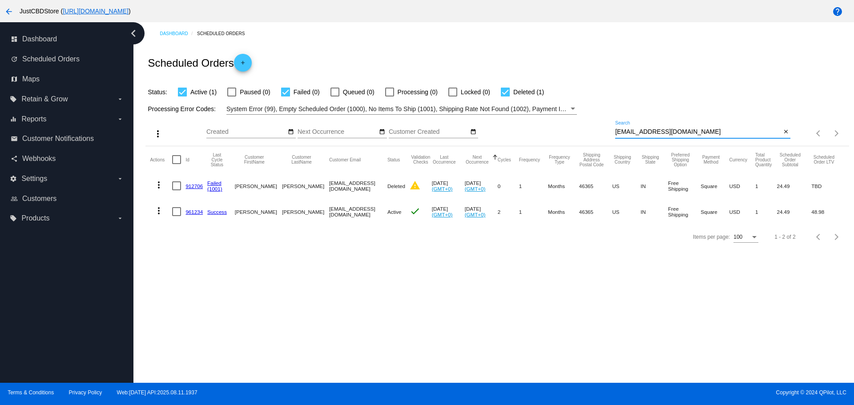
paste input "jennifer.bergen@me"
drag, startPoint x: 689, startPoint y: 135, endPoint x: 580, endPoint y: 134, distance: 109.4
click at [580, 134] on div "more_vert Aug Jan Feb Mar [DATE]" at bounding box center [496, 131] width 703 height 32
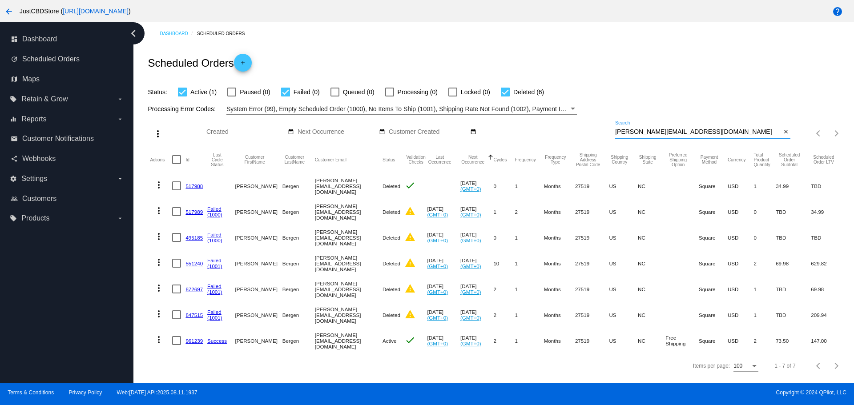
paste input "bills7stw@yahoo"
drag, startPoint x: 683, startPoint y: 132, endPoint x: 546, endPoint y: 132, distance: 136.6
click at [546, 132] on div "more_vert Aug Jan Feb Mar [DATE]" at bounding box center [496, 131] width 703 height 32
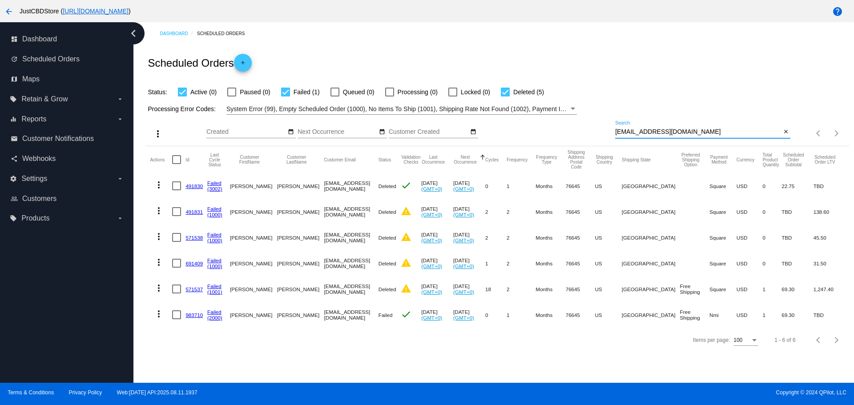
paste input "[EMAIL_ADDRESS][DOMAIN_NAME]"
drag, startPoint x: 681, startPoint y: 130, endPoint x: 573, endPoint y: 121, distance: 108.5
click at [573, 121] on div "more_vert Aug Jan Feb Mar [DATE]" at bounding box center [496, 131] width 703 height 32
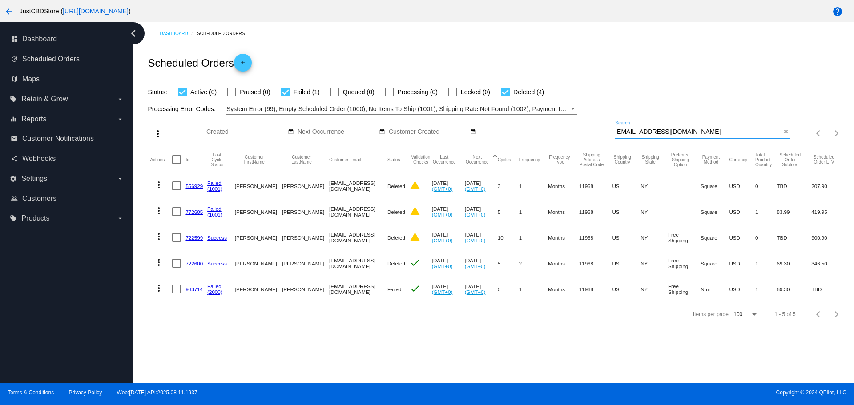
paste input "babybutterfly2469@yahoo.com"
drag, startPoint x: 694, startPoint y: 130, endPoint x: 560, endPoint y: 121, distance: 133.8
click at [561, 122] on div "more_vert Aug Jan Feb Mar [DATE]" at bounding box center [496, 131] width 703 height 32
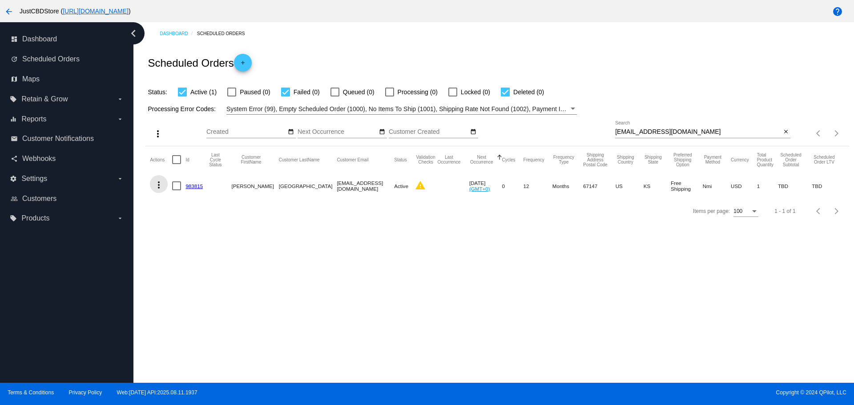
click at [160, 188] on mat-icon "more_vert" at bounding box center [158, 185] width 11 height 11
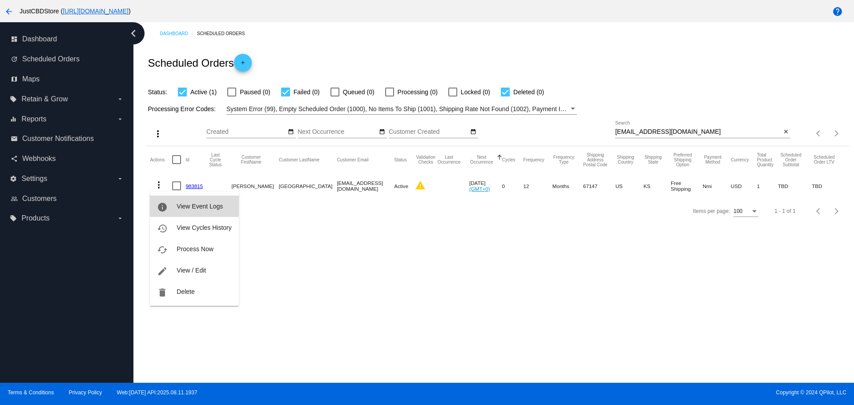
click at [190, 203] on button "info View Event Logs" at bounding box center [194, 206] width 89 height 21
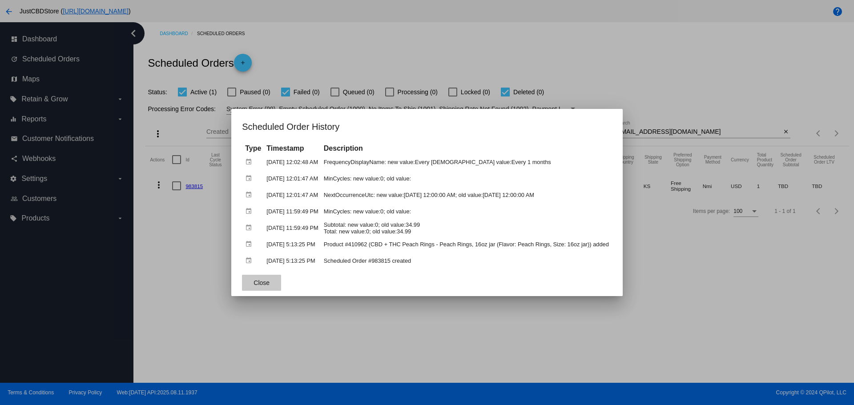
click at [244, 282] on button "Close" at bounding box center [261, 283] width 39 height 16
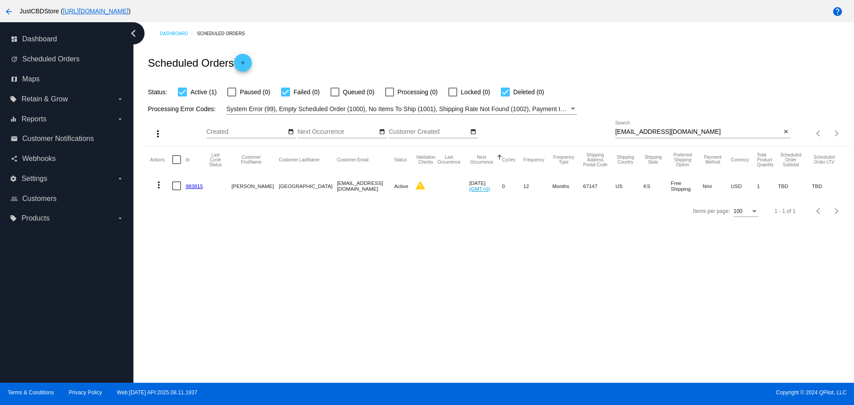
drag, startPoint x: 714, startPoint y: 136, endPoint x: 707, endPoint y: 133, distance: 6.8
click at [707, 133] on div "babybutterfly2469@yahoo.com Search" at bounding box center [698, 129] width 166 height 17
paste input "dawn.ouat@gmail"
drag, startPoint x: 707, startPoint y: 133, endPoint x: 524, endPoint y: 131, distance: 183.8
click at [524, 131] on div "more_vert Aug Jan Feb Mar [DATE]" at bounding box center [496, 131] width 703 height 32
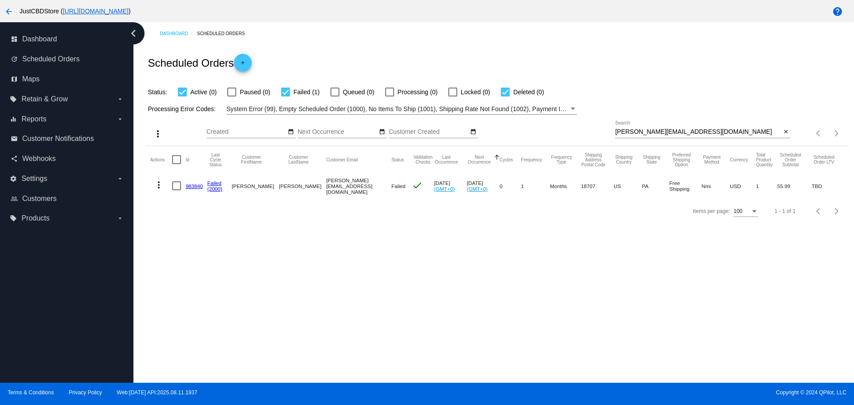
click at [695, 133] on input "[PERSON_NAME][EMAIL_ADDRESS][DOMAIN_NAME]" at bounding box center [698, 132] width 166 height 7
paste input "nrstephens47@hot"
drag, startPoint x: 679, startPoint y: 132, endPoint x: 572, endPoint y: 135, distance: 107.3
click at [573, 135] on div "more_vert Aug Jan Feb Mar [DATE]" at bounding box center [496, 131] width 703 height 32
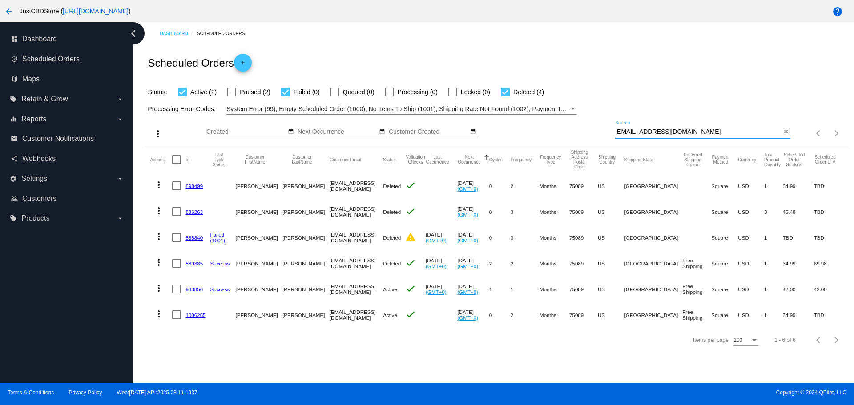
click at [726, 133] on input "[EMAIL_ADDRESS][DOMAIN_NAME]" at bounding box center [698, 132] width 166 height 7
paste input "sgtshin@yahoo"
drag, startPoint x: 720, startPoint y: 133, endPoint x: 554, endPoint y: 133, distance: 166.4
click at [554, 133] on div "more_vert Aug Jan Feb Mar [DATE]" at bounding box center [496, 131] width 703 height 32
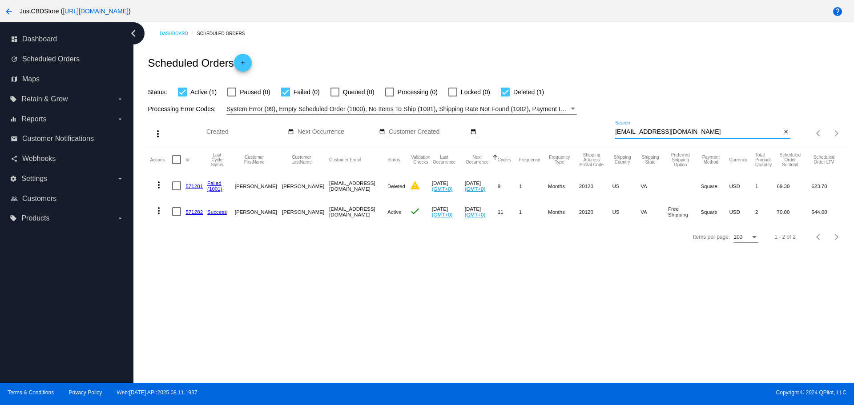
paste input "[EMAIL_ADDRESS][DOMAIN_NAME]"
drag, startPoint x: 681, startPoint y: 131, endPoint x: 577, endPoint y: 127, distance: 104.2
click at [577, 127] on div "more_vert Aug Jan Feb Mar [DATE]" at bounding box center [496, 131] width 703 height 32
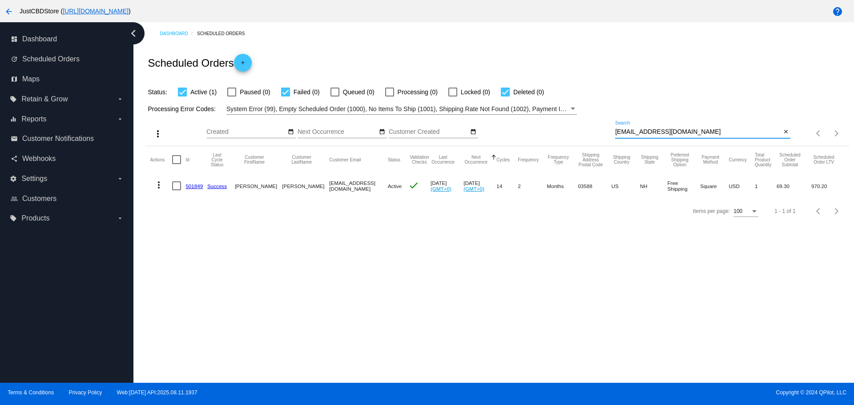
click at [680, 134] on input "[EMAIL_ADDRESS][DOMAIN_NAME]" at bounding box center [698, 132] width 166 height 7
paste input "[EMAIL_ADDRESS][DOMAIN_NAME]"
drag, startPoint x: 597, startPoint y: 133, endPoint x: 588, endPoint y: 133, distance: 9.3
click at [589, 133] on div "more_vert Aug Jan Feb Mar [DATE]" at bounding box center [496, 131] width 703 height 32
type input "[EMAIL_ADDRESS][DOMAIN_NAME]"
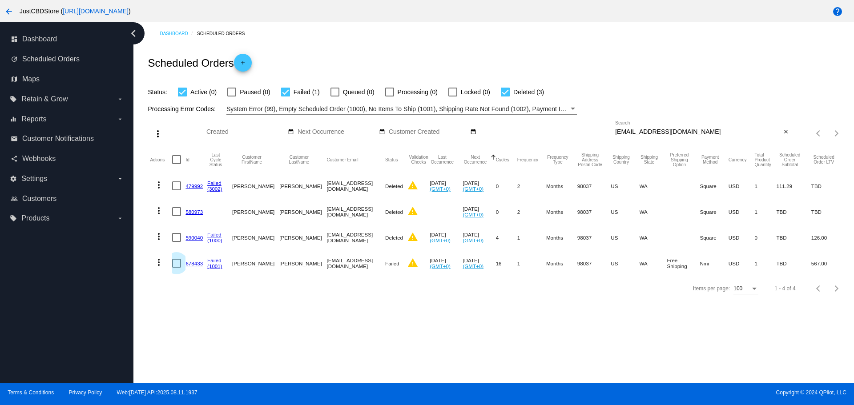
click at [179, 263] on div at bounding box center [176, 263] width 9 height 9
click at [177, 268] on input "checkbox" at bounding box center [176, 268] width 0 height 0
checkbox input "true"
click at [157, 264] on mat-icon "more_vert" at bounding box center [158, 262] width 11 height 11
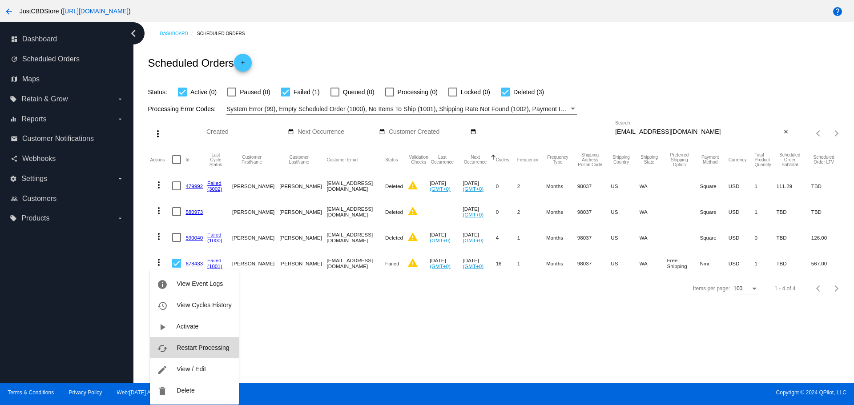
click at [201, 351] on span "Restart Processing" at bounding box center [203, 347] width 52 height 7
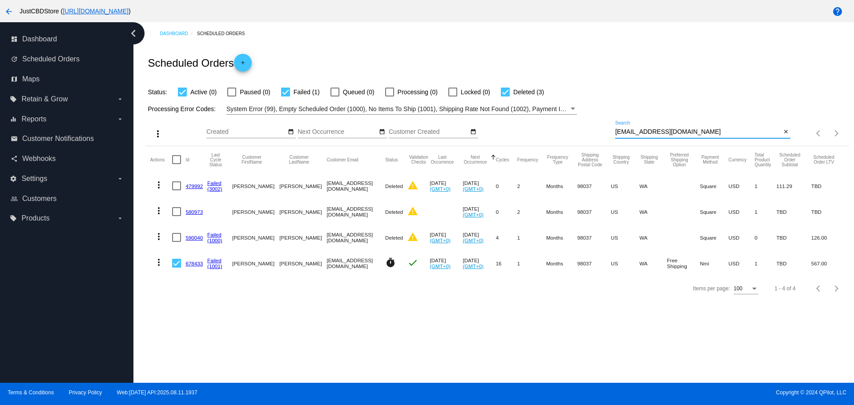
paste input "RandSbrewer299@protonmail"
drag, startPoint x: 679, startPoint y: 130, endPoint x: 513, endPoint y: 131, distance: 165.5
click at [508, 131] on div "more_vert Aug Jan Feb Mar [DATE]" at bounding box center [496, 131] width 703 height 32
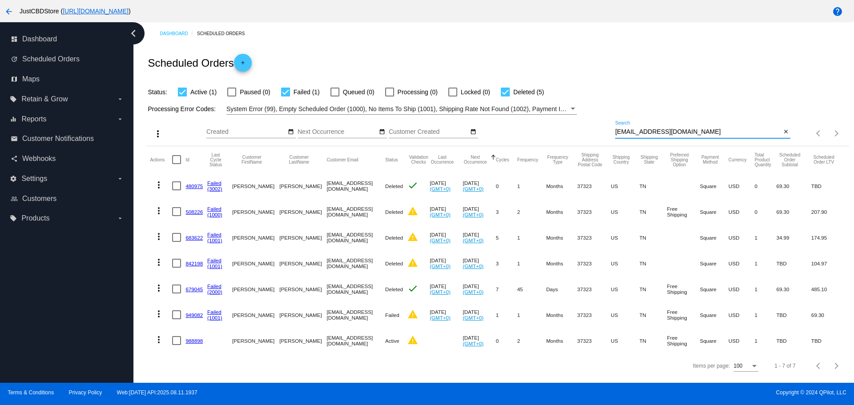
scroll to position [2, 0]
type input "[EMAIL_ADDRESS][DOMAIN_NAME]"
click at [157, 336] on mat-icon "more_vert" at bounding box center [158, 340] width 11 height 11
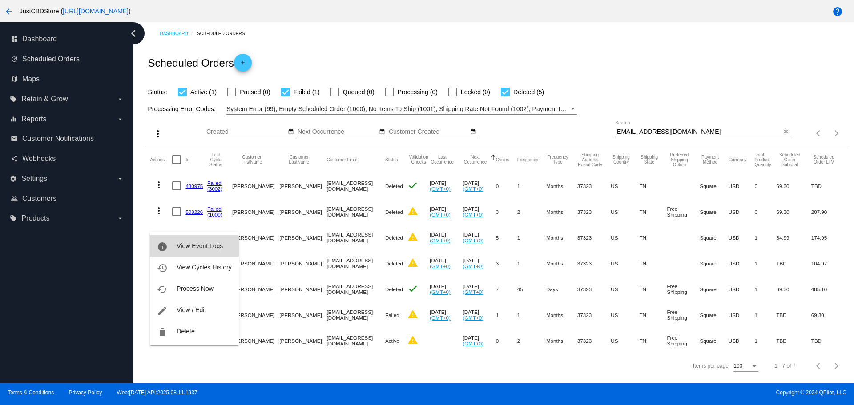
click at [190, 250] on button "info View Event Logs" at bounding box center [194, 245] width 89 height 21
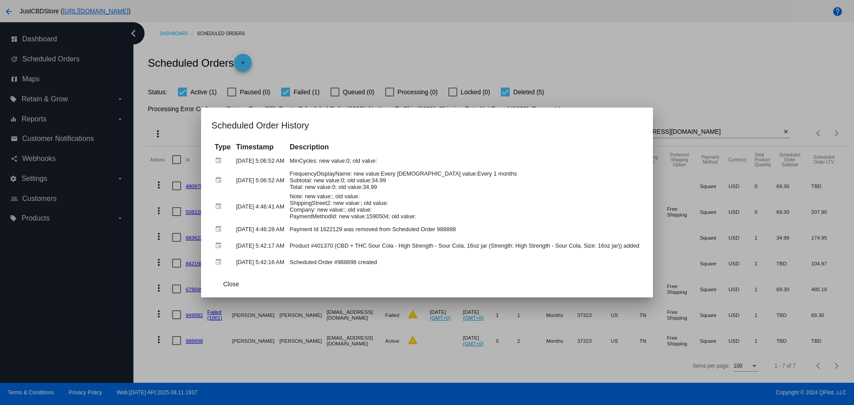
click at [194, 309] on div at bounding box center [427, 202] width 854 height 405
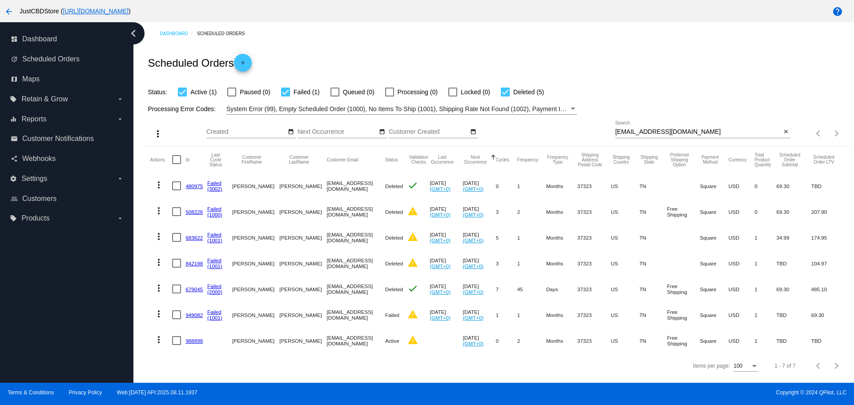
click at [194, 309] on mat-cell "949082" at bounding box center [197, 315] width 22 height 26
click at [194, 312] on link "949082" at bounding box center [194, 315] width 17 height 6
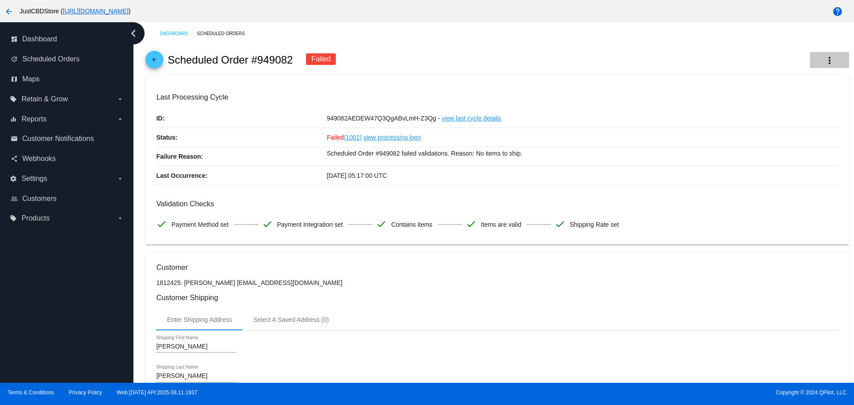
click at [828, 58] on mat-icon "more_vert" at bounding box center [829, 60] width 11 height 11
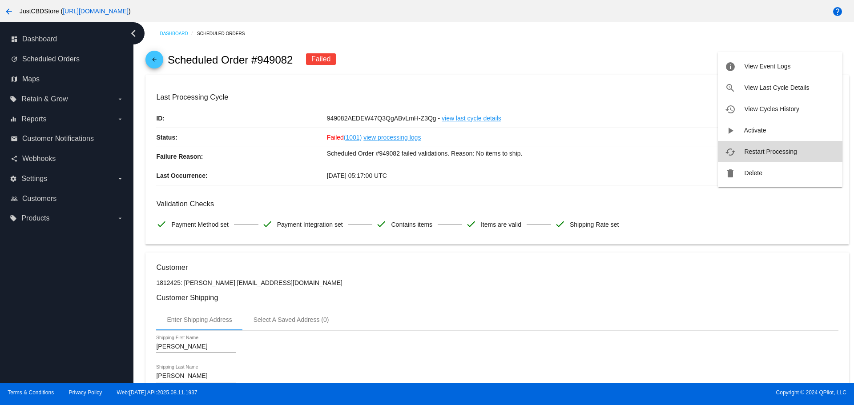
click at [784, 156] on button "cached Restart Processing" at bounding box center [780, 151] width 125 height 21
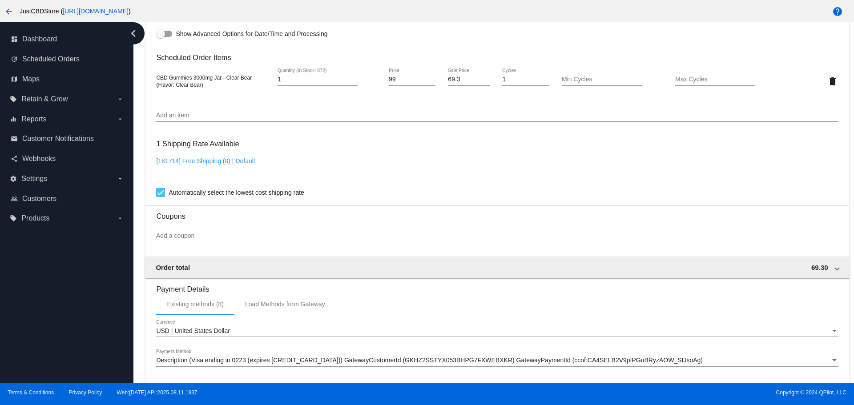
scroll to position [562, 0]
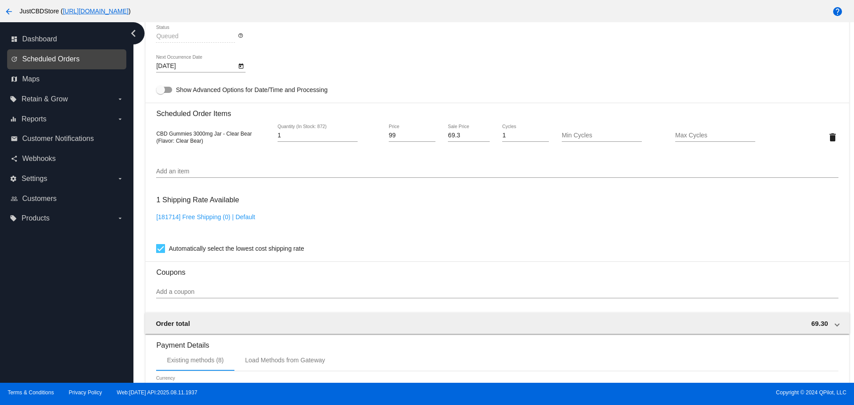
click at [66, 60] on span "Scheduled Orders" at bounding box center [50, 59] width 57 height 8
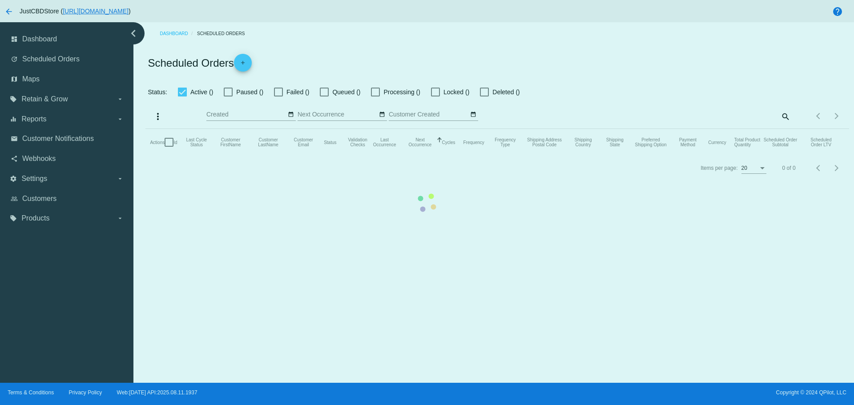
checkbox input "true"
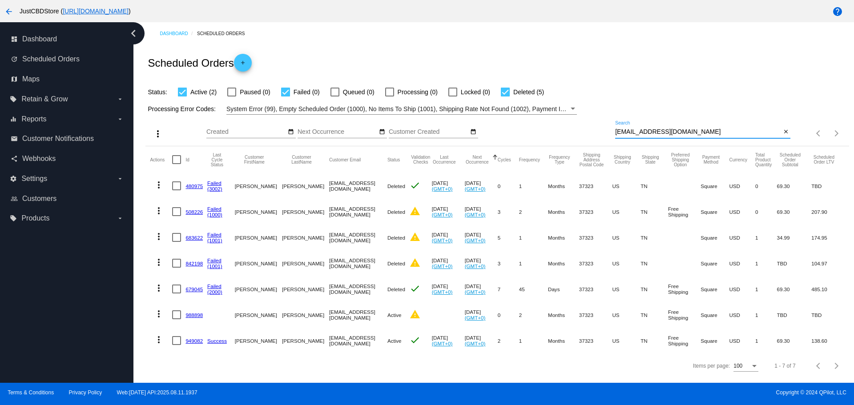
paste input "harmonya08@yahoo"
drag, startPoint x: 613, startPoint y: 142, endPoint x: 520, endPoint y: 156, distance: 94.4
click at [521, 156] on app-dashboard-scheduled-orders "Scheduled Orders add Status: Active (2) Paused (0) Failed (0) Queued (0) Proces…" at bounding box center [496, 212] width 703 height 334
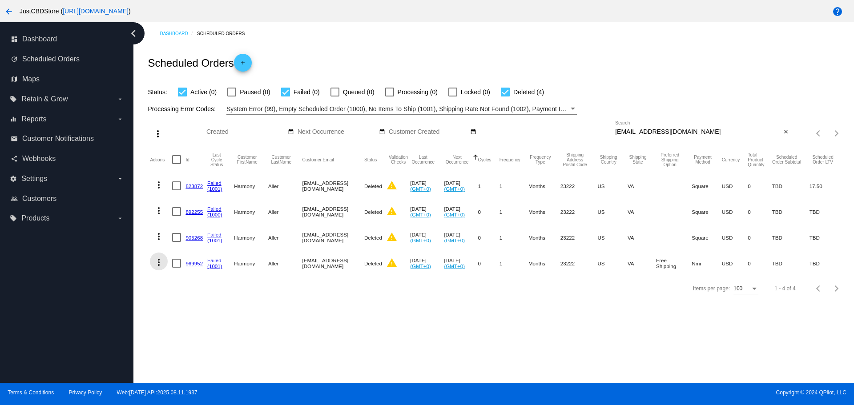
click at [159, 266] on mat-icon "more_vert" at bounding box center [158, 262] width 11 height 11
click at [207, 285] on span "View Event Logs" at bounding box center [200, 283] width 46 height 7
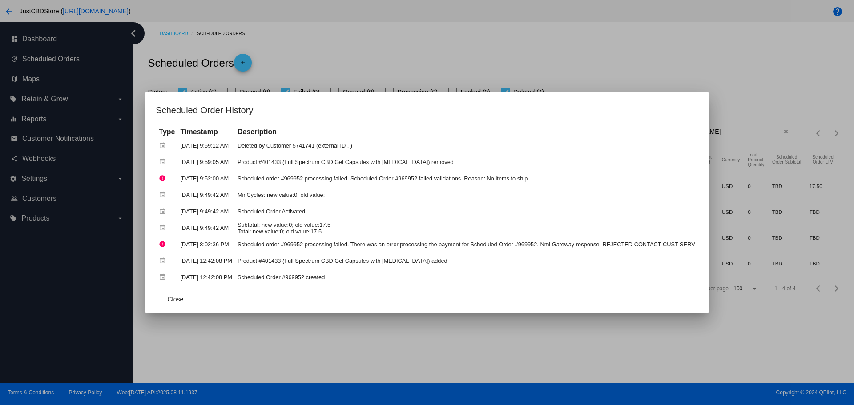
click at [696, 99] on mat-dialog-container "Scheduled Order History Type Timestamp Description event Aug 12, 2025, 9:59:12 …" at bounding box center [427, 203] width 564 height 220
drag, startPoint x: 707, startPoint y: 111, endPoint x: 703, endPoint y: 115, distance: 6.0
click at [705, 114] on mat-dialog-container "Scheduled Order History Type Timestamp Description event Aug 12, 2025, 9:59:12 …" at bounding box center [427, 203] width 564 height 220
click at [167, 298] on span "Close" at bounding box center [175, 299] width 16 height 7
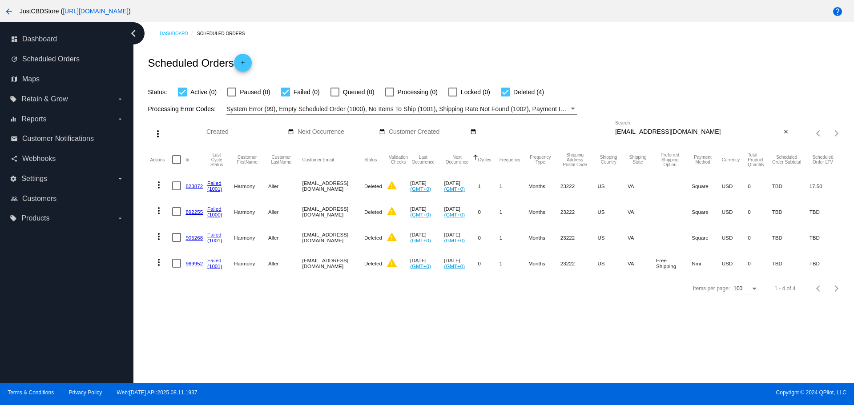
click at [692, 134] on input "harmonya08@yahoo.com" at bounding box center [698, 132] width 166 height 7
paste input "barbaracrowe@windstream.net"
drag, startPoint x: 692, startPoint y: 134, endPoint x: 550, endPoint y: 148, distance: 142.1
click at [550, 148] on app-dashboard-scheduled-orders "Scheduled Orders add Status: Active (0) Paused (0) Failed (0) Queued (0) Proces…" at bounding box center [496, 173] width 703 height 256
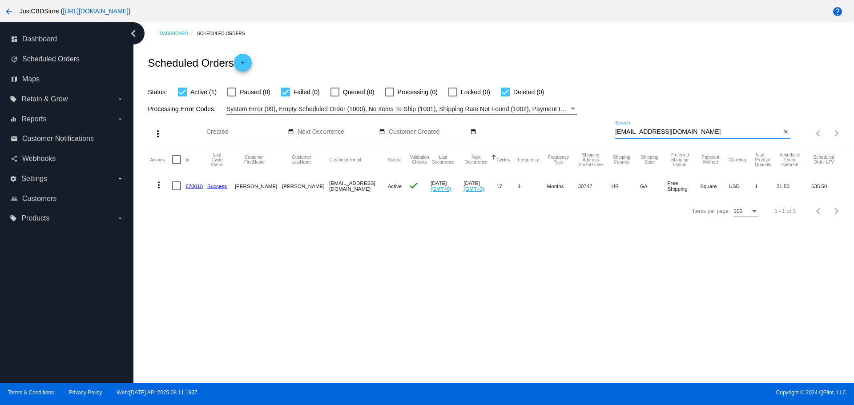
paste input "[EMAIL_ADDRESS][DOMAIN_NAME]"
drag, startPoint x: 711, startPoint y: 134, endPoint x: 564, endPoint y: 129, distance: 147.8
click at [562, 126] on div "more_vert Aug Jan Feb Mar [DATE]" at bounding box center [496, 131] width 703 height 32
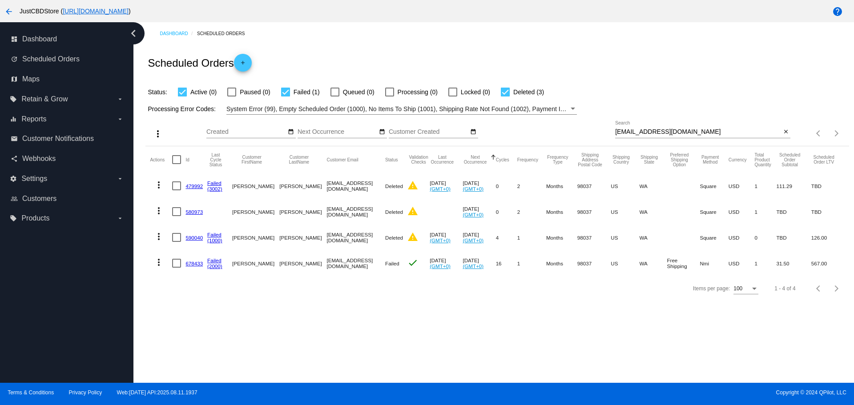
click at [680, 127] on div "sttabred@yahoo.com Search" at bounding box center [698, 129] width 166 height 17
paste input "harmonya08"
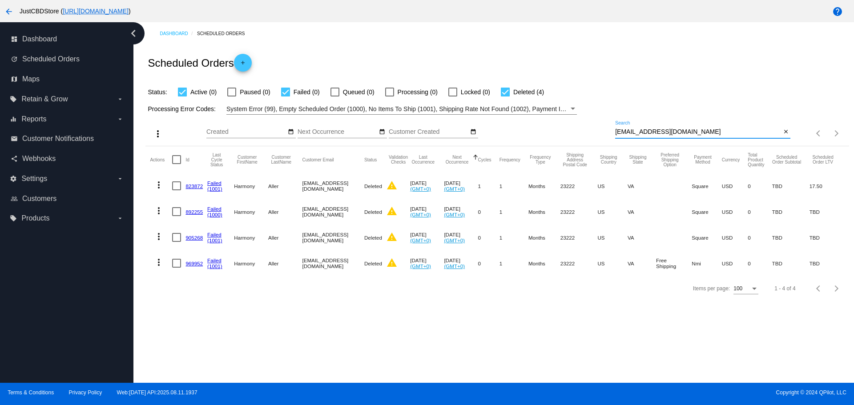
drag, startPoint x: 692, startPoint y: 133, endPoint x: 541, endPoint y: 142, distance: 151.6
click at [555, 144] on div "more_vert Aug Jan Feb Mar [DATE]" at bounding box center [496, 131] width 703 height 32
paste input "[PERSON_NAME]"
type input "[PERSON_NAME]"
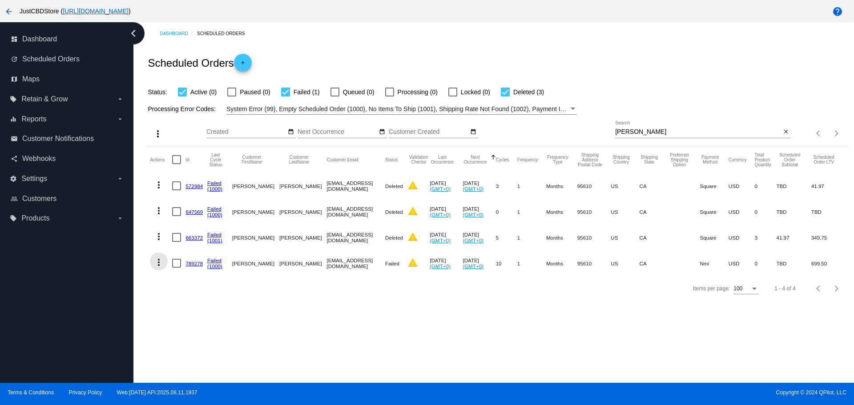
click at [158, 260] on mat-icon "more_vert" at bounding box center [158, 262] width 11 height 11
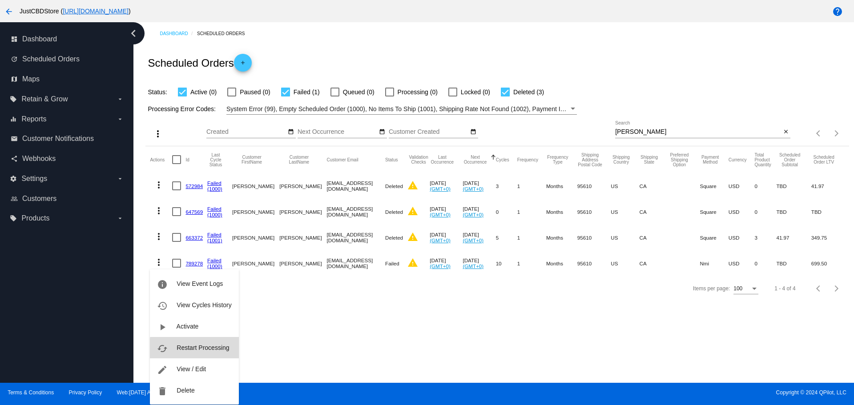
click at [214, 350] on span "Restart Processing" at bounding box center [203, 347] width 52 height 7
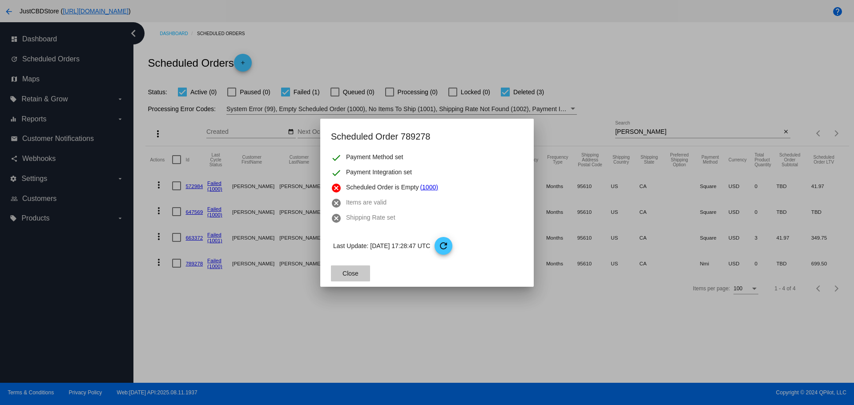
click at [351, 271] on span "Close" at bounding box center [351, 273] width 16 height 7
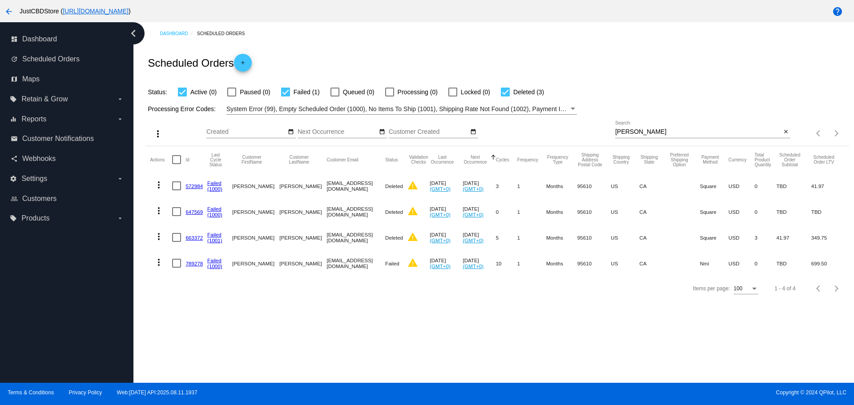
click at [286, 92] on div at bounding box center [285, 92] width 9 height 9
click at [286, 97] on input "Failed (1)" at bounding box center [285, 97] width 0 height 0
checkbox input "false"
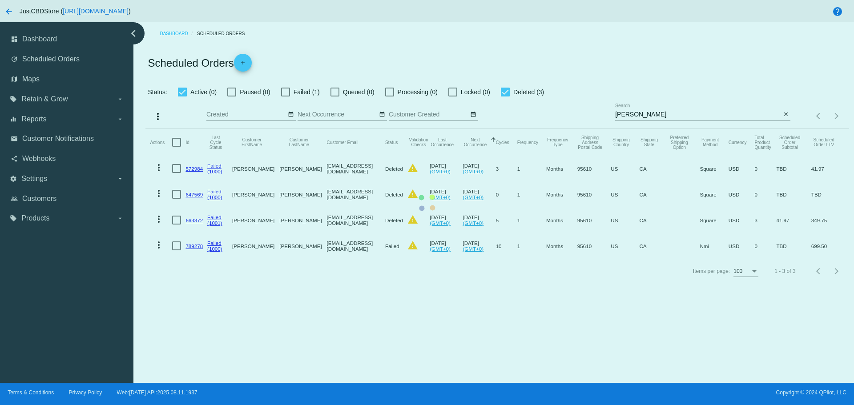
drag, startPoint x: 646, startPoint y: 116, endPoint x: 599, endPoint y: 119, distance: 46.8
click at [600, 129] on mat-table "Actions Id Last Cycle Status Customer FirstName Customer LastName Customer Emai…" at bounding box center [496, 194] width 703 height 130
click at [636, 129] on mat-table "Actions Id Last Cycle Status Customer FirstName Customer LastName Customer Emai…" at bounding box center [496, 194] width 703 height 130
click at [639, 129] on mat-table "Actions Id Last Cycle Status Customer FirstName Customer LastName Customer Emai…" at bounding box center [496, 194] width 703 height 130
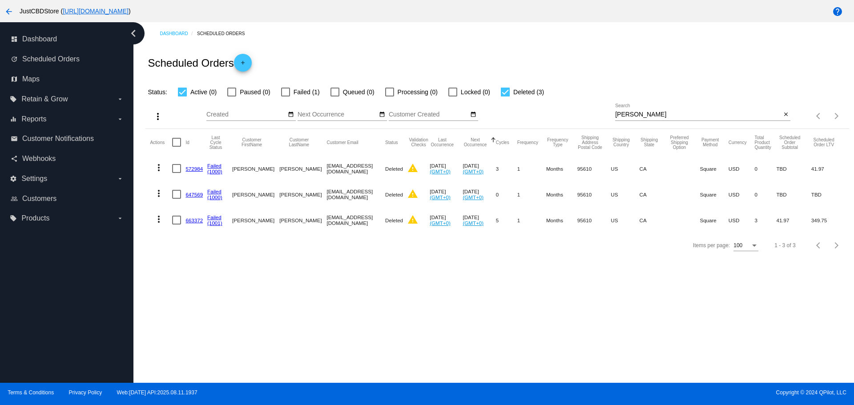
click at [642, 120] on div "Knutson Search" at bounding box center [698, 112] width 166 height 17
click at [786, 114] on mat-icon "close" at bounding box center [786, 114] width 6 height 7
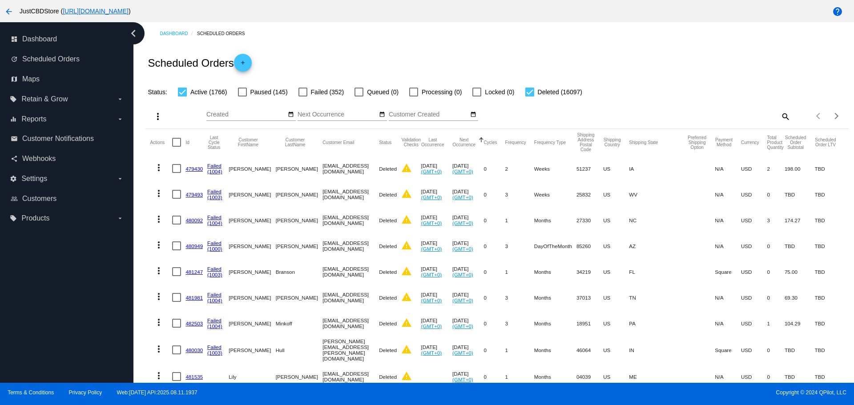
click at [530, 92] on div at bounding box center [529, 92] width 9 height 9
click at [530, 97] on input "Deleted (16097)" at bounding box center [529, 97] width 0 height 0
checkbox input "false"
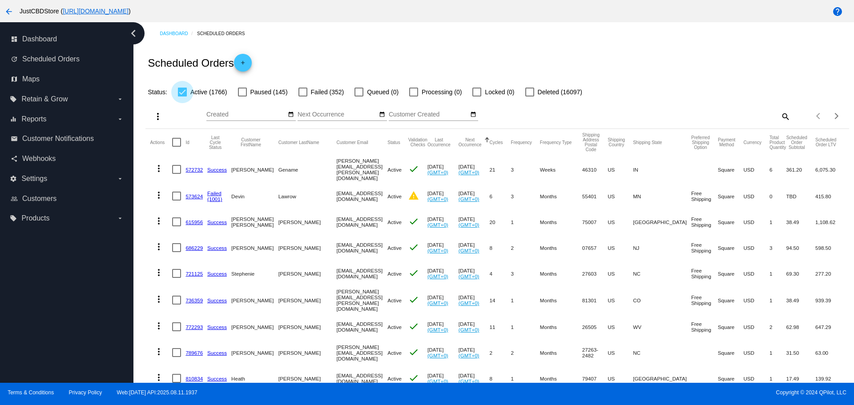
click at [182, 95] on div at bounding box center [182, 92] width 9 height 9
click at [182, 97] on input "Active (1766)" at bounding box center [182, 97] width 0 height 0
checkbox input "false"
